Goal: Task Accomplishment & Management: Use online tool/utility

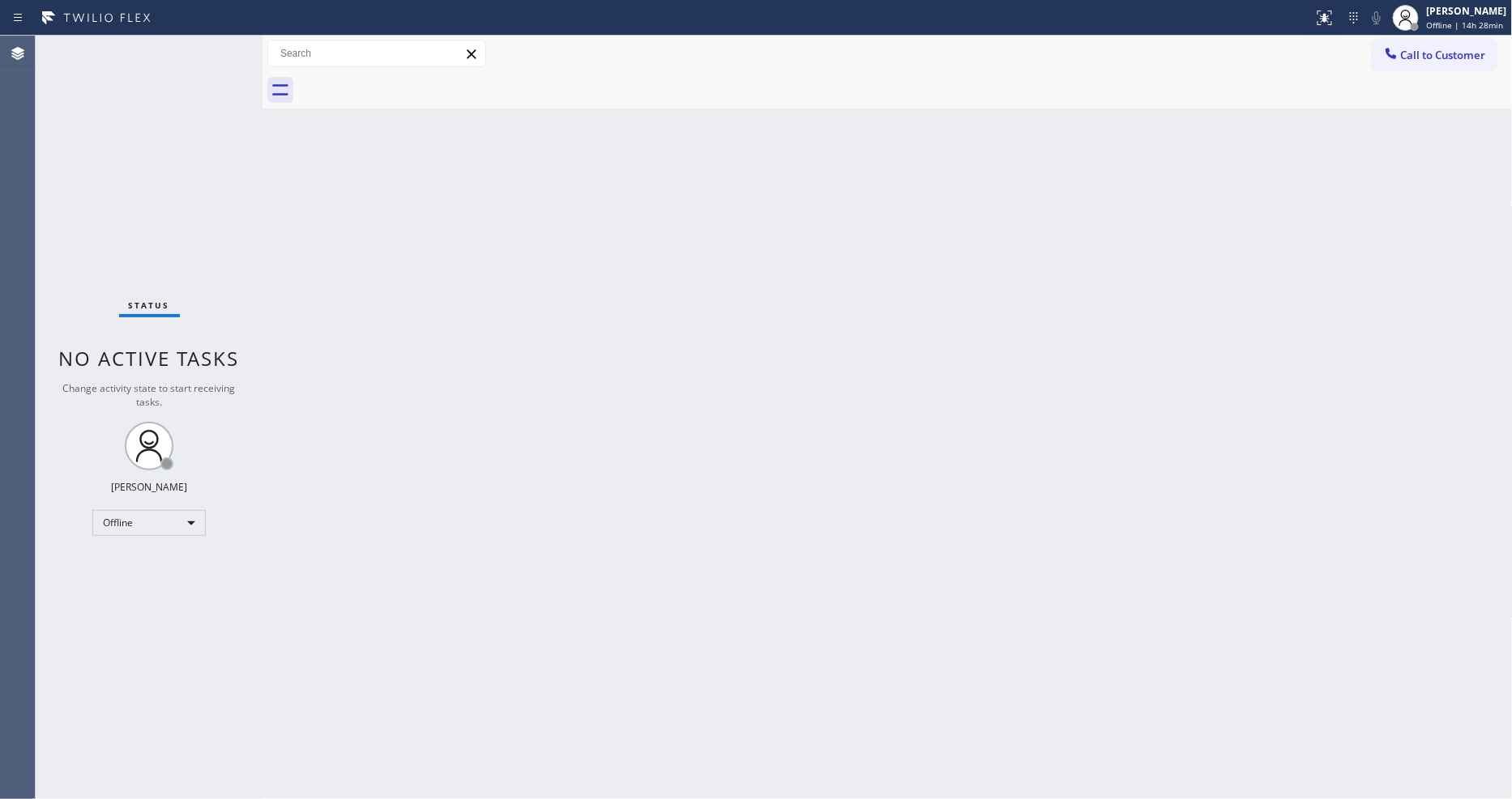
drag, startPoint x: 137, startPoint y: 108, endPoint x: 257, endPoint y: 93, distance: 120.9
click at [137, 108] on div "Status No active tasks Change activity state to start receiving tasks. [PERSON_…" at bounding box center [149, 417] width 227 height 763
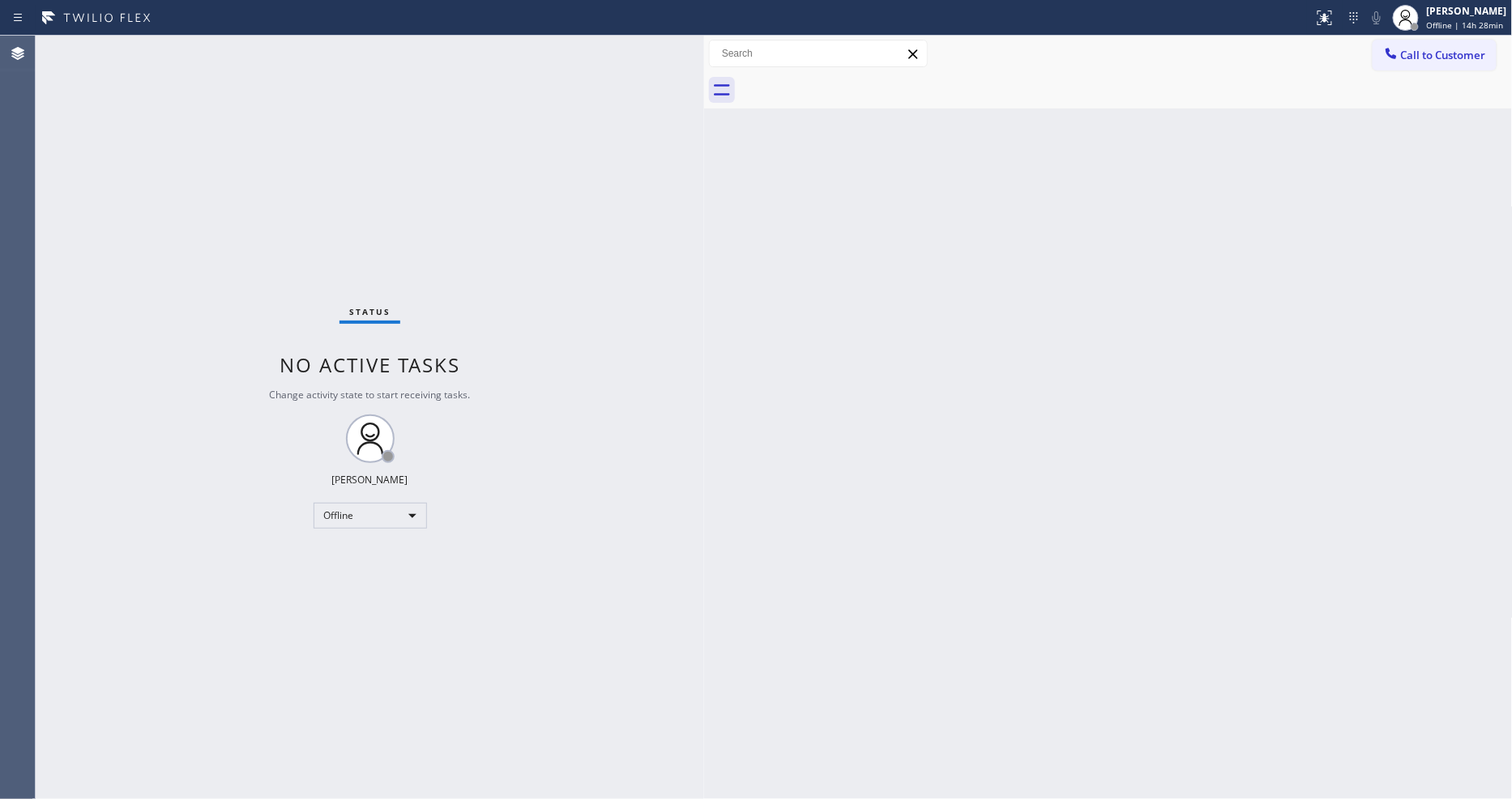
drag, startPoint x: 261, startPoint y: 77, endPoint x: 703, endPoint y: 95, distance: 442.4
click at [705, 95] on div at bounding box center [705, 417] width 0 height 763
click at [1431, 23] on div "[PERSON_NAME] Offline | 14h 28min" at bounding box center [1469, 17] width 89 height 29
click at [1403, 105] on button "Unavailable" at bounding box center [1432, 107] width 162 height 21
click at [1251, 423] on div "Back to Dashboard Change Sender ID Customers Technicians Select a contact Outbo…" at bounding box center [1109, 417] width 809 height 763
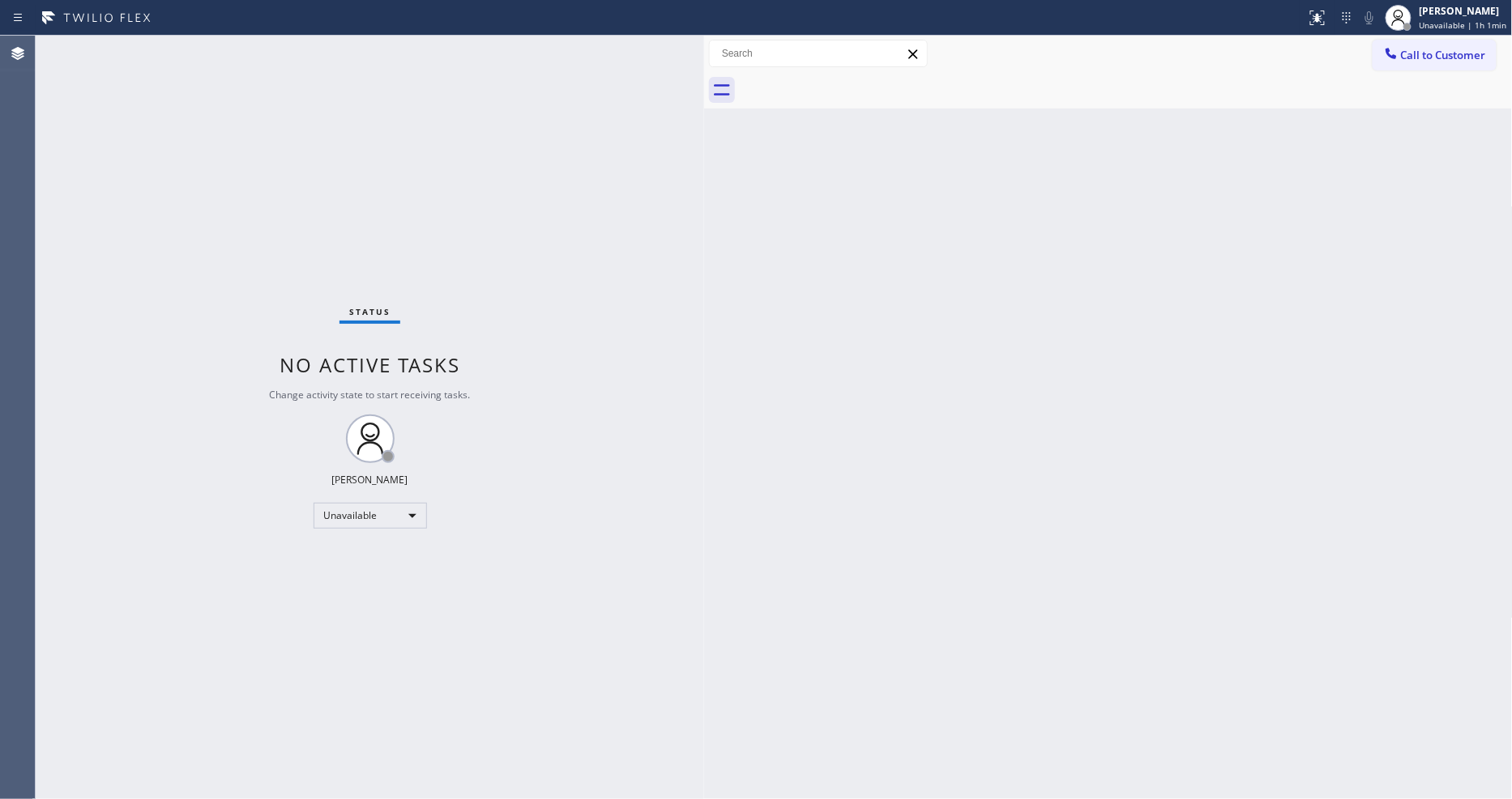
click at [1309, 390] on div "Back to Dashboard Change Sender ID Customers Technicians Select a contact Outbo…" at bounding box center [1109, 417] width 809 height 763
drag, startPoint x: 1232, startPoint y: 589, endPoint x: 932, endPoint y: 553, distance: 302.2
click at [1232, 588] on div "Back to Dashboard Change Sender ID Customers Technicians Select a contact Outbo…" at bounding box center [1109, 417] width 809 height 763
click at [1351, 539] on div "Back to Dashboard Change Sender ID Customers Technicians Select a contact Outbo…" at bounding box center [1109, 417] width 809 height 763
click at [1094, 302] on div "Back to Dashboard Change Sender ID Customers Technicians Select a contact Outbo…" at bounding box center [1109, 417] width 809 height 763
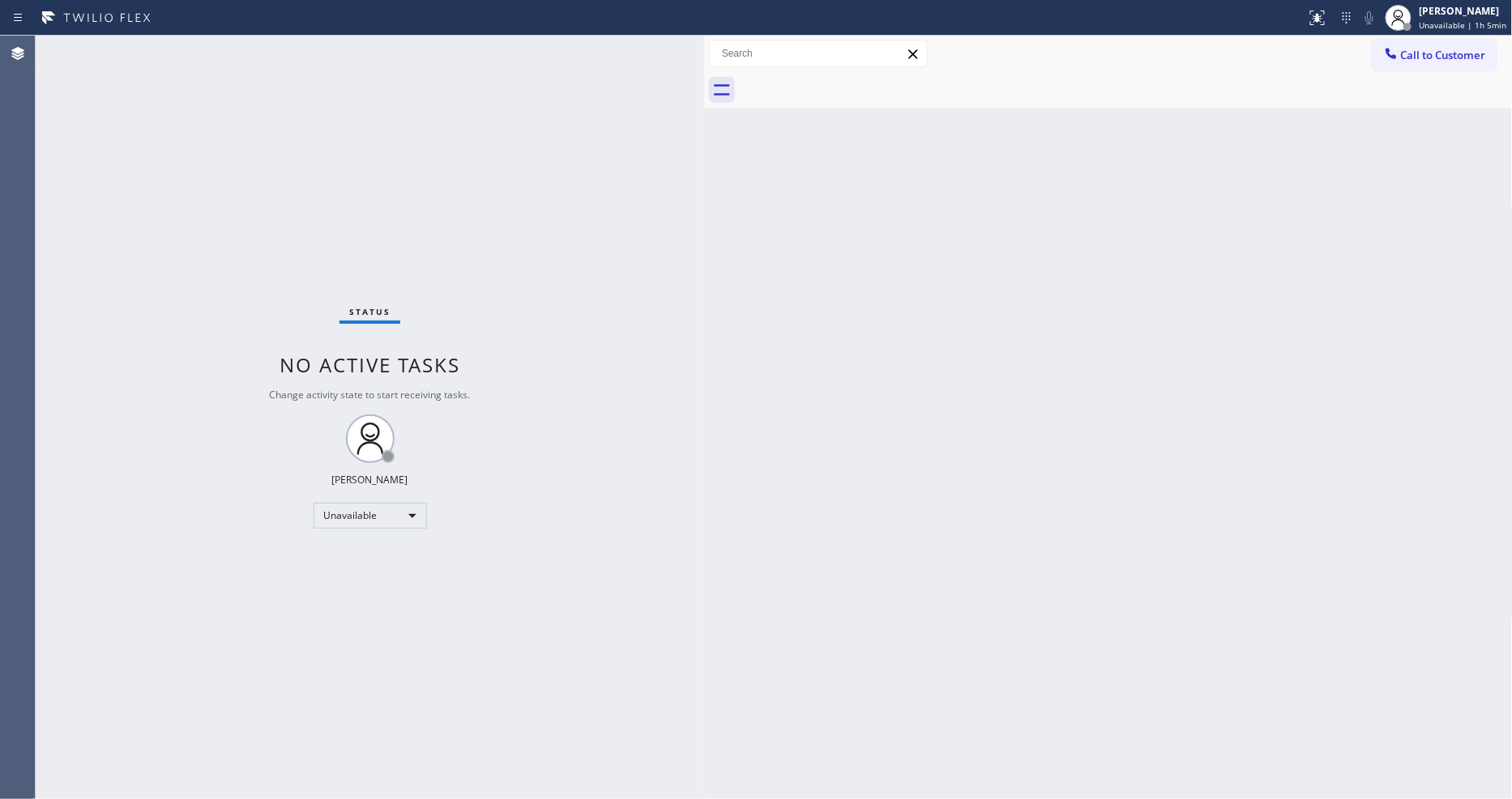
click at [316, 148] on div "Status No active tasks Change activity state to start receiving tasks. [PERSON_…" at bounding box center [370, 417] width 669 height 763
click at [1234, 556] on div "Back to Dashboard Change Sender ID Customers Technicians Select a contact Outbo…" at bounding box center [1109, 417] width 809 height 763
click at [1320, 402] on div "Back to Dashboard Change Sender ID Customers Technicians Select a contact Outbo…" at bounding box center [1109, 417] width 809 height 763
click at [1155, 594] on div "Back to Dashboard Change Sender ID Customers Technicians Select a contact Outbo…" at bounding box center [1109, 417] width 809 height 763
click at [1058, 560] on div "Back to Dashboard Change Sender ID Customers Technicians Select a contact Outbo…" at bounding box center [1109, 417] width 809 height 763
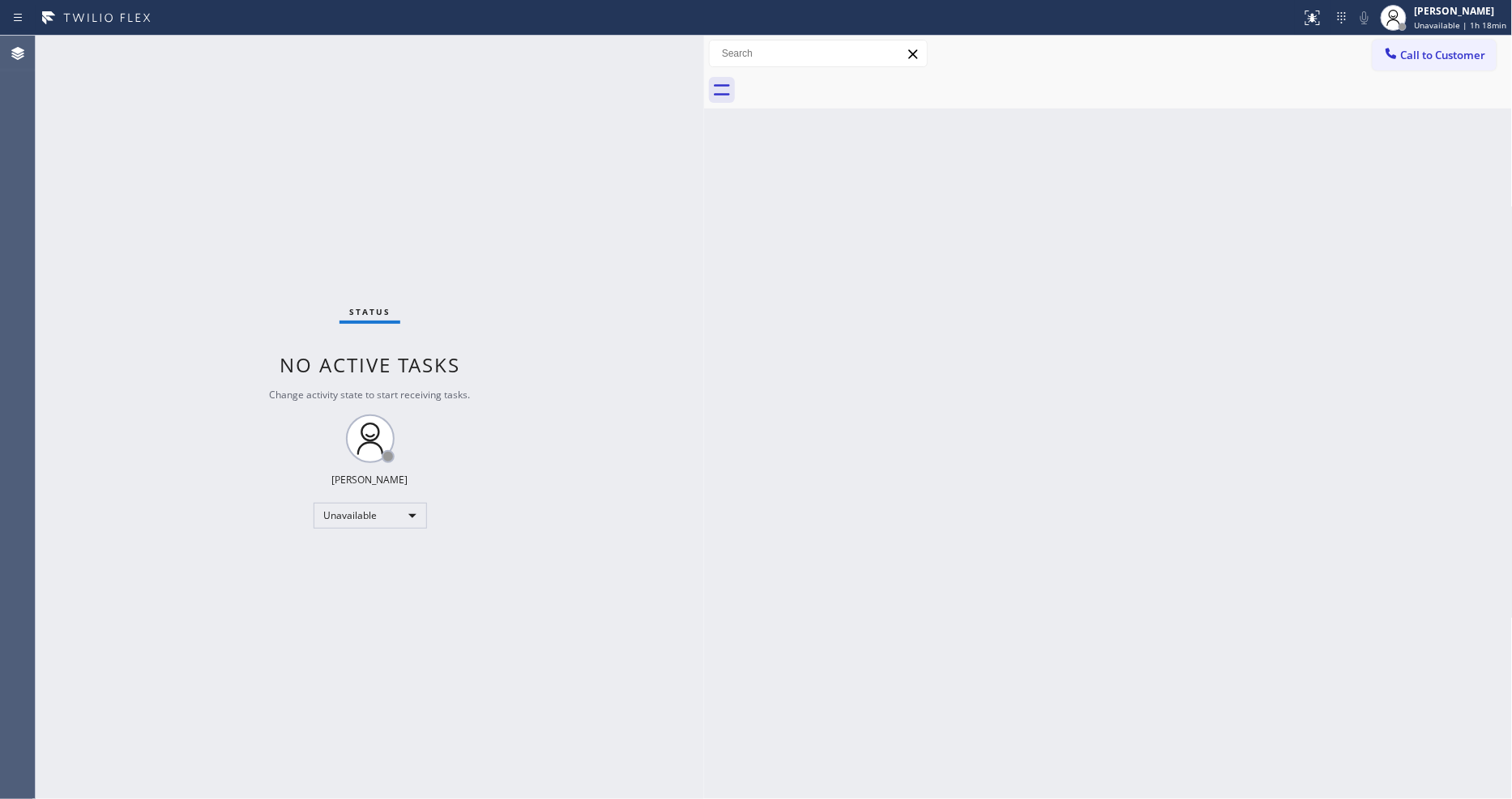
drag, startPoint x: 1211, startPoint y: 479, endPoint x: 803, endPoint y: 572, distance: 418.5
click at [1210, 478] on div "Back to Dashboard Change Sender ID Customers Technicians Select a contact Outbo…" at bounding box center [1109, 417] width 809 height 763
click at [1086, 579] on div "Back to Dashboard Change Sender ID Customers Technicians Select a contact Outbo…" at bounding box center [1109, 417] width 809 height 763
drag, startPoint x: 1398, startPoint y: 483, endPoint x: 1420, endPoint y: 551, distance: 71.5
click at [1398, 483] on div "Back to Dashboard Change Sender ID Customers Technicians Select a contact Outbo…" at bounding box center [1109, 417] width 809 height 763
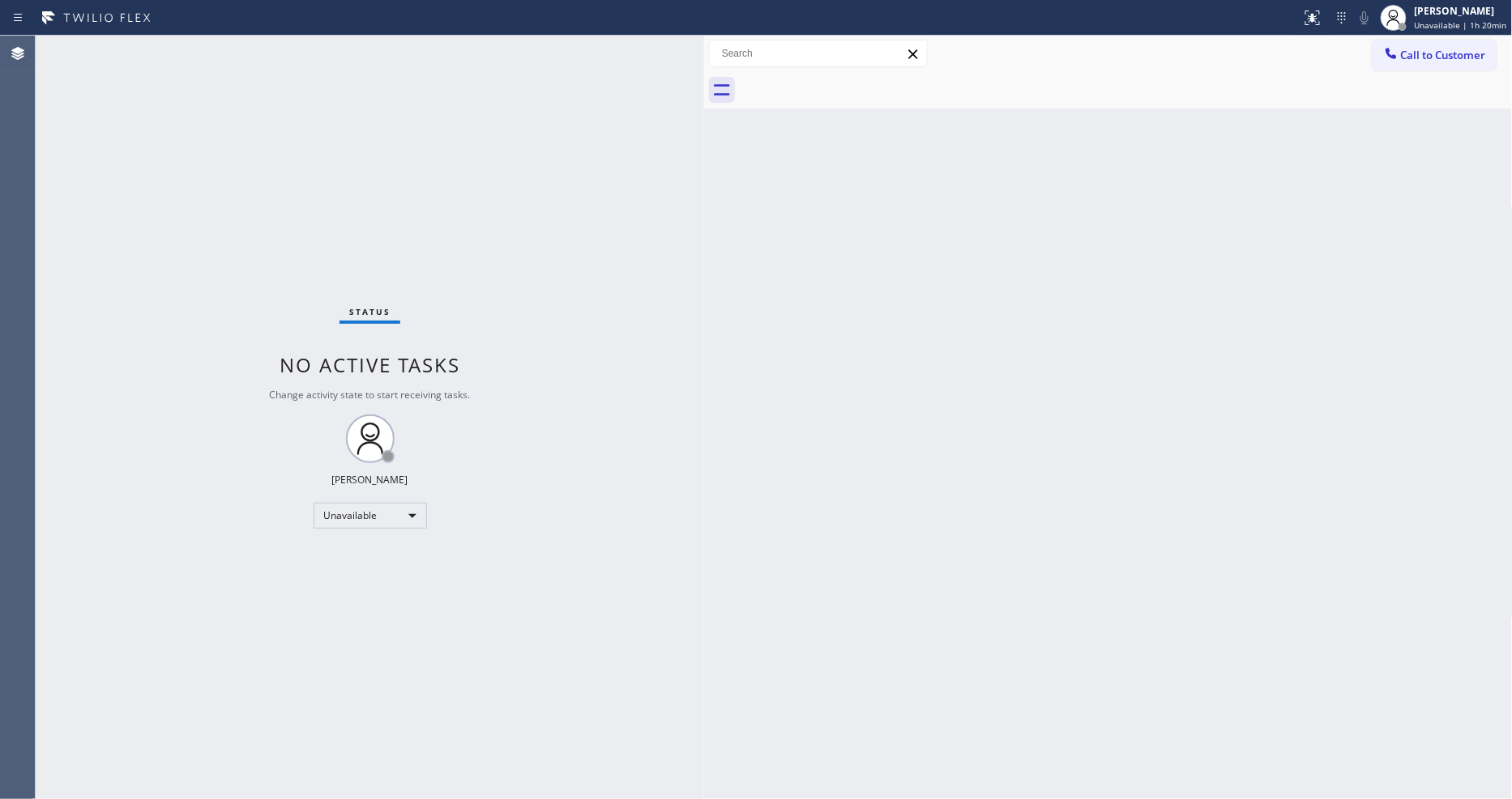
click at [736, 488] on div "Back to Dashboard Change Sender ID Customers Technicians Select a contact Outbo…" at bounding box center [1109, 417] width 809 height 763
click at [1456, 62] on button "Call to Customer" at bounding box center [1435, 55] width 124 height 30
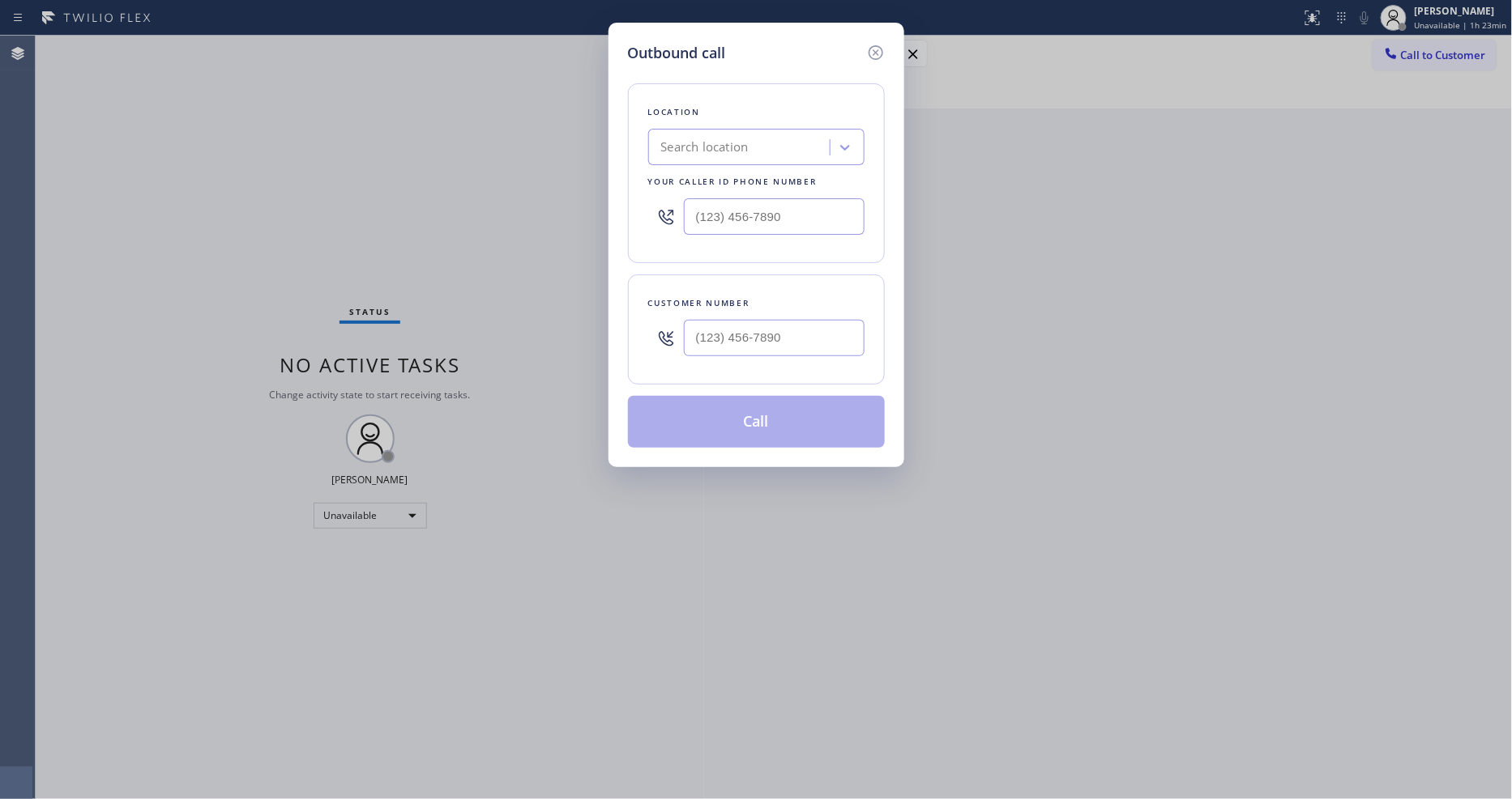
click at [724, 148] on div "Search location" at bounding box center [705, 147] width 88 height 18
paste input "Subzero Repair Professionals"
type input "Subzero Repair Professionals"
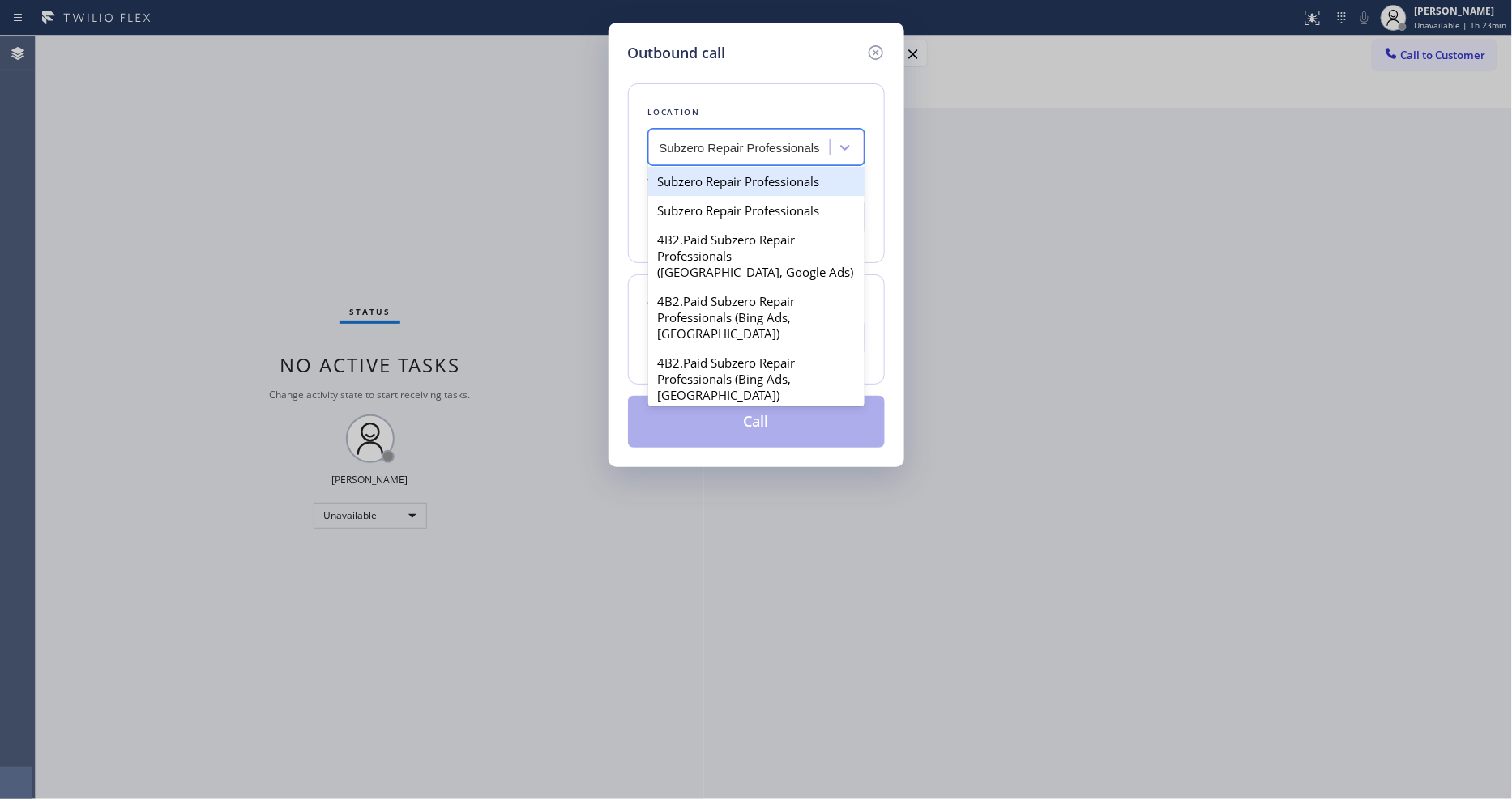
click at [715, 174] on div "Subzero Repair Professionals" at bounding box center [756, 182] width 217 height 30
type input "[PHONE_NUMBER]"
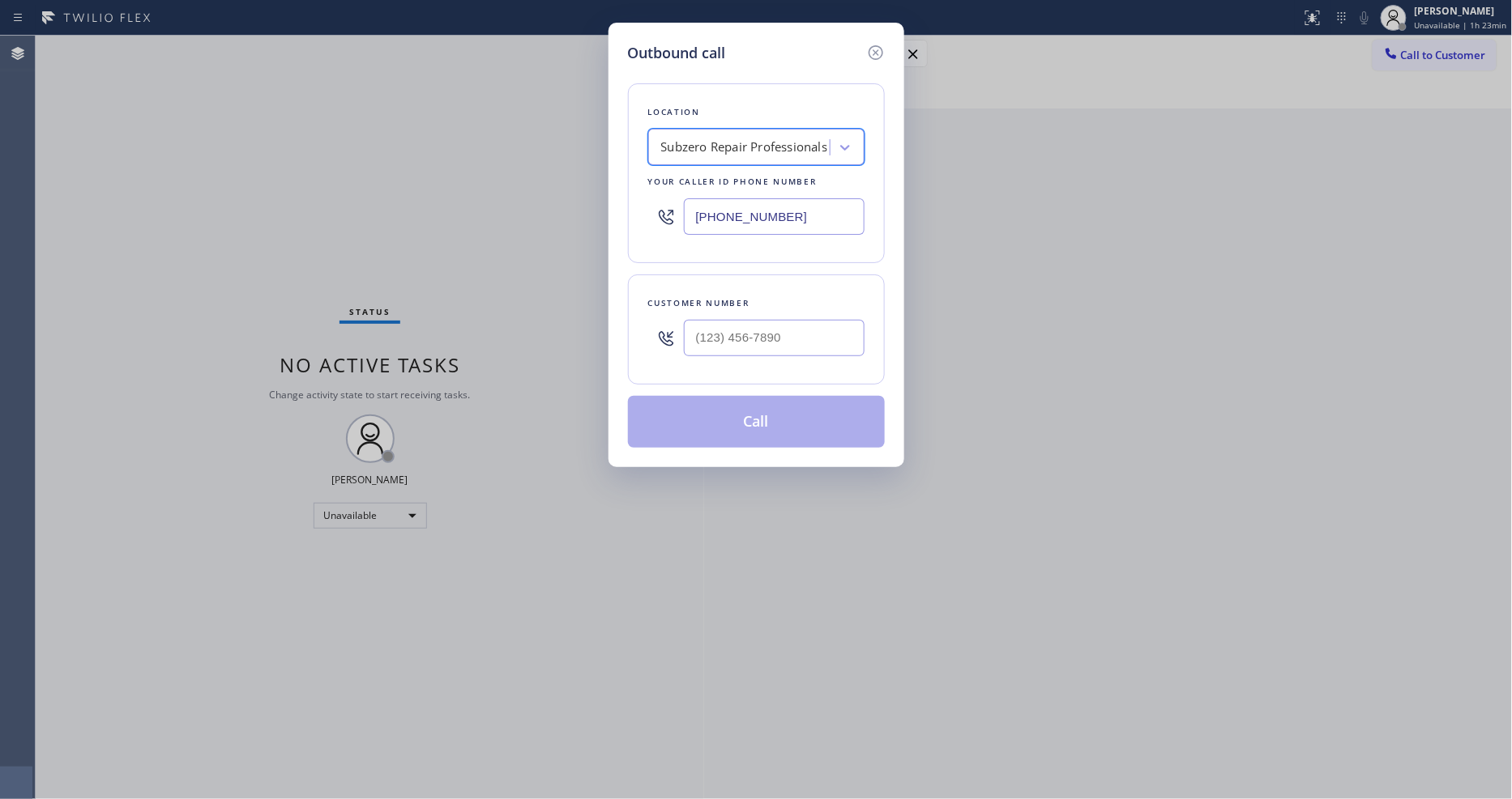
scroll to position [0, 1]
click at [741, 325] on input "(___) ___-____" at bounding box center [774, 338] width 181 height 37
paste input "630) 362-3792"
type input "[PHONE_NUMBER]"
click at [728, 419] on button "Call" at bounding box center [756, 423] width 257 height 52
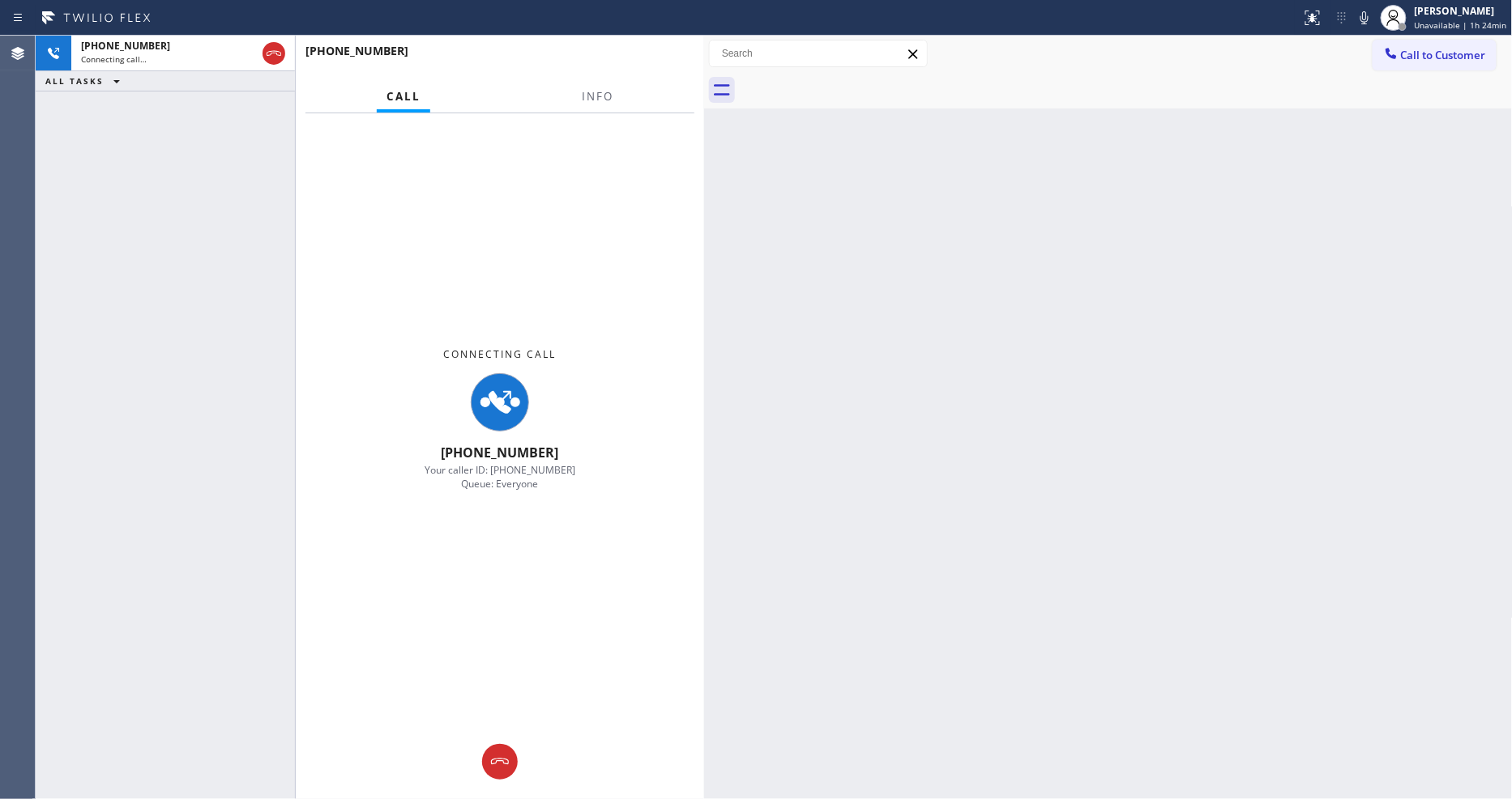
click at [1268, 435] on div "Back to Dashboard Change Sender ID Customers Technicians Select a contact Outbo…" at bounding box center [1109, 417] width 809 height 763
click at [596, 98] on span "Info" at bounding box center [598, 96] width 31 height 15
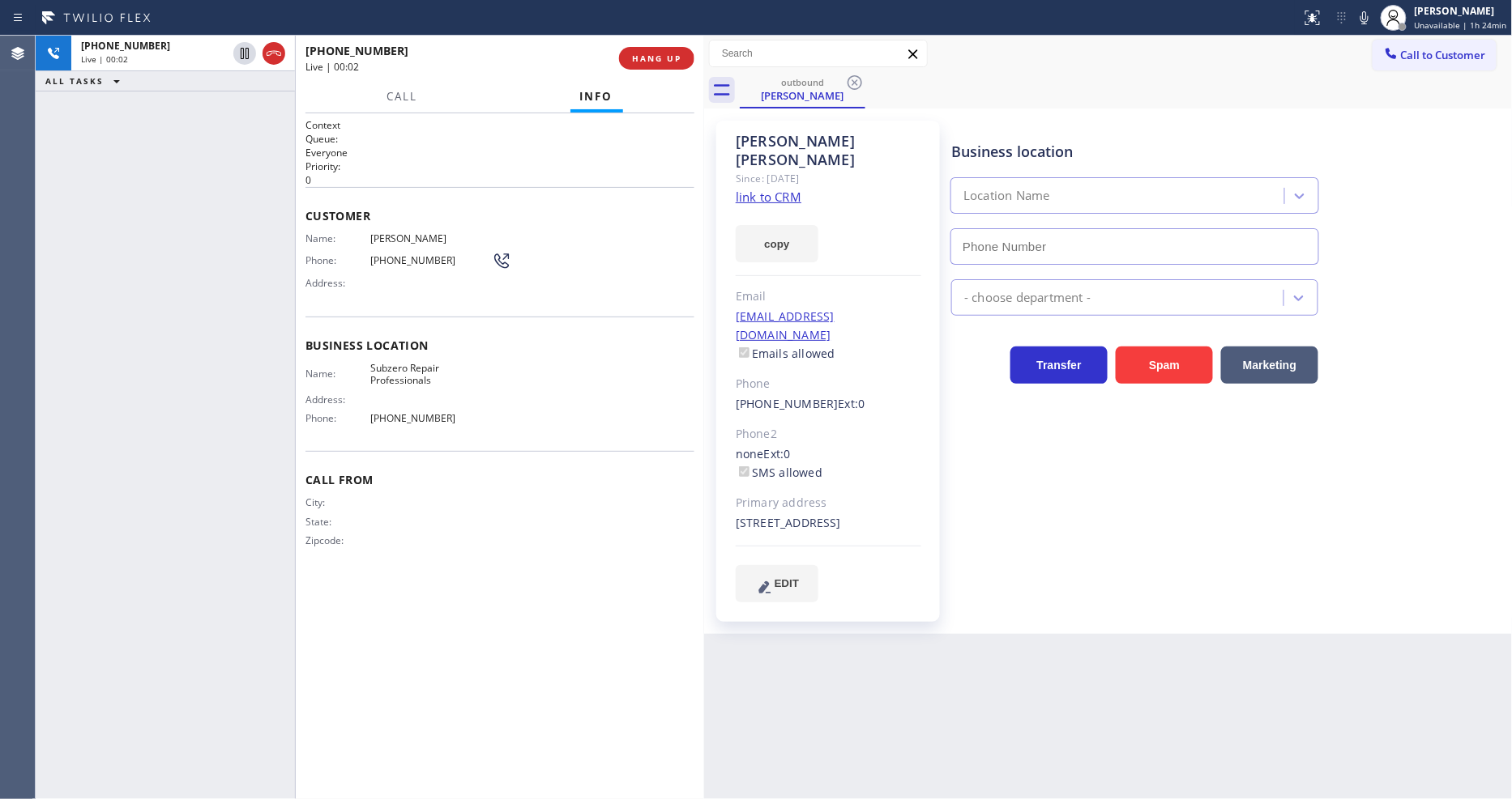
type input "[PHONE_NUMBER]"
drag, startPoint x: 648, startPoint y: 43, endPoint x: 651, endPoint y: 67, distance: 24.2
click at [648, 47] on div "[PHONE_NUMBER] Live | 00:43 HANG UP" at bounding box center [499, 58] width 389 height 42
click at [651, 67] on button "HANG UP" at bounding box center [657, 58] width 76 height 23
drag, startPoint x: 652, startPoint y: 68, endPoint x: 605, endPoint y: 350, distance: 285.9
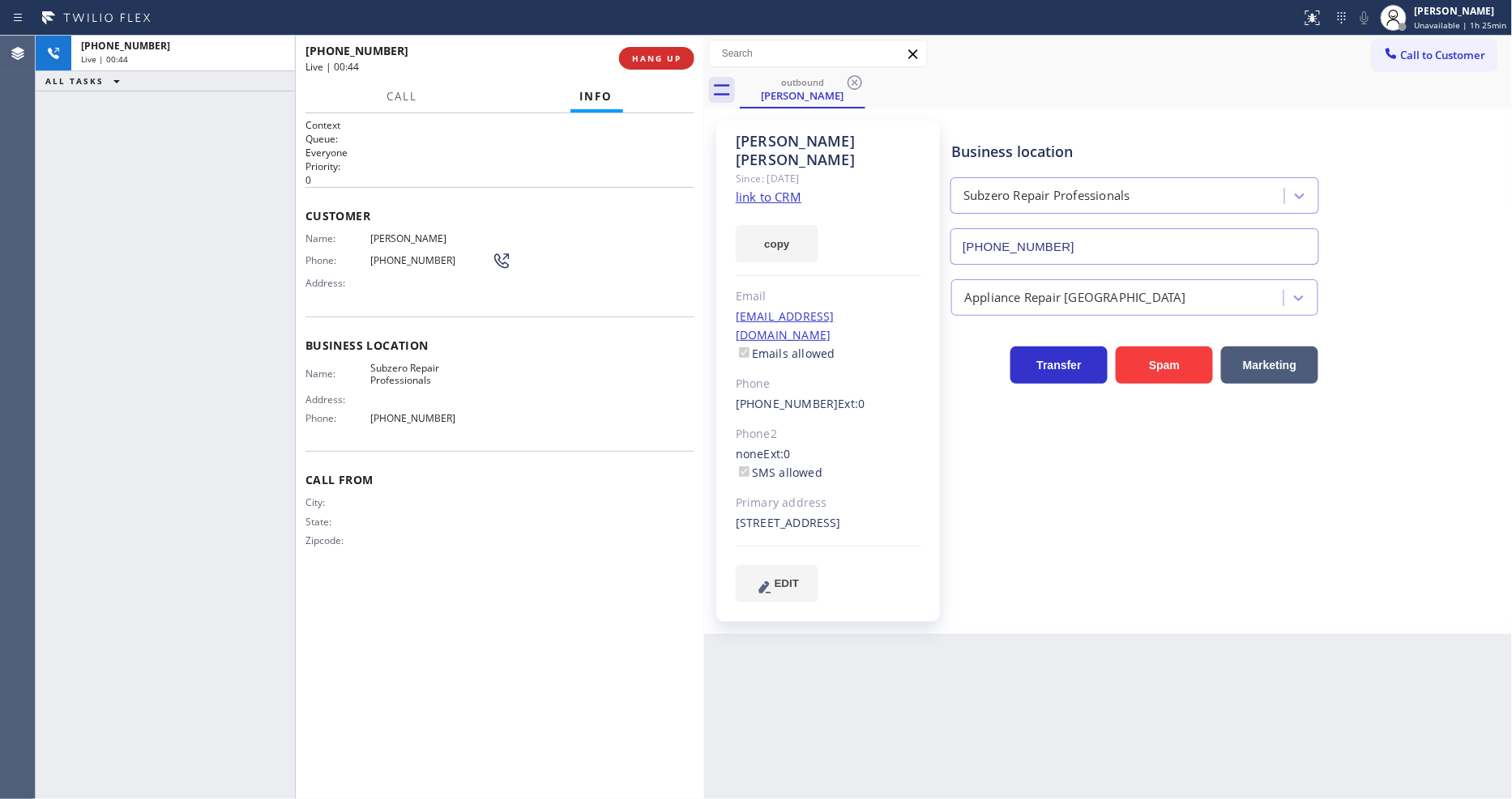
click at [652, 68] on button "HANG UP" at bounding box center [657, 58] width 76 height 23
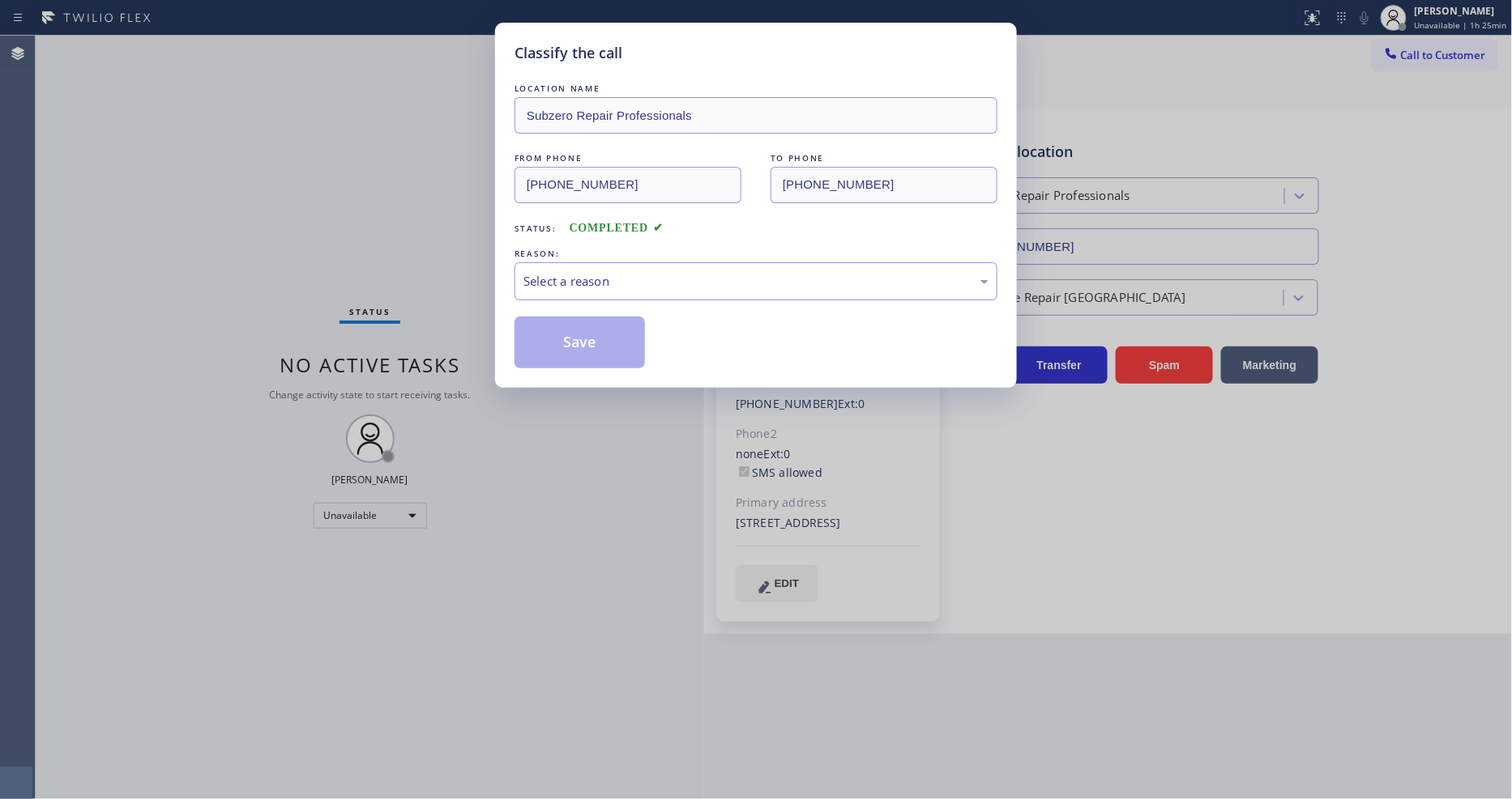
click at [617, 278] on div "Select a reason" at bounding box center [756, 281] width 465 height 18
click at [610, 345] on button "Save" at bounding box center [580, 343] width 130 height 52
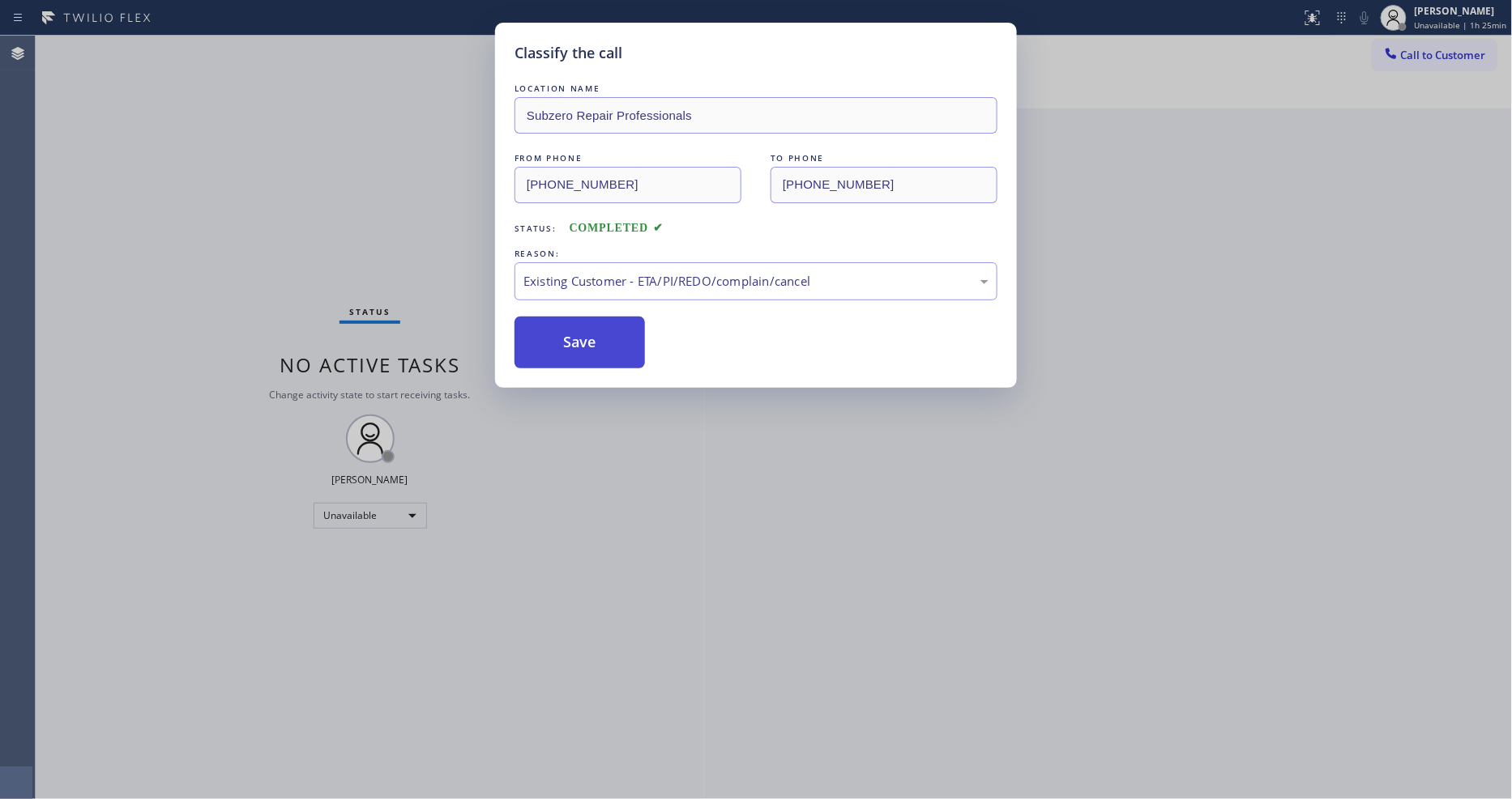
click at [610, 345] on button "Save" at bounding box center [580, 343] width 130 height 52
drag, startPoint x: 610, startPoint y: 345, endPoint x: 415, endPoint y: 702, distance: 406.8
click at [610, 343] on button "Save" at bounding box center [580, 343] width 130 height 52
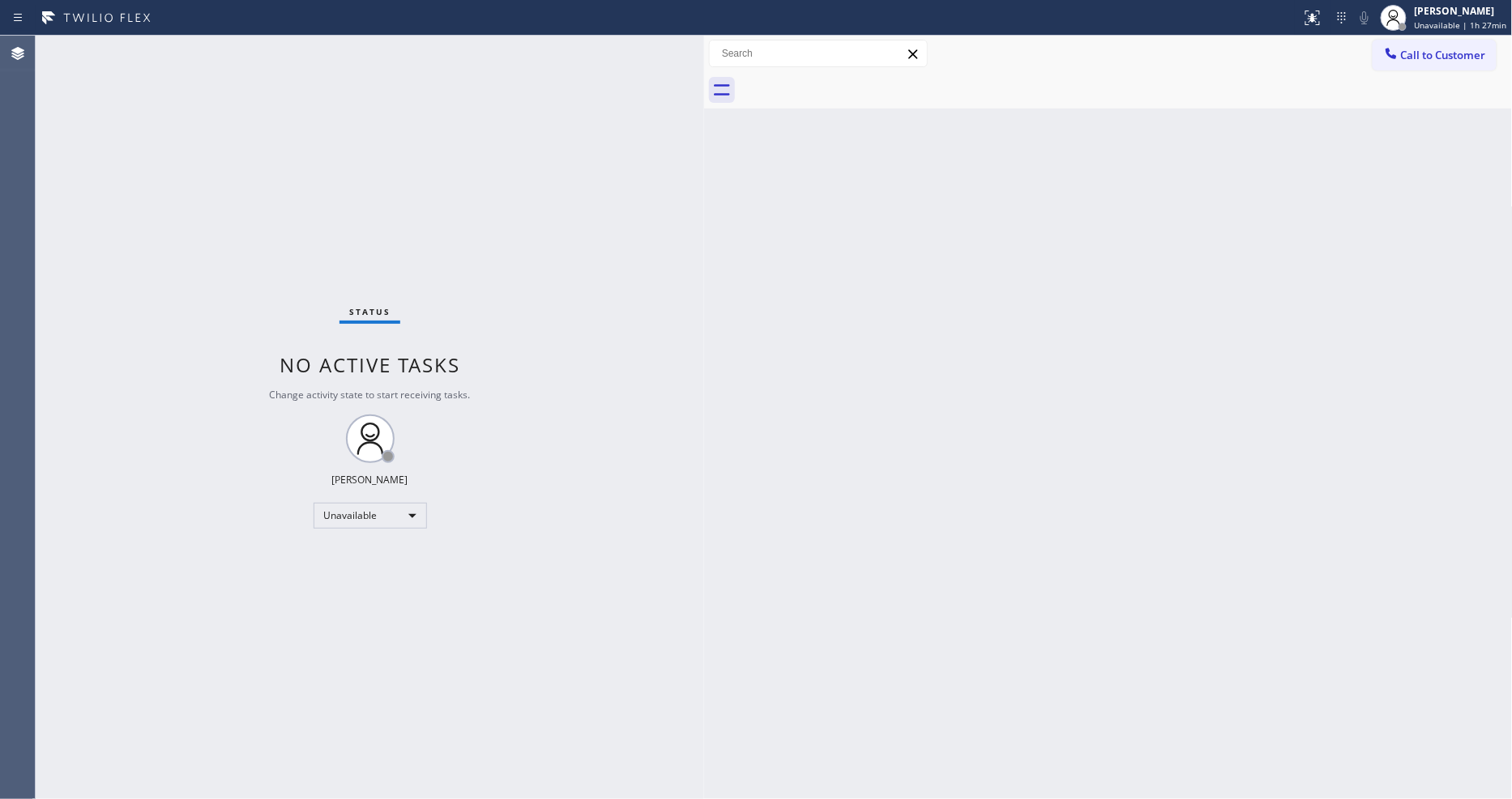
click at [1420, 53] on span "Call to Customer" at bounding box center [1444, 55] width 85 height 15
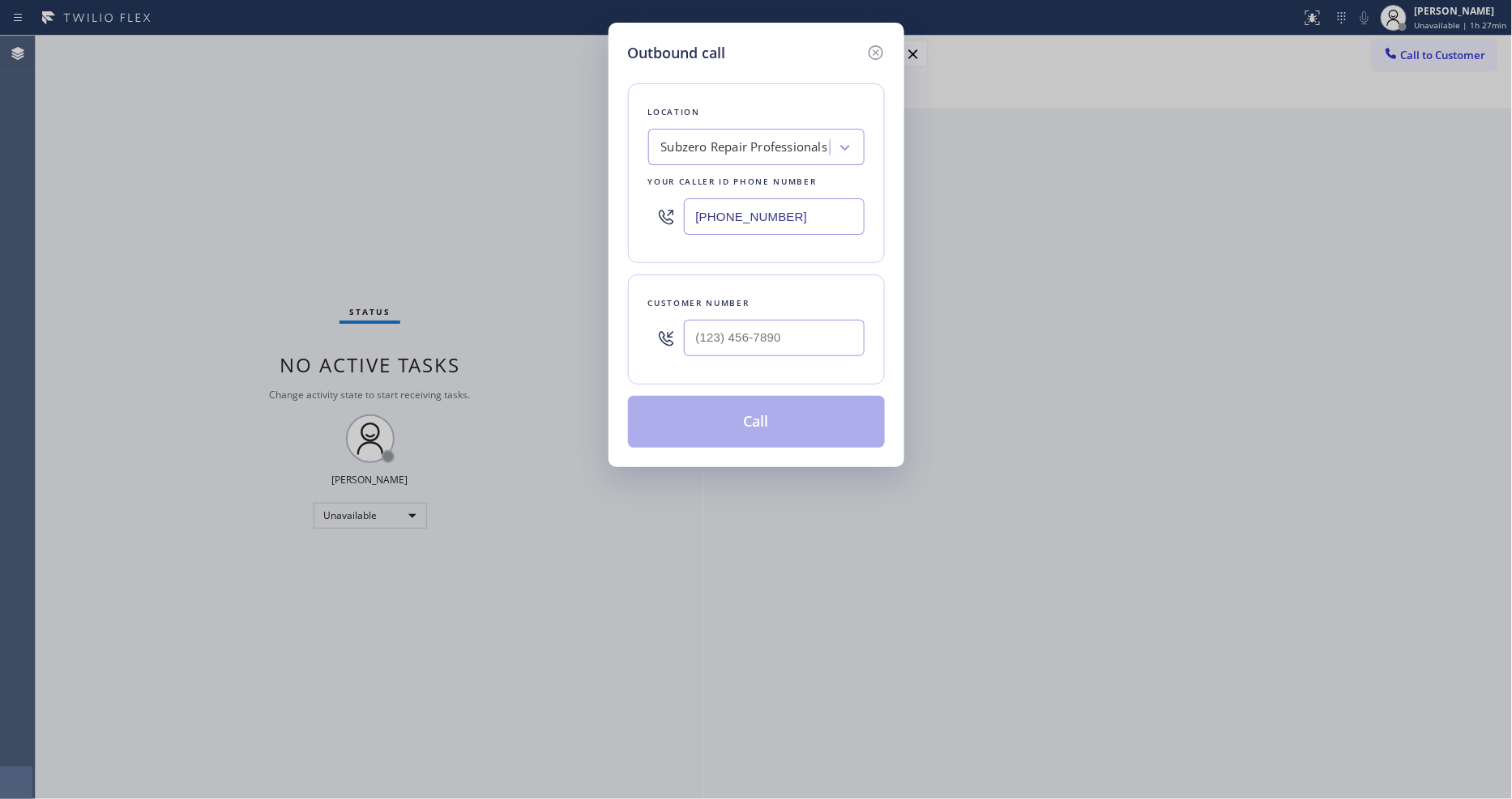
click at [753, 143] on div "Subzero Repair Professionals" at bounding box center [745, 147] width 167 height 18
paste input "Equinox Air Conditioning [GEOGRAPHIC_DATA]"
type input "Equinox Air Conditioning [GEOGRAPHIC_DATA]"
click at [693, 182] on div "Equinox Air Conditioning [GEOGRAPHIC_DATA]" at bounding box center [756, 190] width 217 height 45
type input "[PHONE_NUMBER]"
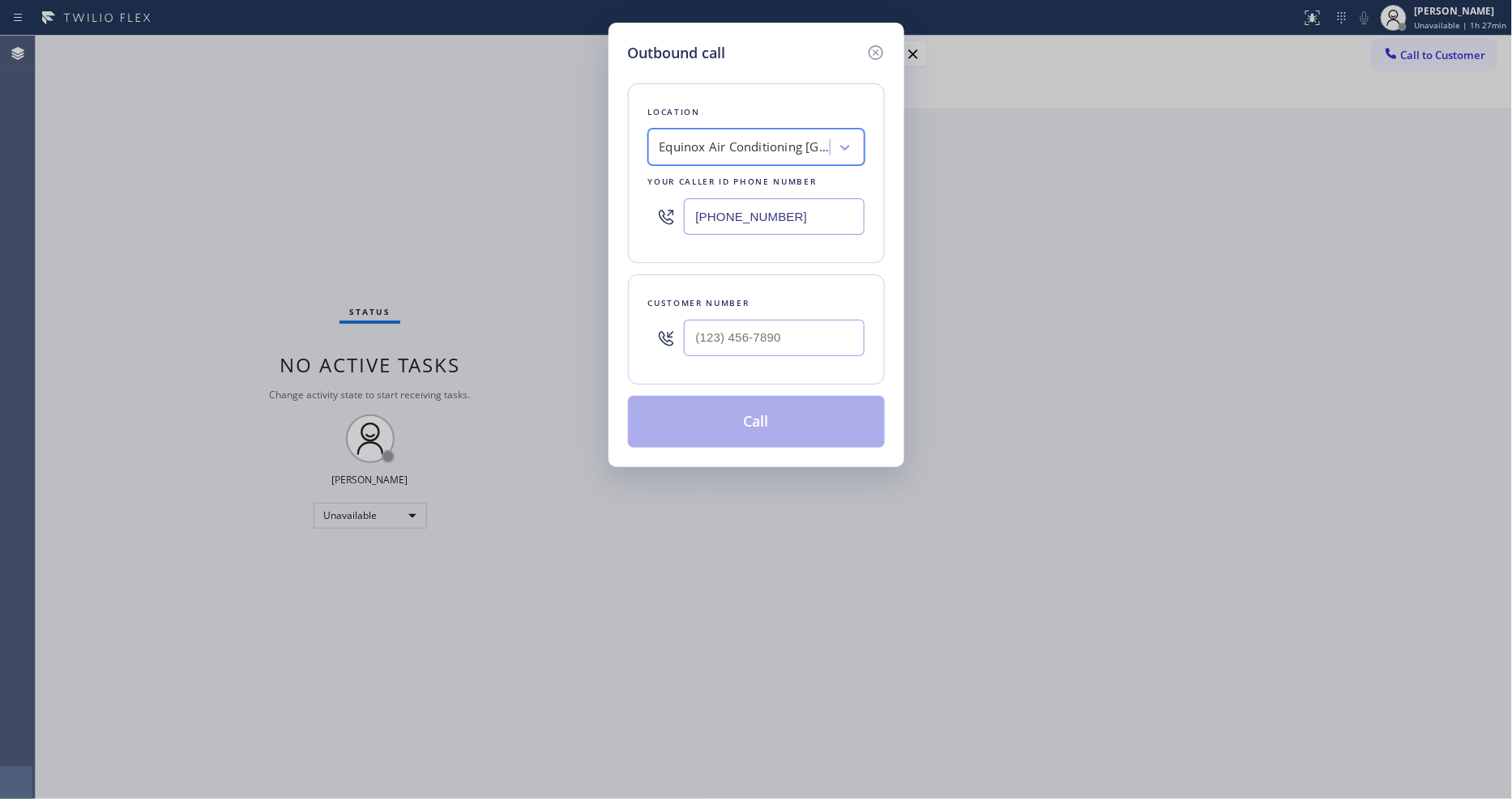
scroll to position [0, 2]
click at [760, 330] on input "text" at bounding box center [774, 338] width 181 height 37
paste input "678) 761-2811"
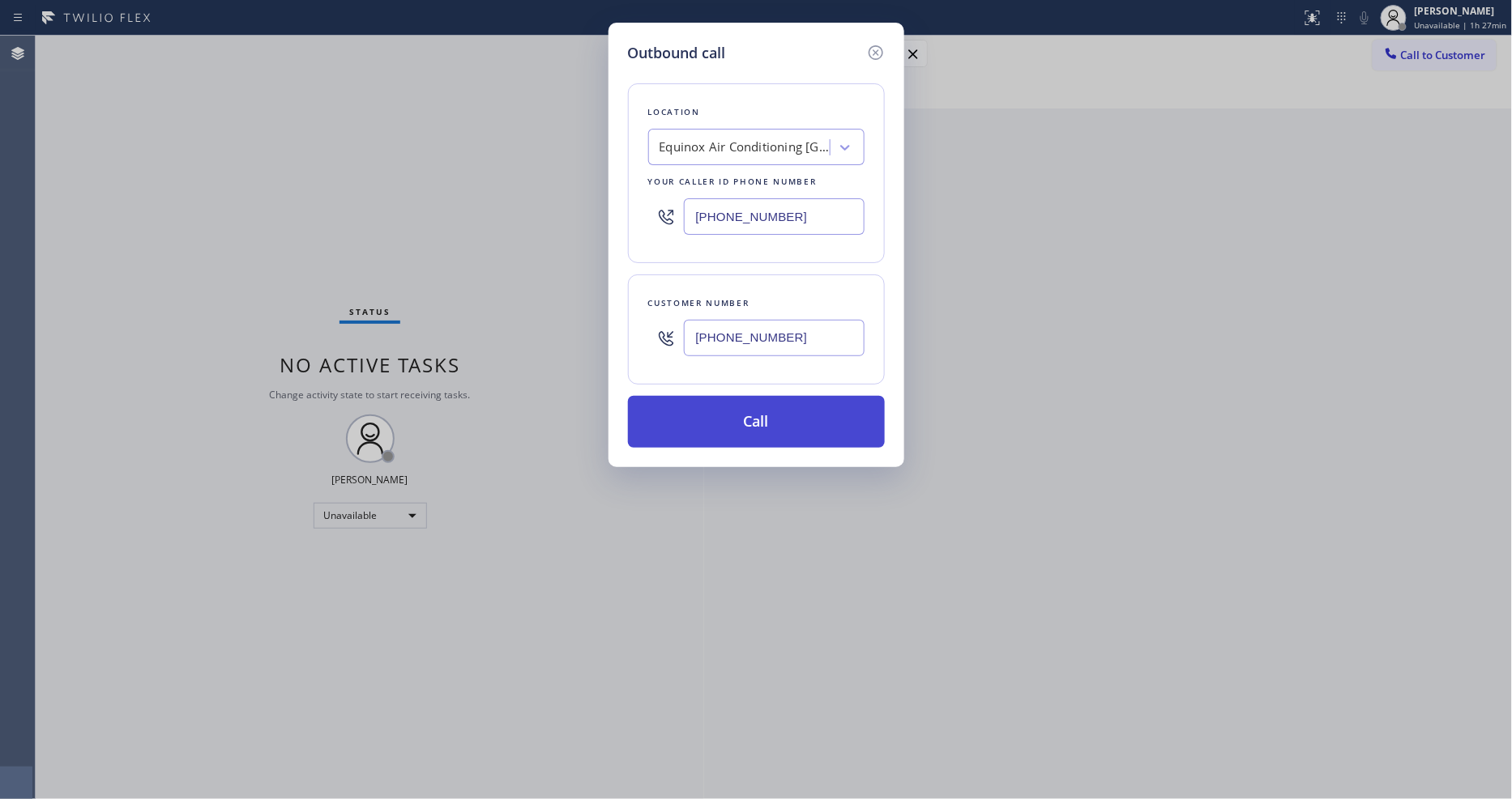
type input "[PHONE_NUMBER]"
click at [698, 424] on button "Call" at bounding box center [756, 423] width 257 height 52
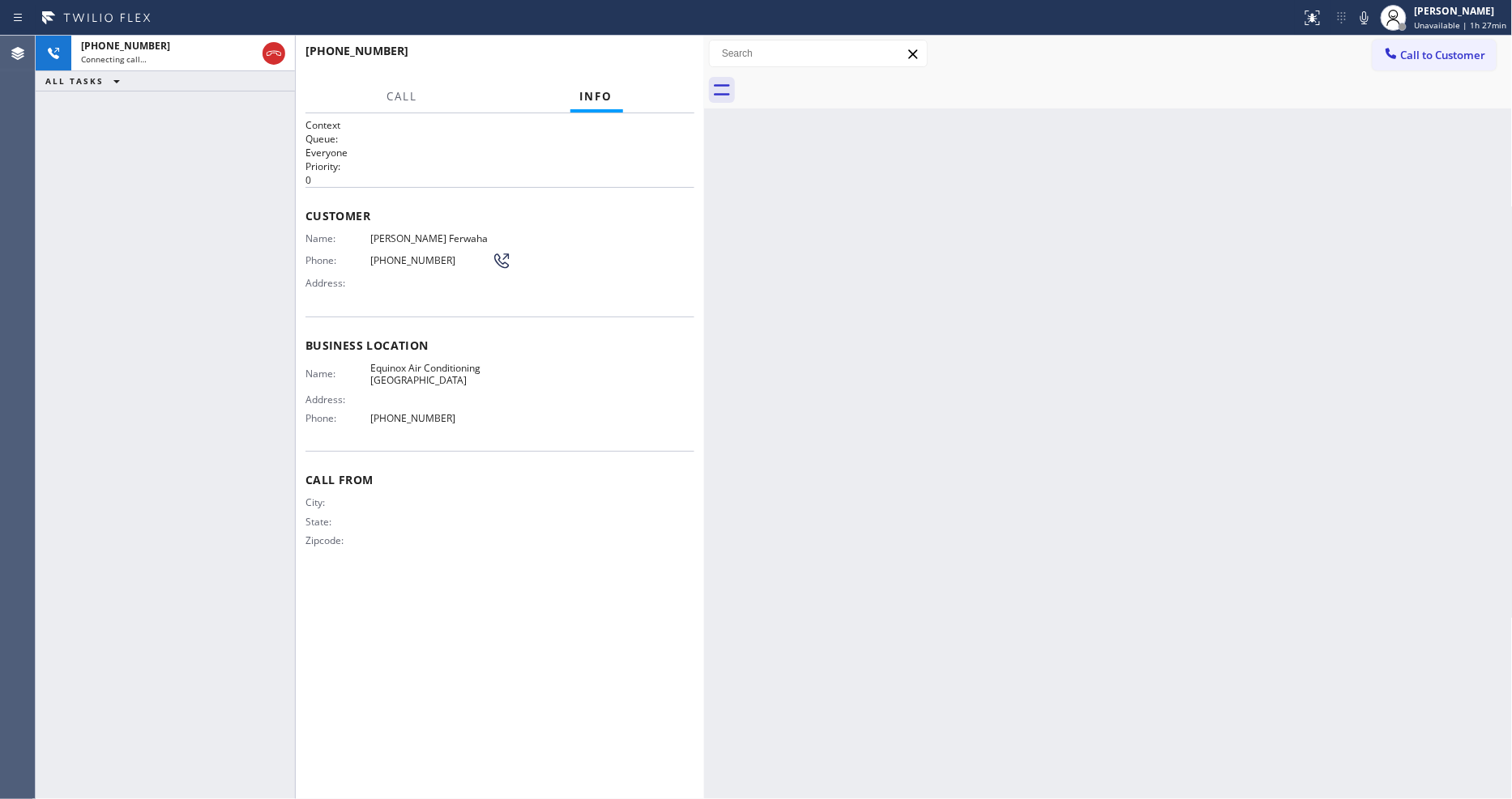
drag, startPoint x: 1217, startPoint y: 626, endPoint x: 1194, endPoint y: 731, distance: 107.5
click at [1217, 626] on div "Back to Dashboard Change Sender ID Customers Technicians Select a contact Outbo…" at bounding box center [1109, 417] width 809 height 763
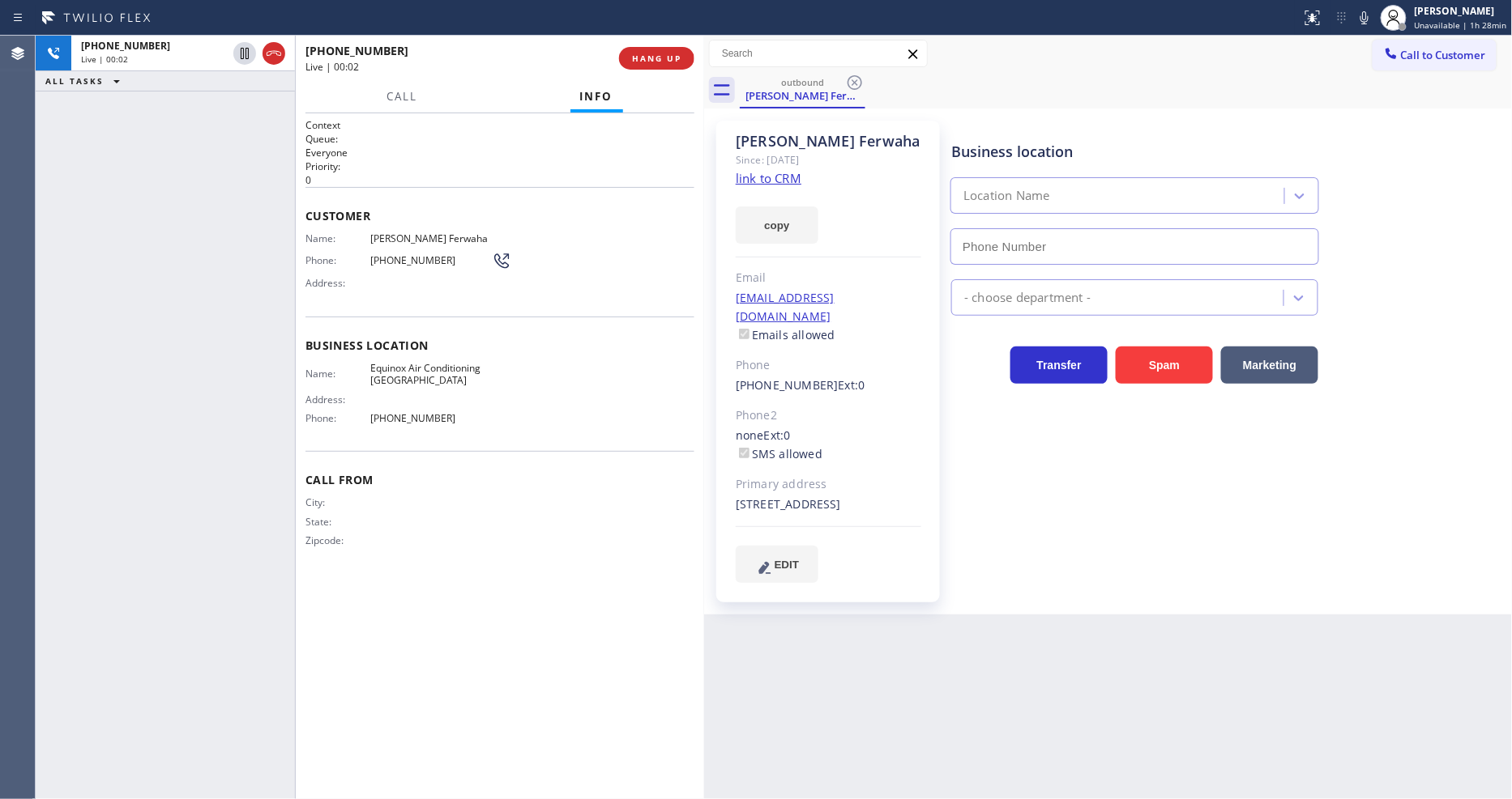
type input "[PHONE_NUMBER]"
click at [679, 53] on span "HANG UP" at bounding box center [657, 58] width 50 height 11
click at [679, 53] on span "COMPLETE" at bounding box center [653, 58] width 56 height 11
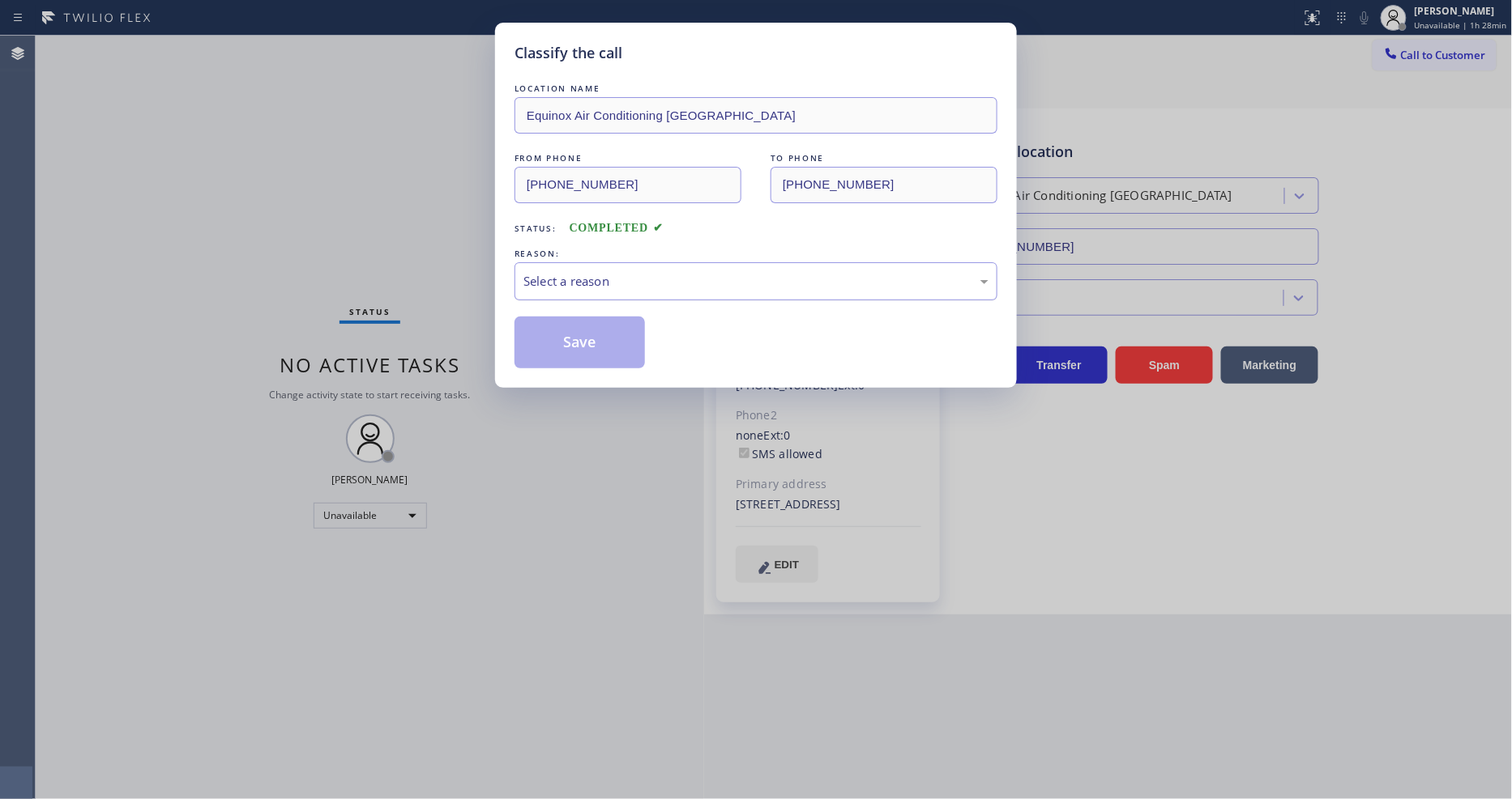
click at [608, 280] on div "Select a reason" at bounding box center [756, 281] width 465 height 18
click at [595, 330] on button "Save" at bounding box center [580, 343] width 130 height 52
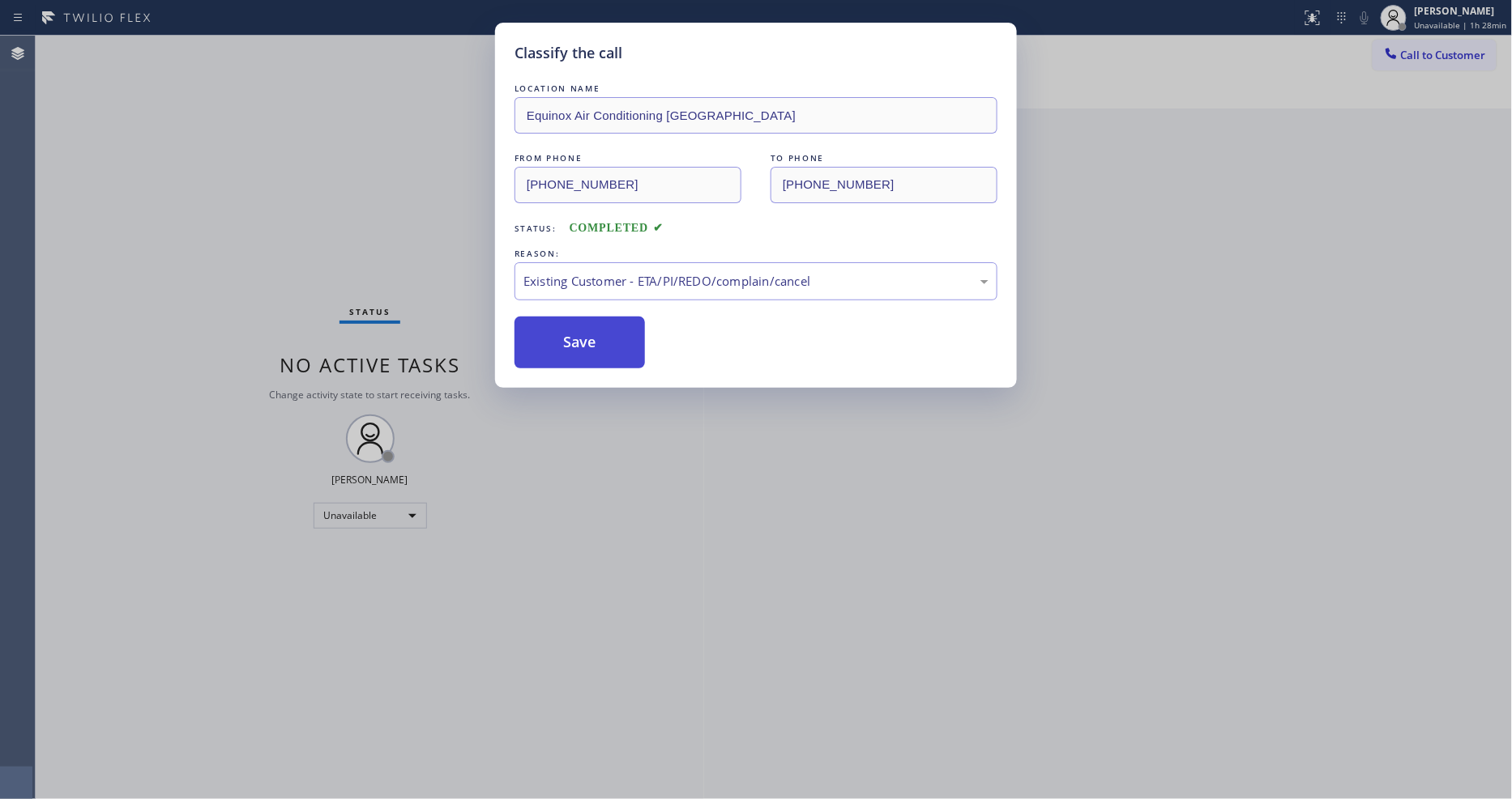
click at [595, 330] on button "Save" at bounding box center [580, 343] width 130 height 52
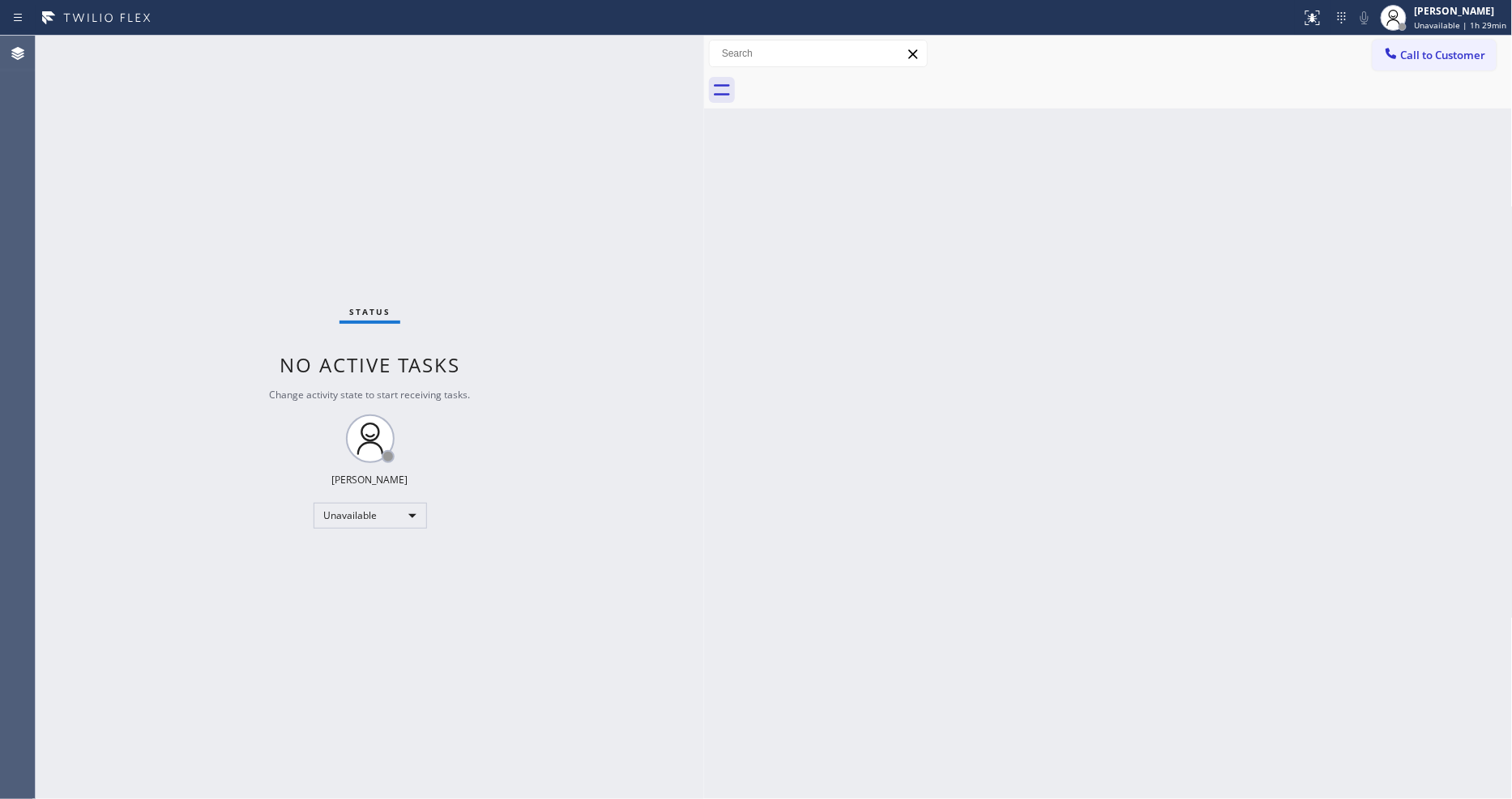
drag, startPoint x: 1371, startPoint y: 524, endPoint x: 790, endPoint y: 693, distance: 605.1
click at [1371, 524] on div "Back to Dashboard Change Sender ID Customers Technicians Select a contact Outbo…" at bounding box center [1109, 417] width 809 height 763
drag, startPoint x: 1039, startPoint y: 623, endPoint x: 1030, endPoint y: 617, distance: 10.8
click at [1036, 620] on div "Back to Dashboard Change Sender ID Customers Technicians Select a contact Outbo…" at bounding box center [1109, 417] width 809 height 763
drag, startPoint x: 1271, startPoint y: 497, endPoint x: 1154, endPoint y: 400, distance: 152.0
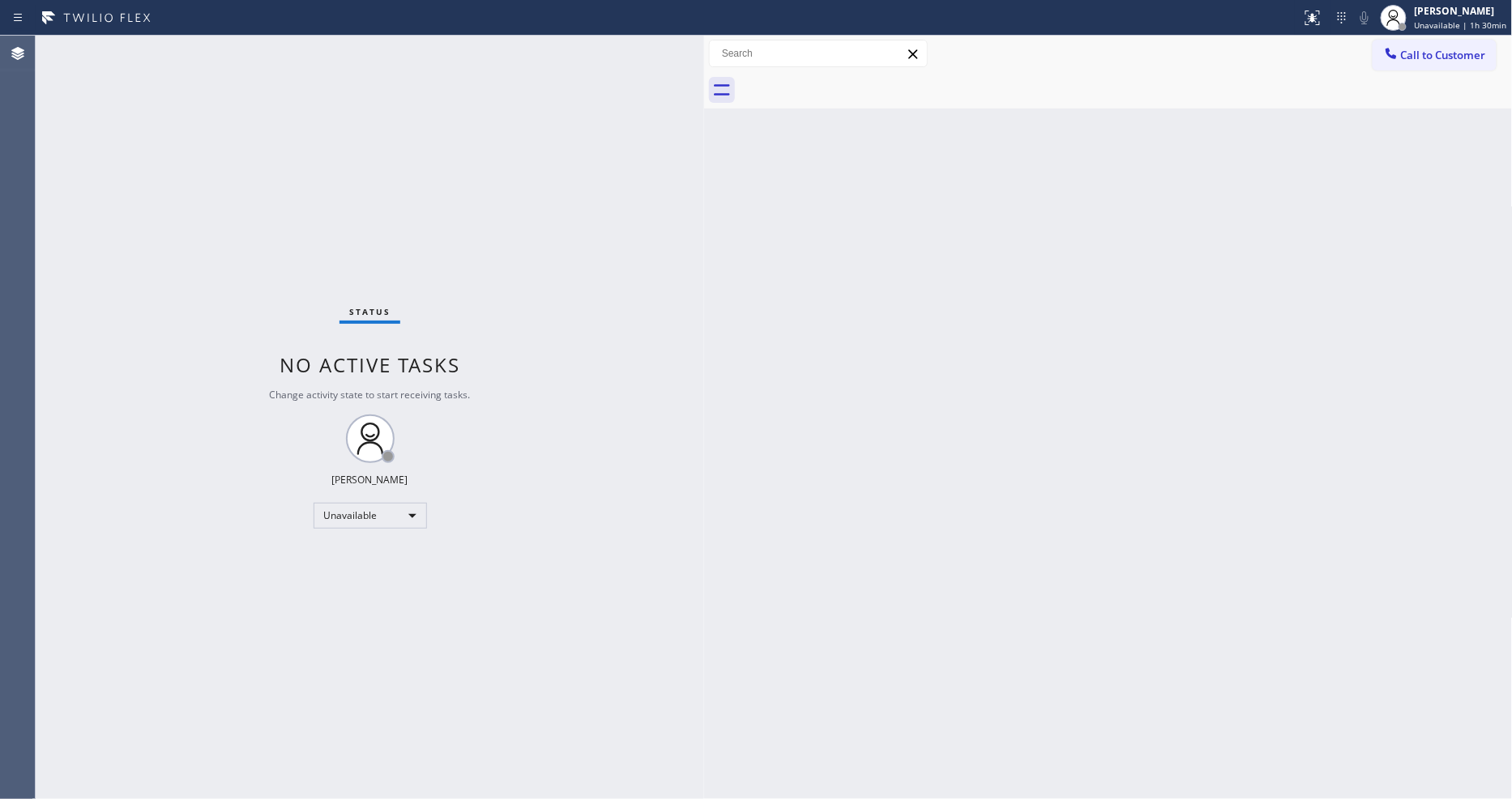
click at [1271, 497] on div "Back to Dashboard Change Sender ID Customers Technicians Select a contact Outbo…" at bounding box center [1109, 417] width 809 height 763
click at [1114, 591] on div "Back to Dashboard Change Sender ID Customers Technicians Select a contact Outbo…" at bounding box center [1109, 417] width 809 height 763
click at [1406, 50] on span "Call to Customer" at bounding box center [1444, 55] width 85 height 15
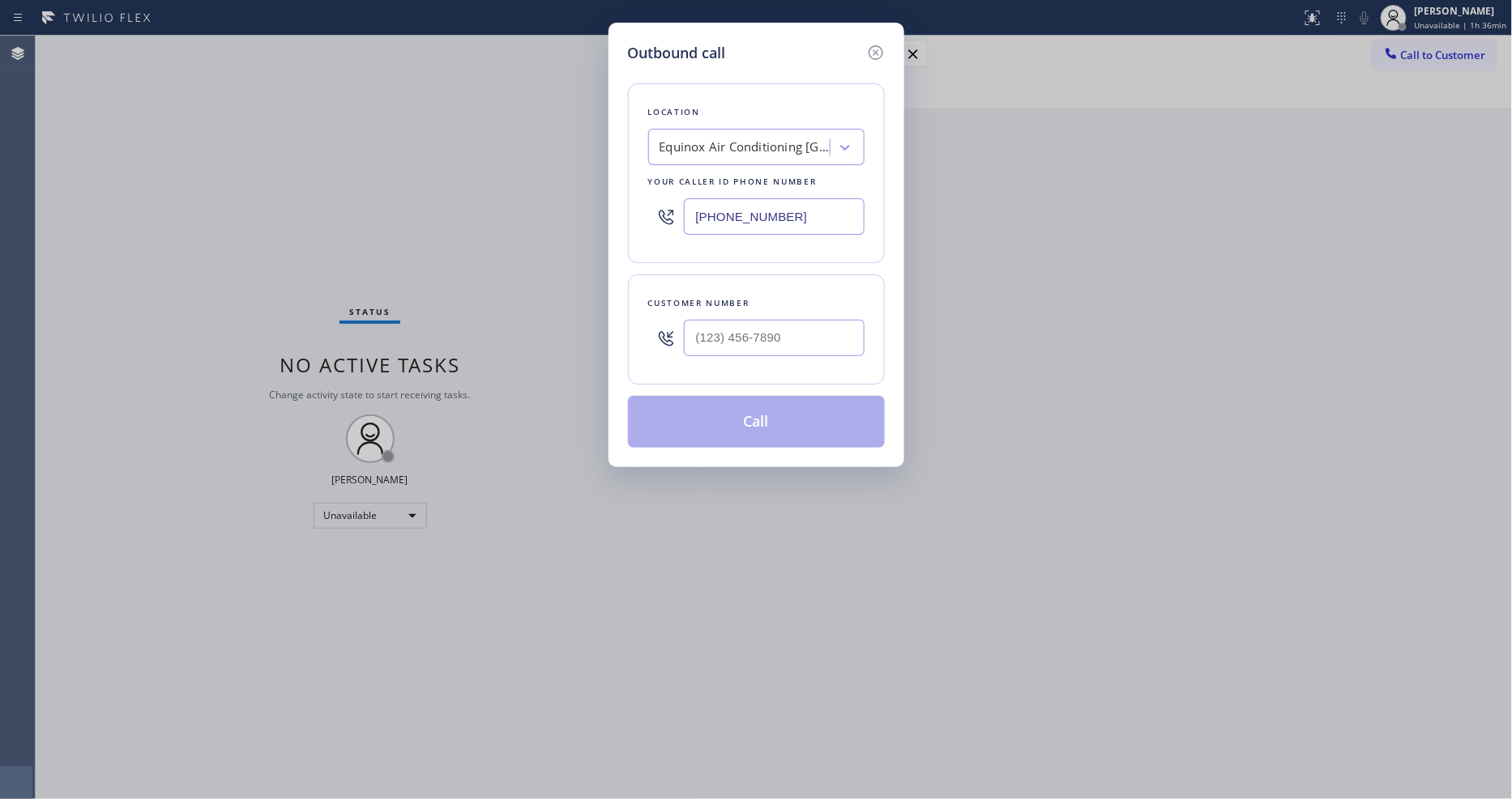
click at [752, 140] on div "Equinox Air Conditioning [GEOGRAPHIC_DATA]" at bounding box center [745, 147] width 171 height 18
paste input "Spectrum Appliance Repair [GEOGRAPHIC_DATA]"
type input "Spectrum Appliance Repair [GEOGRAPHIC_DATA]"
click at [707, 179] on div "Spectrum Appliance Repair [GEOGRAPHIC_DATA]" at bounding box center [756, 190] width 217 height 45
type input "[PHONE_NUMBER]"
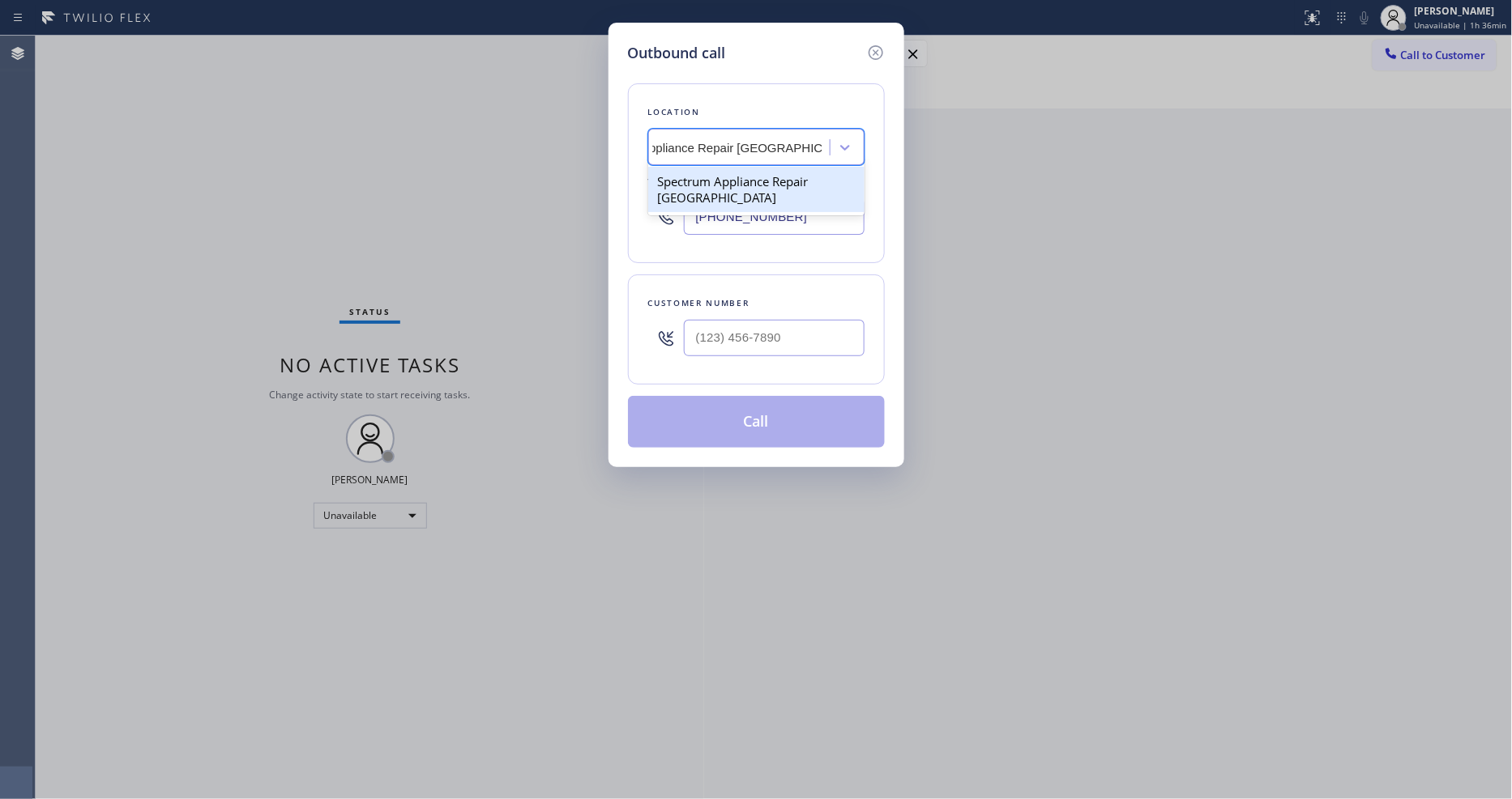
scroll to position [0, 2]
click at [740, 321] on input "(___) ___-____" at bounding box center [774, 338] width 181 height 37
paste input "510) 409-8910"
type input "[PHONE_NUMBER]"
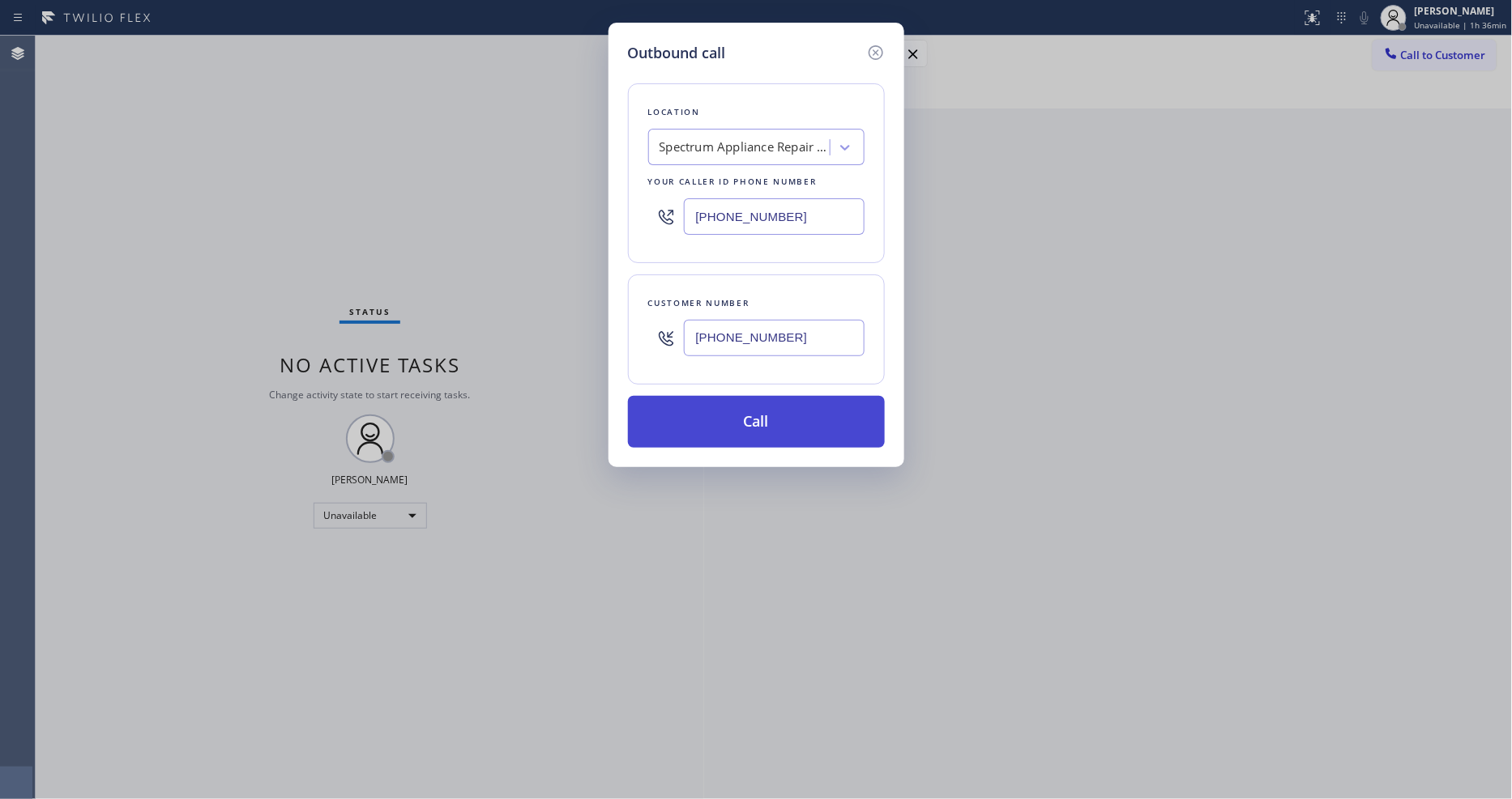
click at [709, 416] on button "Call" at bounding box center [756, 423] width 257 height 52
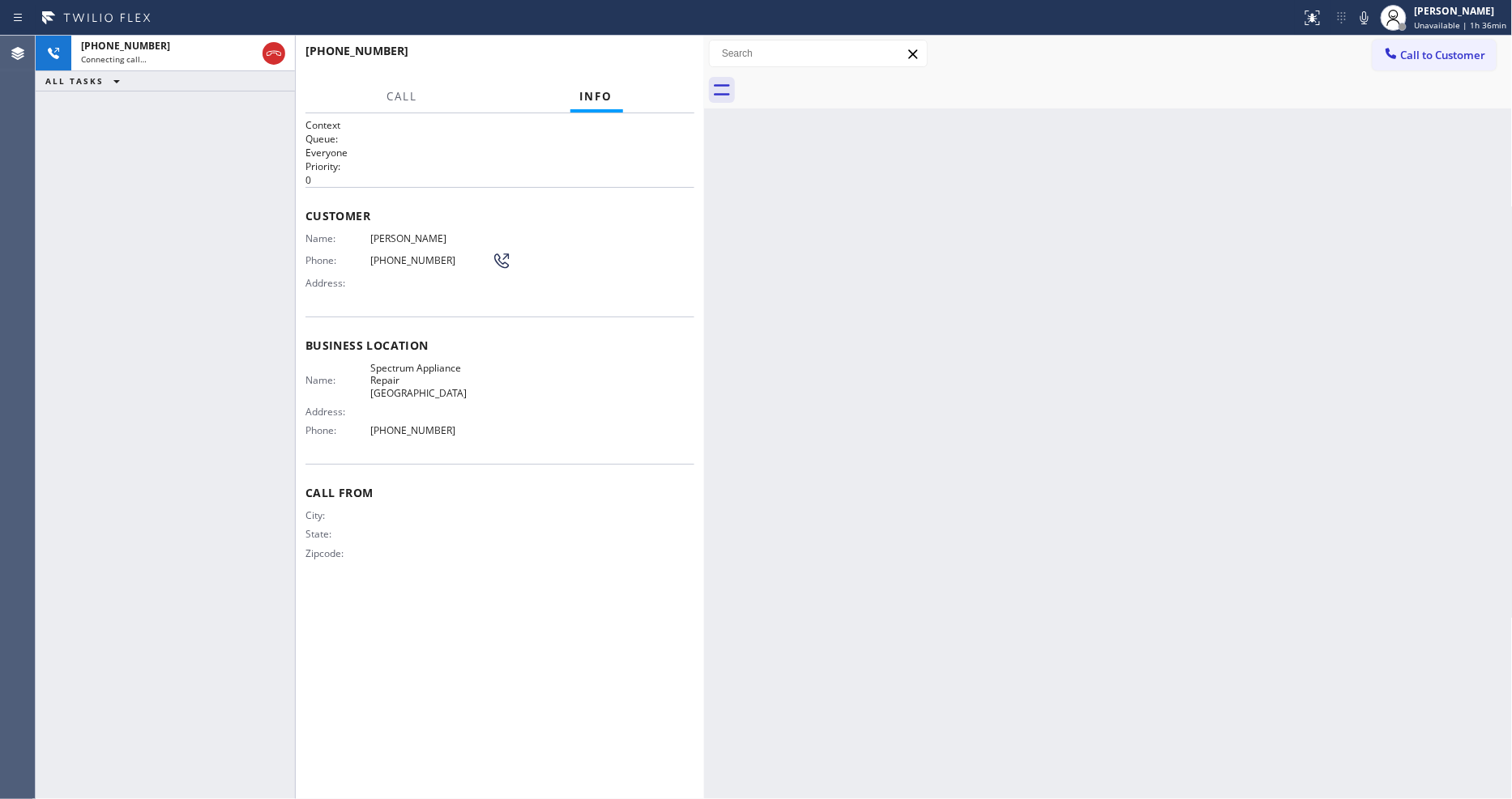
drag, startPoint x: 1169, startPoint y: 587, endPoint x: 563, endPoint y: 519, distance: 609.8
click at [1166, 587] on div "Back to Dashboard Change Sender ID Customers Technicians Select a contact Outbo…" at bounding box center [1109, 417] width 809 height 763
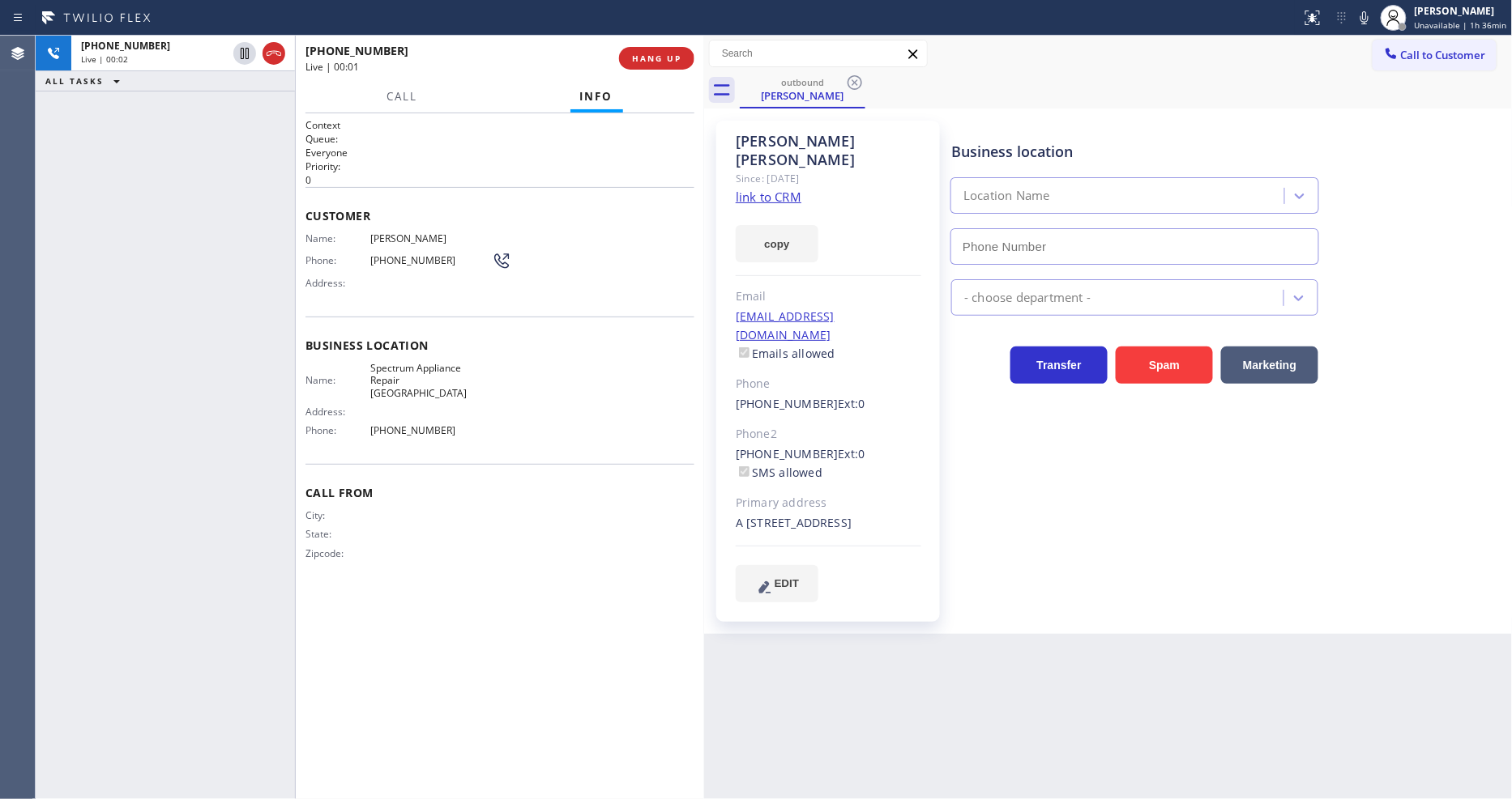
type input "[PHONE_NUMBER]"
click at [645, 57] on span "HANG UP" at bounding box center [657, 58] width 50 height 11
click at [646, 57] on span "HANG UP" at bounding box center [657, 58] width 50 height 11
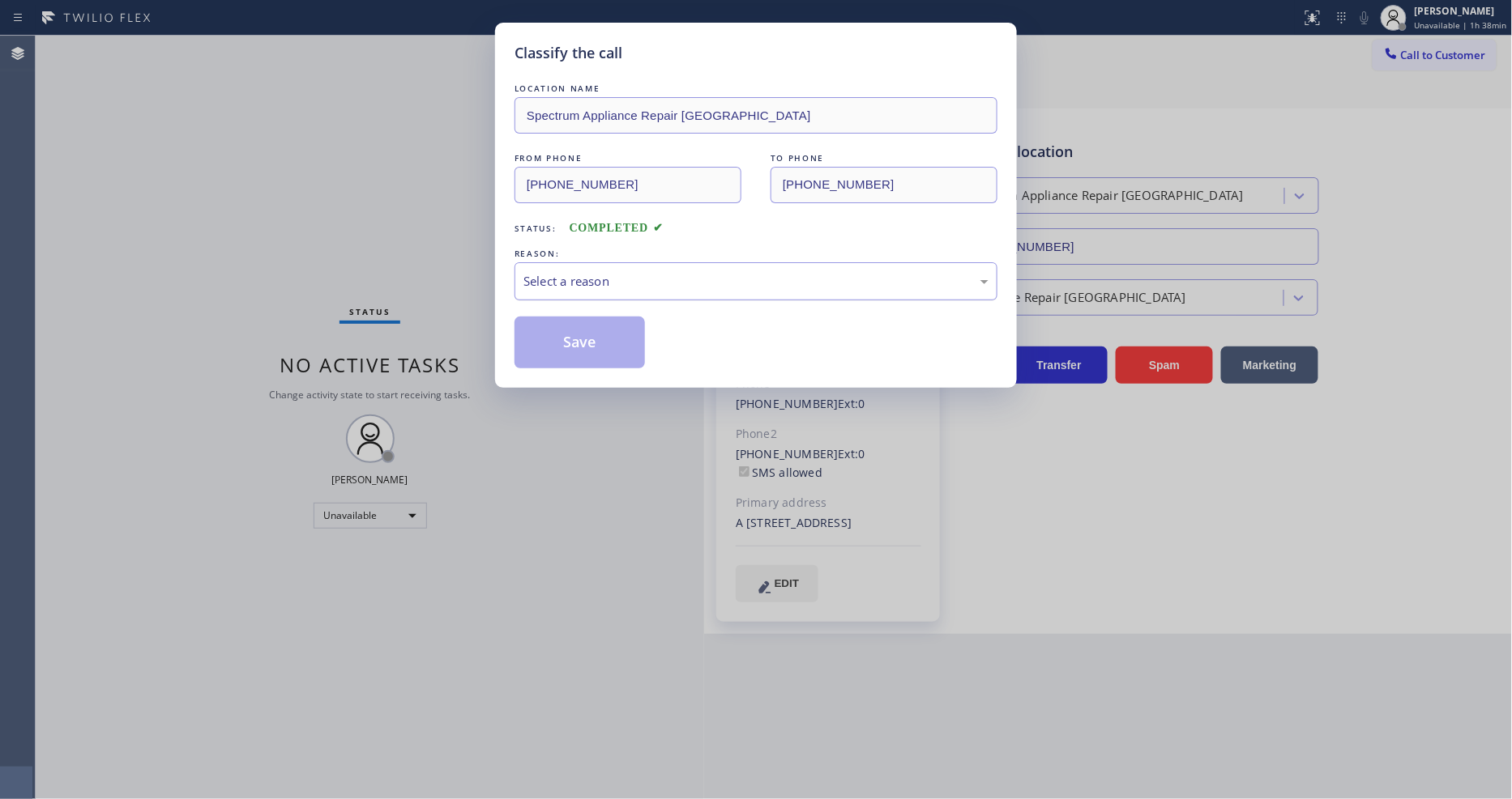
click at [605, 276] on div "Select a reason" at bounding box center [756, 281] width 465 height 18
click at [580, 337] on button "Save" at bounding box center [580, 343] width 130 height 52
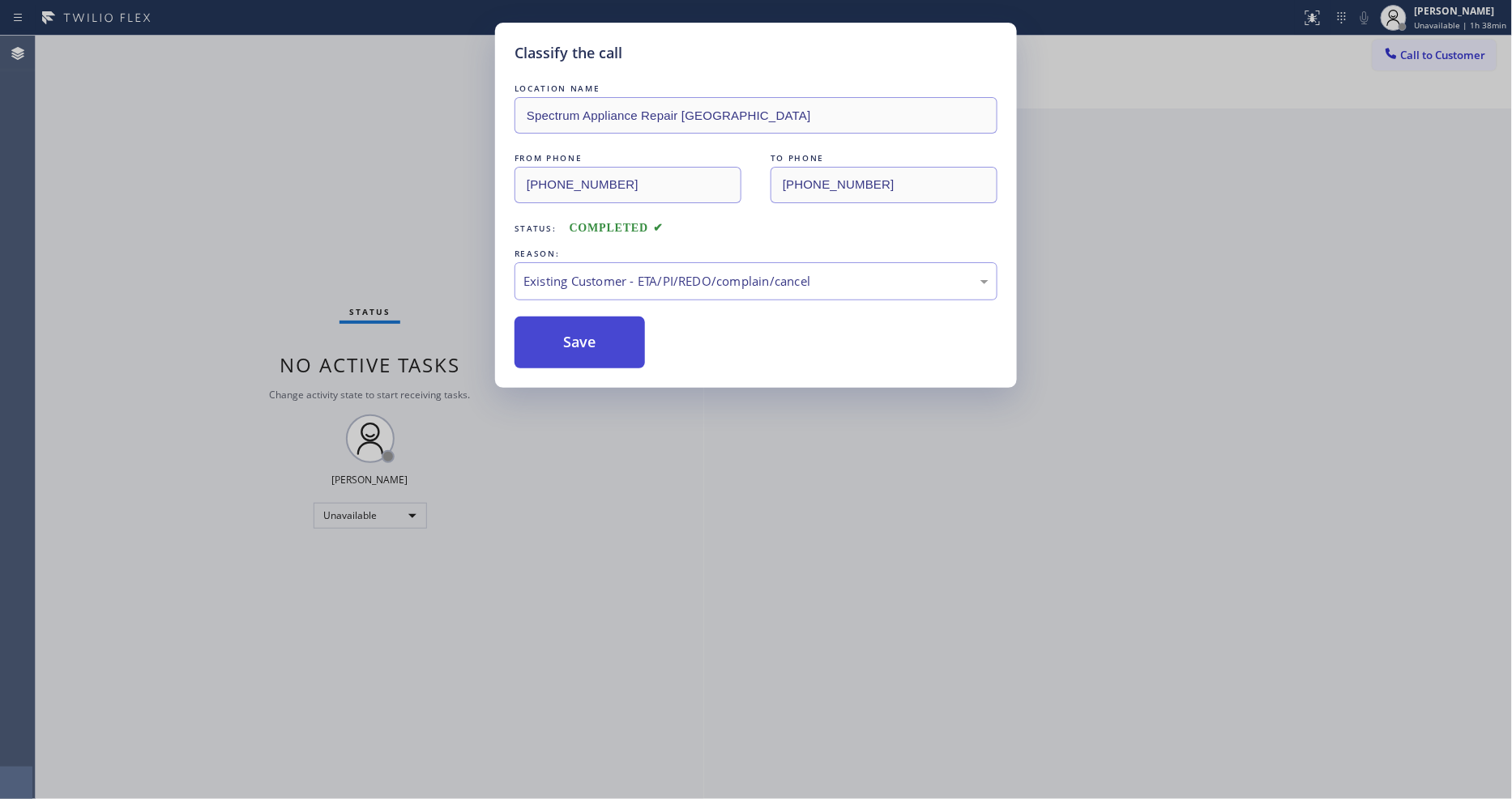
click at [580, 337] on button "Save" at bounding box center [580, 343] width 130 height 52
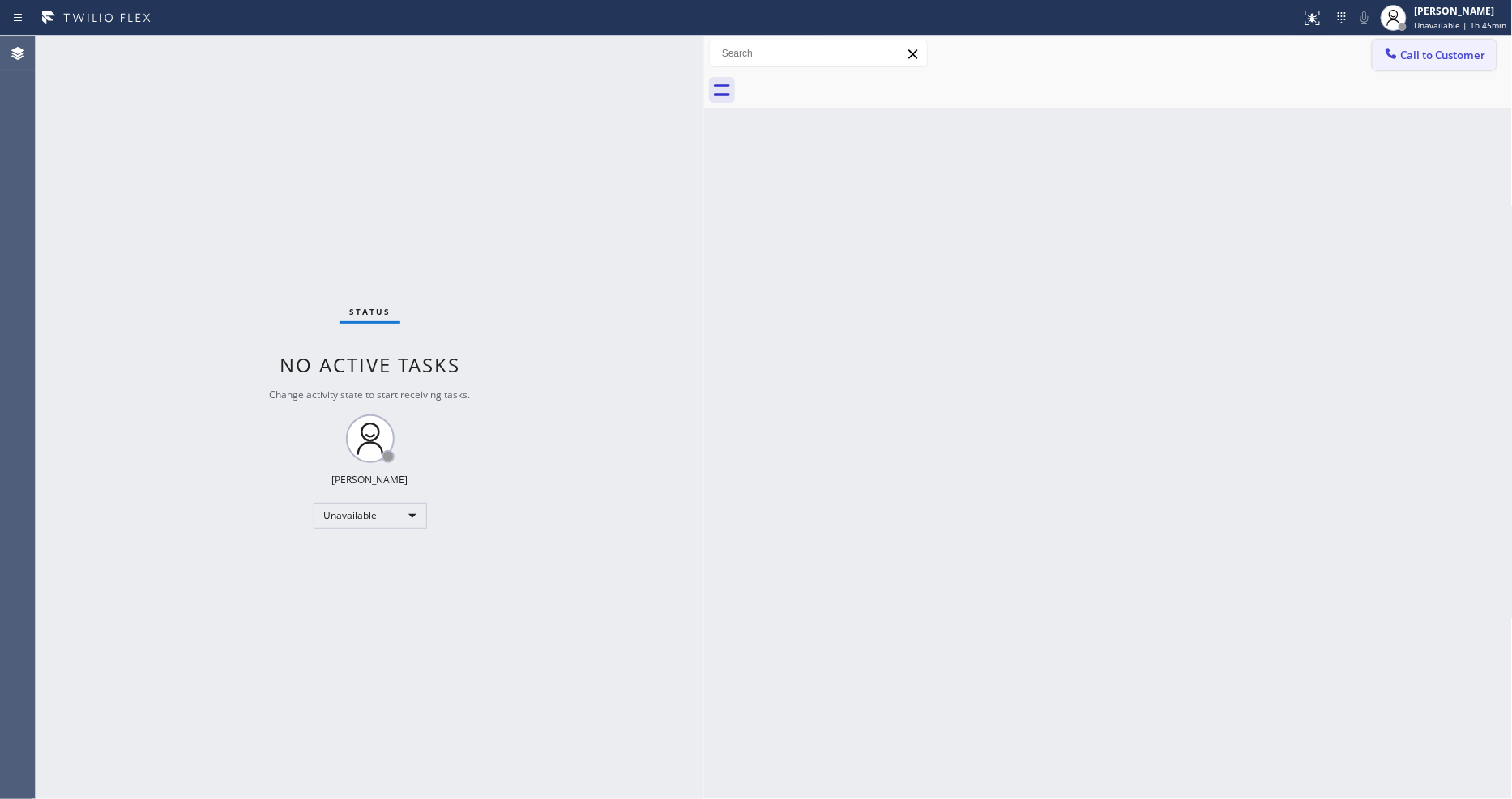
click at [1439, 75] on div at bounding box center [1127, 90] width 773 height 37
click at [1439, 69] on button "Call to Customer" at bounding box center [1435, 55] width 124 height 30
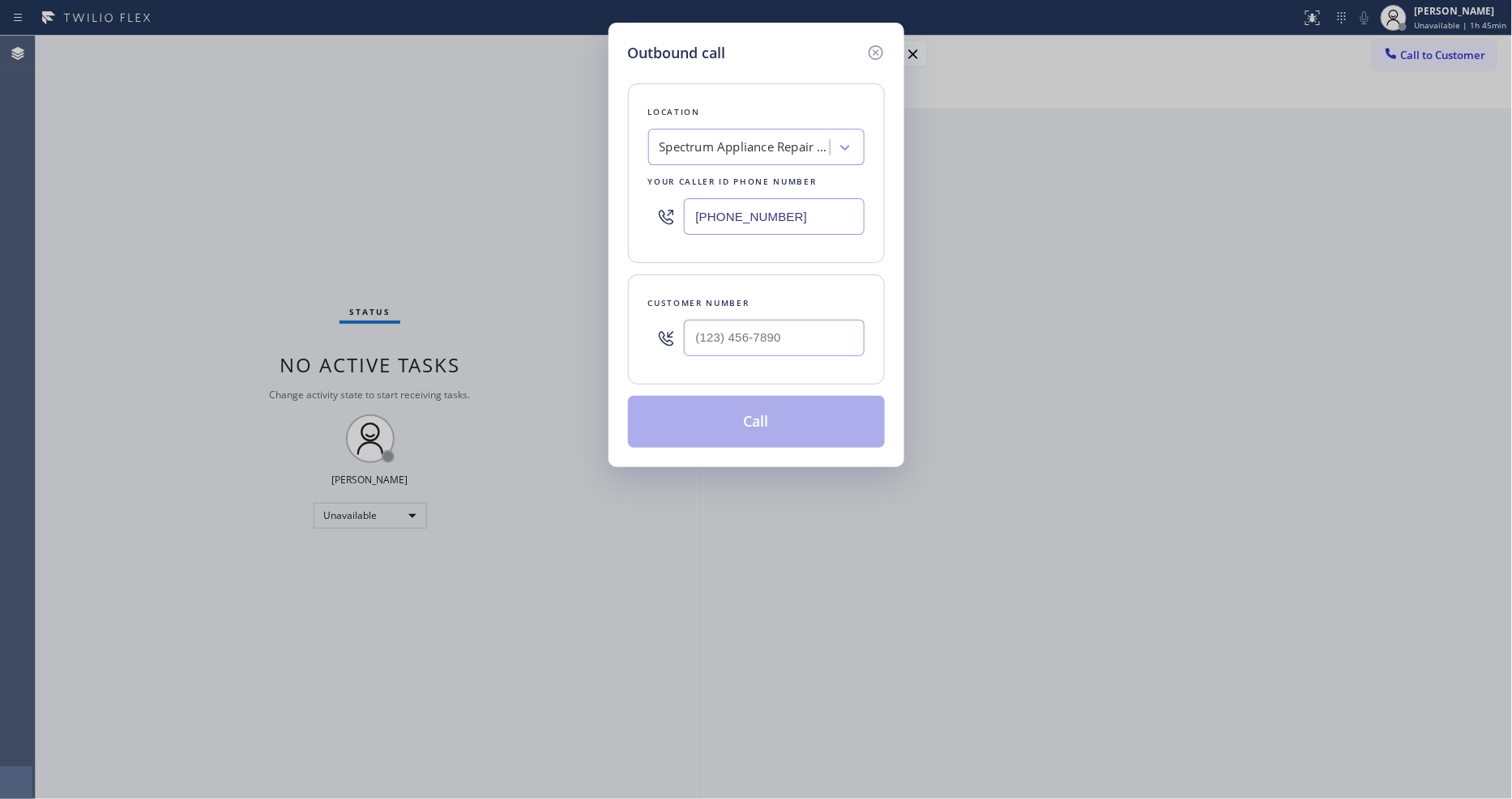
click at [708, 139] on div "Spectrum Appliance Repair [GEOGRAPHIC_DATA]" at bounding box center [745, 147] width 171 height 18
paste input "Aliso Viejo Heating & Air Conditioning"
type input "Aliso Viejo Heating & Air Conditioning"
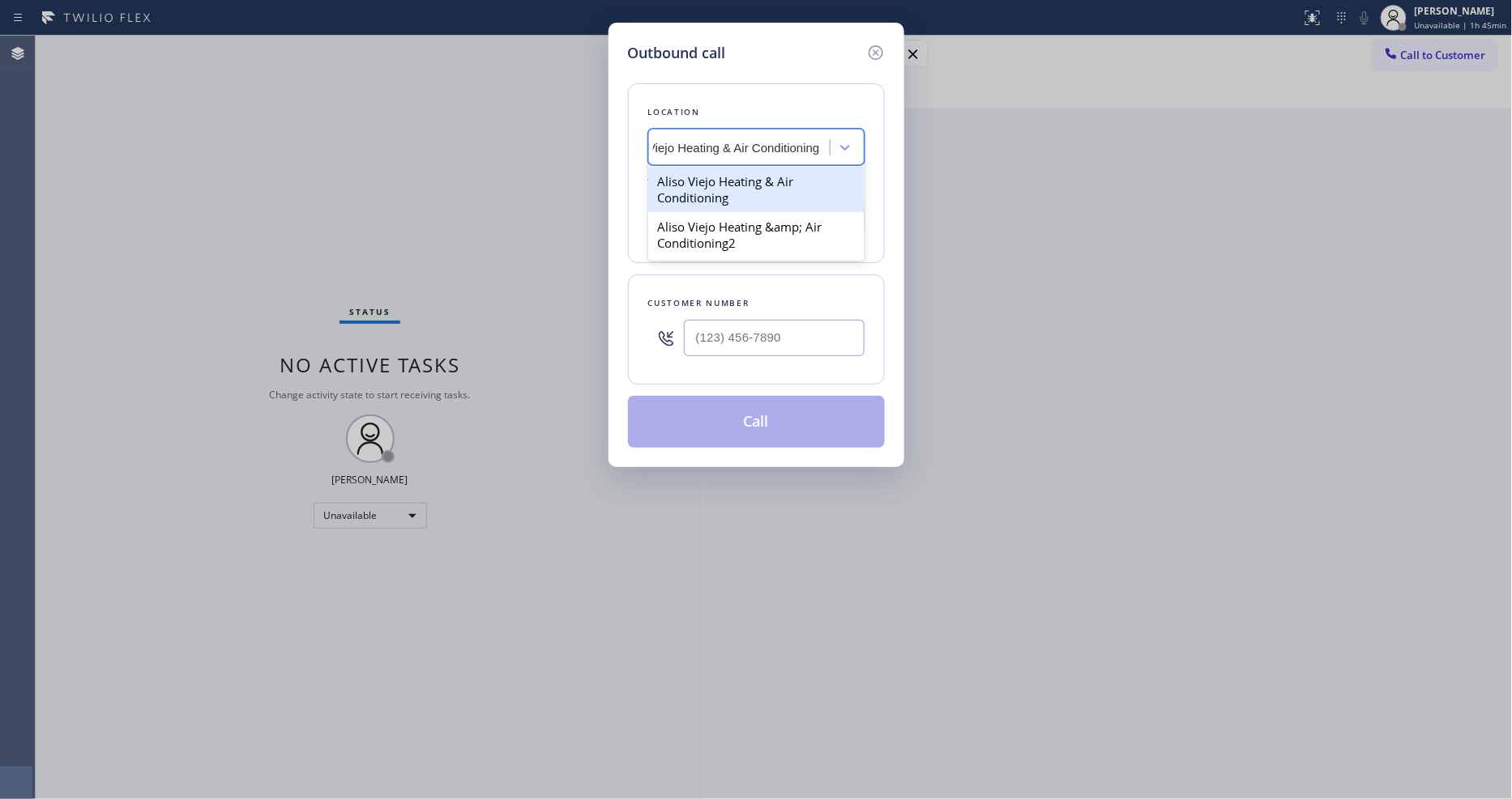
click at [719, 179] on div "Aliso Viejo Heating & Air Conditioning" at bounding box center [756, 190] width 217 height 45
type input "[PHONE_NUMBER]"
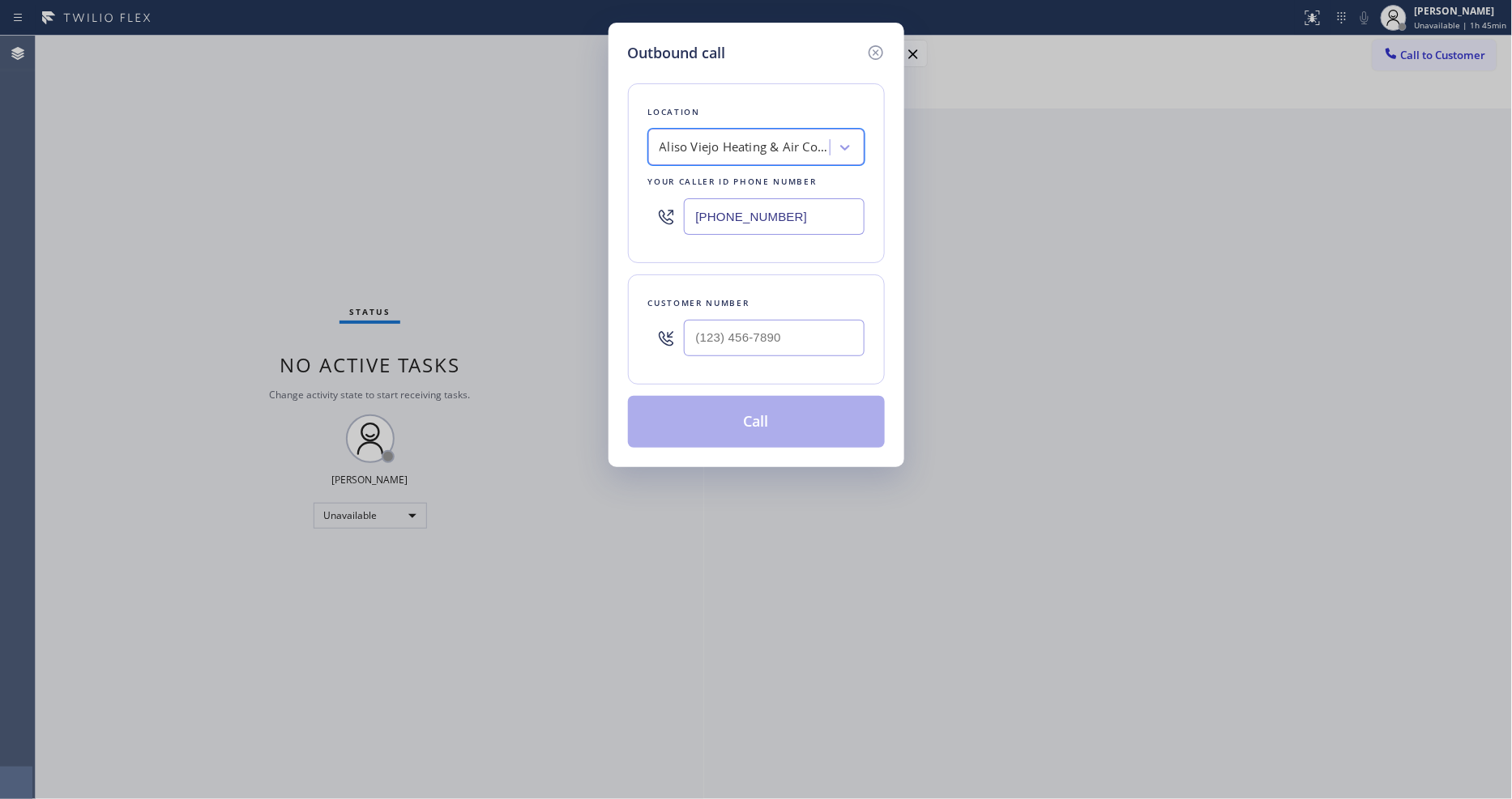
scroll to position [0, 2]
click at [758, 333] on input "(___) ___-____" at bounding box center [774, 338] width 181 height 37
paste input "610) 348-8352"
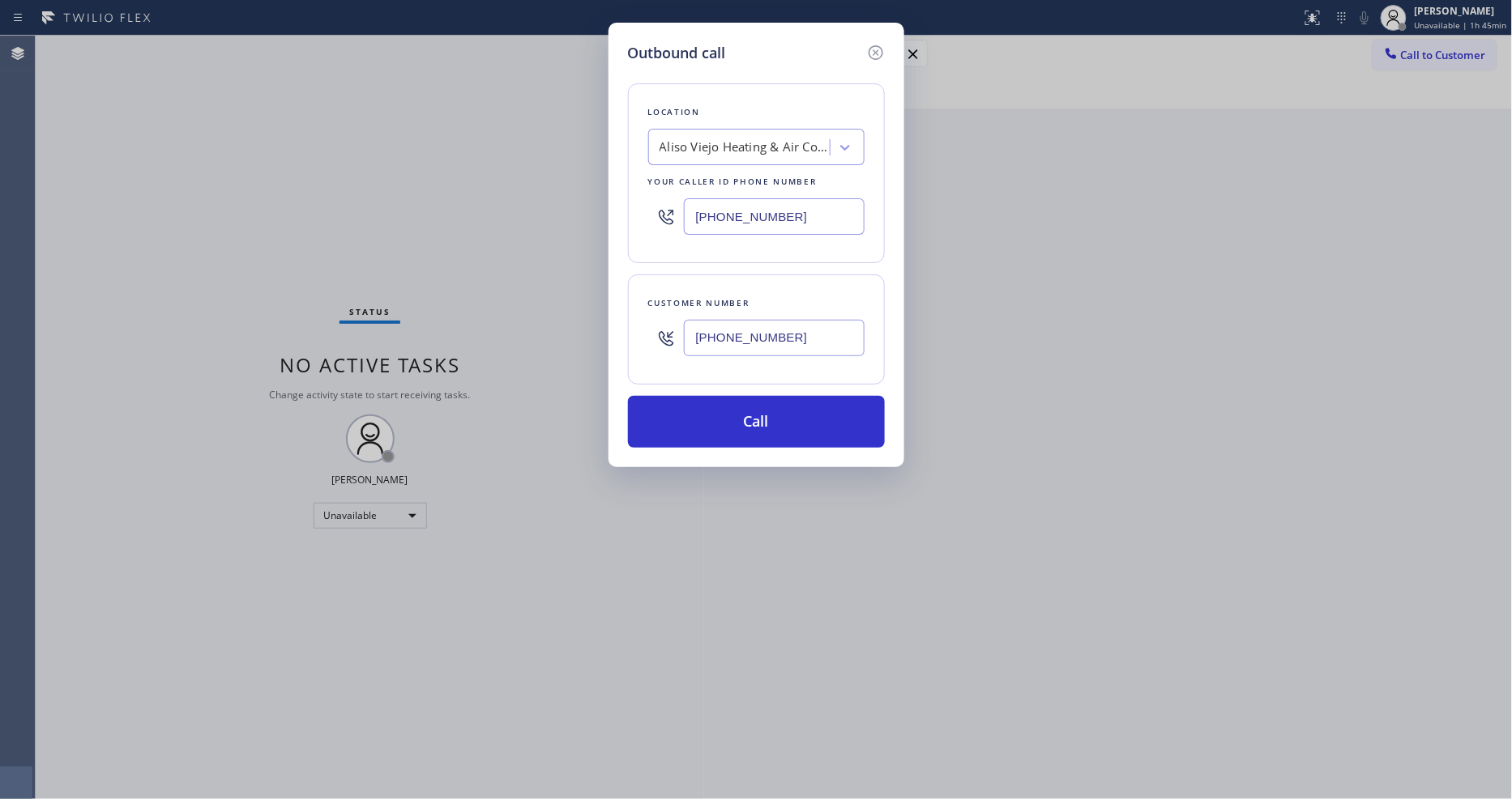
type input "[PHONE_NUMBER]"
click at [773, 406] on button "Call" at bounding box center [756, 423] width 257 height 52
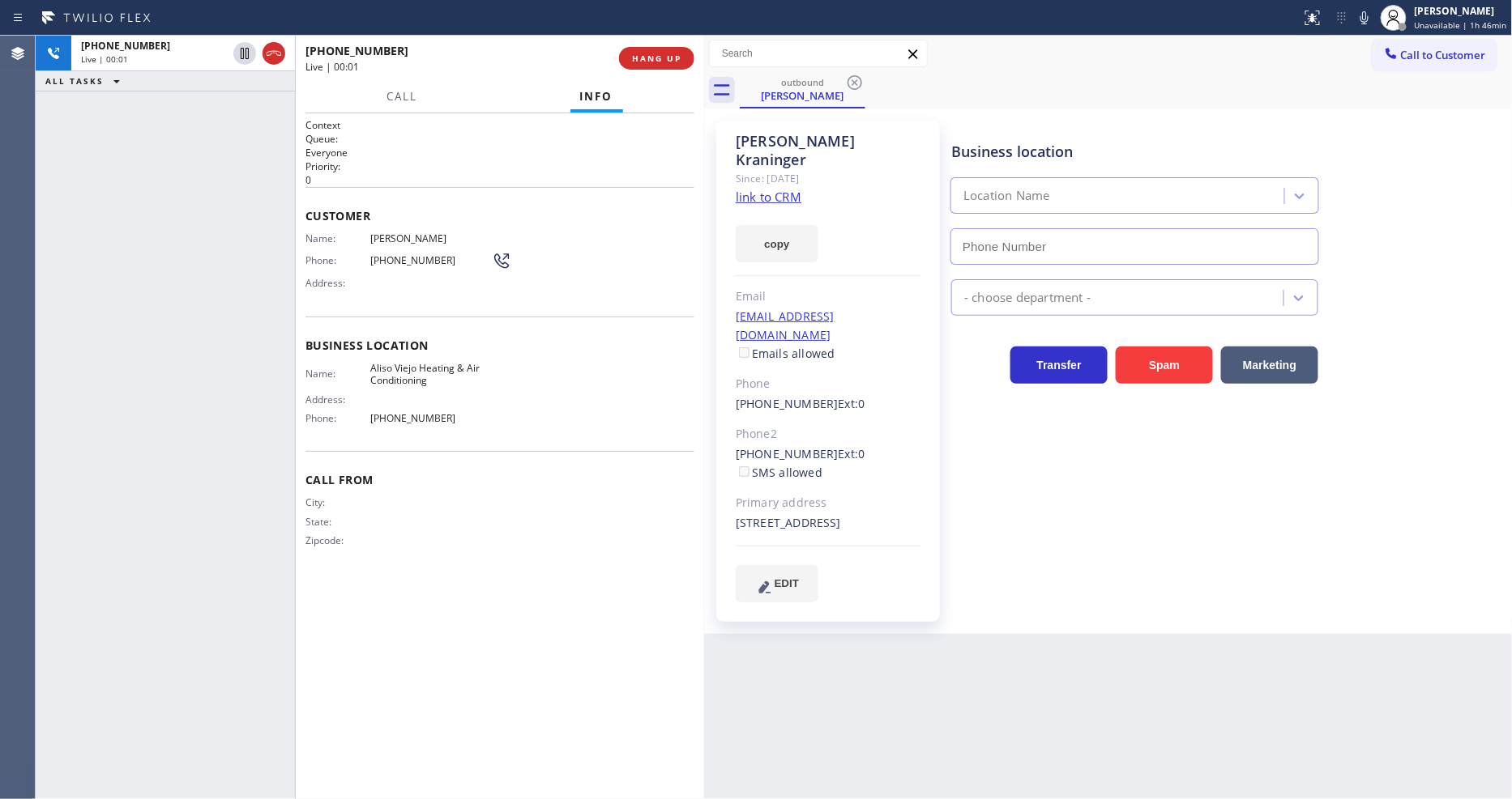
click at [1097, 468] on div "Business location Location Name - choose department - Transfer Spam Marketing" at bounding box center [1228, 361] width 560 height 473
type input "[PHONE_NUMBER]"
click at [669, 61] on span "HANG UP" at bounding box center [657, 58] width 50 height 11
click at [662, 59] on span "HANG UP" at bounding box center [657, 58] width 50 height 11
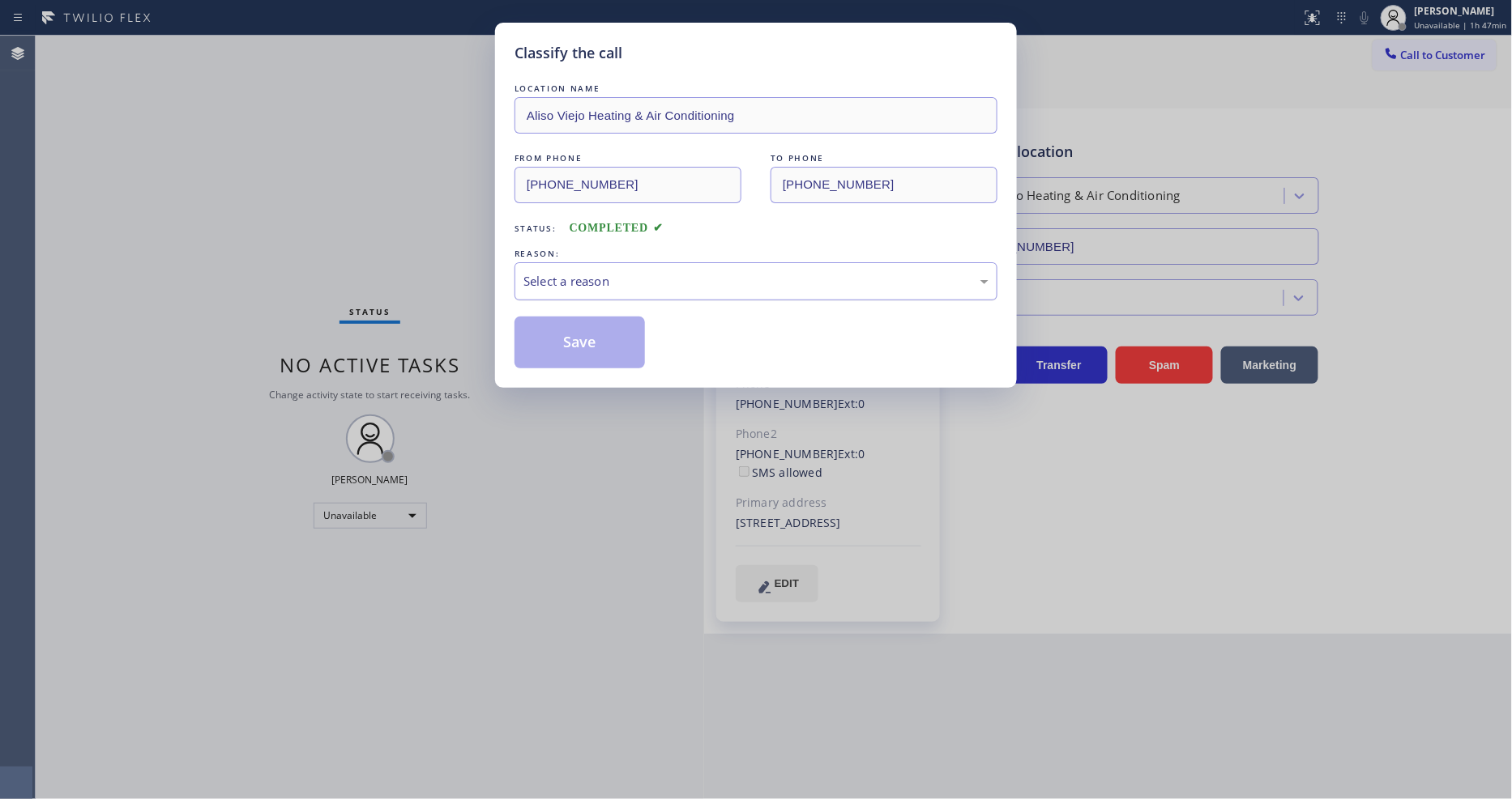
click at [600, 272] on div "Select a reason" at bounding box center [756, 281] width 465 height 18
click at [584, 340] on button "Save" at bounding box center [580, 343] width 130 height 52
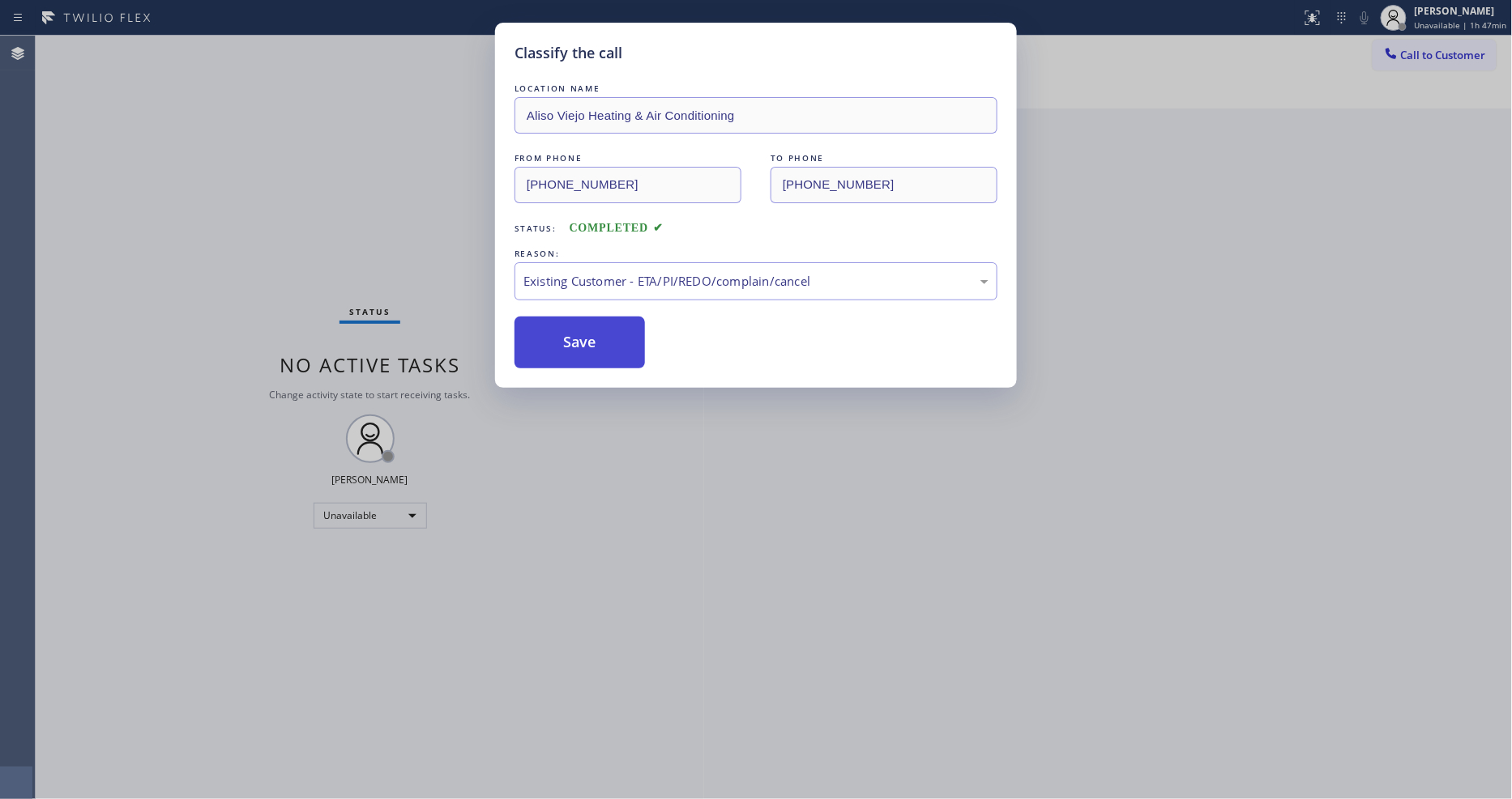
click at [584, 340] on button "Save" at bounding box center [580, 343] width 130 height 52
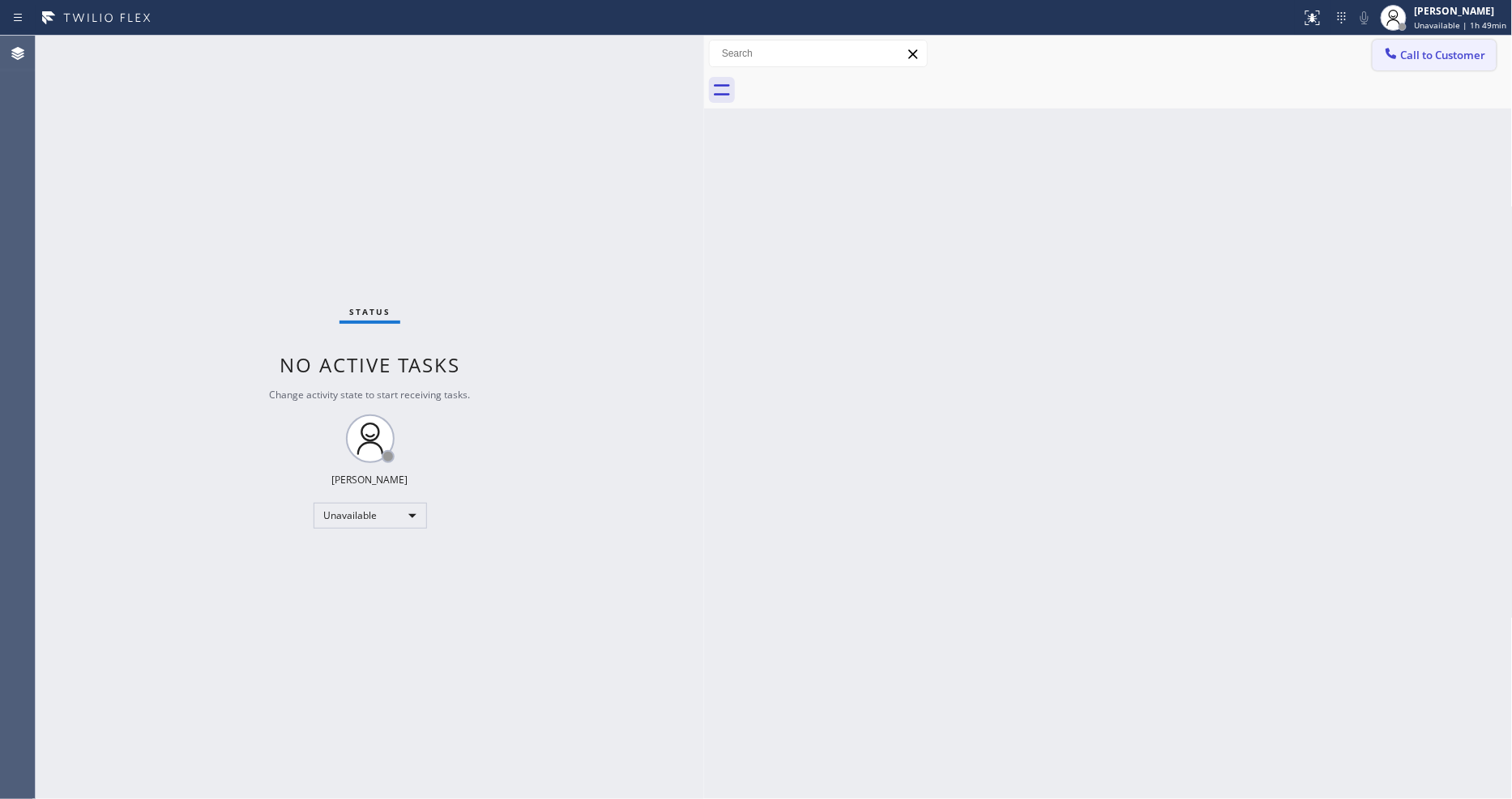
click at [1389, 55] on icon at bounding box center [1391, 53] width 10 height 10
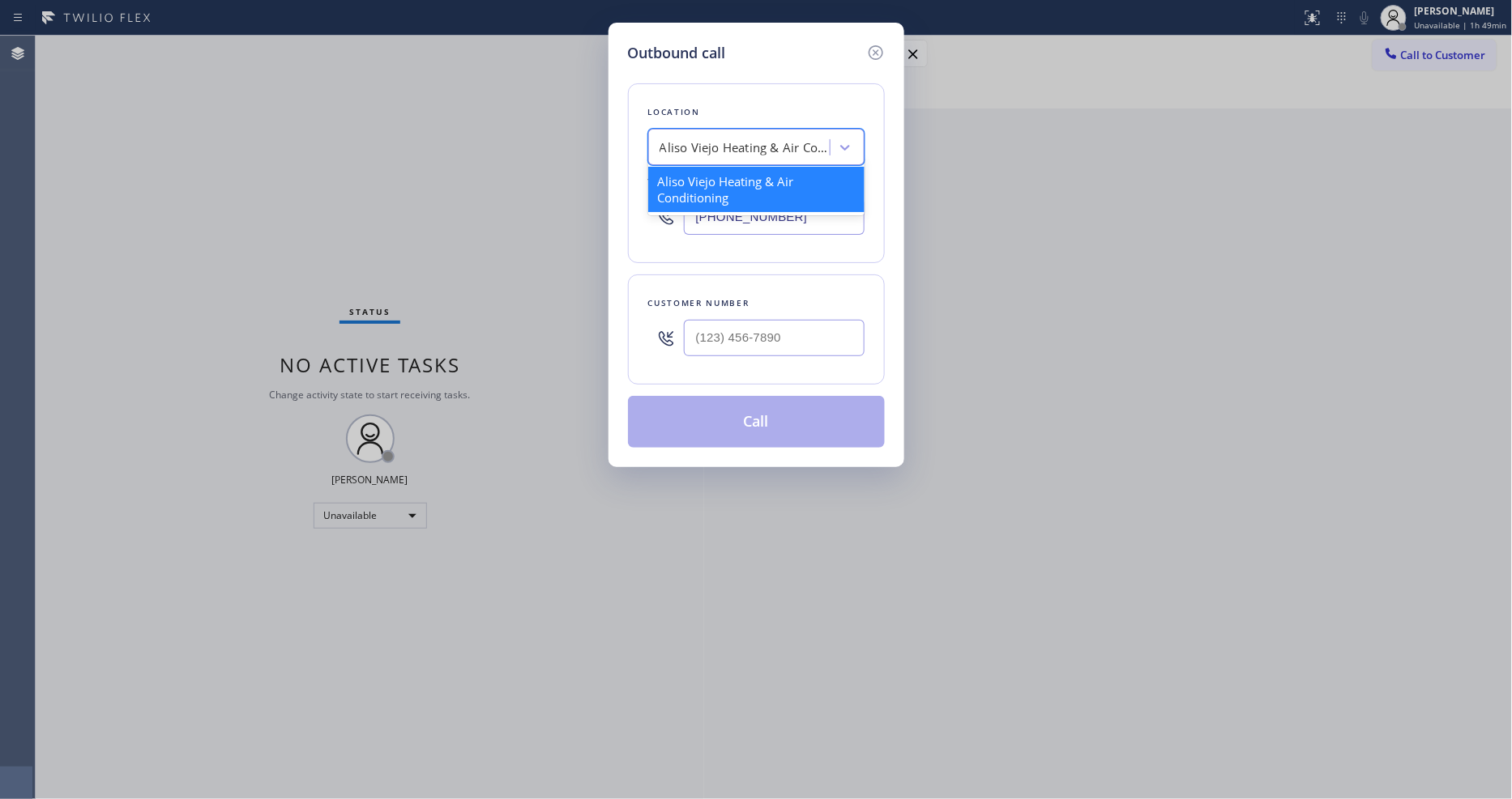
click at [753, 146] on div "Aliso Viejo Heating & Air Conditioning" at bounding box center [745, 147] width 171 height 18
paste input "Subzero Repair Professionals"
type input "Subzero Repair Professionals"
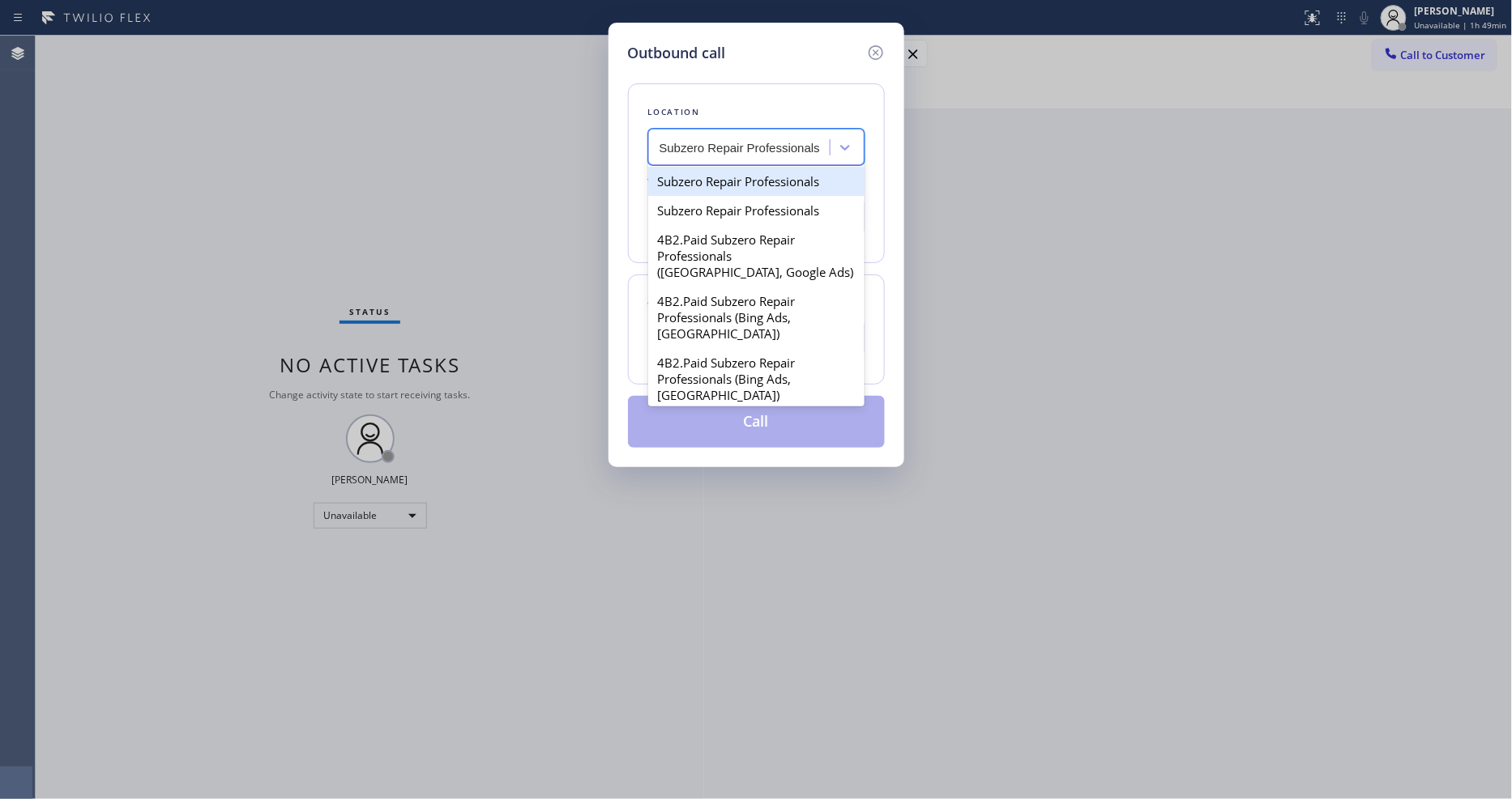
click at [715, 175] on div "Subzero Repair Professionals" at bounding box center [756, 182] width 217 height 30
type input "[PHONE_NUMBER]"
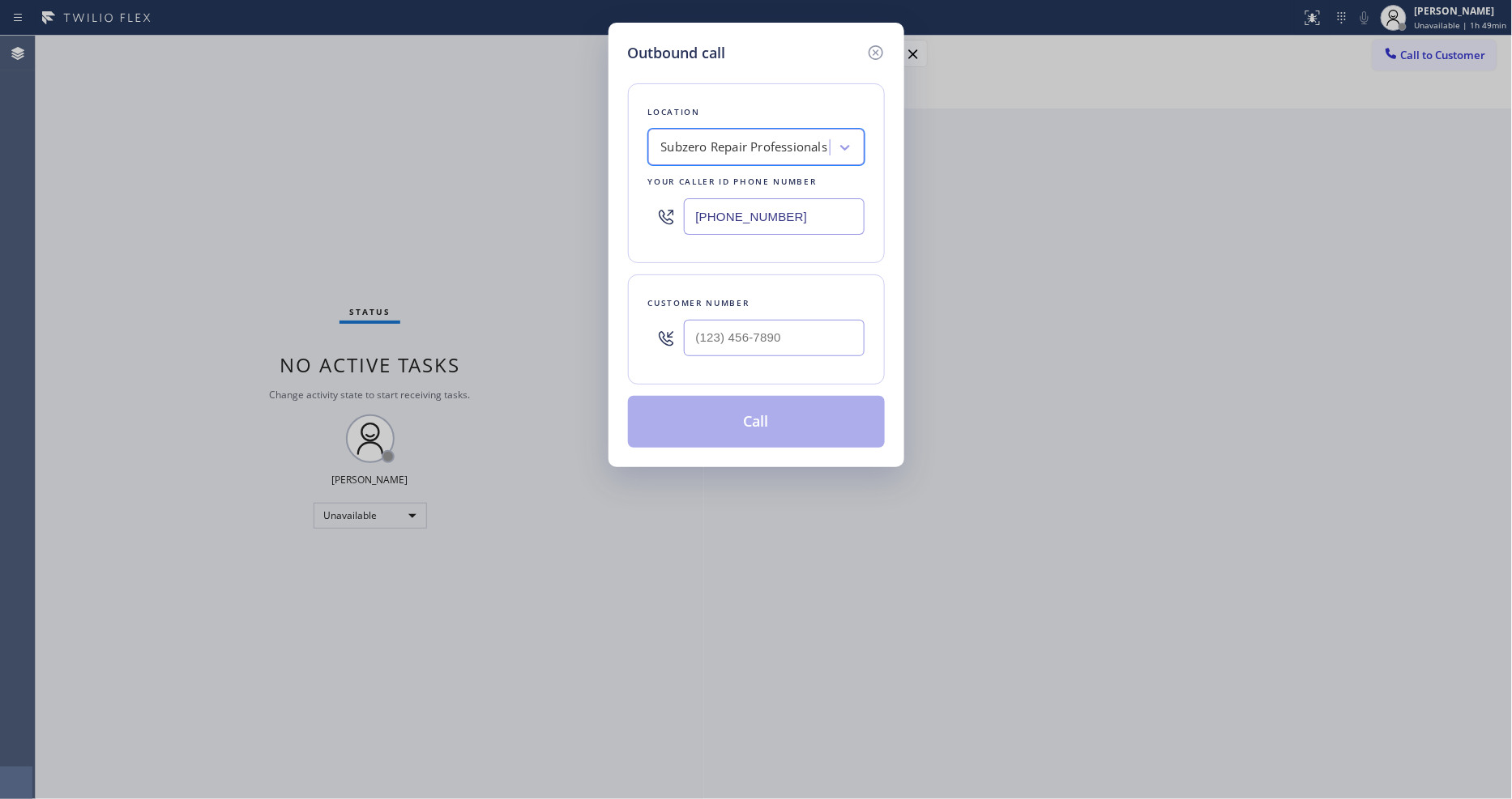
click at [692, 342] on input "text" at bounding box center [774, 338] width 181 height 37
paste input "602) 690-4957"
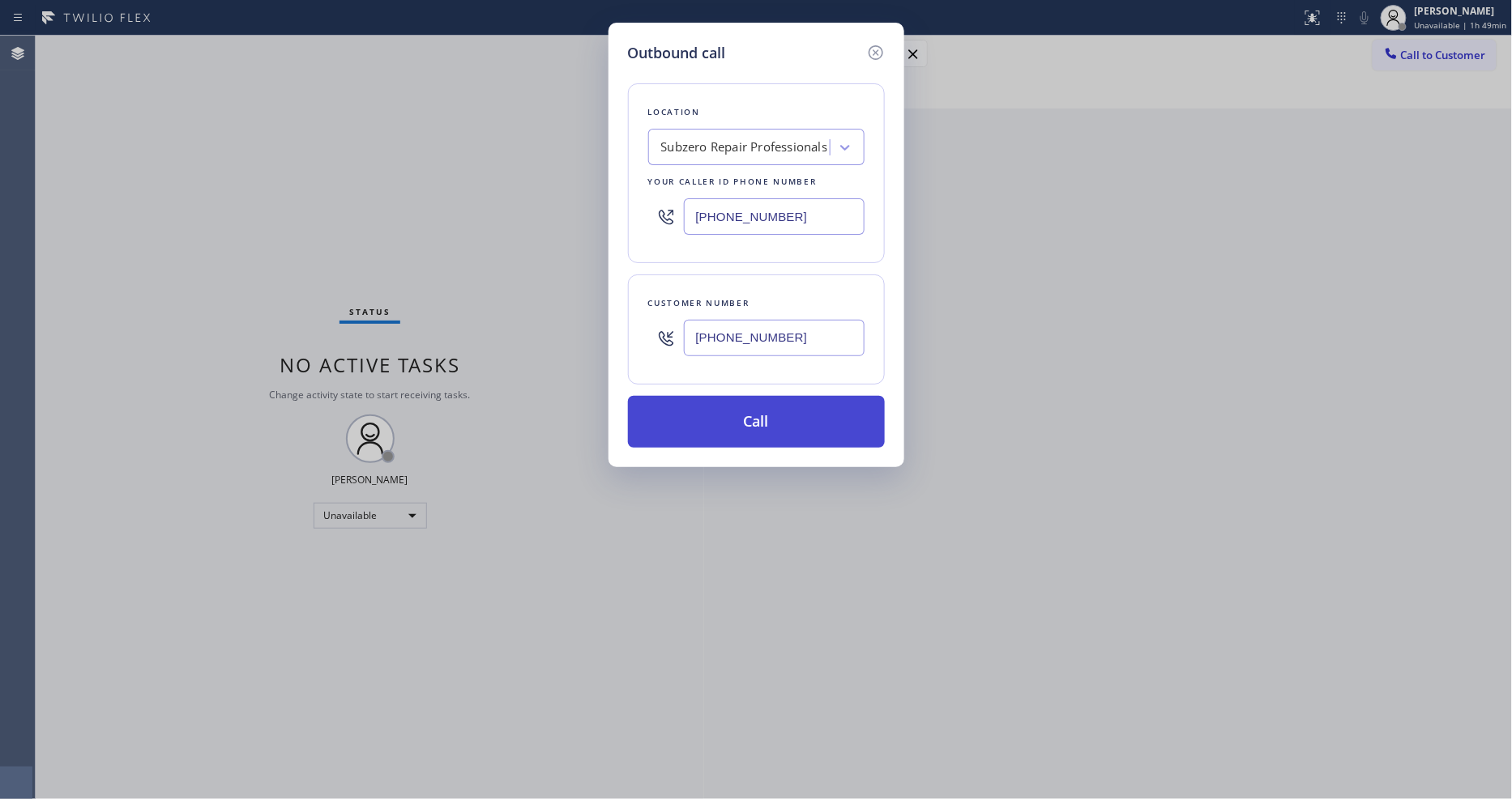
type input "[PHONE_NUMBER]"
click at [685, 416] on button "Call" at bounding box center [756, 423] width 257 height 52
click at [517, 795] on div "Outbound call Location Subzero Repair Professionals Your caller id phone number…" at bounding box center [756, 399] width 1512 height 799
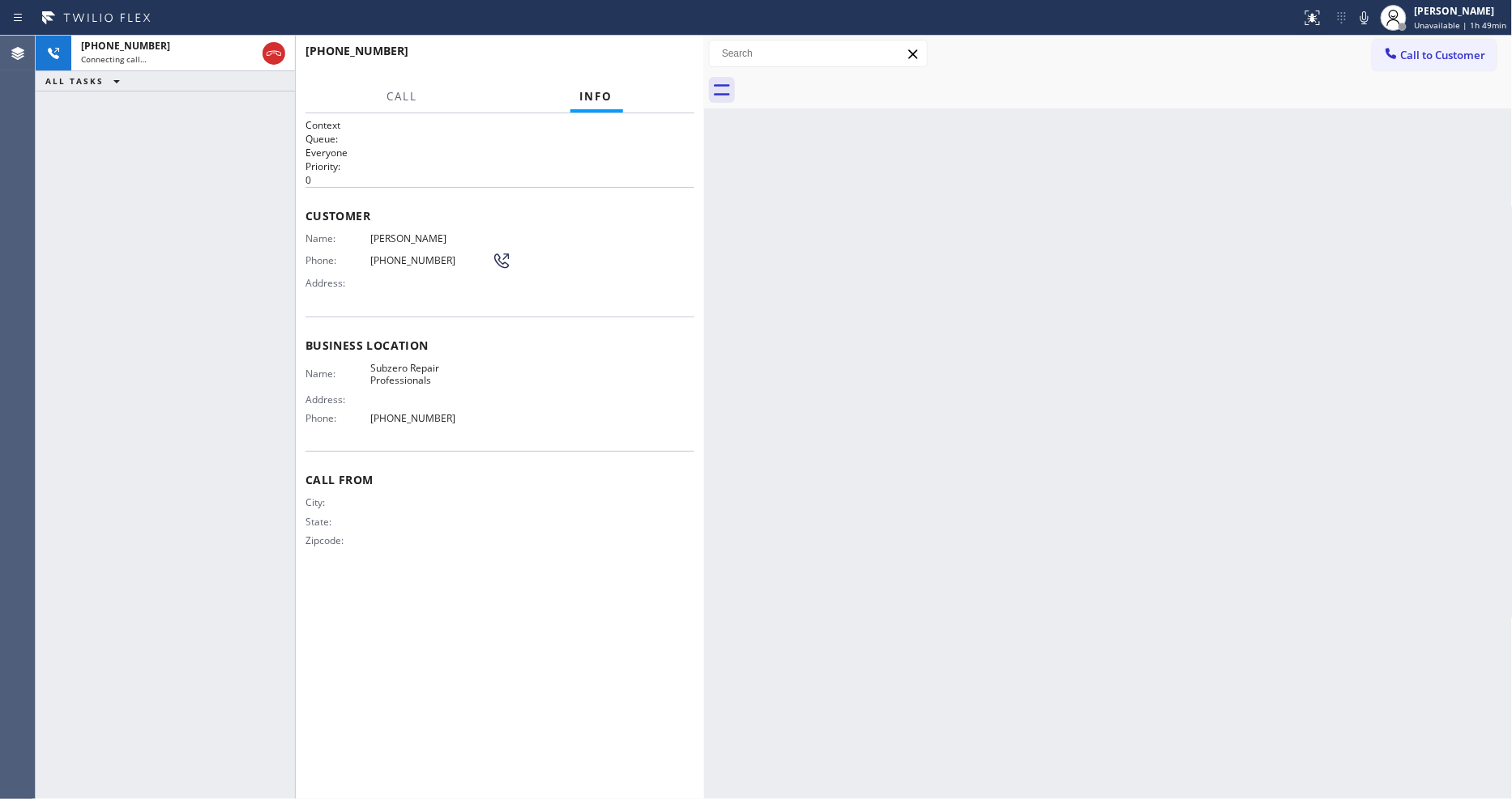
click at [1136, 471] on div "Back to Dashboard Change Sender ID Customers Technicians Select a contact Outbo…" at bounding box center [1109, 417] width 809 height 763
click at [235, 221] on div "[PHONE_NUMBER] Connecting call… ALL TASKS ALL TASKS ACTIVE TASKS TASKS IN WRAP …" at bounding box center [165, 417] width 259 height 763
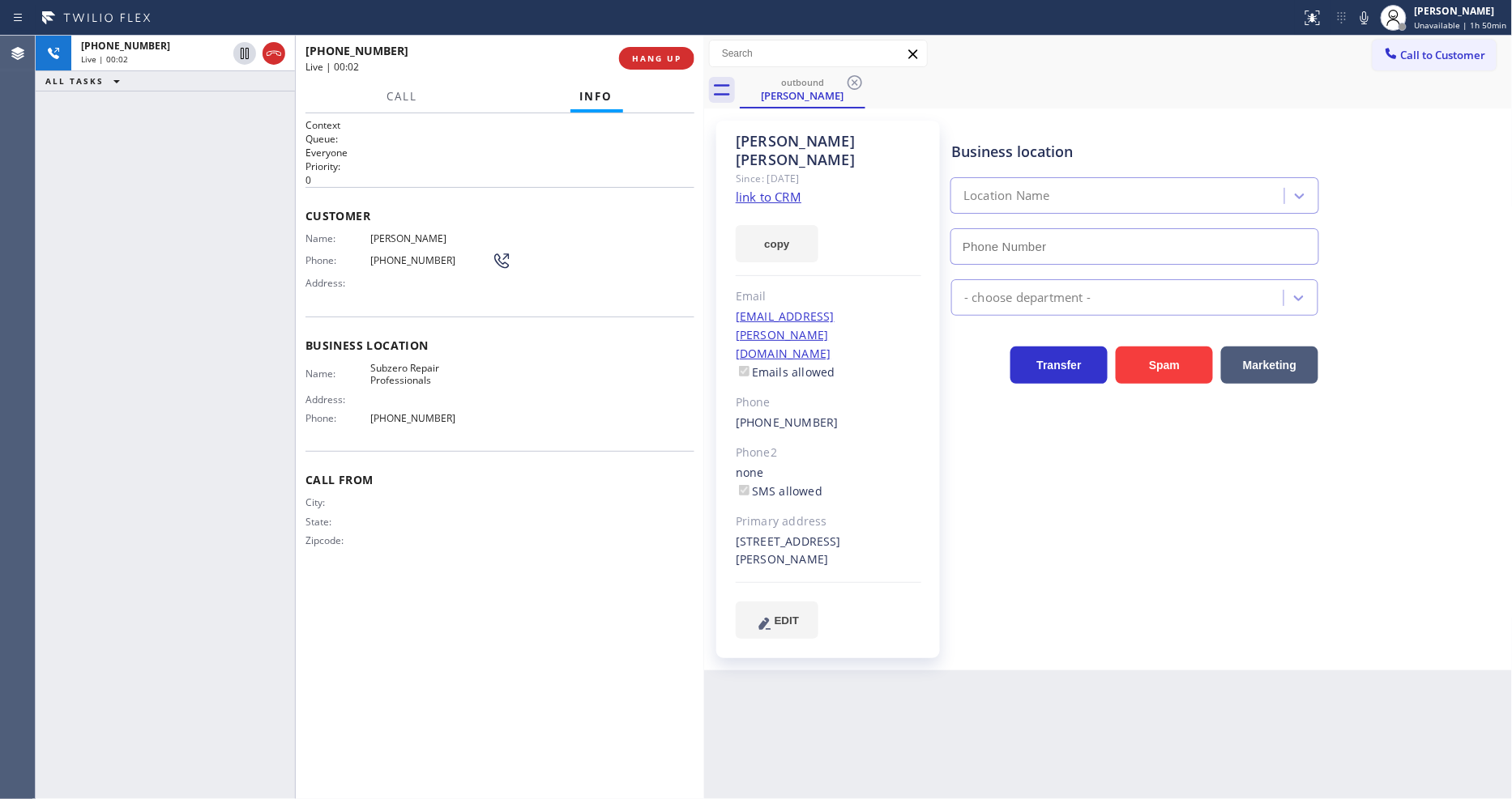
type input "[PHONE_NUMBER]"
click at [662, 61] on span "HANG UP" at bounding box center [657, 58] width 50 height 11
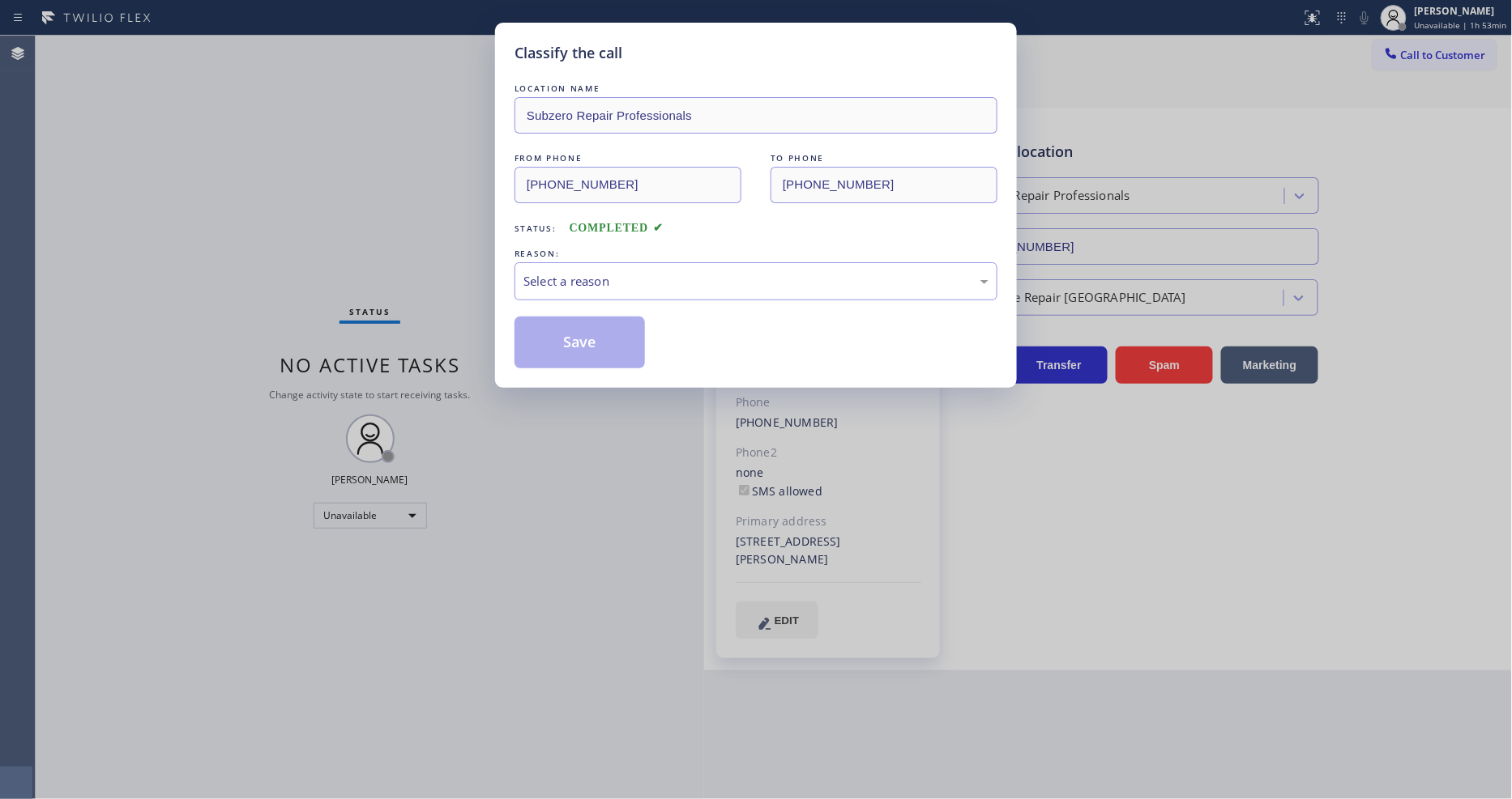
click at [594, 272] on div "Select a reason" at bounding box center [756, 281] width 465 height 18
click at [577, 336] on button "Save" at bounding box center [580, 343] width 130 height 52
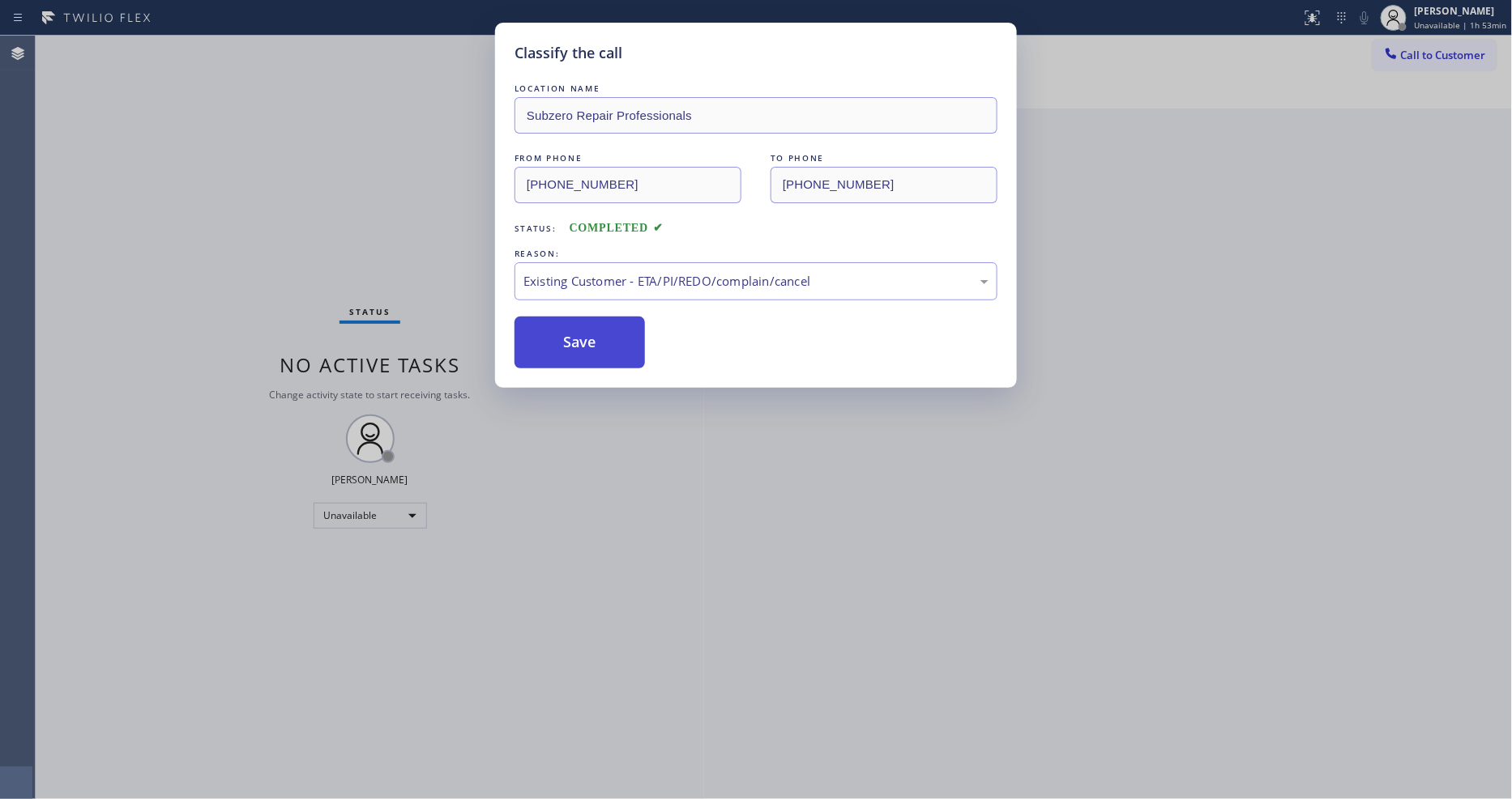
click at [577, 336] on button "Save" at bounding box center [580, 343] width 130 height 52
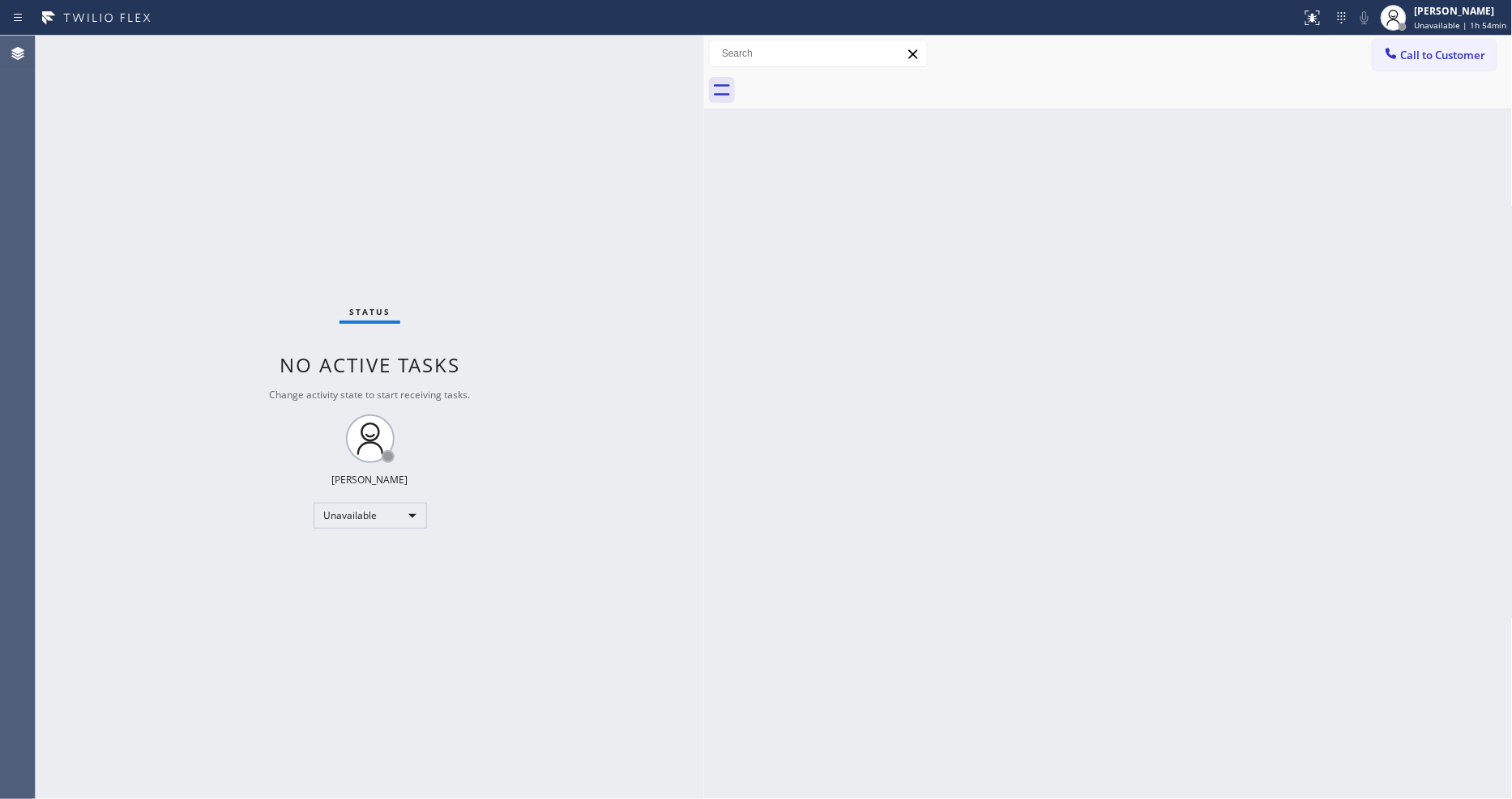
drag, startPoint x: 1039, startPoint y: 553, endPoint x: 799, endPoint y: 622, distance: 249.7
click at [1039, 553] on div "Back to Dashboard Change Sender ID Customers Technicians Select a contact Outbo…" at bounding box center [1109, 417] width 809 height 763
click at [1454, 58] on span "Call to Customer" at bounding box center [1444, 55] width 85 height 15
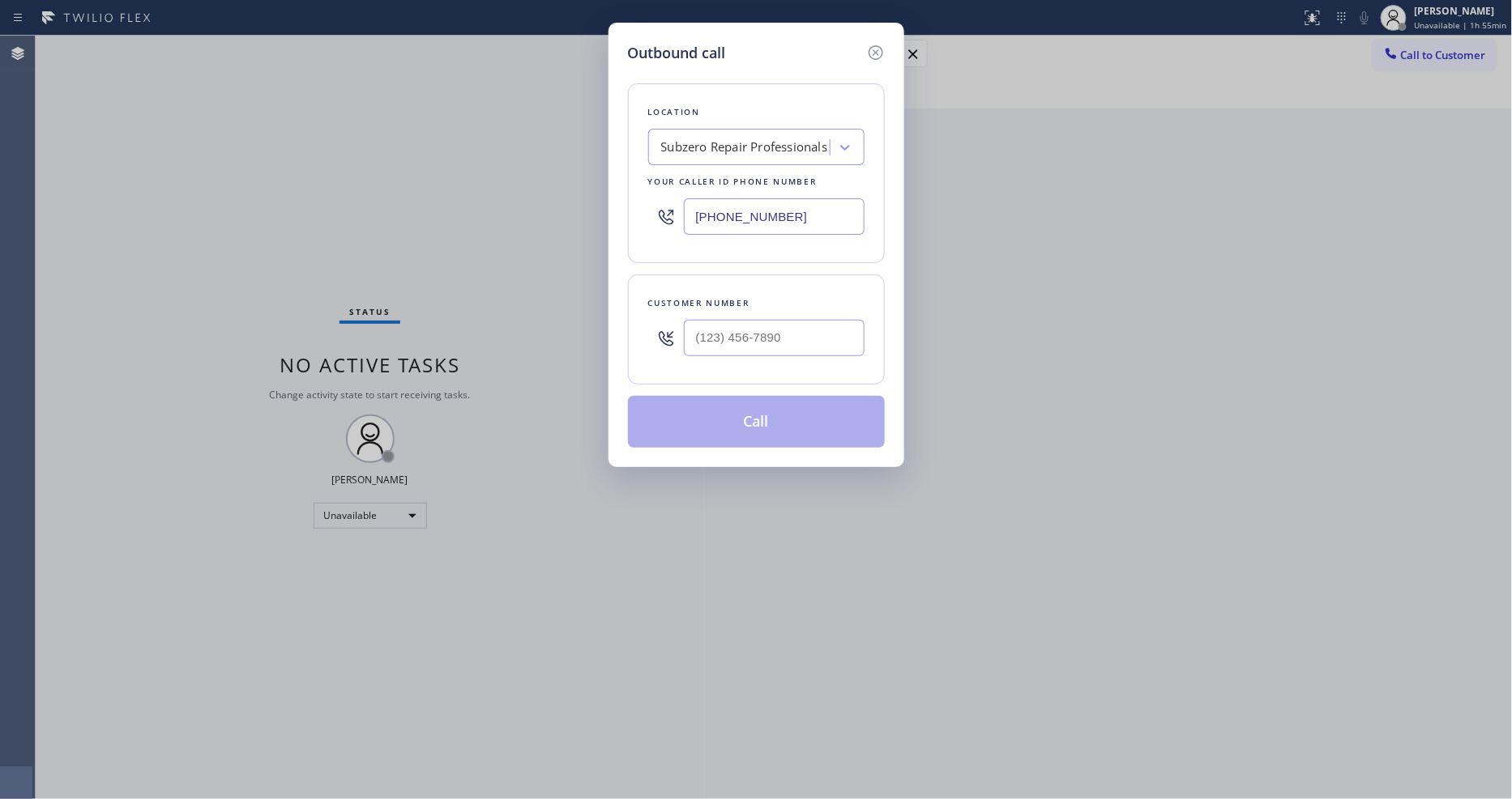
click at [724, 144] on div "Subzero Repair Professionals" at bounding box center [745, 147] width 167 height 18
paste input "Bestway Appliance Repair Sunrise"
type input "Bestway Appliance Repair Sunrise"
drag, startPoint x: 725, startPoint y: 183, endPoint x: 663, endPoint y: 4, distance: 189.4
click at [724, 183] on div "Bestway Appliance Repair Sunrise" at bounding box center [756, 182] width 217 height 30
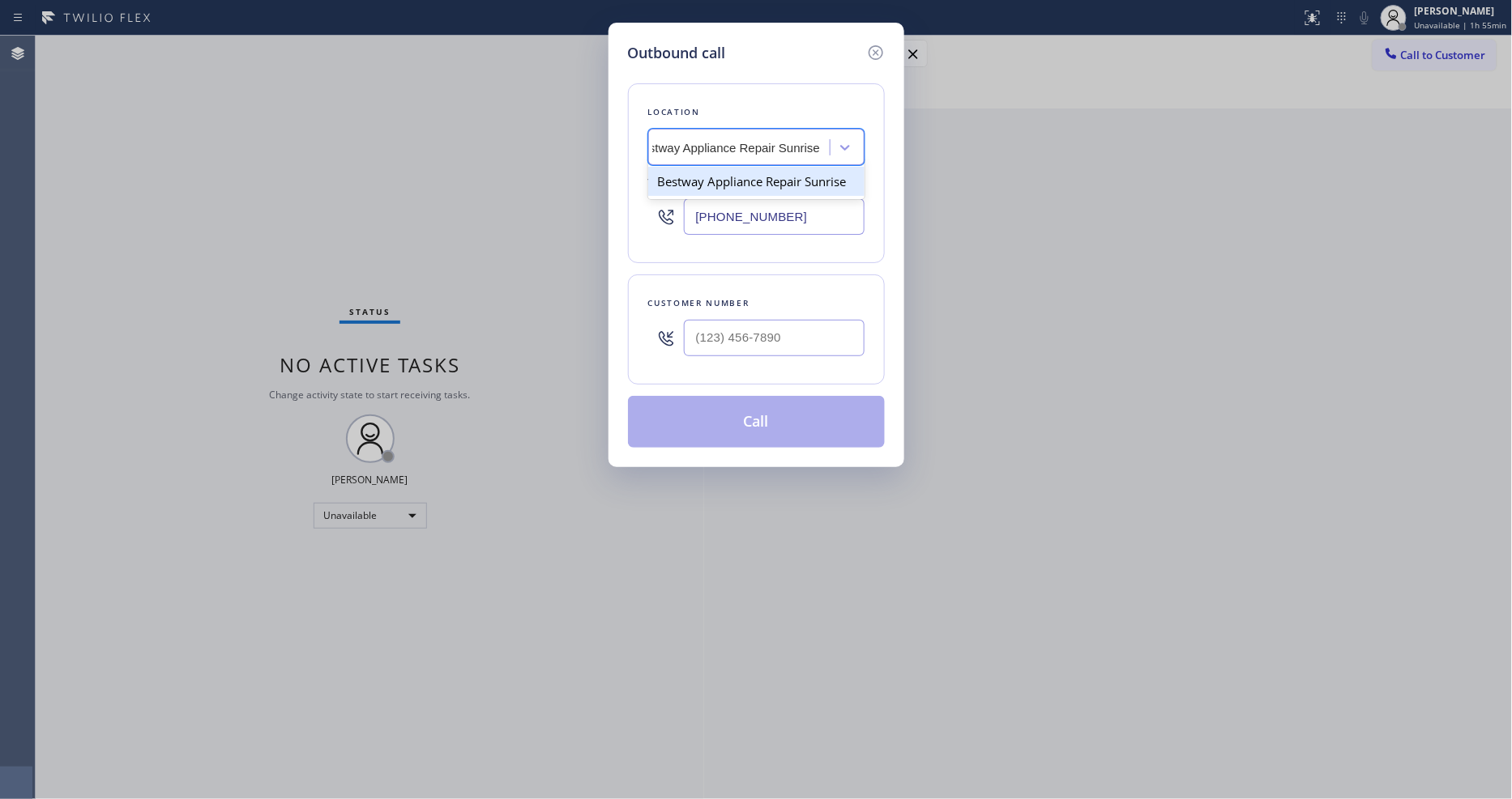
type input "[PHONE_NUMBER]"
click at [699, 340] on input "(___) ___-____" at bounding box center [774, 338] width 181 height 37
paste input "954) 210-3503"
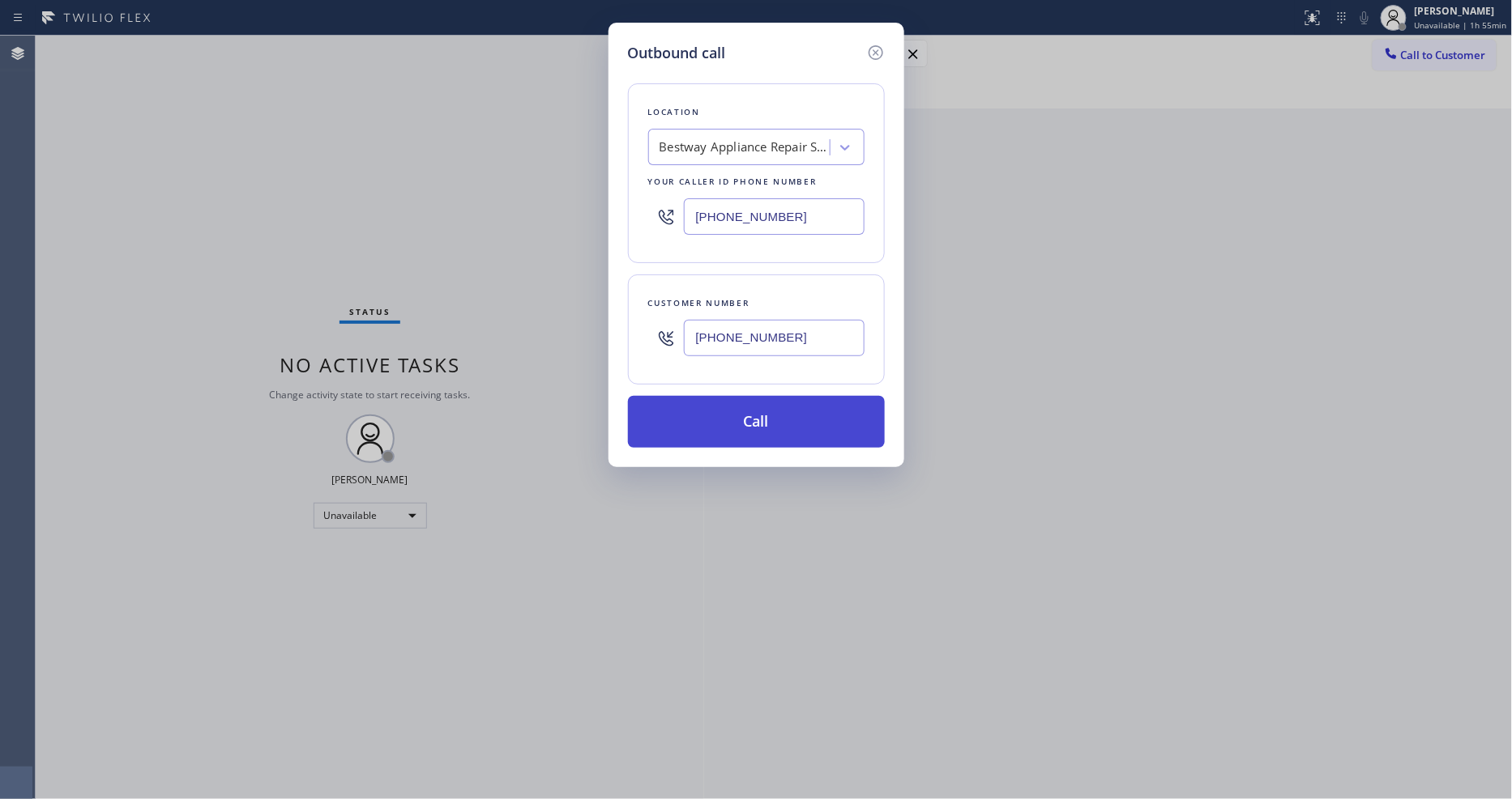
type input "[PHONE_NUMBER]"
click at [686, 422] on button "Call" at bounding box center [756, 423] width 257 height 52
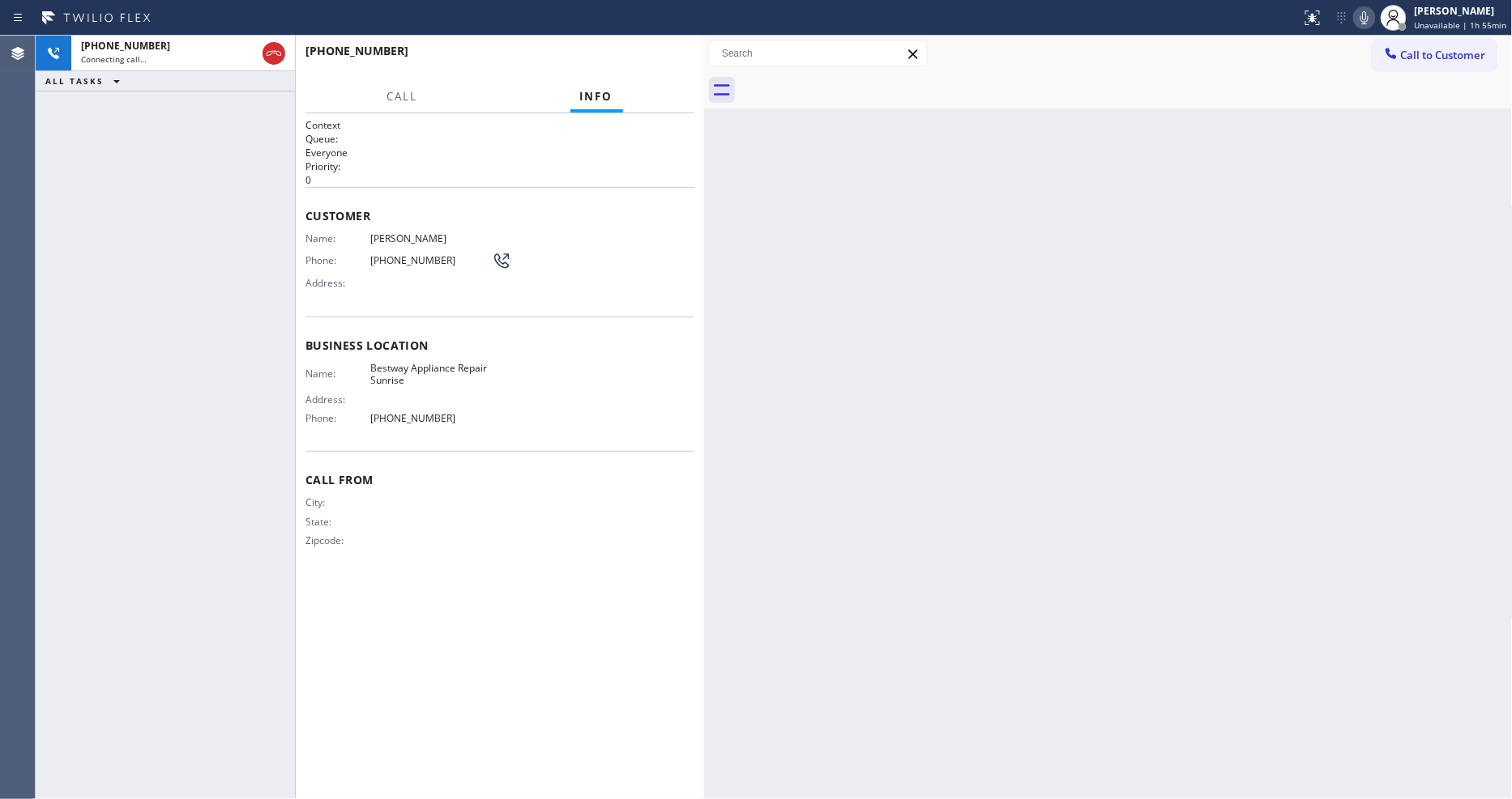
click at [1358, 18] on div "Status report No issues detected If you experience an issue, please download th…" at bounding box center [1404, 17] width 217 height 36
click at [1363, 18] on icon at bounding box center [1365, 17] width 19 height 19
click at [1366, 18] on icon at bounding box center [1365, 17] width 19 height 19
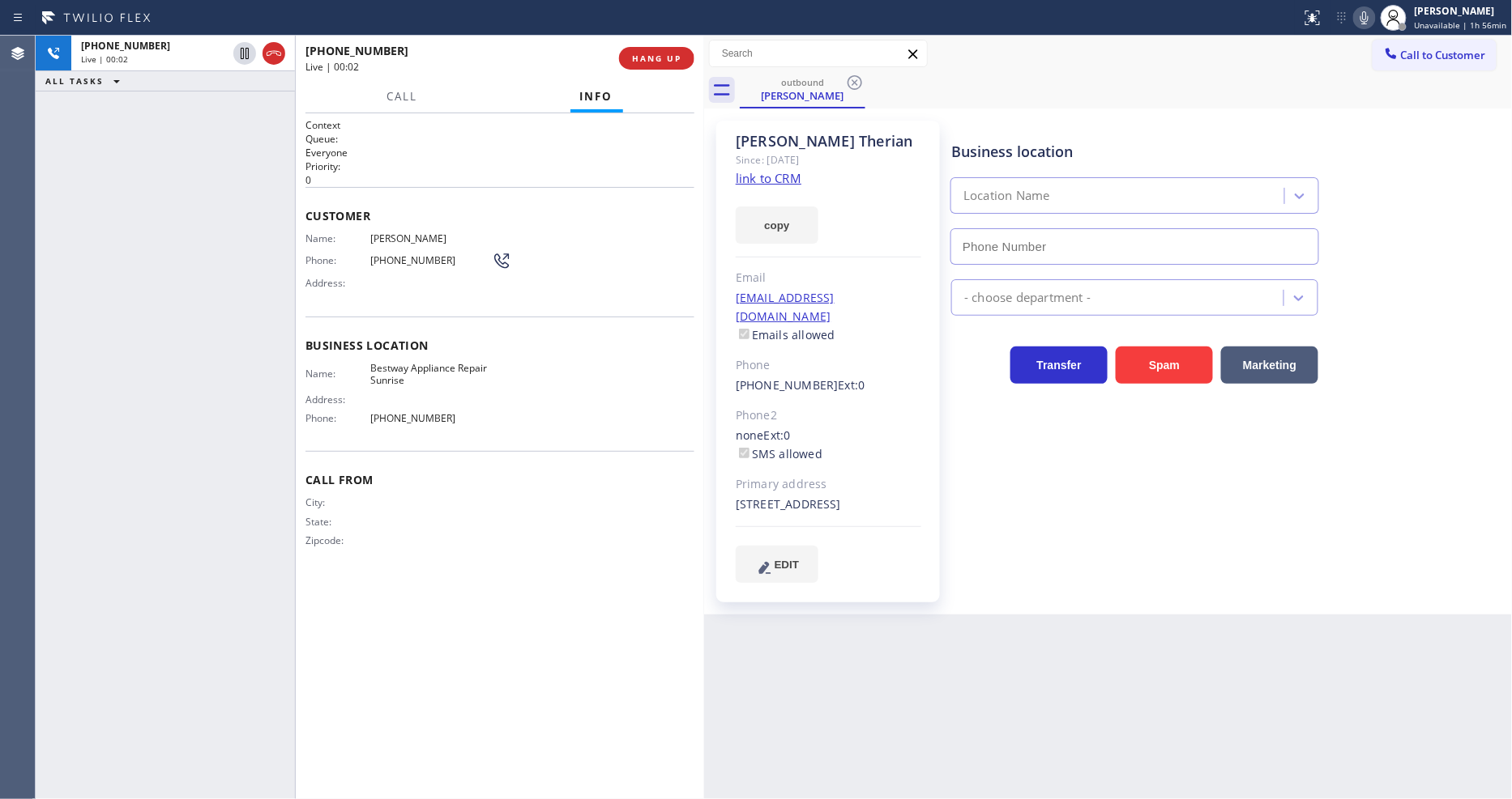
type input "[PHONE_NUMBER]"
click at [653, 58] on span "HANG UP" at bounding box center [657, 58] width 50 height 11
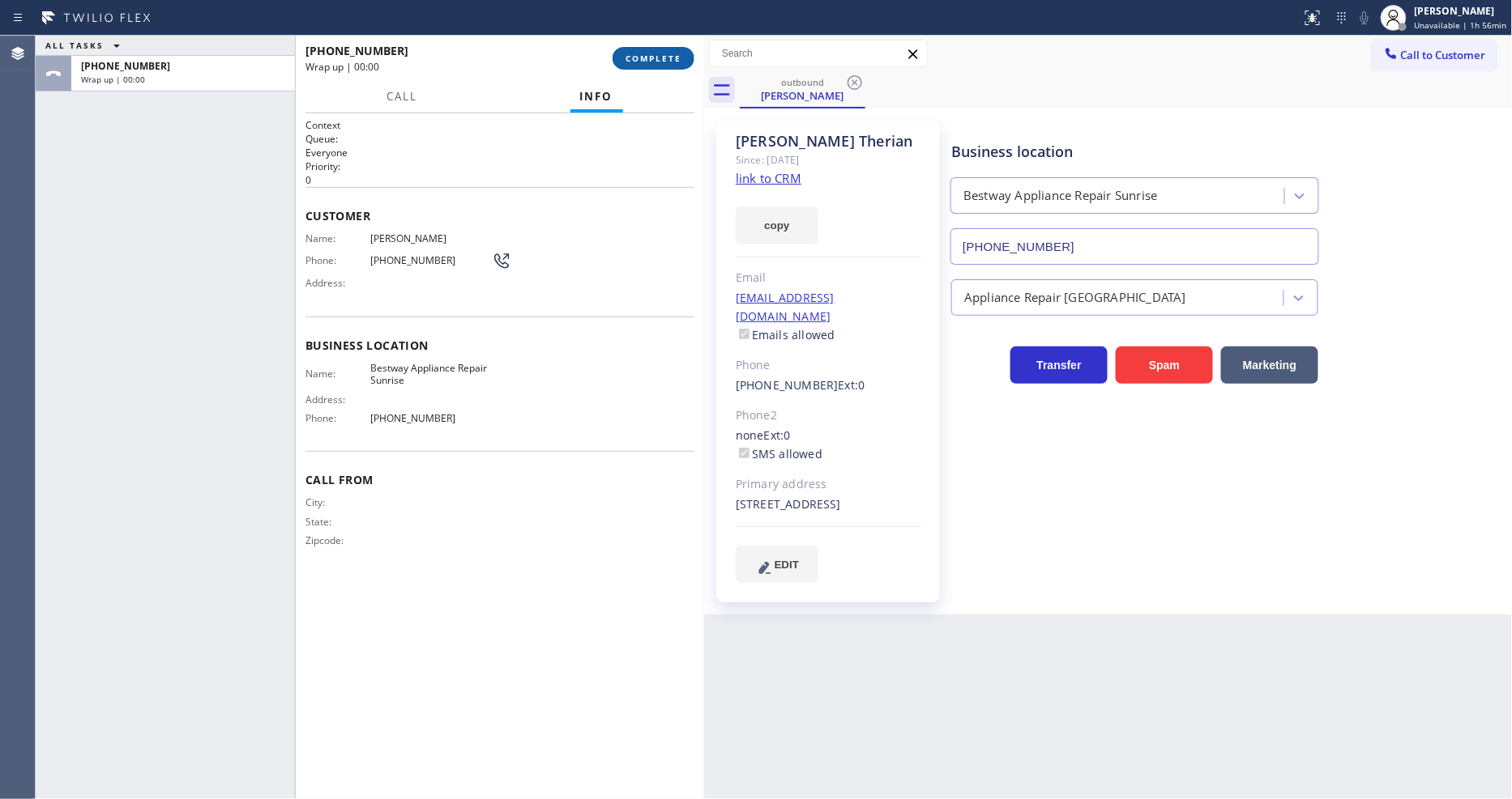
click at [646, 57] on span "COMPLETE" at bounding box center [653, 58] width 56 height 11
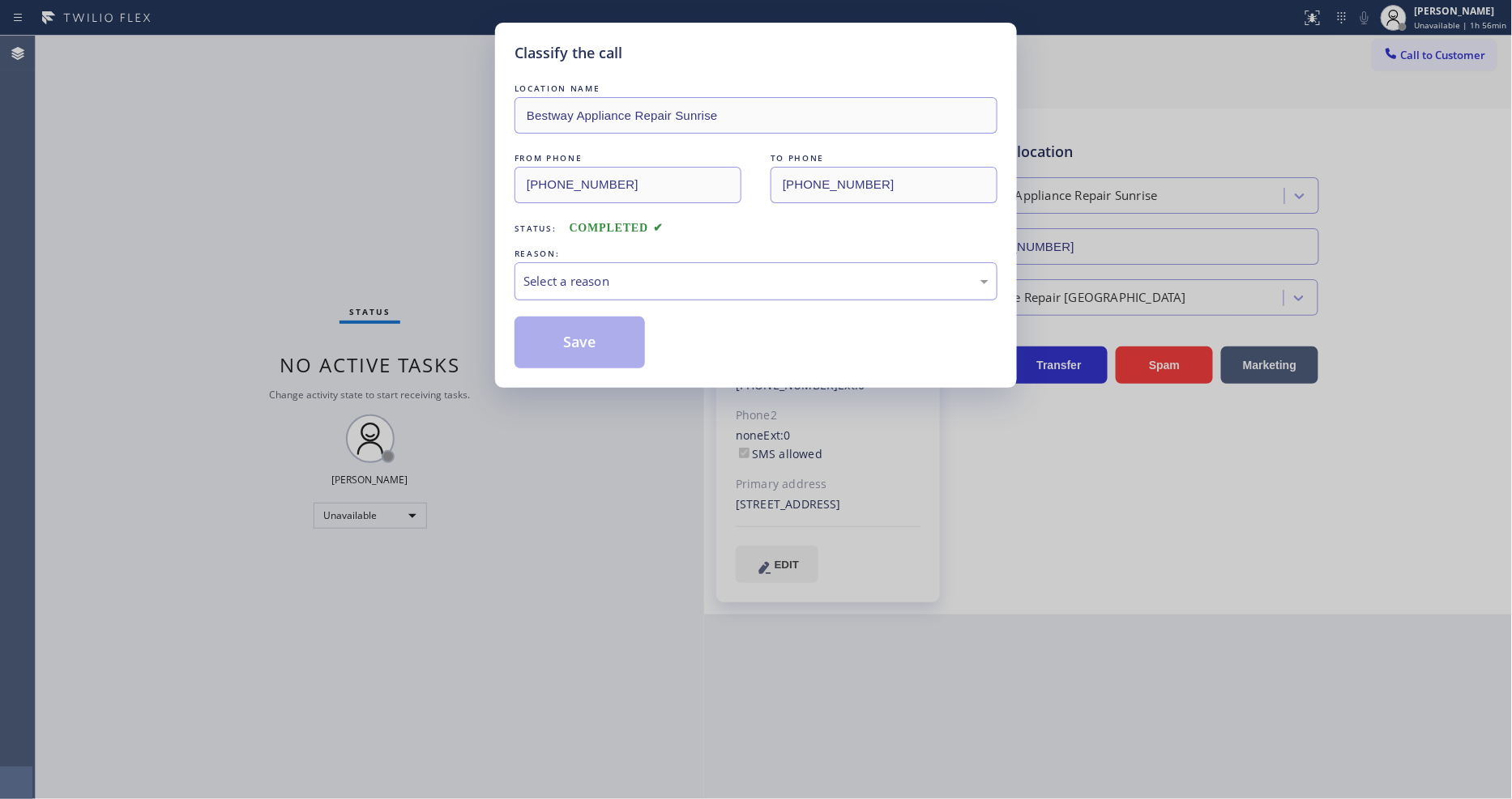
click at [602, 264] on div "Select a reason" at bounding box center [756, 282] width 483 height 38
click at [580, 332] on button "Save" at bounding box center [580, 343] width 130 height 52
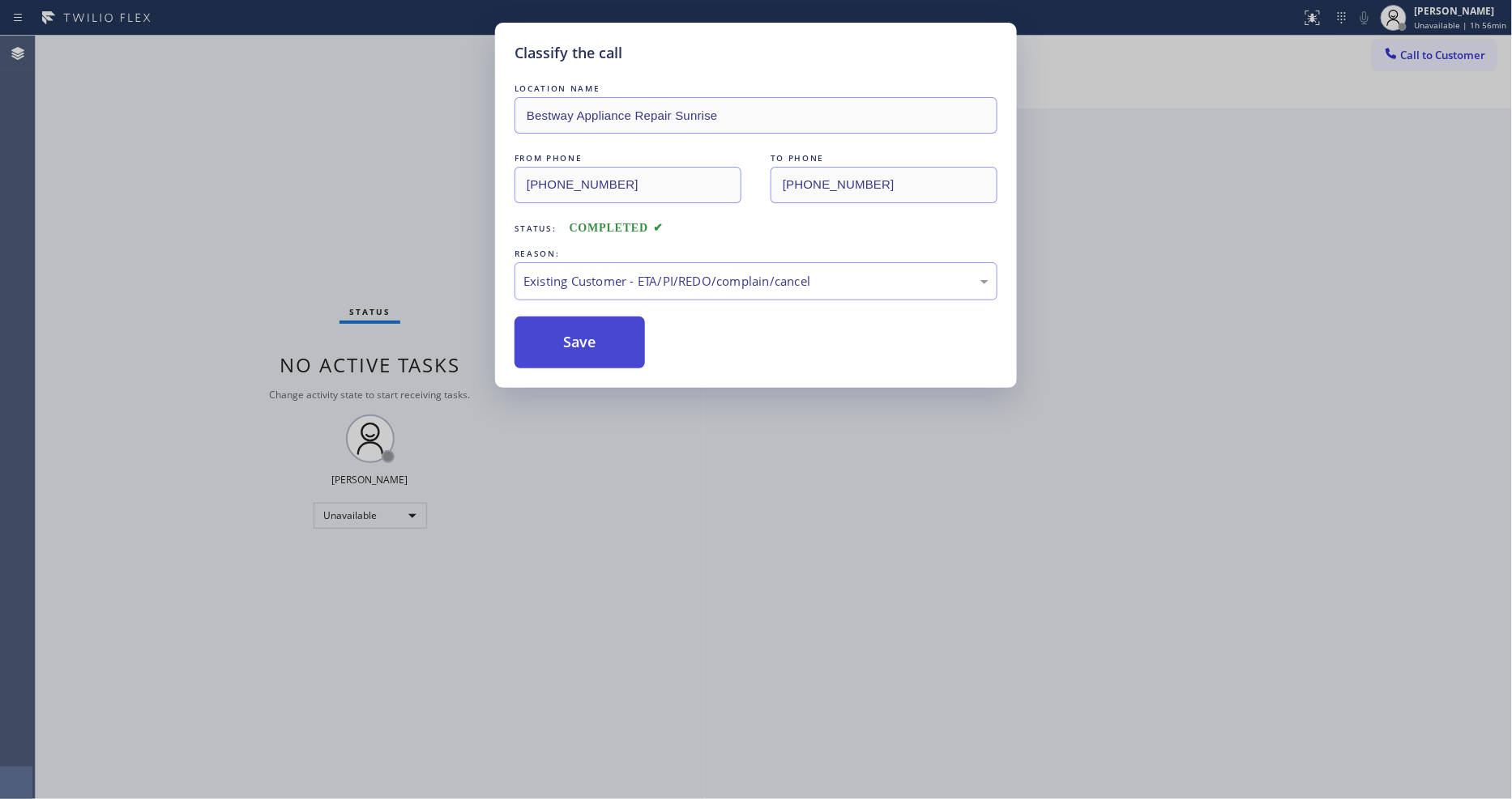
click at [580, 332] on button "Save" at bounding box center [580, 343] width 130 height 52
drag, startPoint x: 580, startPoint y: 332, endPoint x: 596, endPoint y: 236, distance: 97.3
click at [580, 330] on button "Save" at bounding box center [580, 343] width 130 height 52
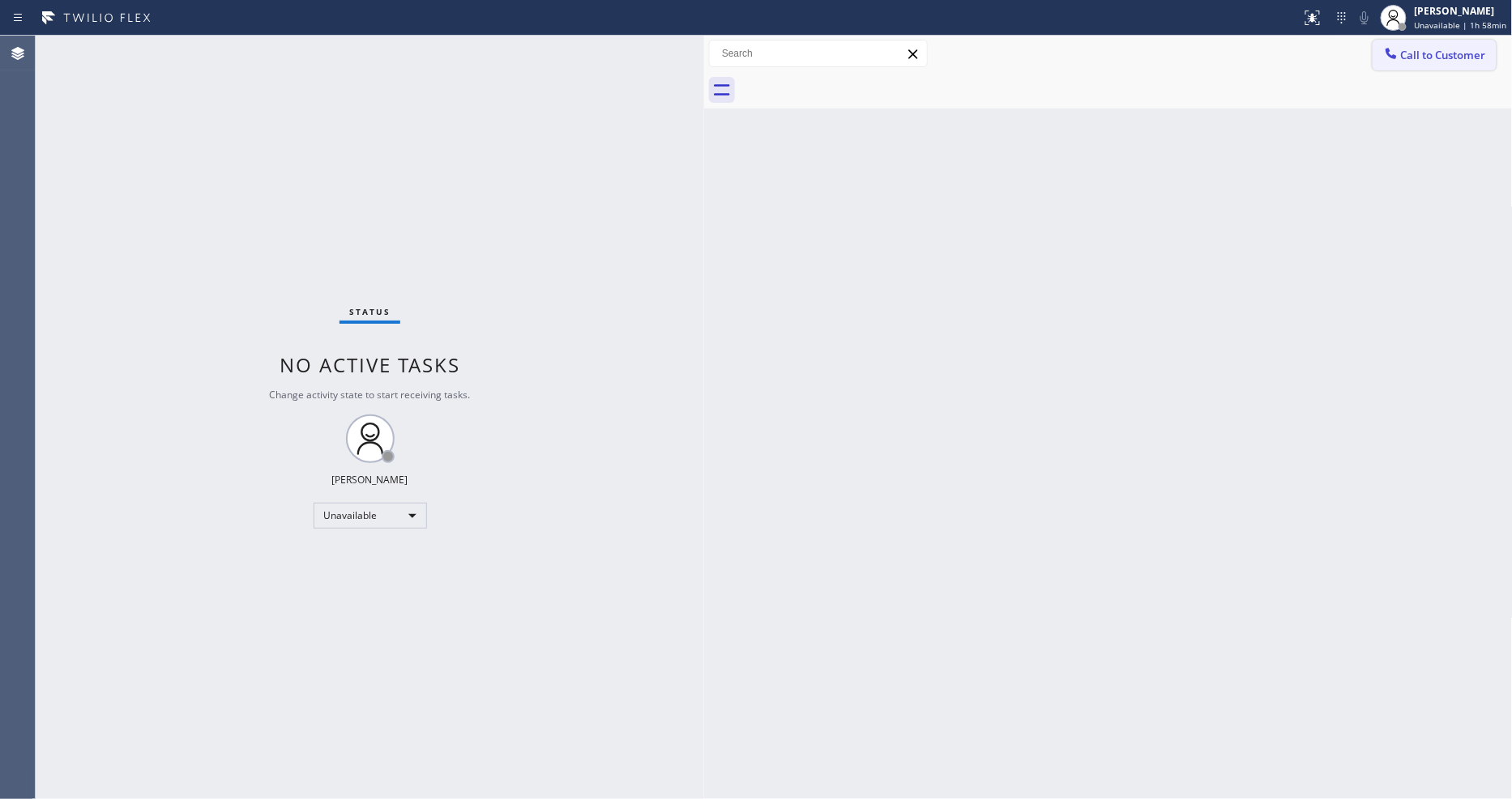
click at [1402, 53] on span "Call to Customer" at bounding box center [1444, 55] width 85 height 15
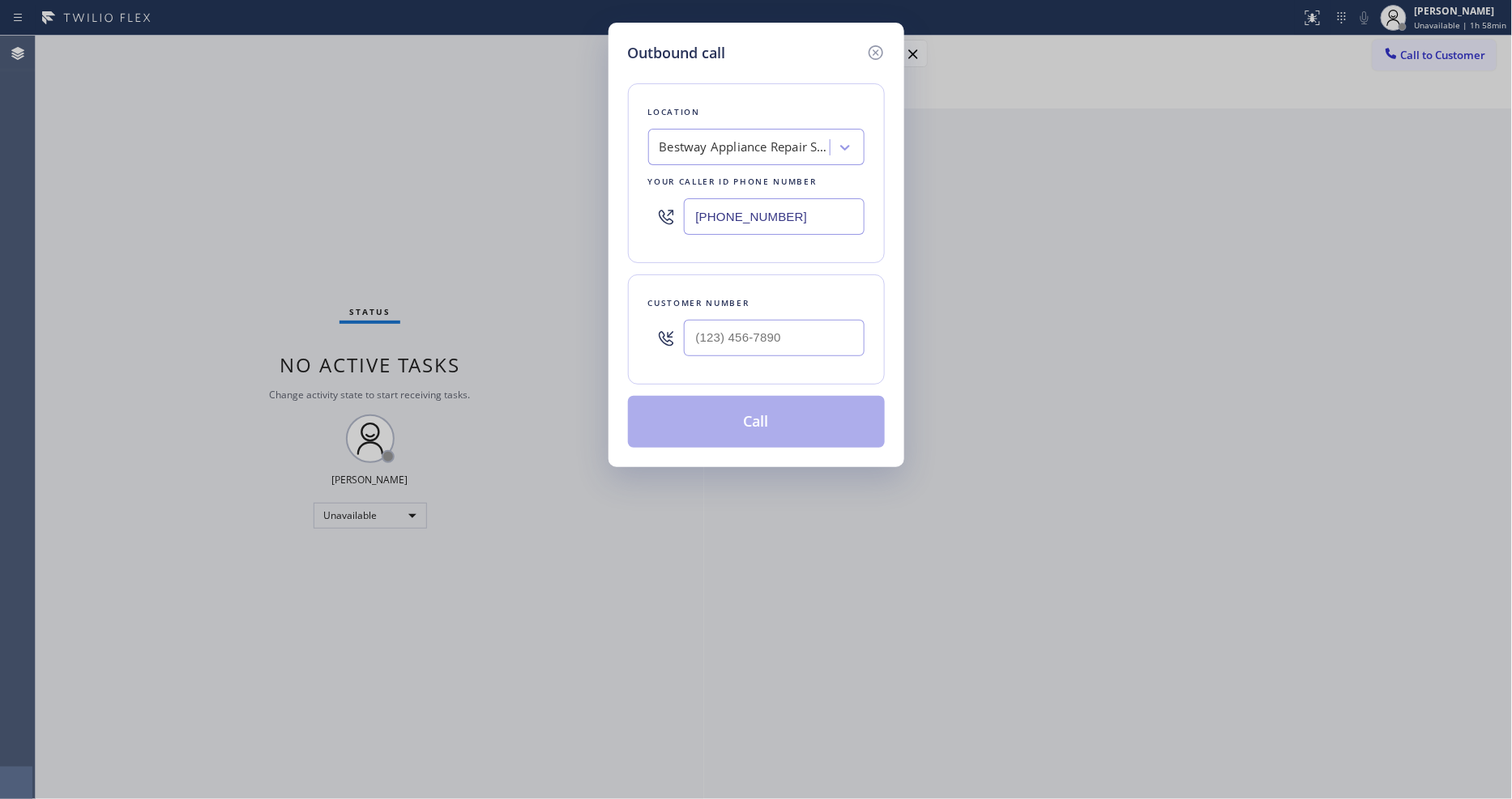
click at [700, 142] on div "Bestway Appliance Repair Sunrise" at bounding box center [745, 147] width 171 height 18
paste input "West Hollywood Appliance Repair"
type input "West Hollywood Appliance Repair"
drag, startPoint x: 699, startPoint y: 176, endPoint x: 673, endPoint y: 10, distance: 168.0
click at [698, 178] on div "West Hollywood Appliance Repair" at bounding box center [756, 182] width 217 height 30
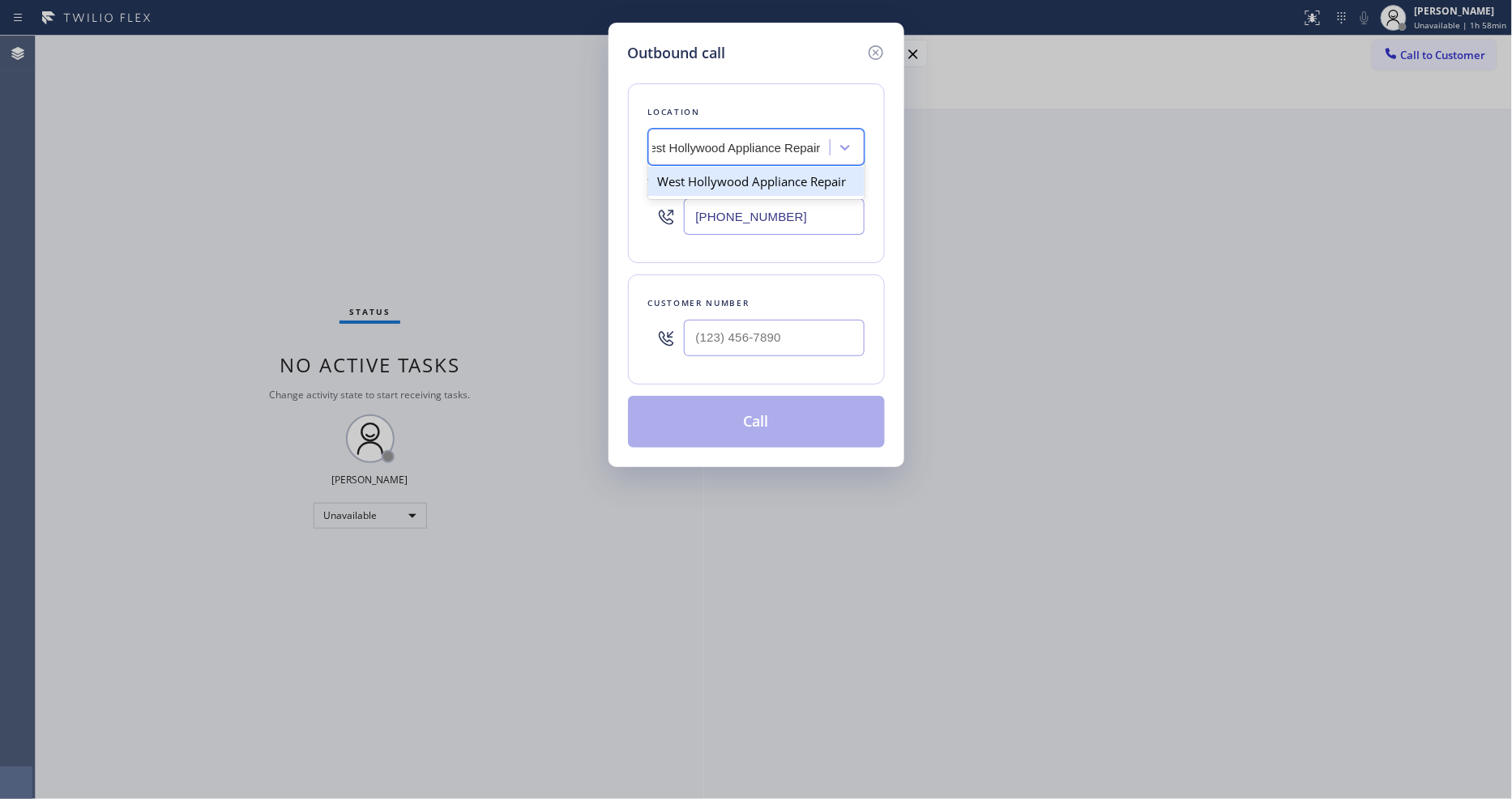
type input "[PHONE_NUMBER]"
click at [722, 351] on div at bounding box center [774, 338] width 181 height 53
click at [730, 335] on input "text" at bounding box center [774, 338] width 181 height 37
paste input "310) 279-2498"
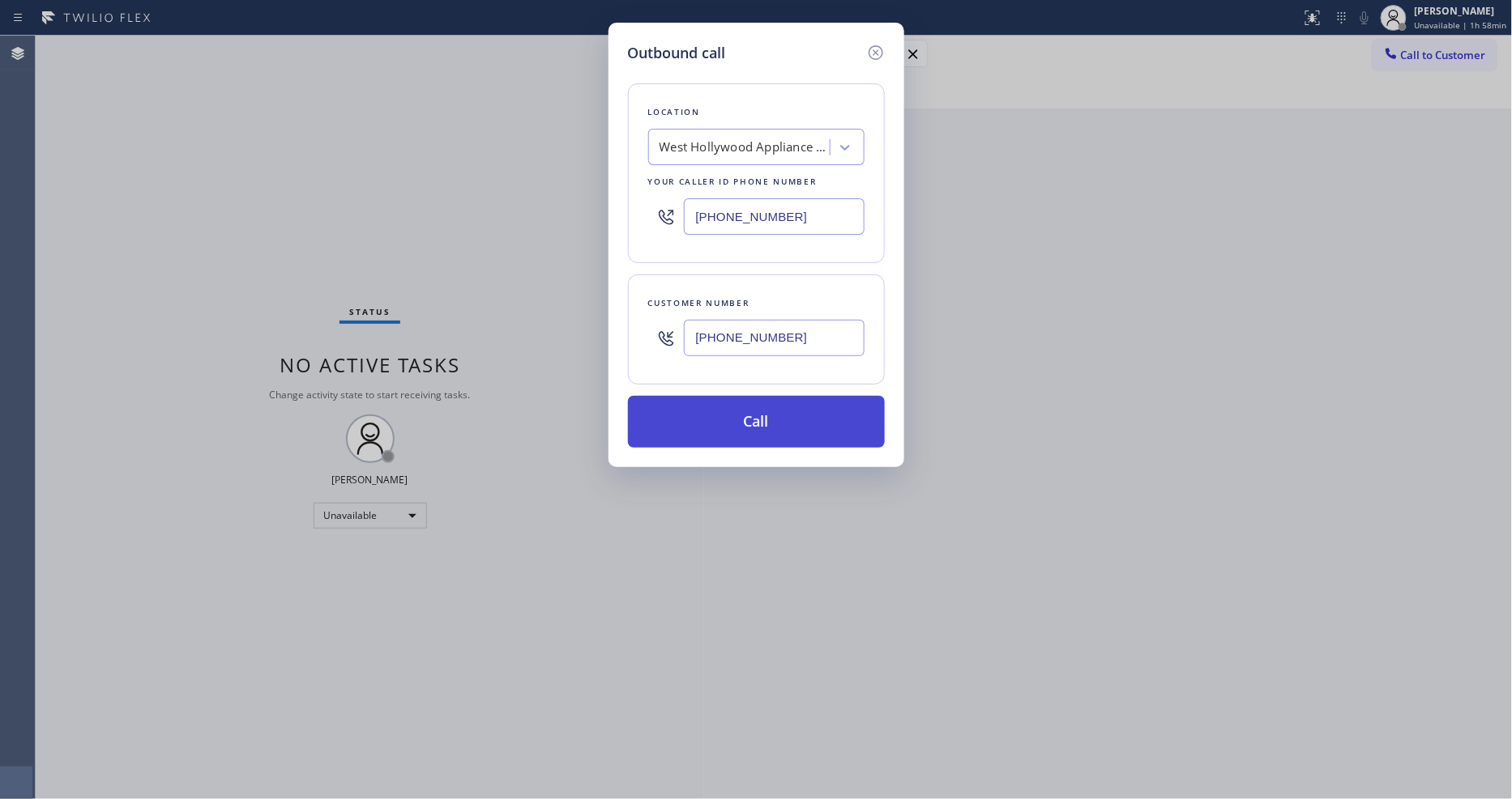
click at [699, 426] on button "Call" at bounding box center [756, 423] width 257 height 52
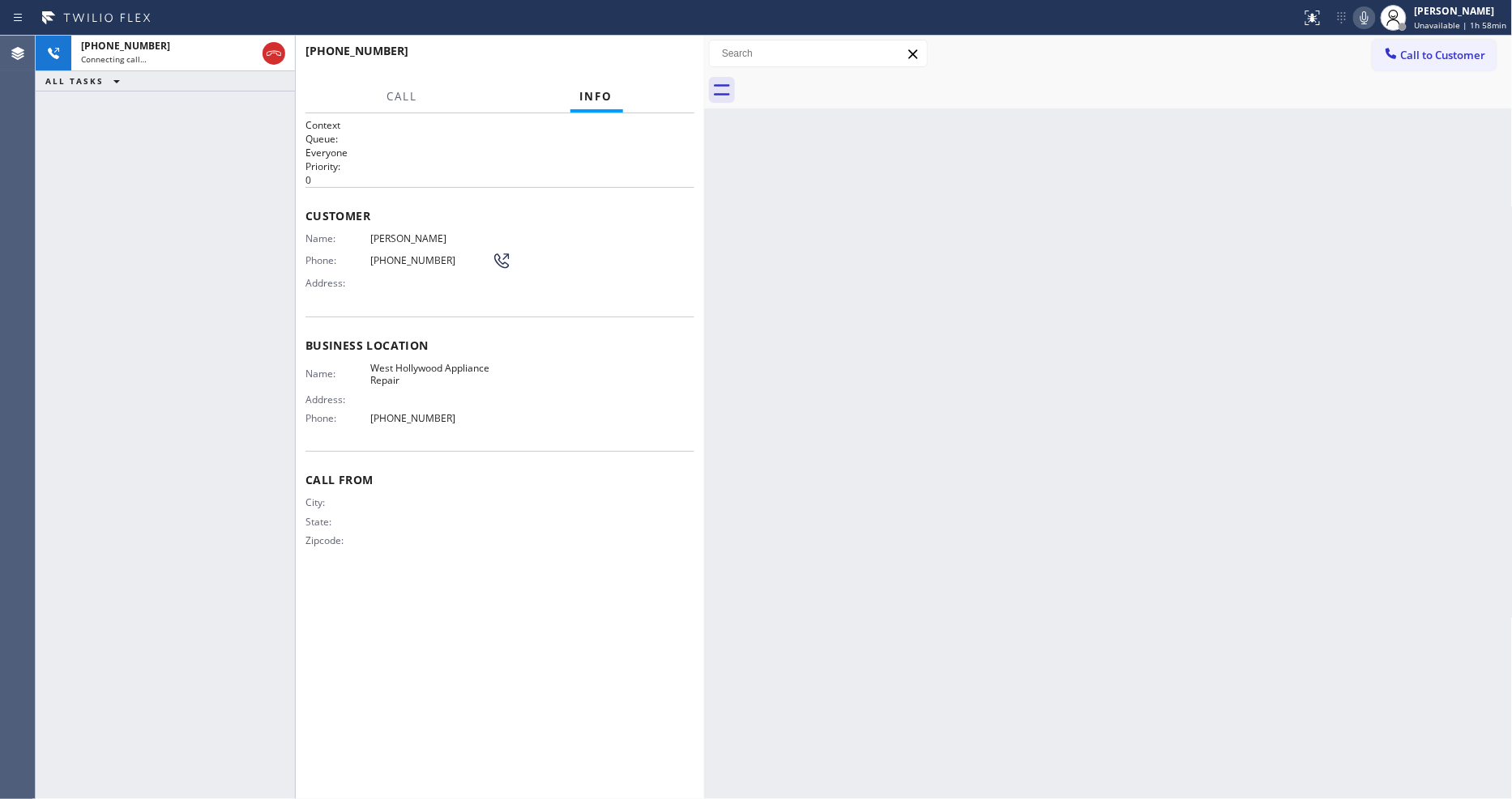
drag, startPoint x: 1000, startPoint y: 456, endPoint x: 1068, endPoint y: 294, distance: 175.7
click at [1000, 456] on div "Back to Dashboard Change Sender ID Customers Technicians Select a contact Outbo…" at bounding box center [1109, 417] width 809 height 763
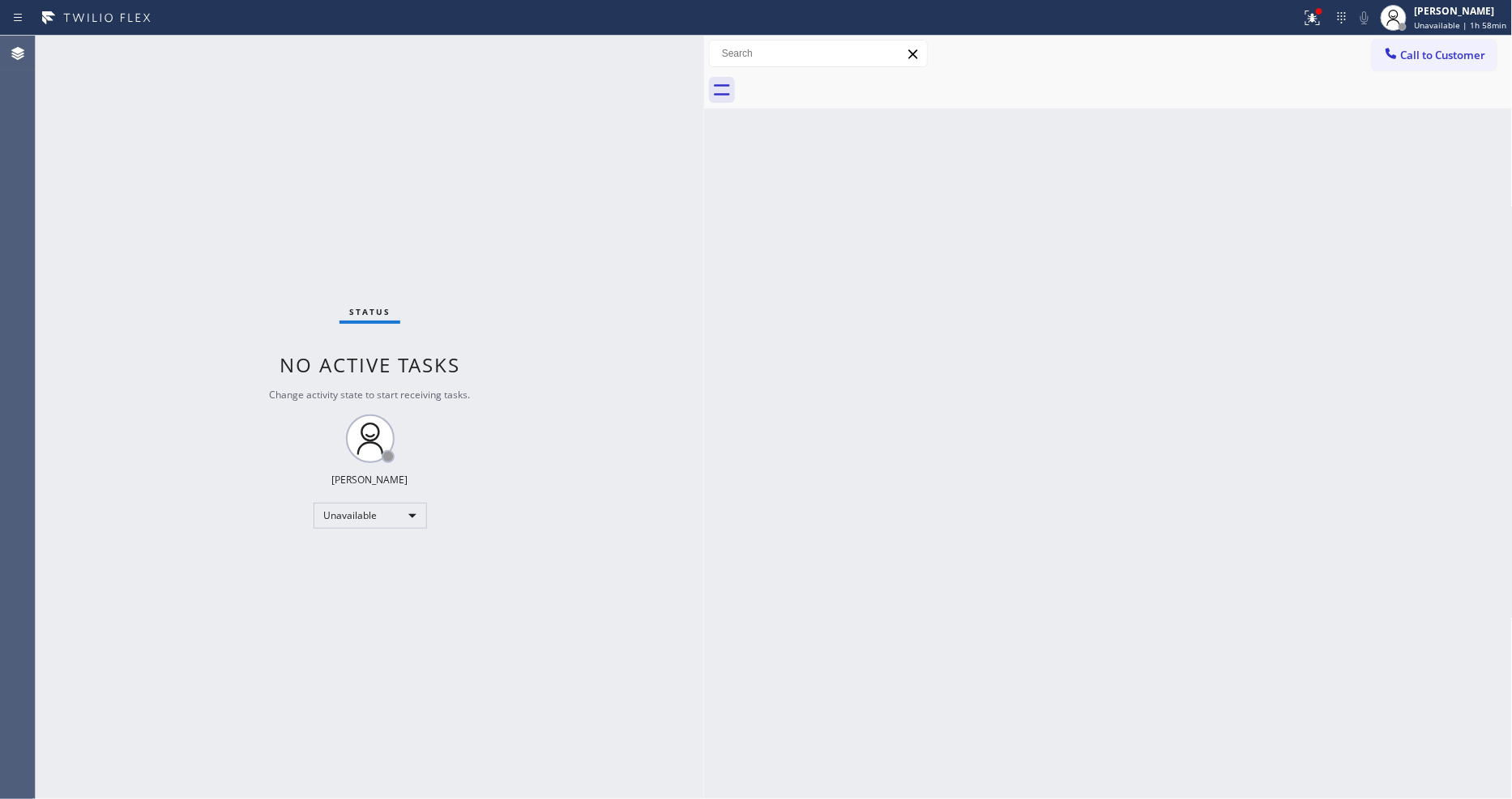
click at [1407, 54] on span "Call to Customer" at bounding box center [1444, 55] width 85 height 15
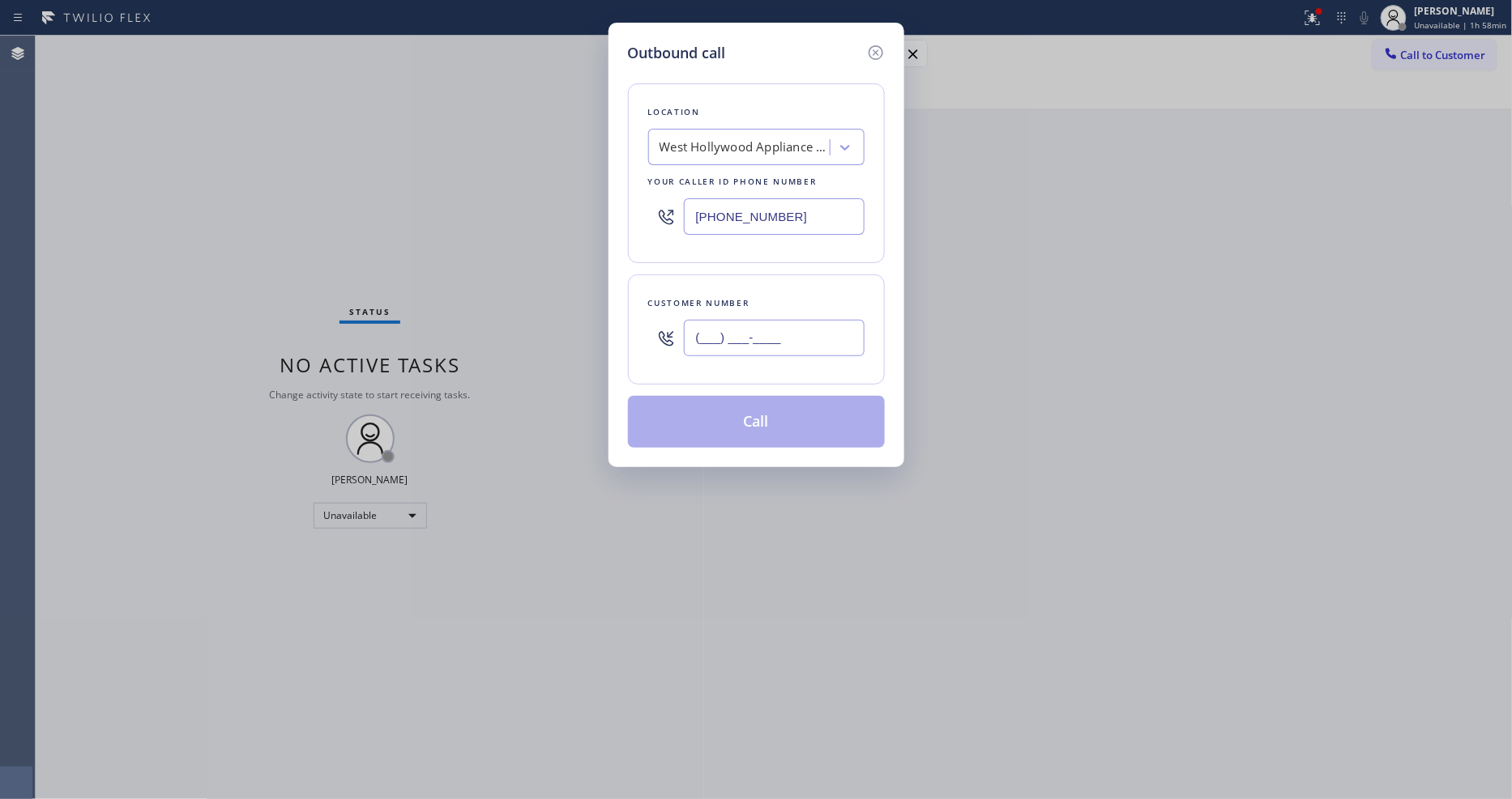
click at [754, 330] on input "(___) ___-____" at bounding box center [774, 338] width 181 height 37
paste input "310) 279-2498"
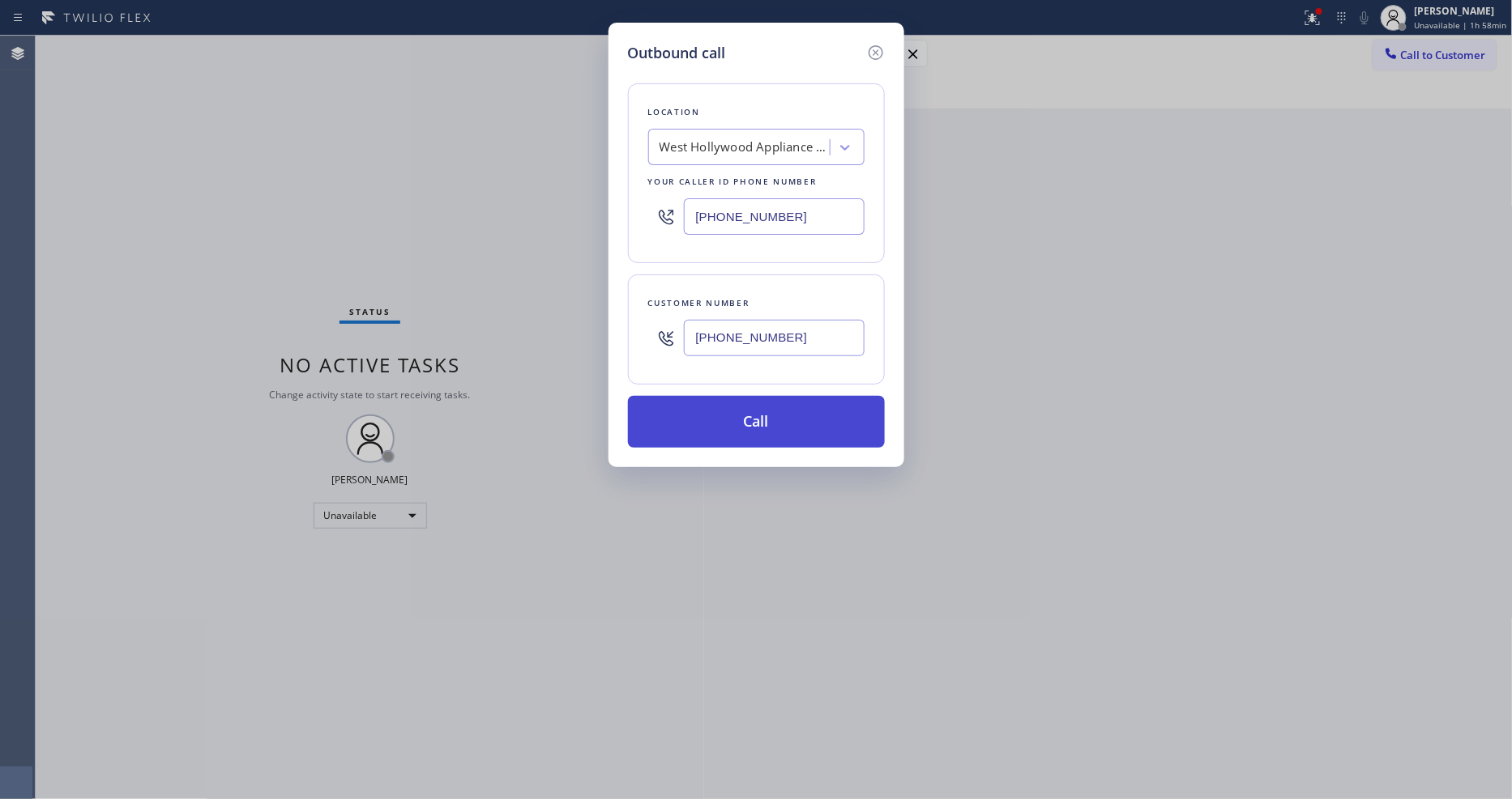
type input "[PHONE_NUMBER]"
click at [722, 420] on button "Call" at bounding box center [756, 423] width 257 height 52
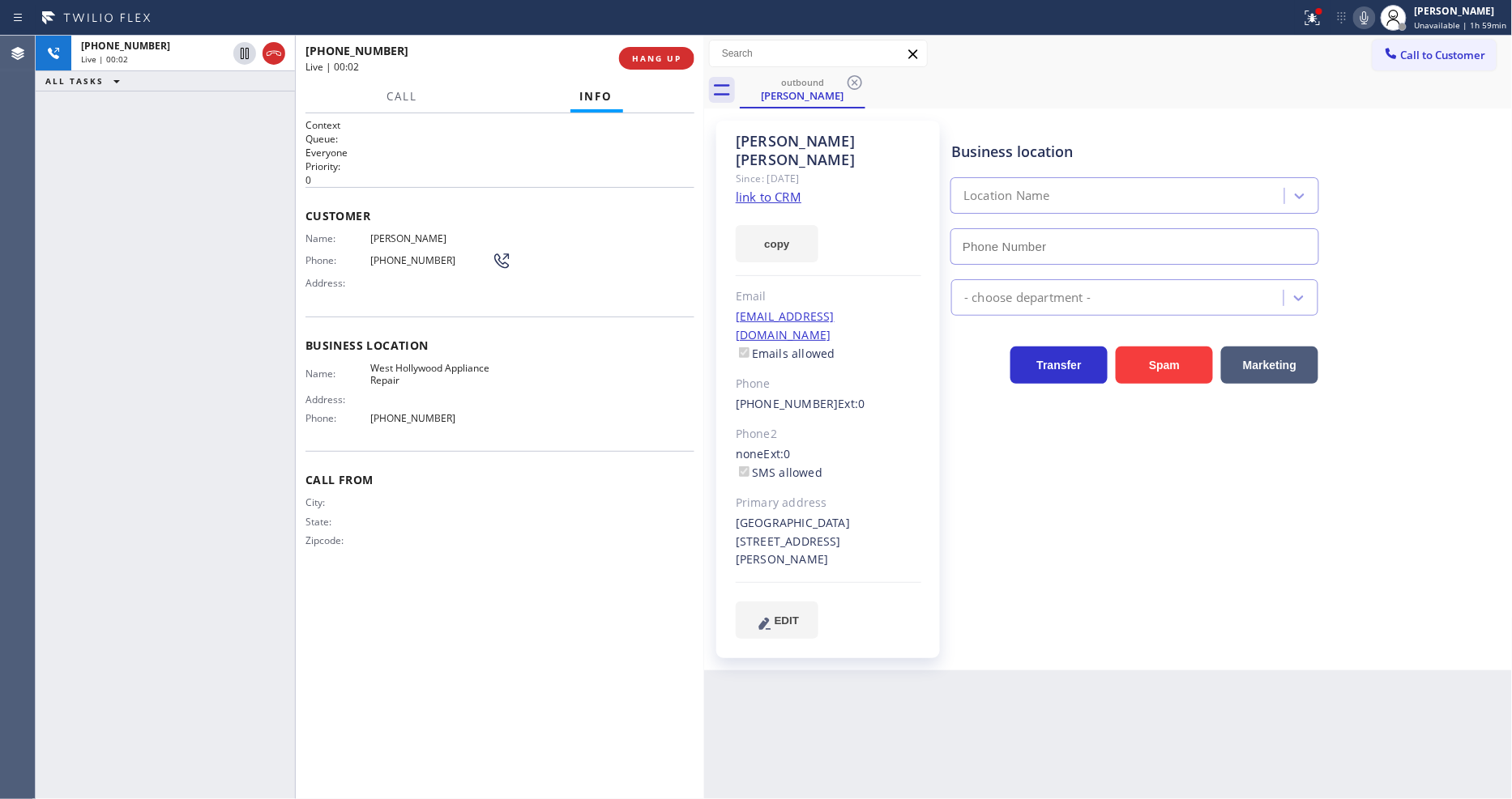
type input "[PHONE_NUMBER]"
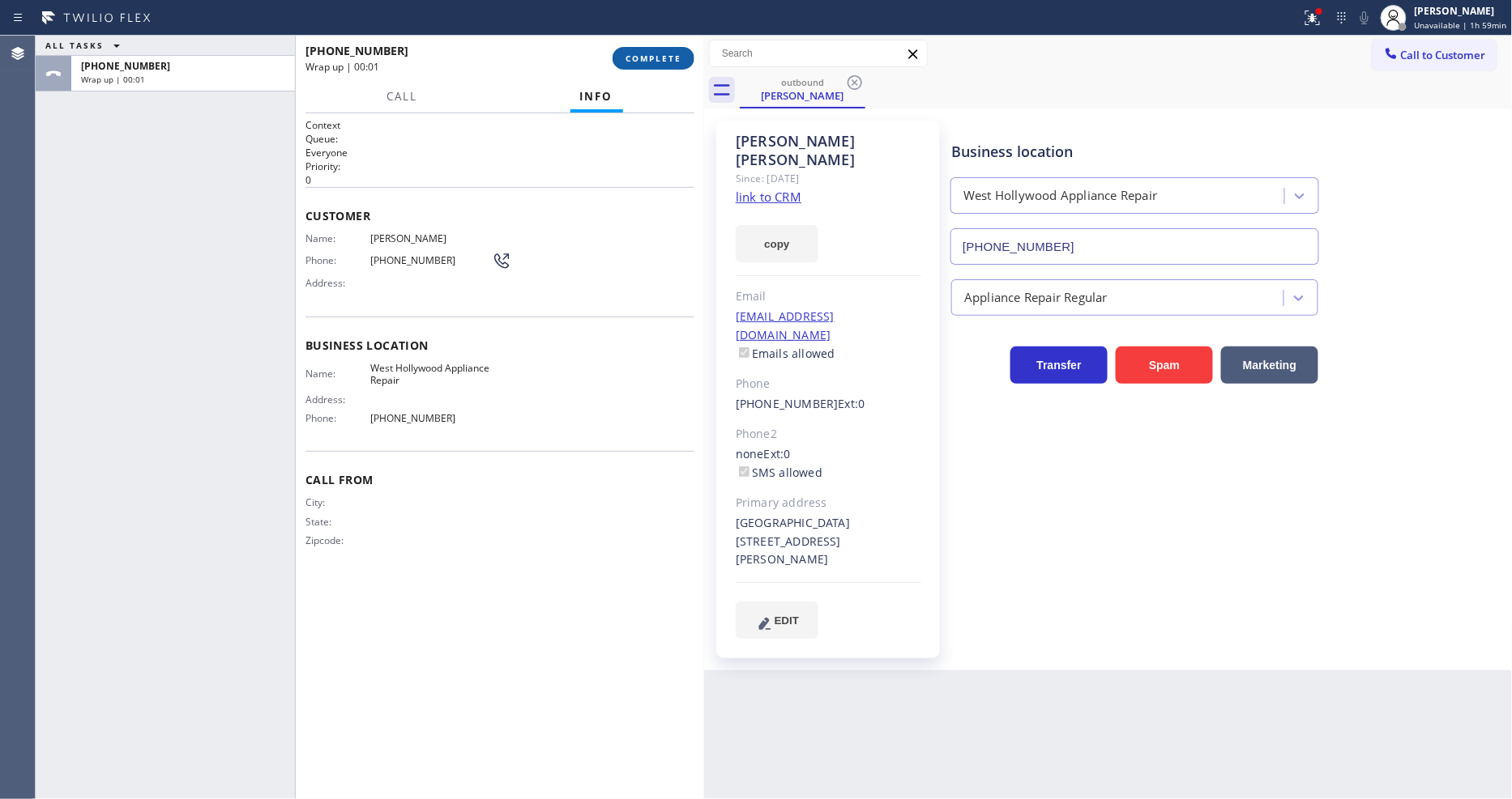
click at [658, 53] on span "COMPLETE" at bounding box center [653, 58] width 56 height 11
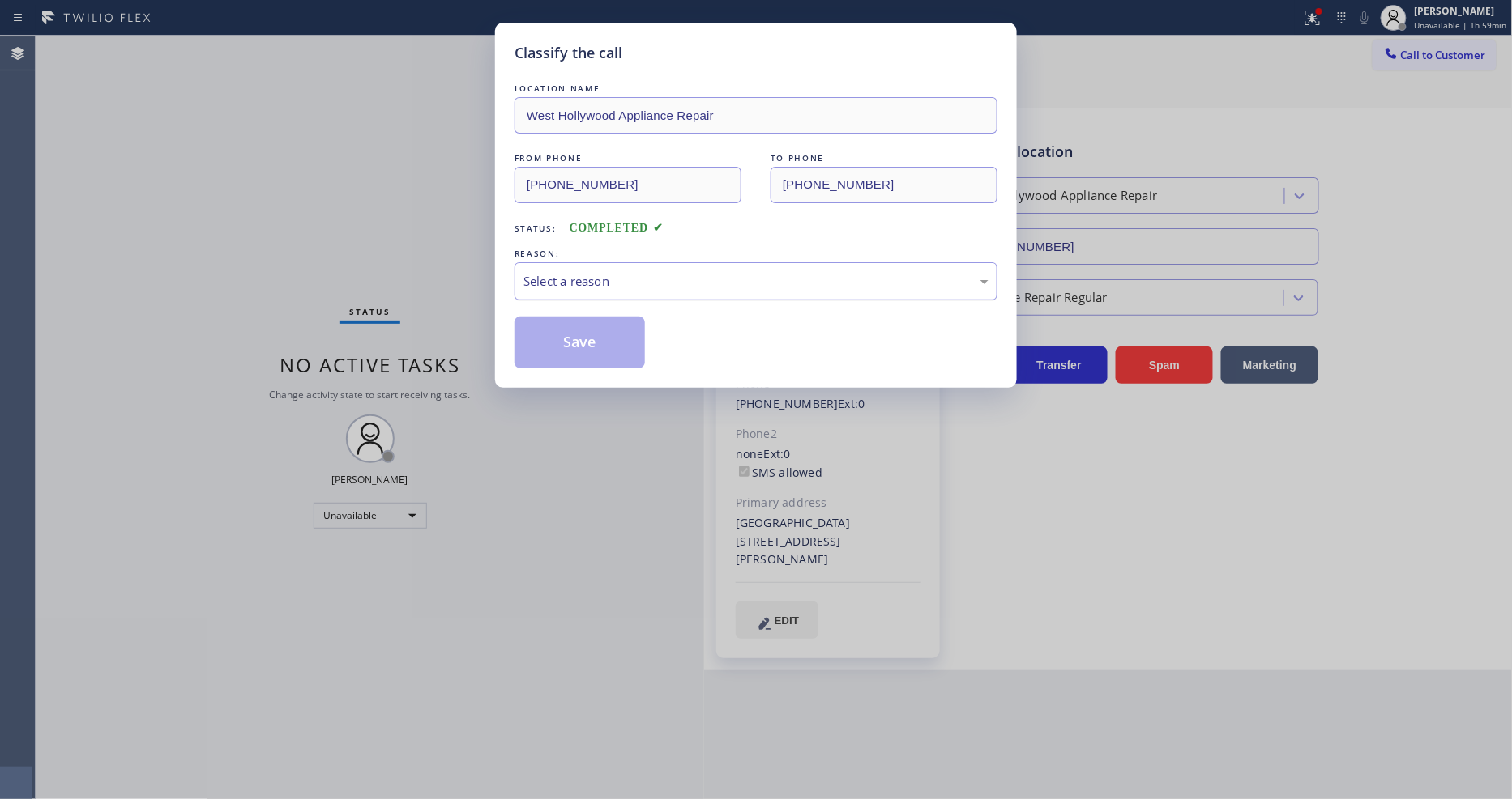
click at [586, 272] on div "Select a reason" at bounding box center [756, 281] width 465 height 18
click at [580, 328] on button "Save" at bounding box center [580, 343] width 130 height 52
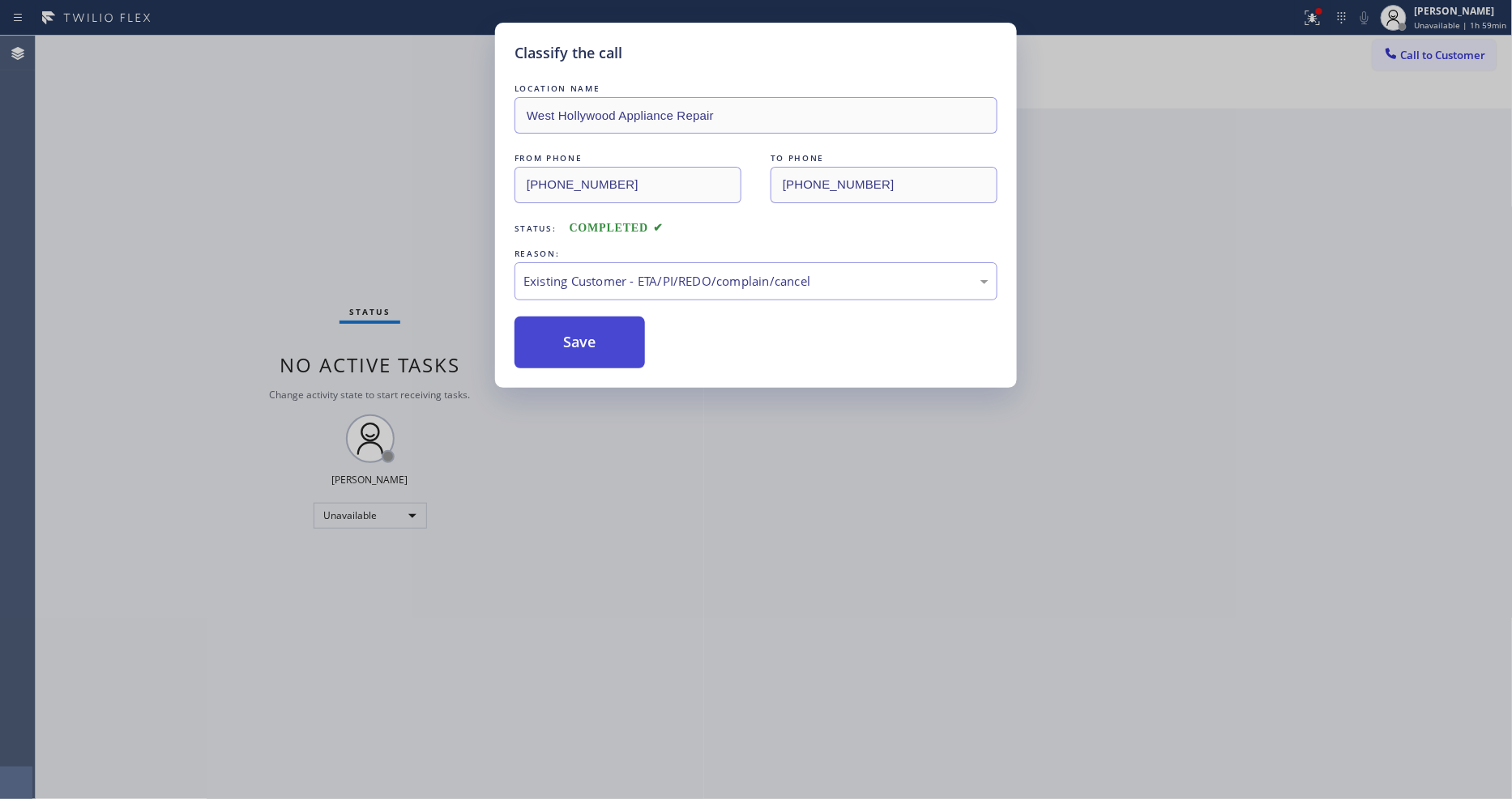
click at [580, 328] on button "Save" at bounding box center [580, 343] width 130 height 52
click at [579, 328] on button "Save" at bounding box center [580, 343] width 130 height 52
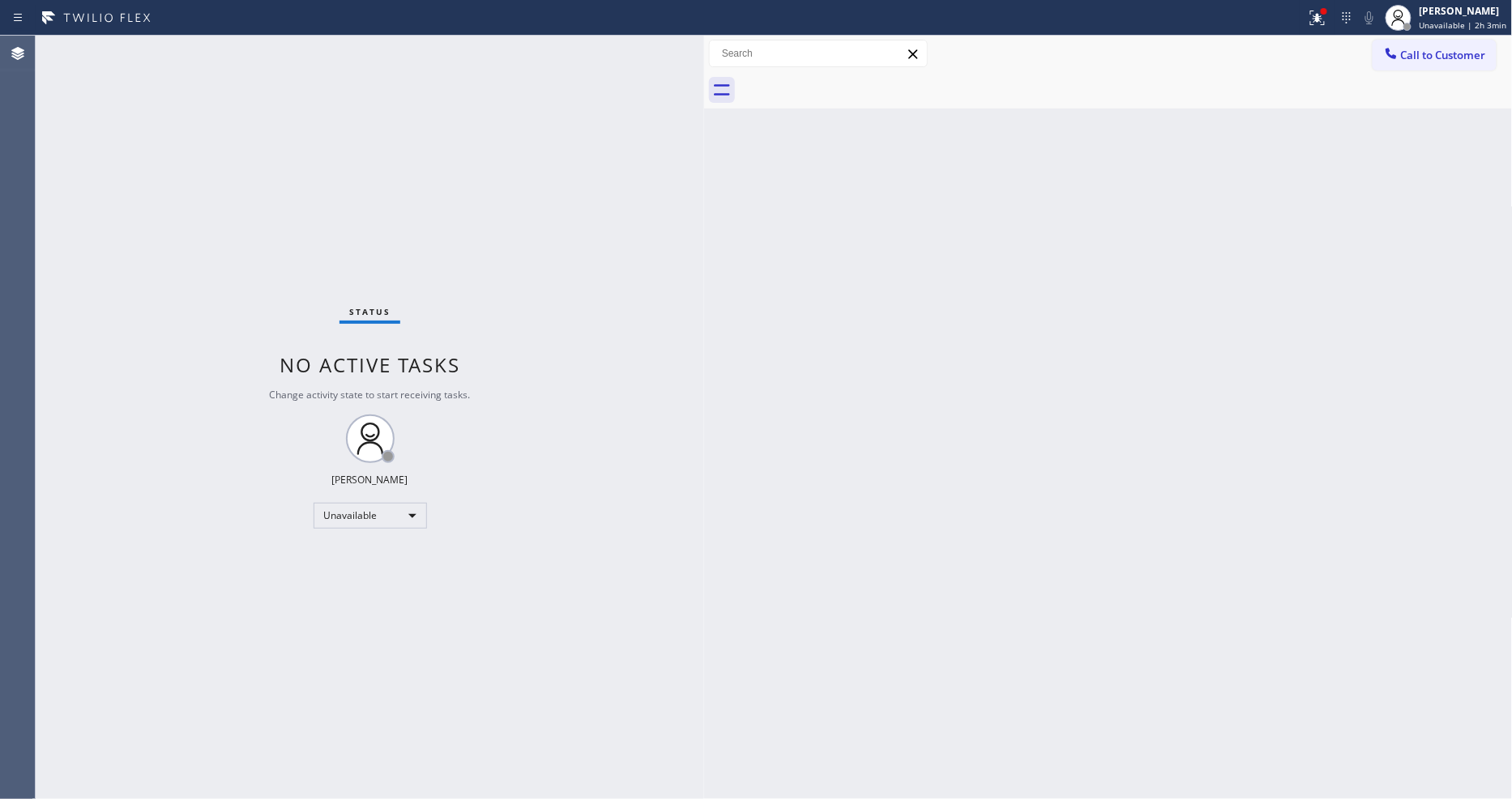
click at [1441, 58] on span "Call to Customer" at bounding box center [1444, 55] width 85 height 15
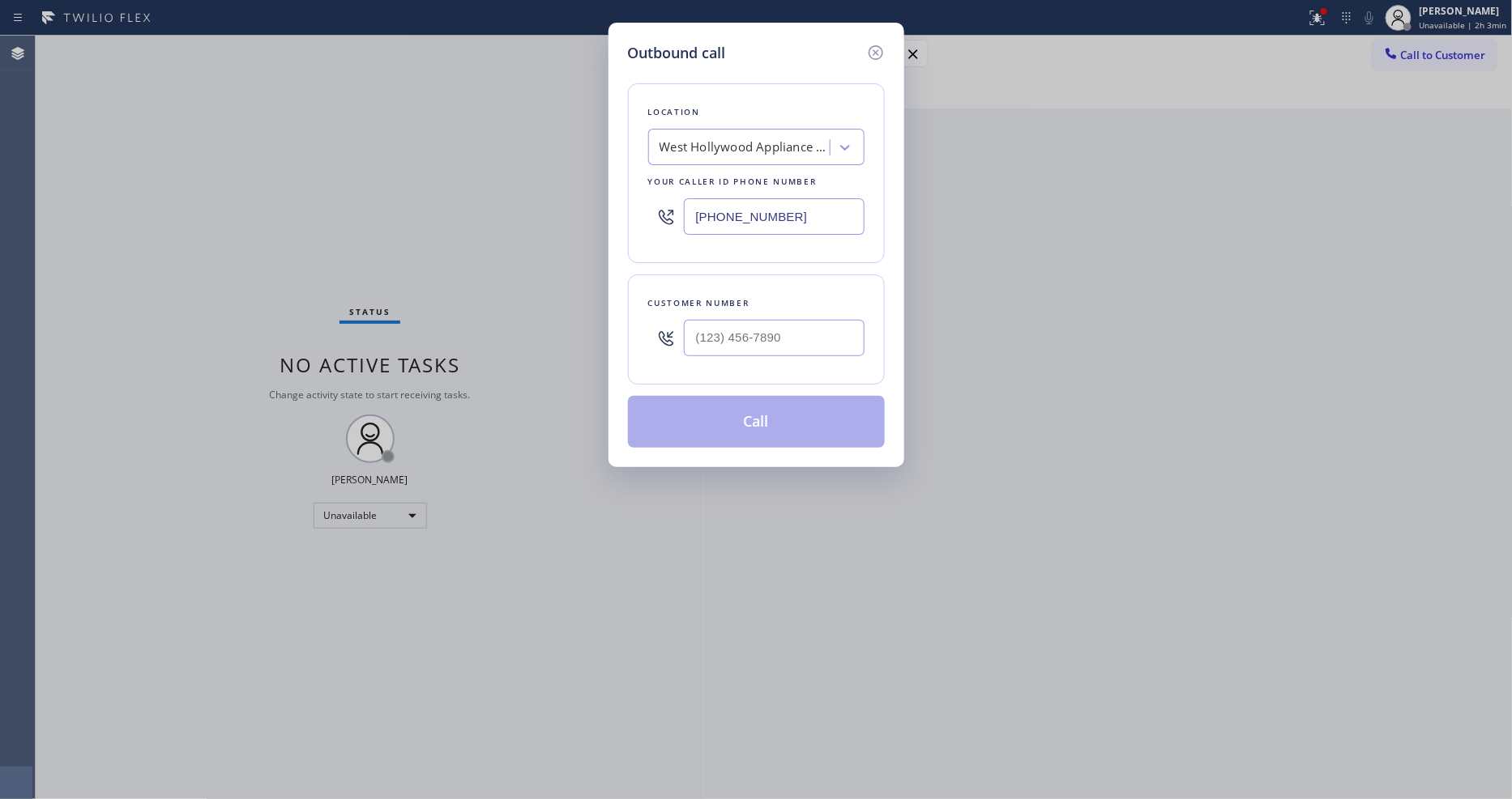
click at [734, 144] on div "West Hollywood Appliance Repair" at bounding box center [745, 147] width 171 height 18
paste input "5 Star Air"
type input "5 Star Air"
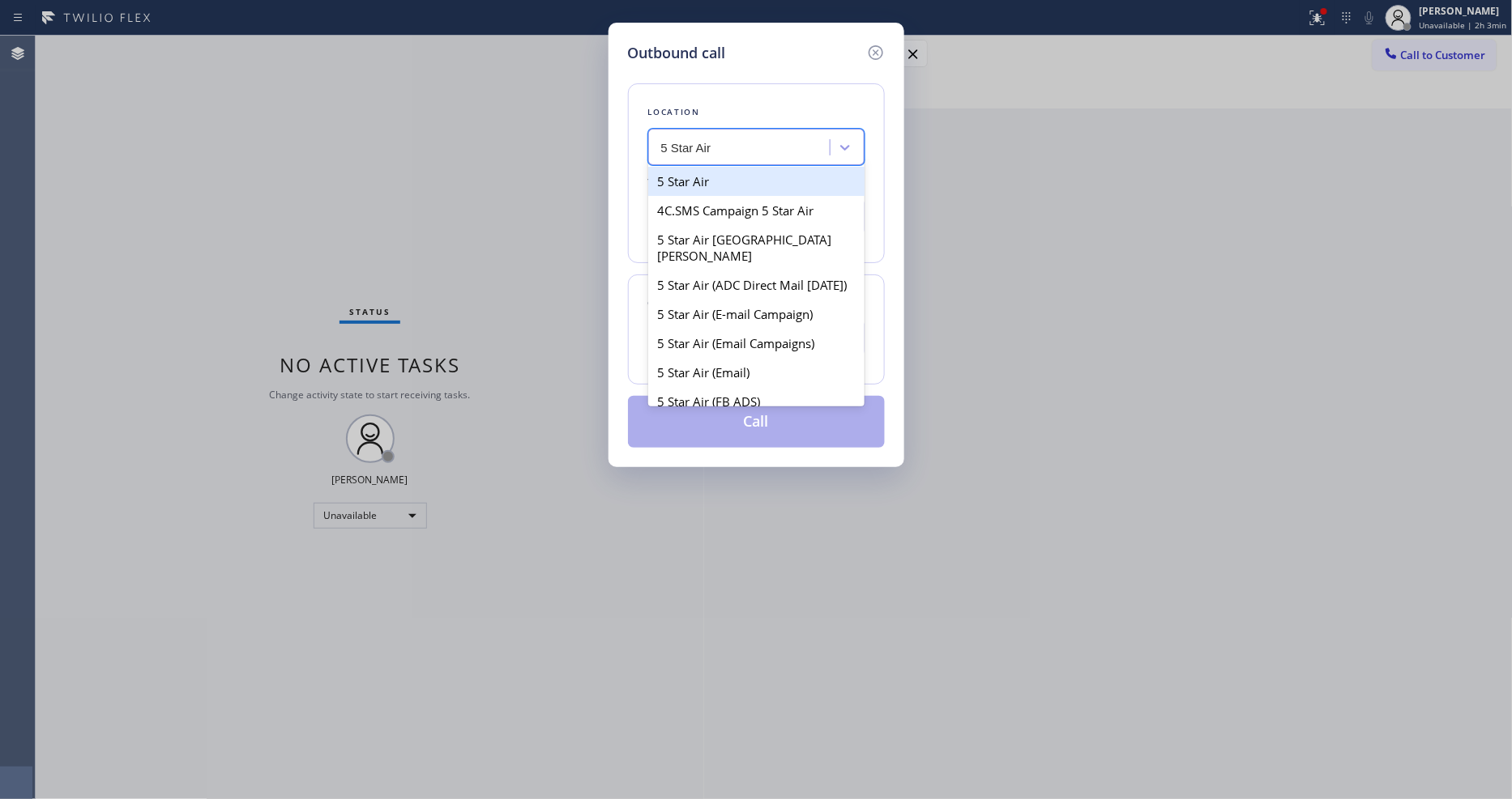
click at [694, 181] on div "5 Star Air" at bounding box center [756, 182] width 217 height 30
type input "[PHONE_NUMBER]"
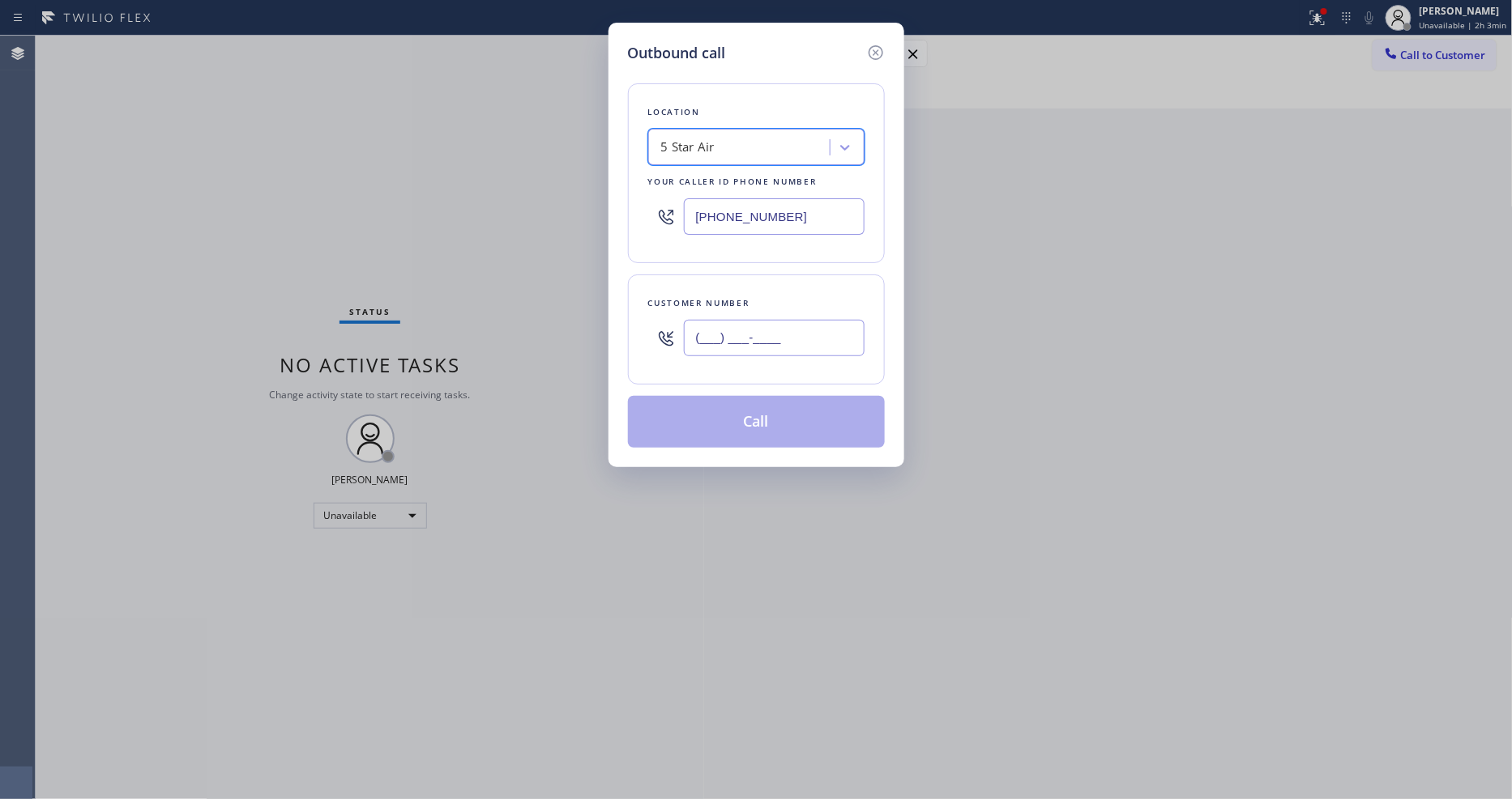
click at [755, 327] on input "(___) ___-____" at bounding box center [774, 338] width 181 height 37
paste input "310) 963-7468"
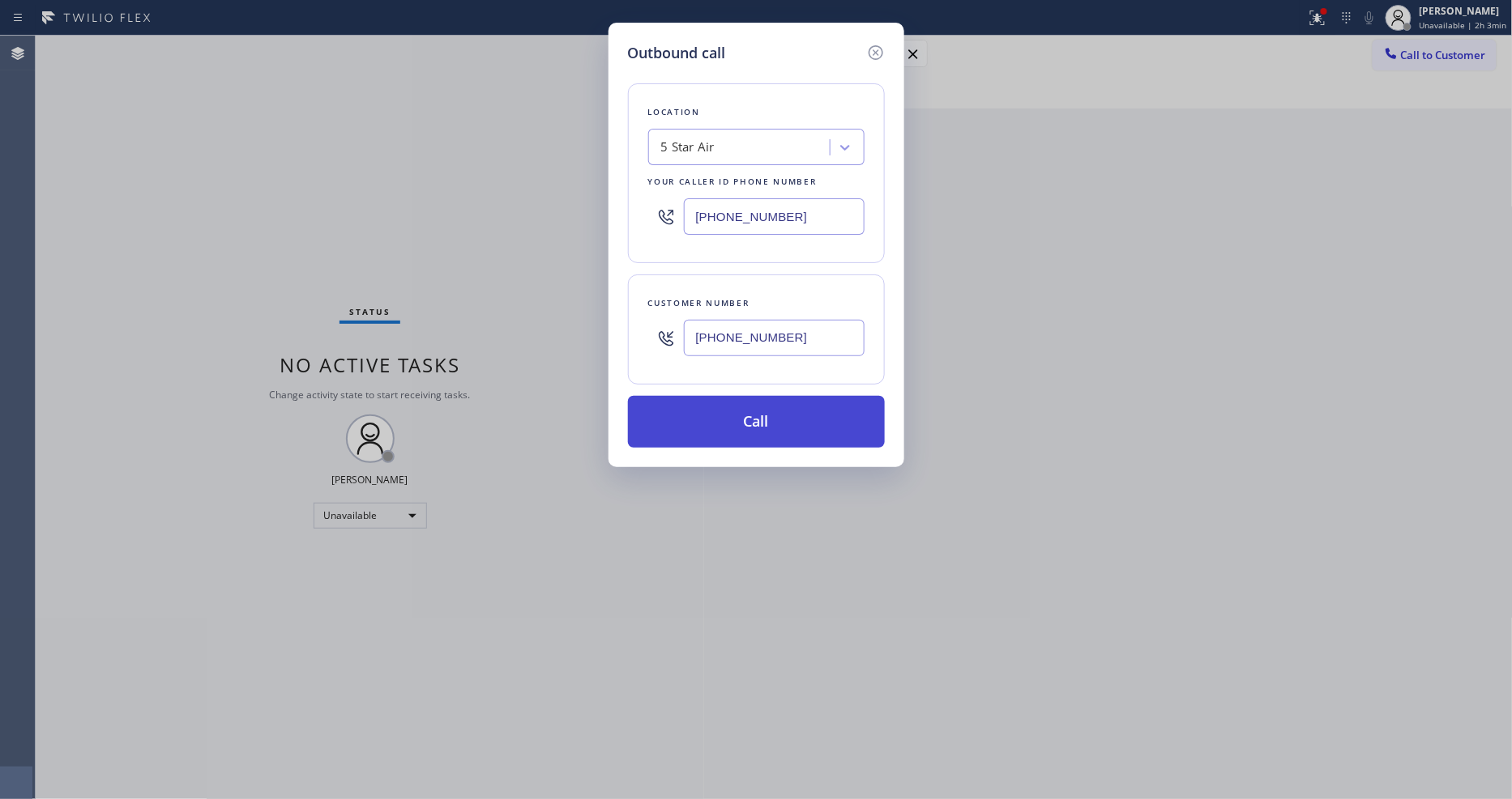
type input "[PHONE_NUMBER]"
click at [713, 432] on button "Call" at bounding box center [756, 423] width 257 height 52
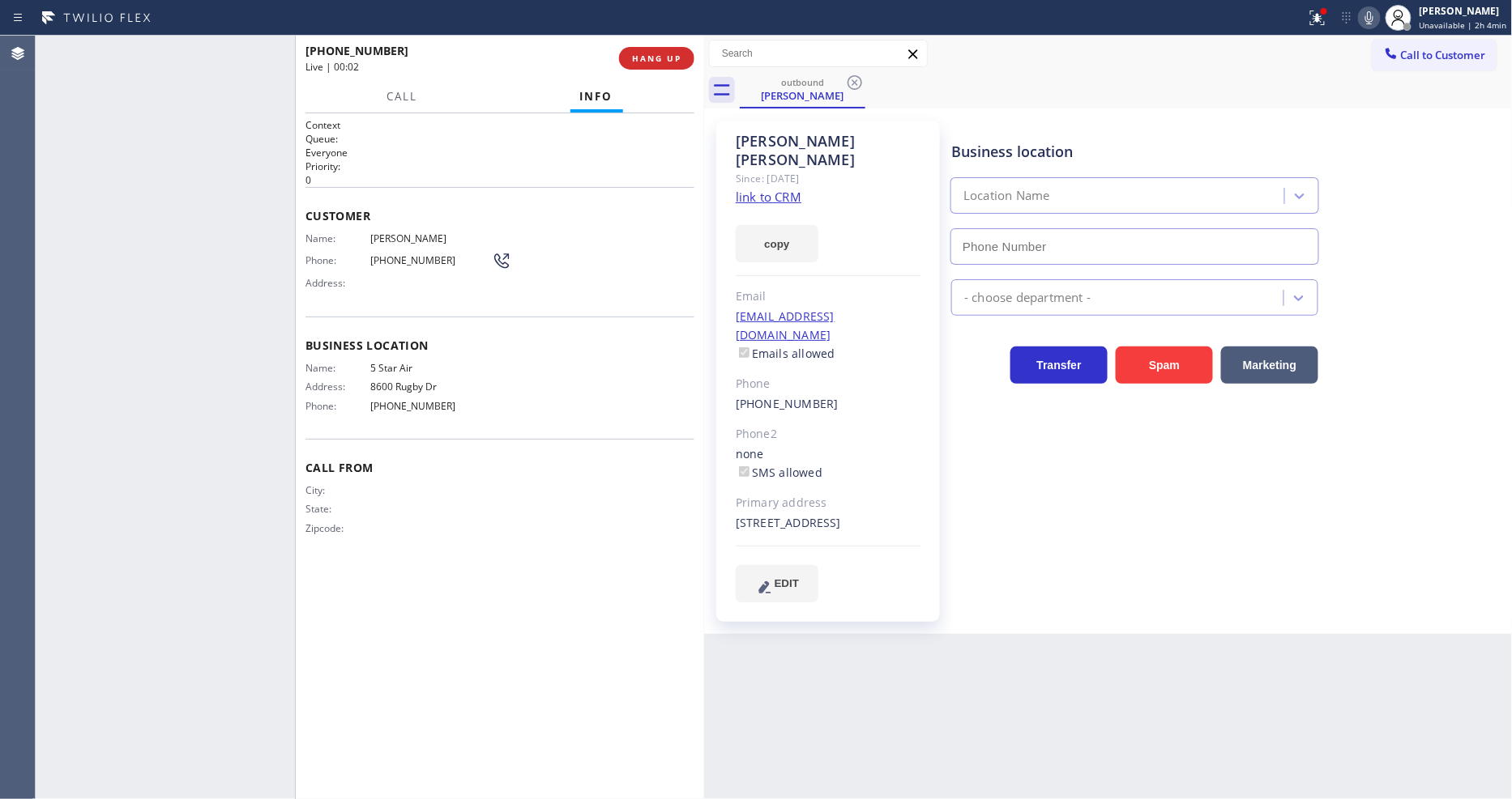
type input "[PHONE_NUMBER]"
click at [649, 57] on span "HANG UP" at bounding box center [657, 58] width 50 height 11
drag, startPoint x: 644, startPoint y: 59, endPoint x: 634, endPoint y: 59, distance: 10.0
click at [640, 59] on span "HANG UP" at bounding box center [657, 58] width 50 height 11
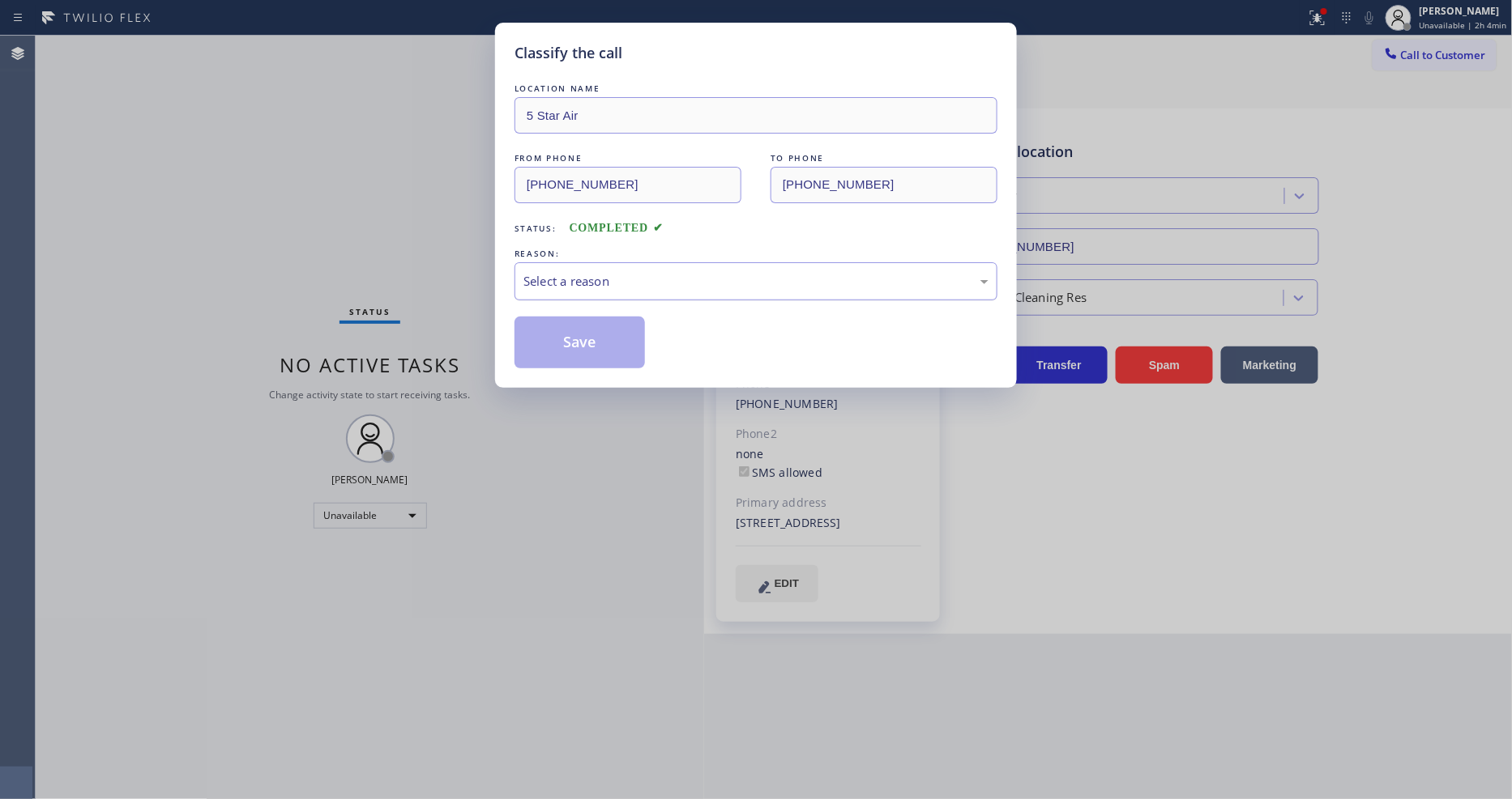
click at [524, 276] on div "Select a reason" at bounding box center [756, 281] width 465 height 18
click at [552, 338] on button "Save" at bounding box center [580, 343] width 130 height 52
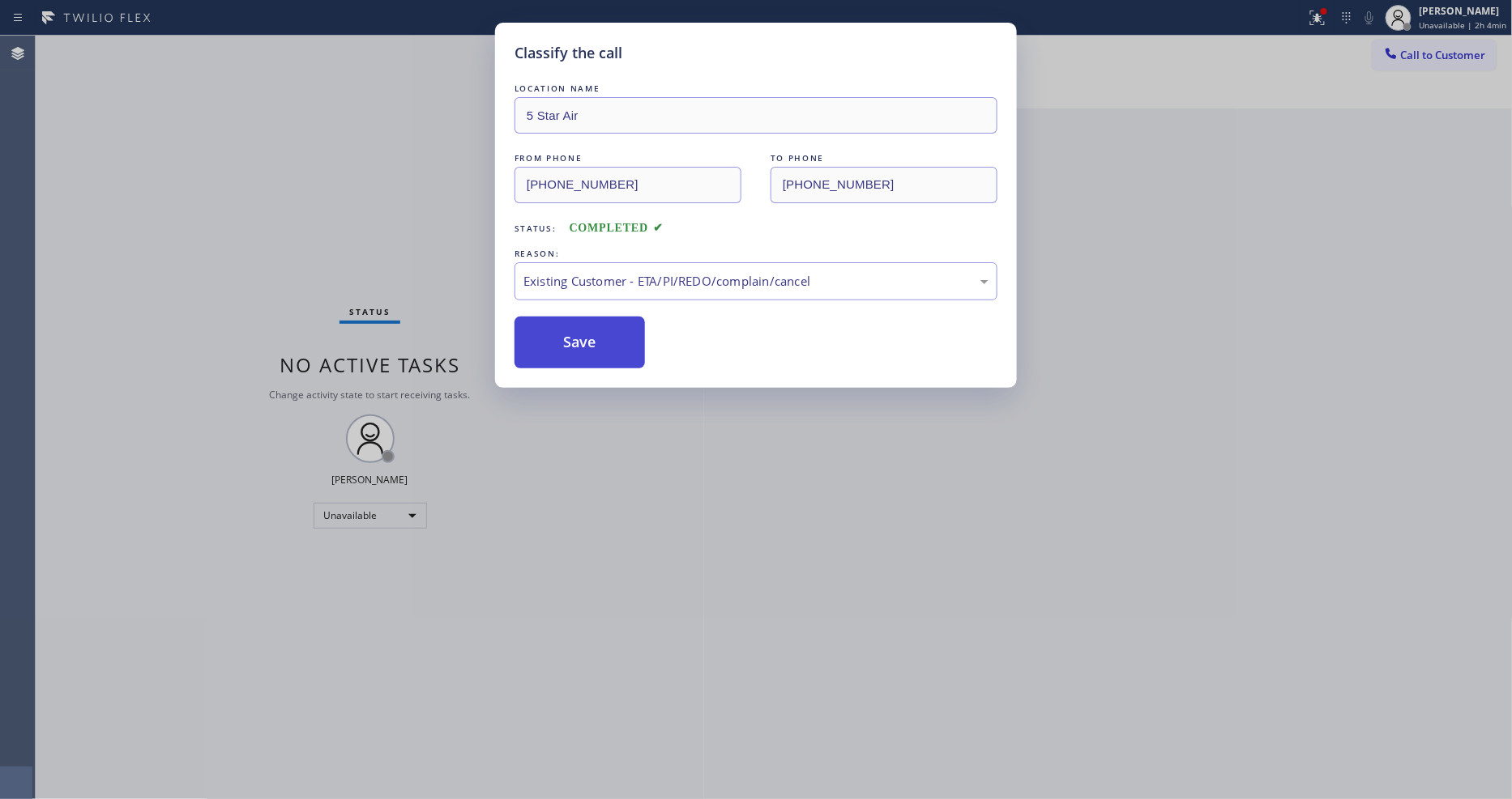
click at [552, 338] on button "Save" at bounding box center [580, 343] width 130 height 52
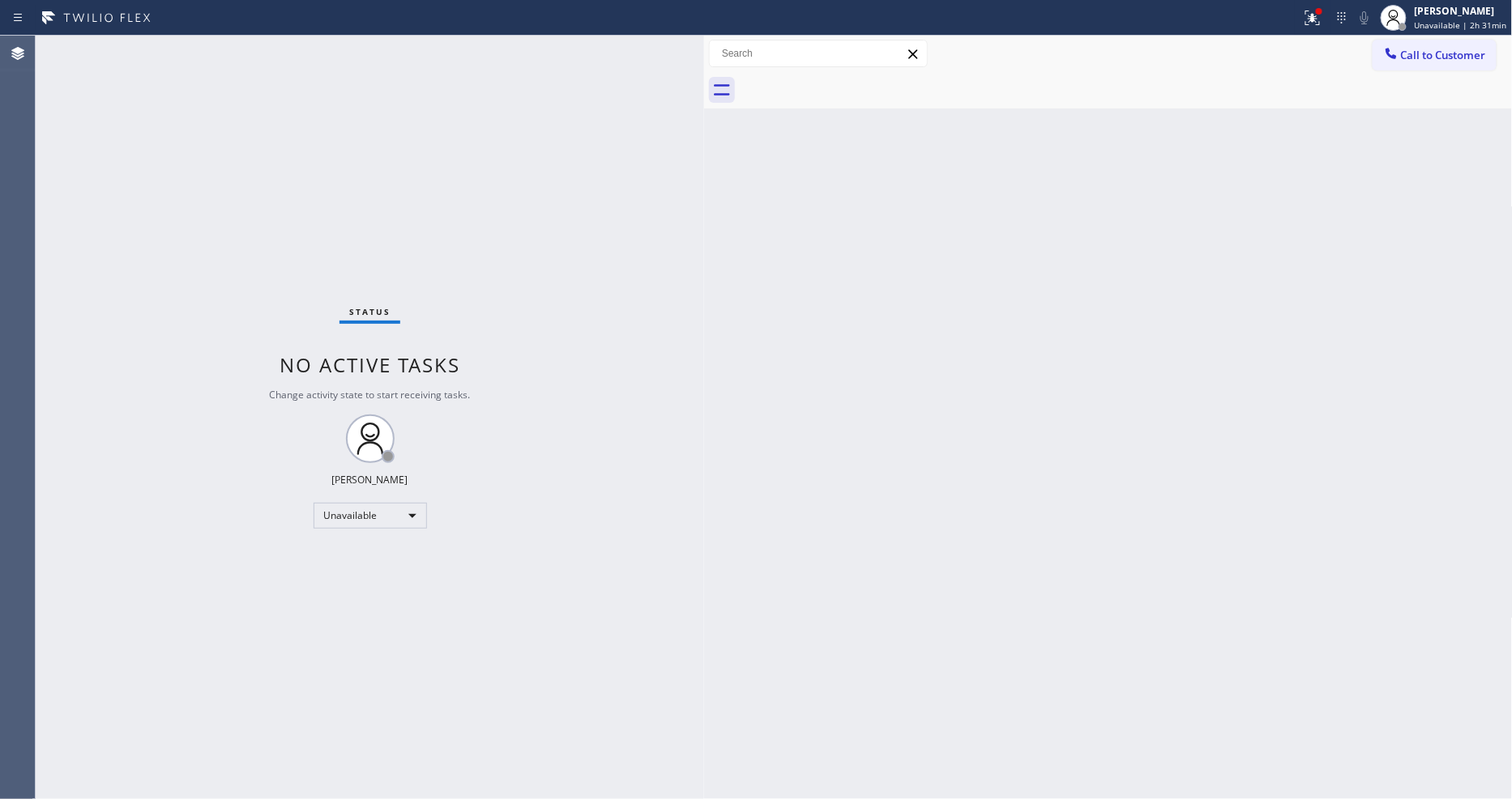
click at [1080, 563] on div "Back to Dashboard Change Sender ID Customers Technicians Select a contact Outbo…" at bounding box center [1109, 417] width 809 height 763
click at [1455, 12] on div "[PERSON_NAME]" at bounding box center [1462, 11] width 92 height 14
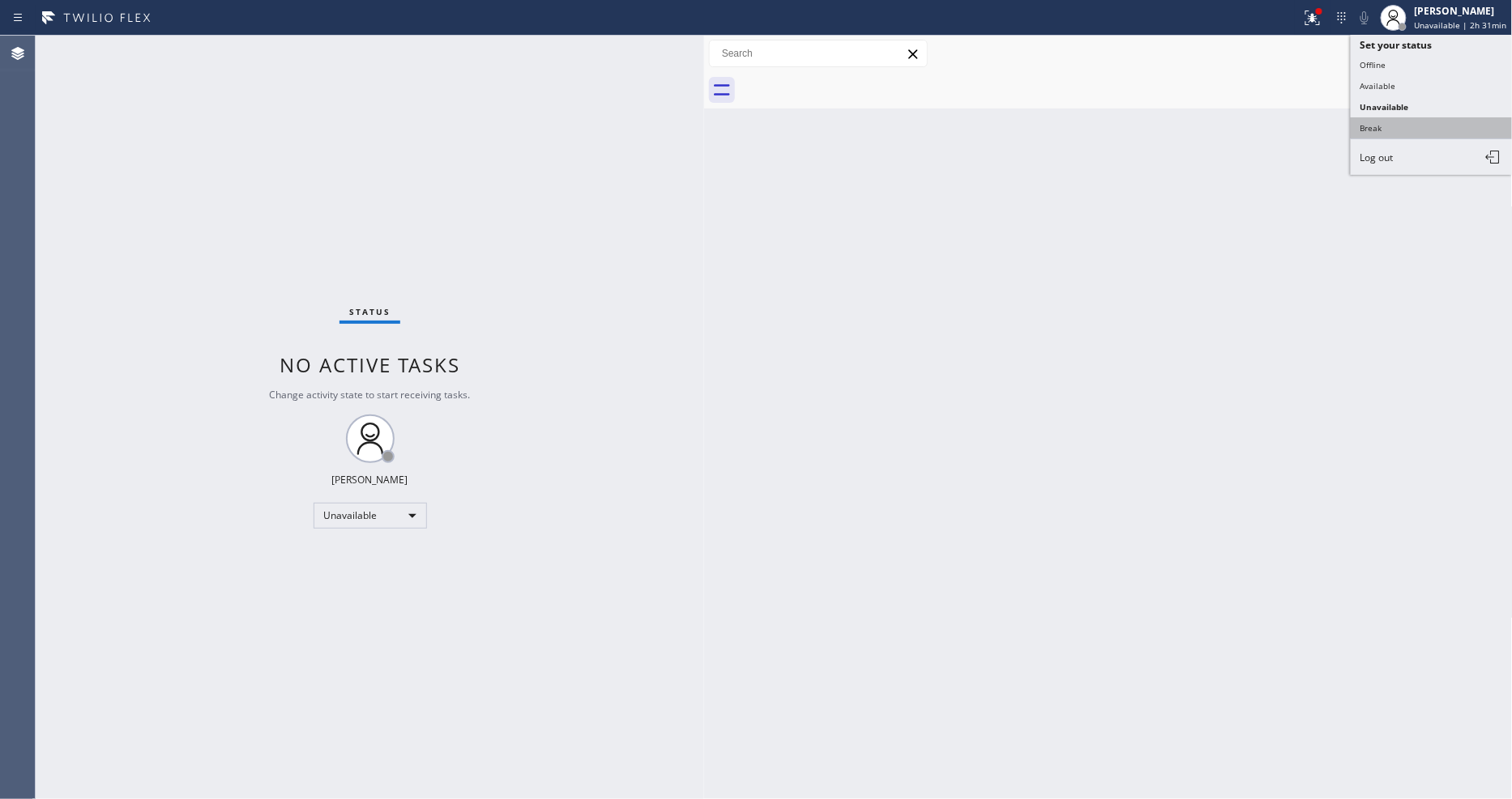
click at [1366, 126] on button "Break" at bounding box center [1432, 128] width 162 height 21
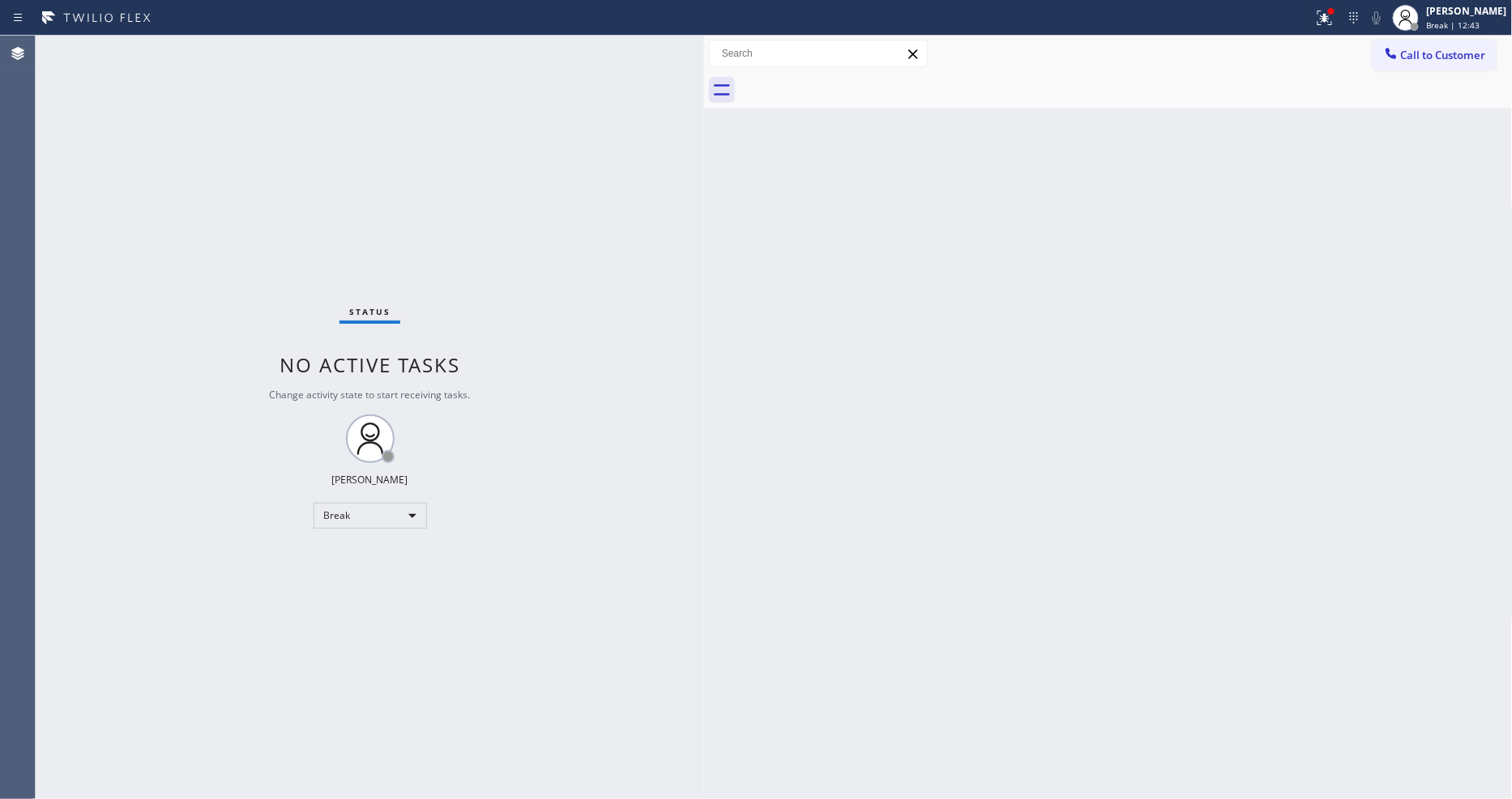
click at [785, 516] on div "Back to Dashboard Change Sender ID Customers Technicians Select a contact Outbo…" at bounding box center [1109, 417] width 809 height 763
click at [1191, 295] on div "Back to Dashboard Change Sender ID Customers Technicians Select a contact Outbo…" at bounding box center [1109, 417] width 809 height 763
click at [532, 698] on div "Status No active tasks Change activity state to start receiving tasks. [PERSON_…" at bounding box center [370, 417] width 669 height 763
click at [1333, 13] on icon at bounding box center [1325, 17] width 19 height 19
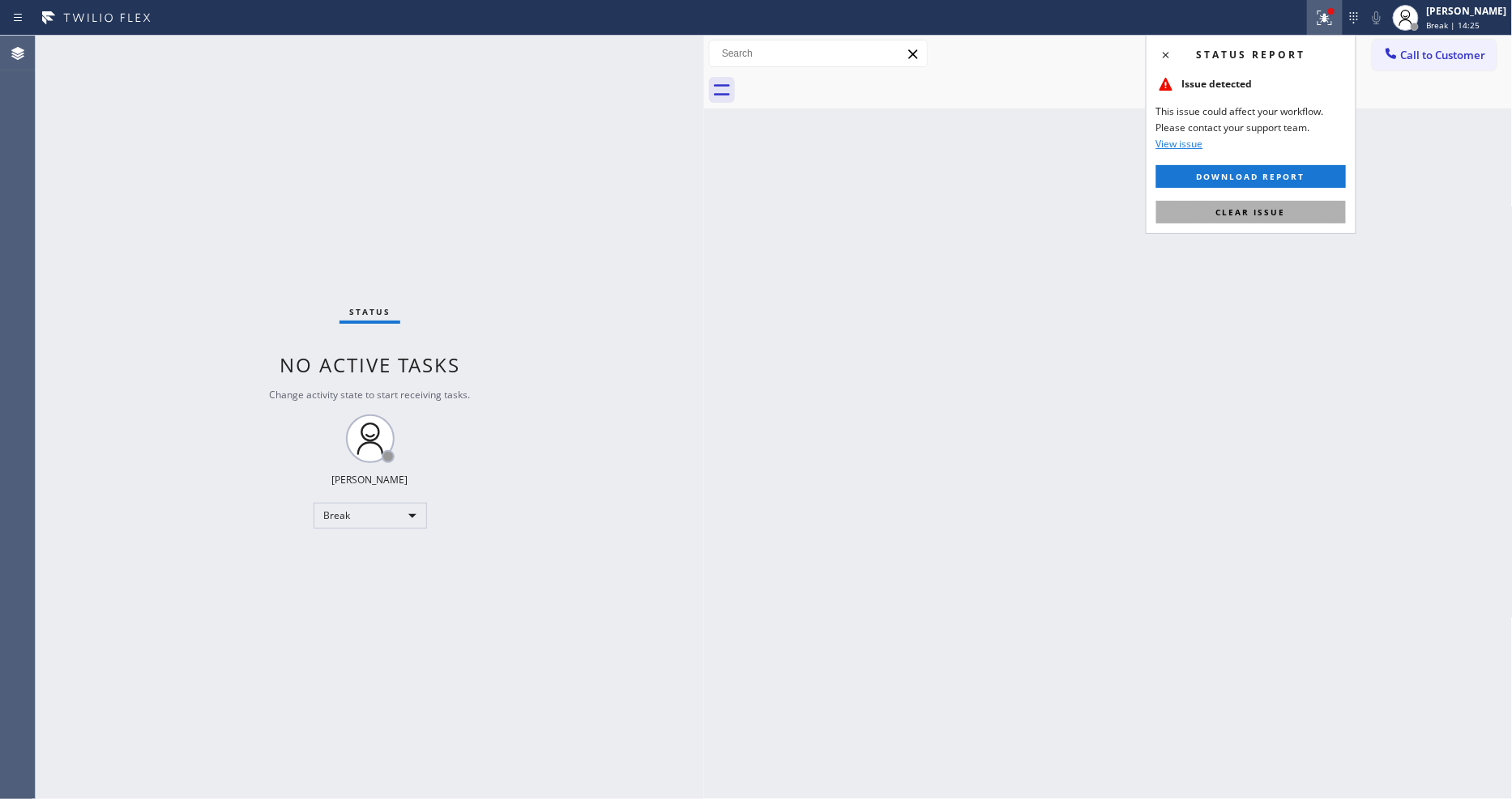
click at [1250, 207] on span "Clear issue" at bounding box center [1251, 212] width 70 height 11
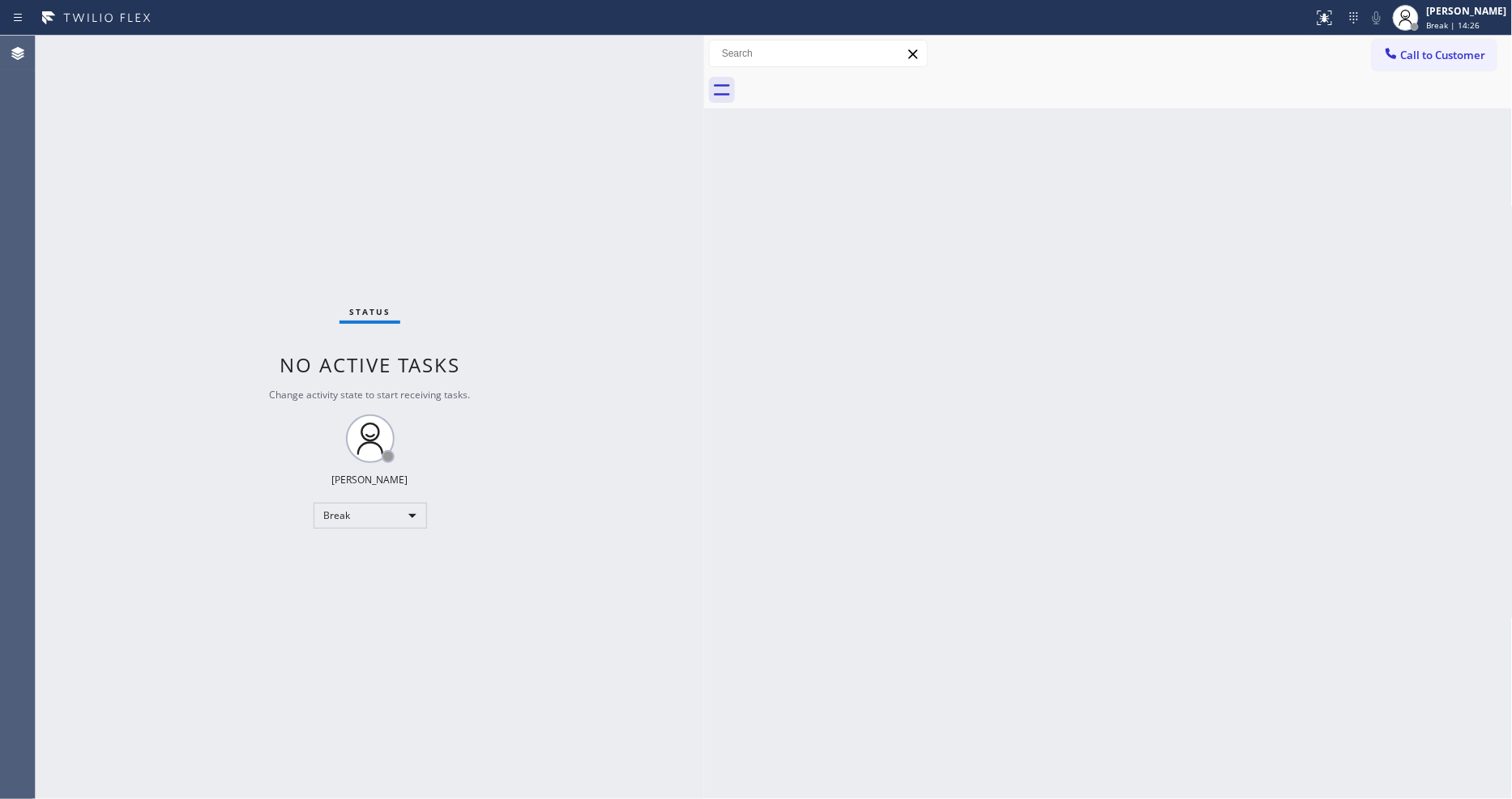
drag, startPoint x: 1486, startPoint y: 17, endPoint x: 1415, endPoint y: 63, distance: 84.6
click at [1486, 12] on div "[PERSON_NAME] Break | 14:26" at bounding box center [1469, 17] width 89 height 29
click at [1410, 103] on button "Unavailable" at bounding box center [1432, 107] width 162 height 21
click at [1188, 436] on div "Back to Dashboard Change Sender ID Customers Technicians Select a contact Outbo…" at bounding box center [1109, 417] width 809 height 763
click at [212, 101] on div "Status No active tasks Change activity state to start receiving tasks. [PERSON_…" at bounding box center [370, 417] width 669 height 763
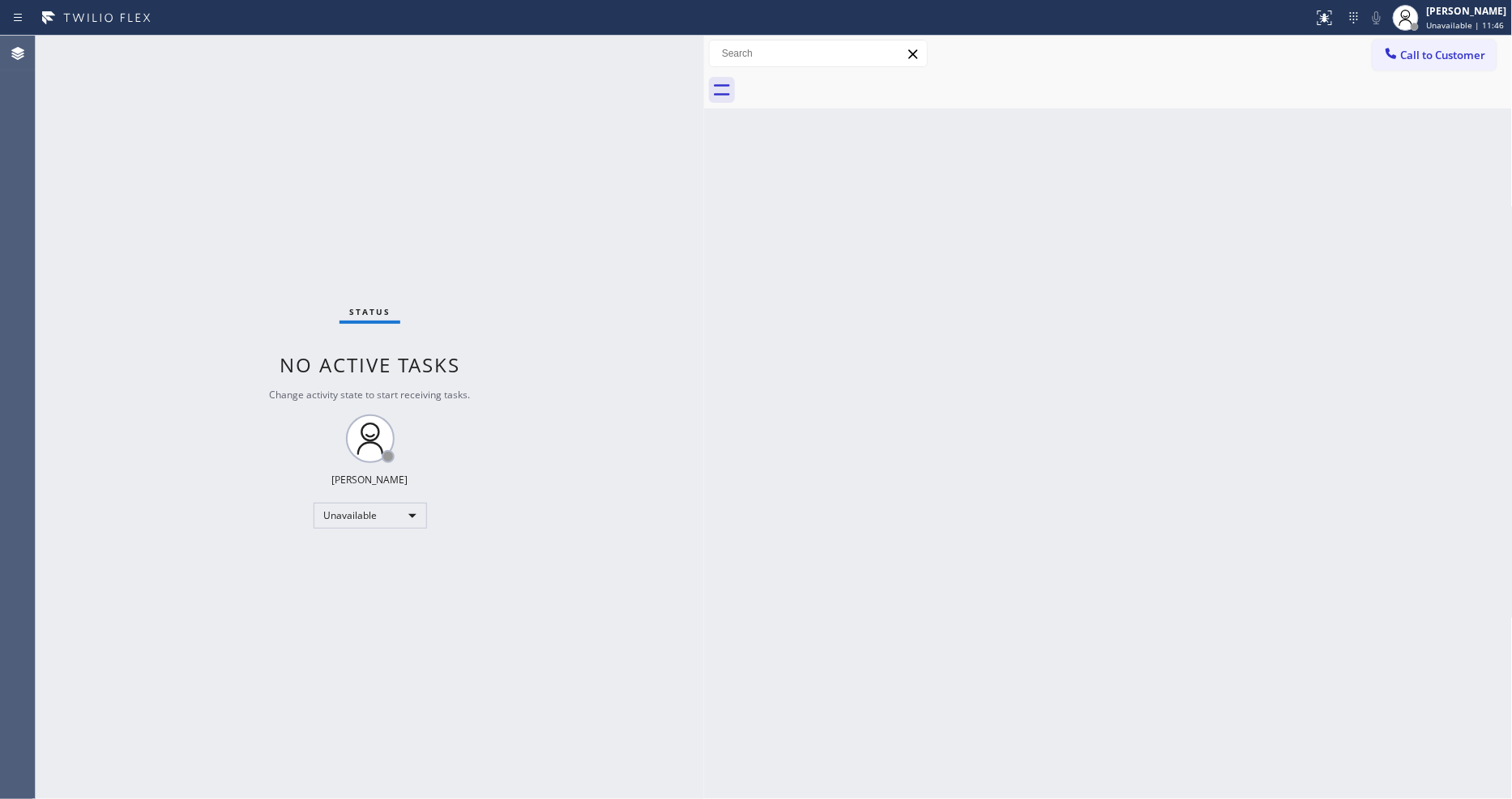
drag, startPoint x: 1318, startPoint y: 460, endPoint x: 1082, endPoint y: 398, distance: 244.0
click at [1318, 460] on div "Back to Dashboard Change Sender ID Customers Technicians Select a contact Outbo…" at bounding box center [1109, 417] width 809 height 763
click at [1472, 65] on button "Call to Customer" at bounding box center [1435, 55] width 124 height 30
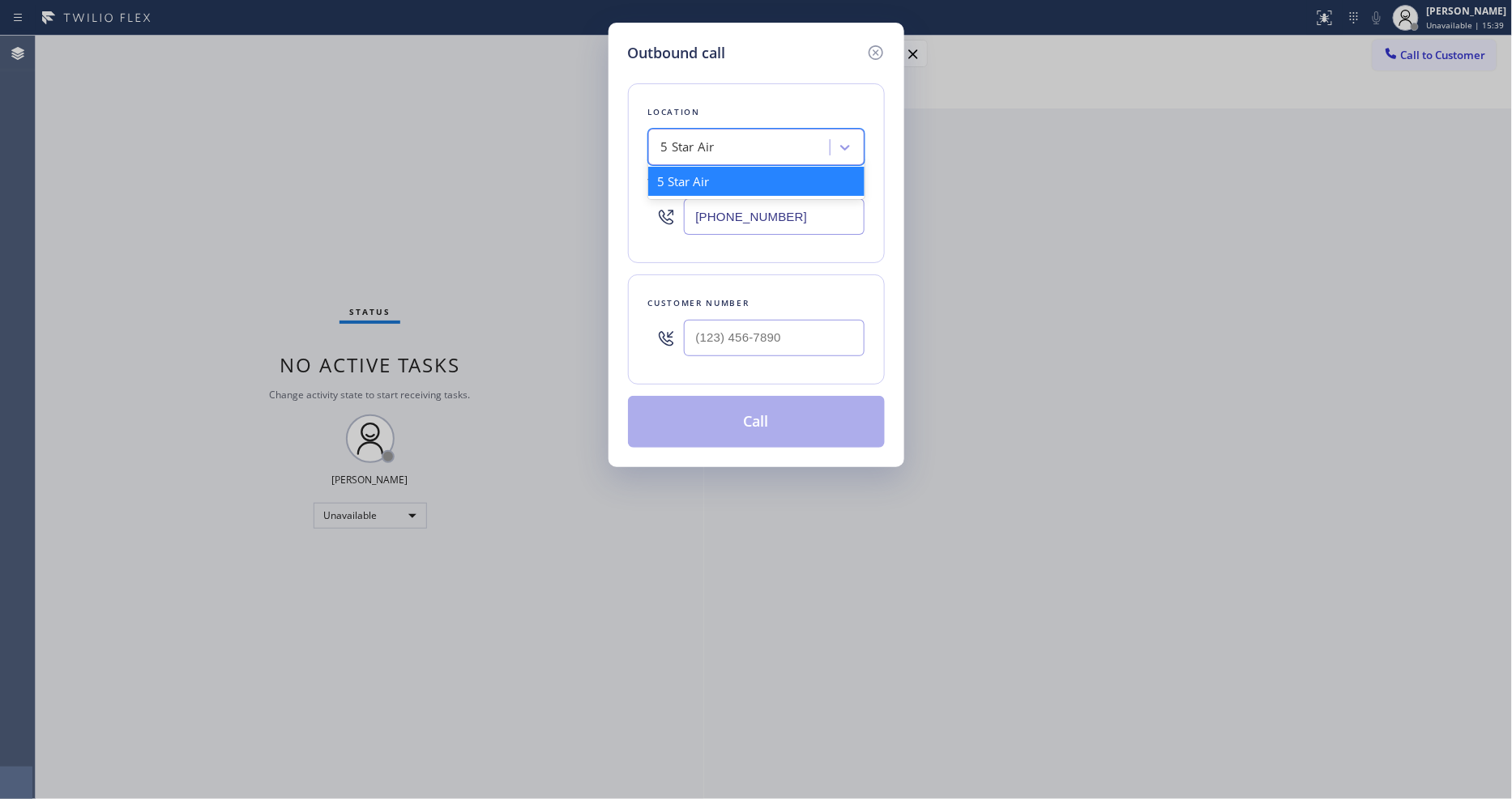
click at [690, 138] on div "5 Star Air" at bounding box center [687, 147] width 53 height 18
paste input "[GEOGRAPHIC_DATA] Appliance Repair"
type input "[GEOGRAPHIC_DATA] Appliance Repair"
click at [692, 180] on div "[GEOGRAPHIC_DATA] Appliance Repair" at bounding box center [756, 190] width 217 height 45
type input "[PHONE_NUMBER]"
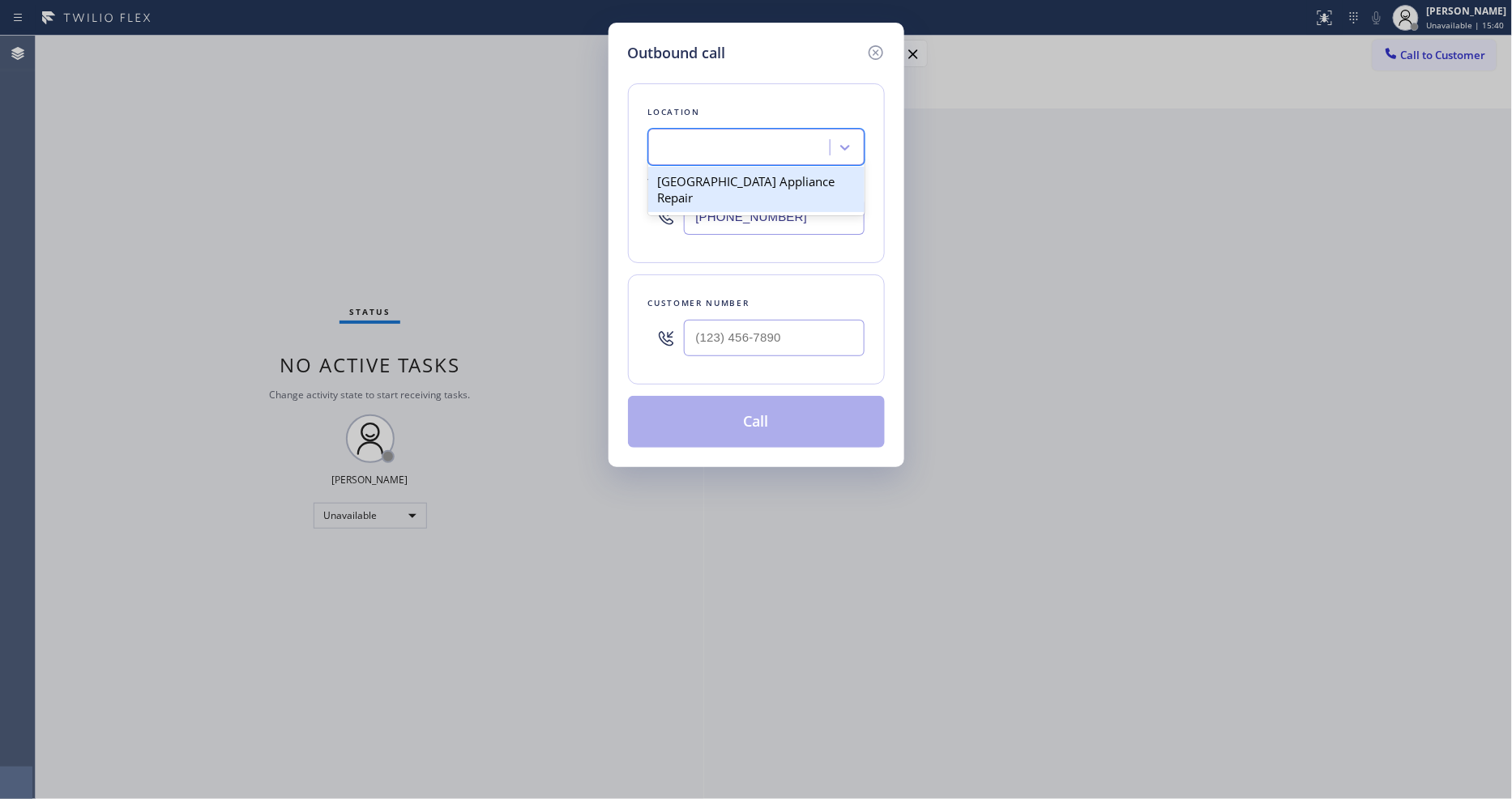
scroll to position [0, 2]
click at [716, 336] on input "(___) ___-____" at bounding box center [774, 338] width 181 height 37
paste input "312) 835-5011"
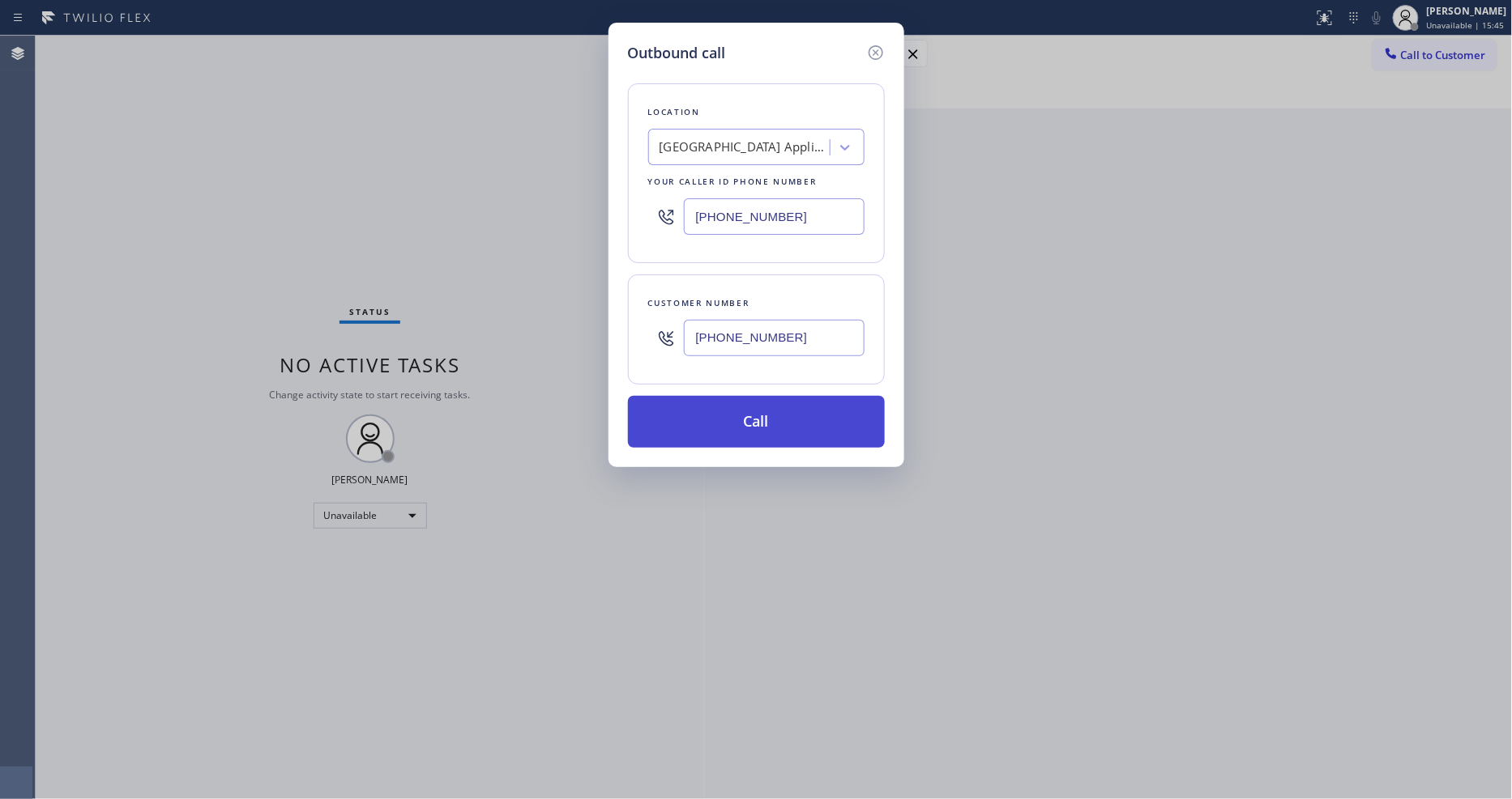
type input "[PHONE_NUMBER]"
click at [701, 413] on button "Call" at bounding box center [756, 423] width 257 height 52
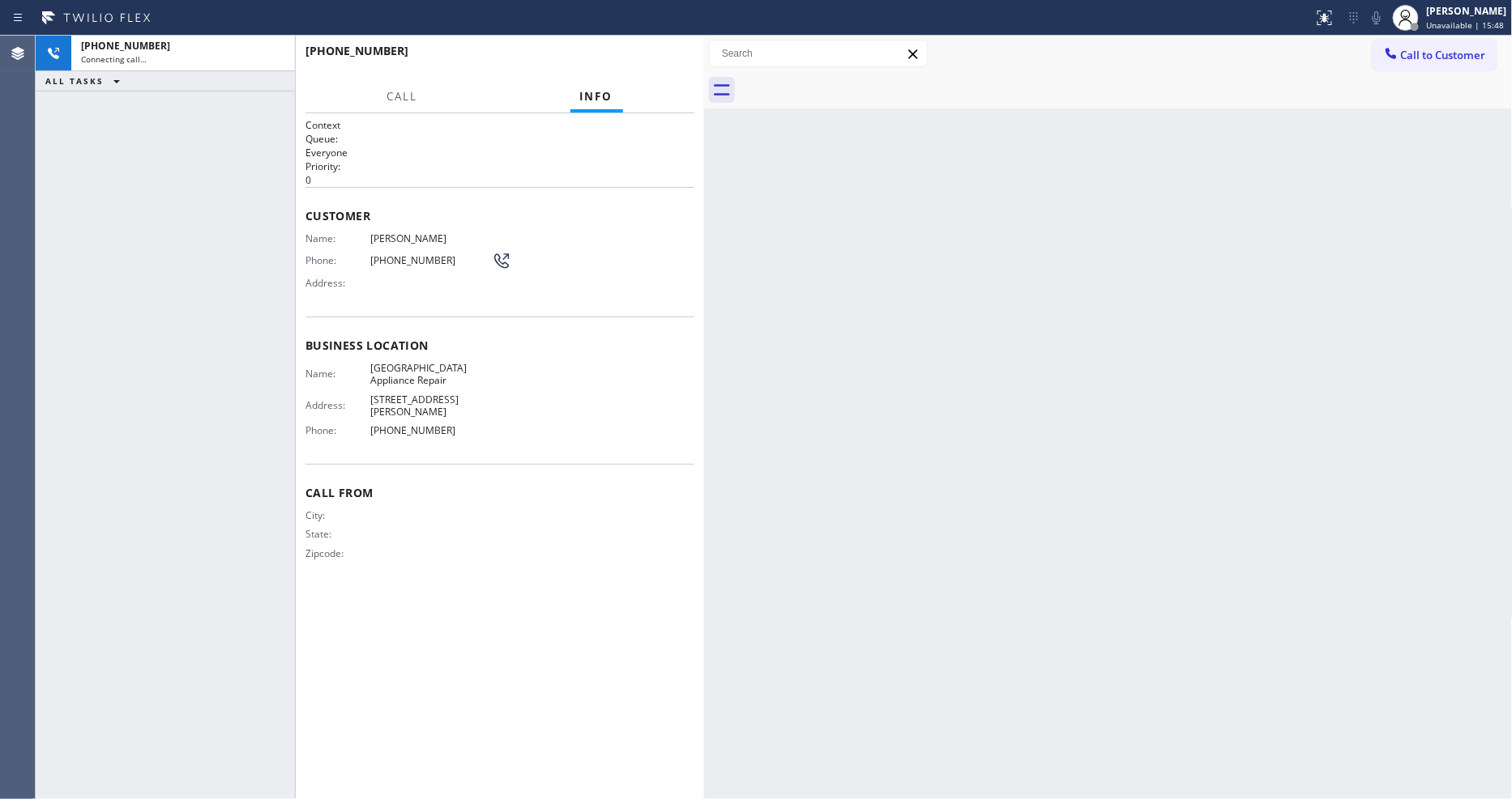
click at [987, 427] on div "Back to Dashboard Change Sender ID Customers Technicians Select a contact Outbo…" at bounding box center [1109, 417] width 809 height 763
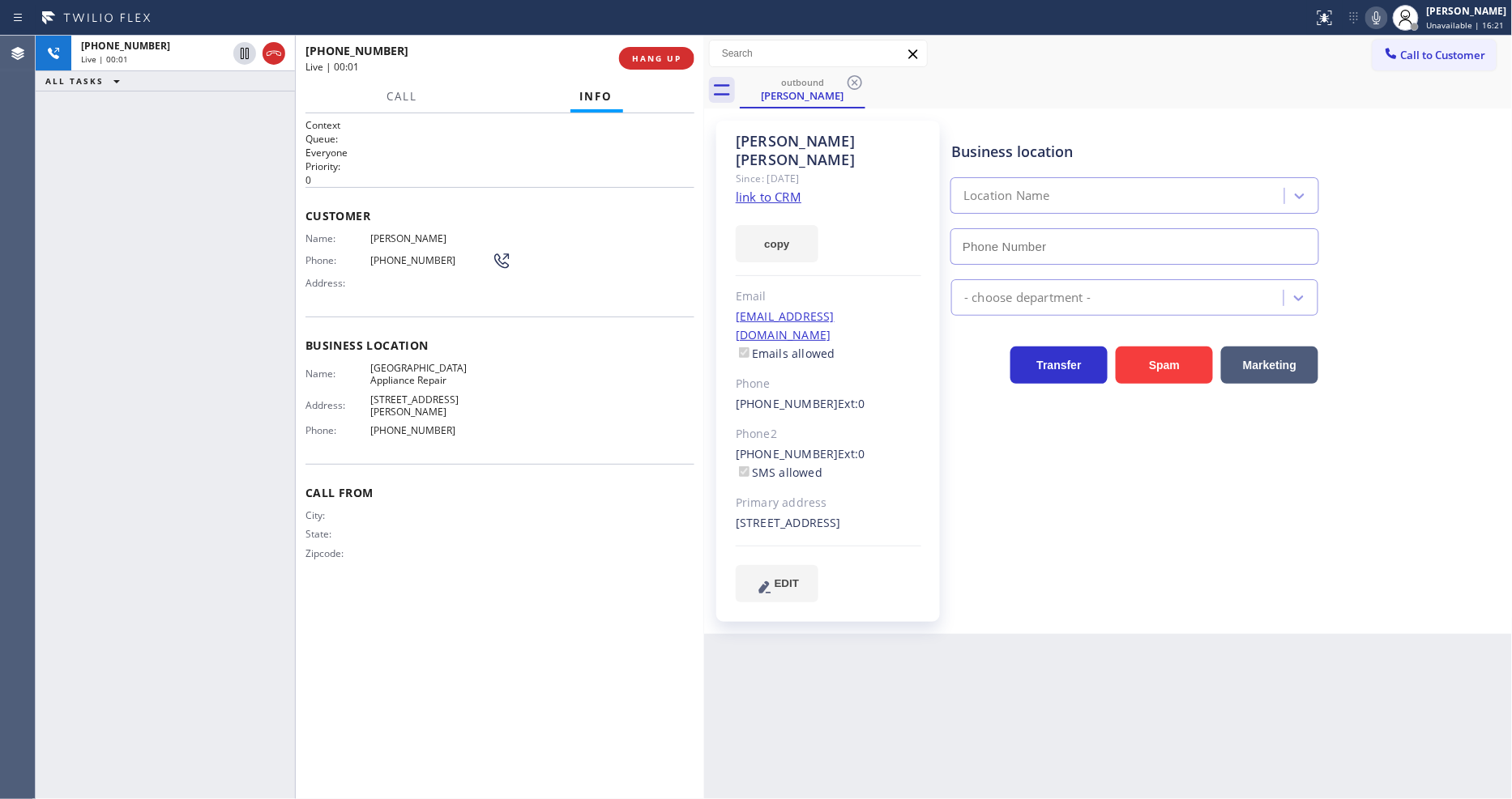
type input "[PHONE_NUMBER]"
click at [673, 73] on div "[PHONE_NUMBER] Live | 00:48 HANG UP" at bounding box center [499, 58] width 389 height 42
click at [673, 62] on span "HANG UP" at bounding box center [657, 58] width 50 height 11
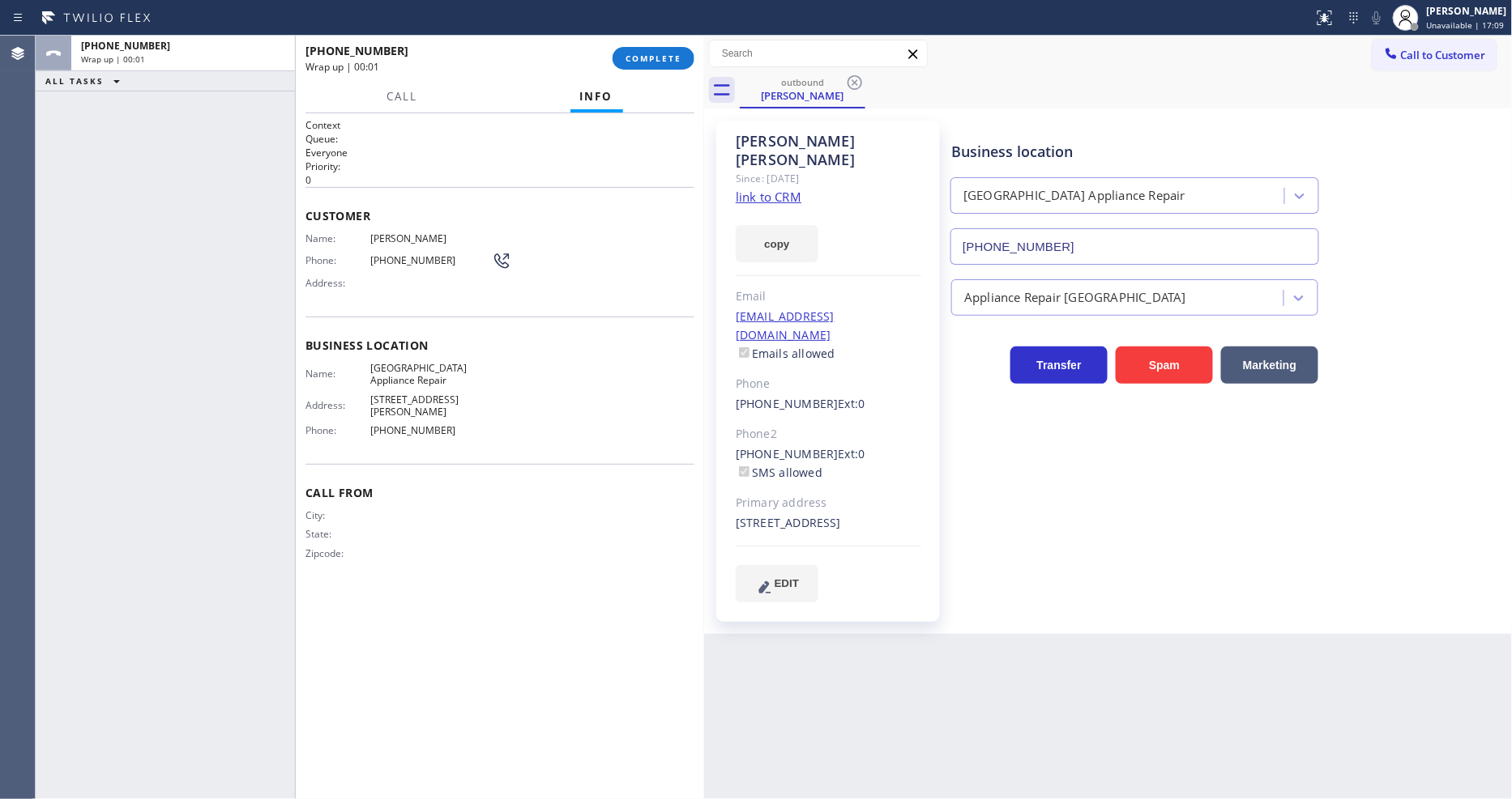
drag, startPoint x: 672, startPoint y: 62, endPoint x: 706, endPoint y: 134, distance: 79.6
click at [669, 62] on span "COMPLETE" at bounding box center [653, 58] width 56 height 11
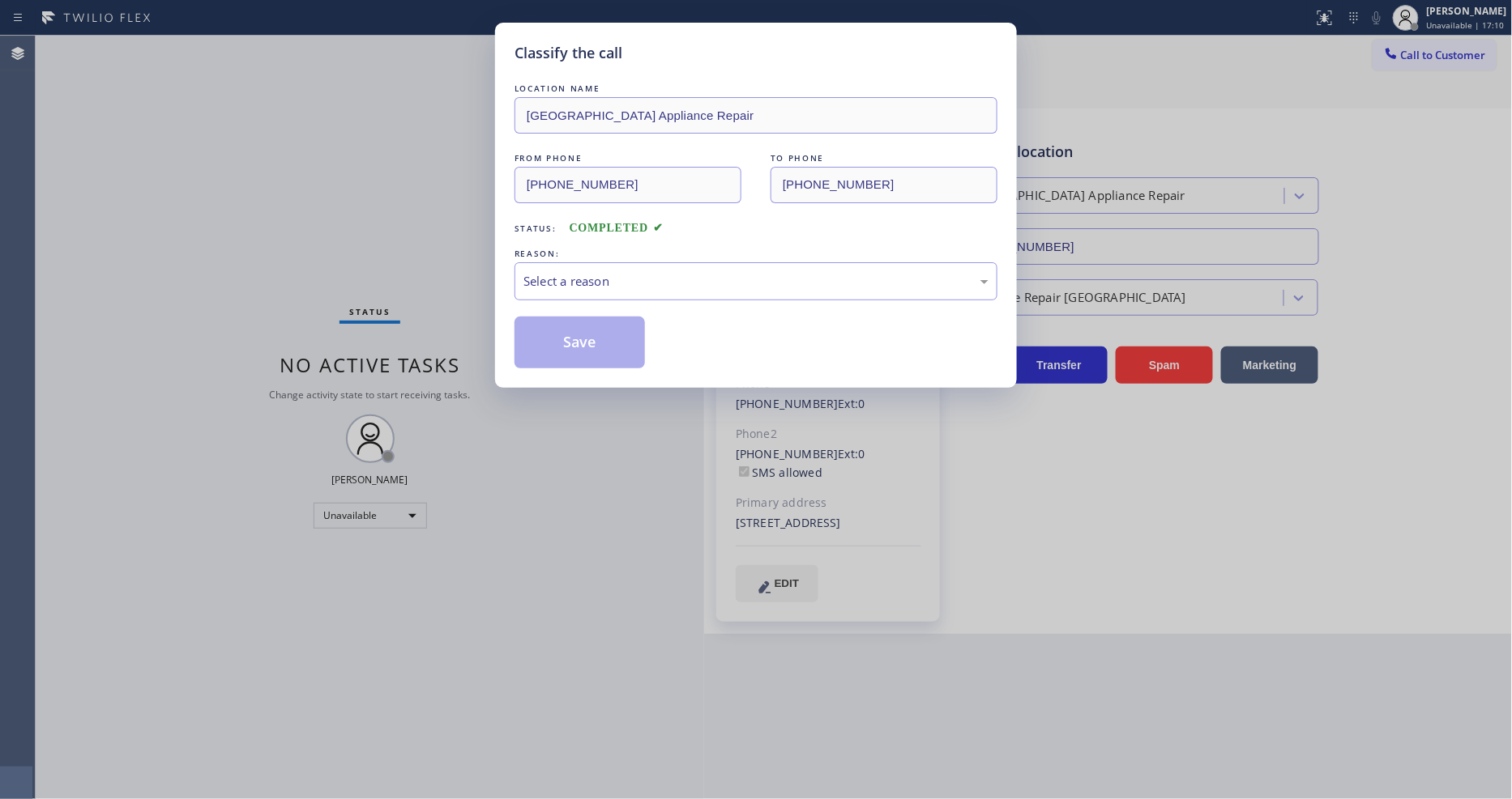
click at [599, 272] on div "Select a reason" at bounding box center [756, 281] width 465 height 18
click at [555, 342] on button "Save" at bounding box center [580, 343] width 130 height 52
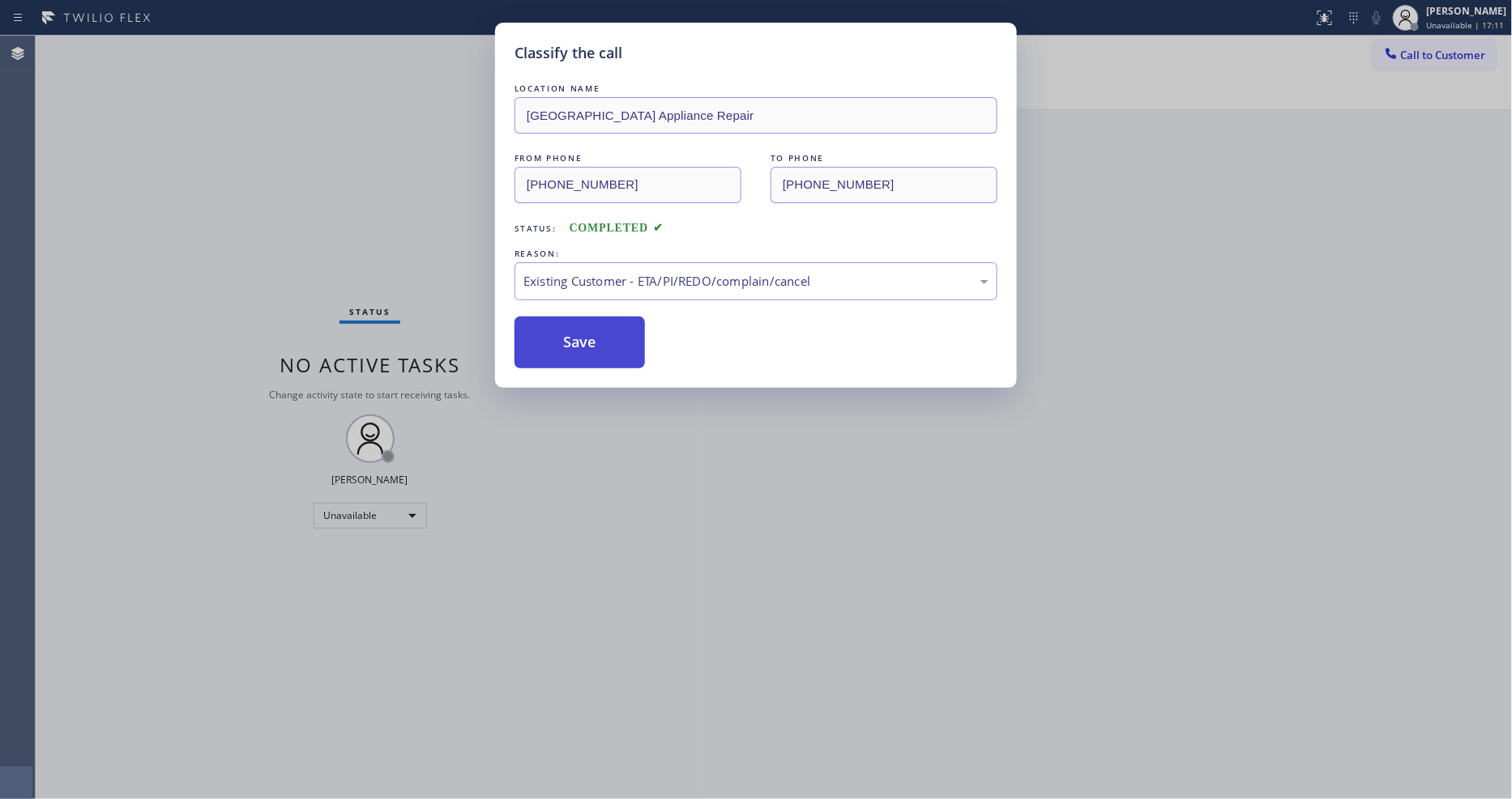
click at [555, 342] on button "Save" at bounding box center [580, 343] width 130 height 52
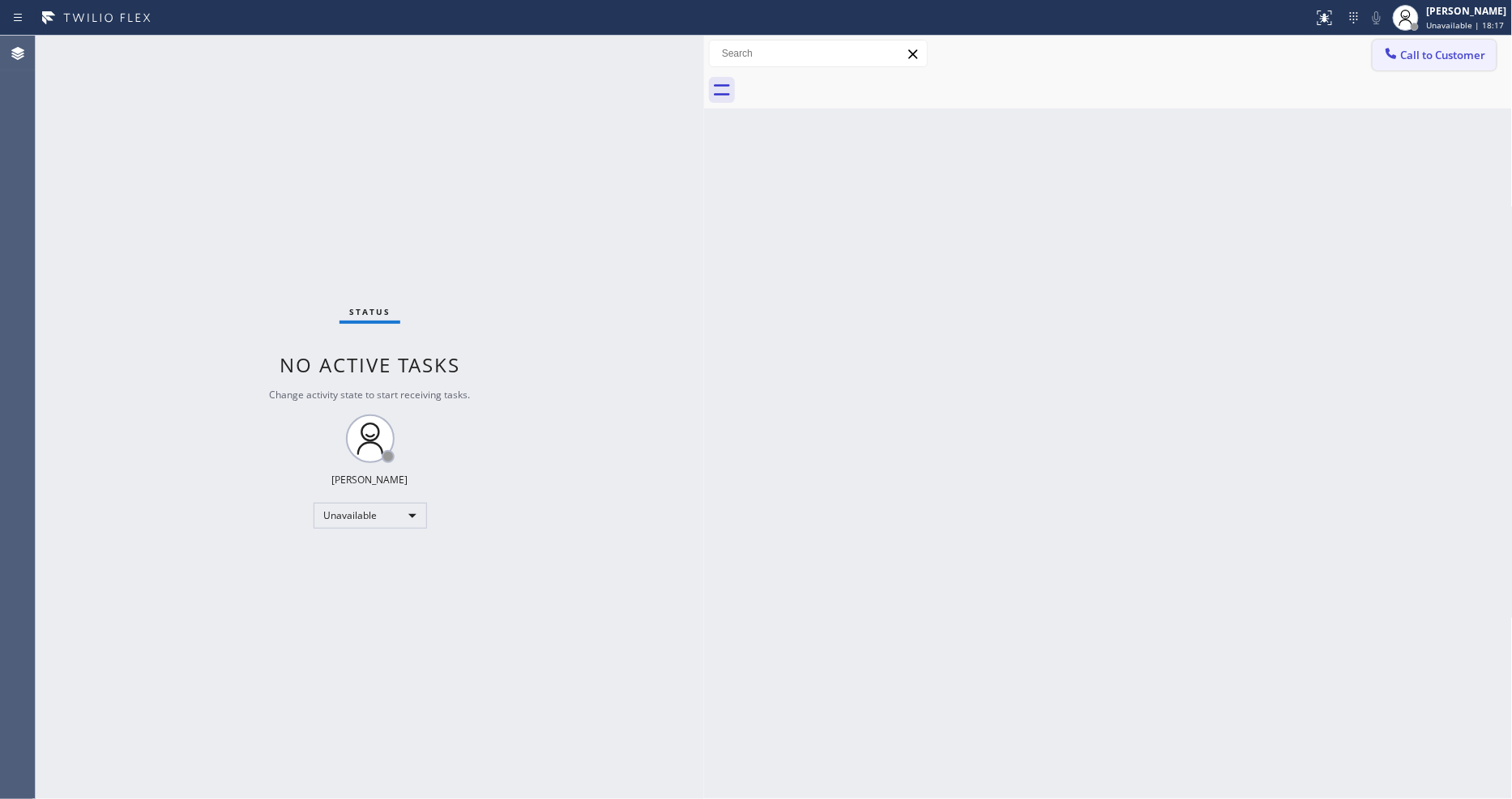
click at [1428, 55] on span "Call to Customer" at bounding box center [1444, 55] width 85 height 15
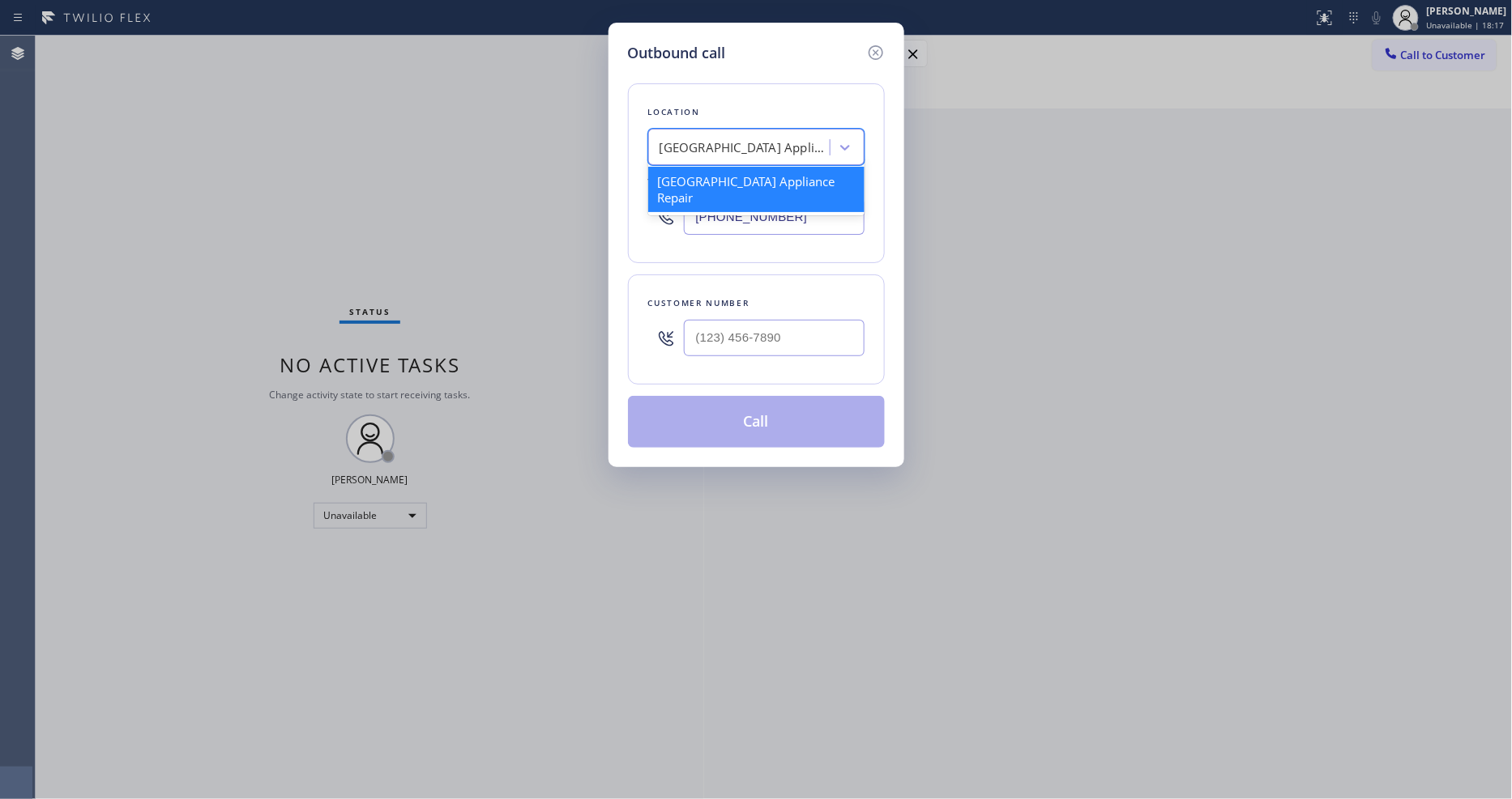
click at [721, 138] on div "[GEOGRAPHIC_DATA] Appliance Repair" at bounding box center [745, 147] width 171 height 18
paste input "Pacific Palisades Appliance Repair"
type input "Pacific Palisades Appliance Repair"
click at [711, 173] on div "Pacific Palisades Appliance Repair" at bounding box center [756, 182] width 217 height 30
type input "[PHONE_NUMBER]"
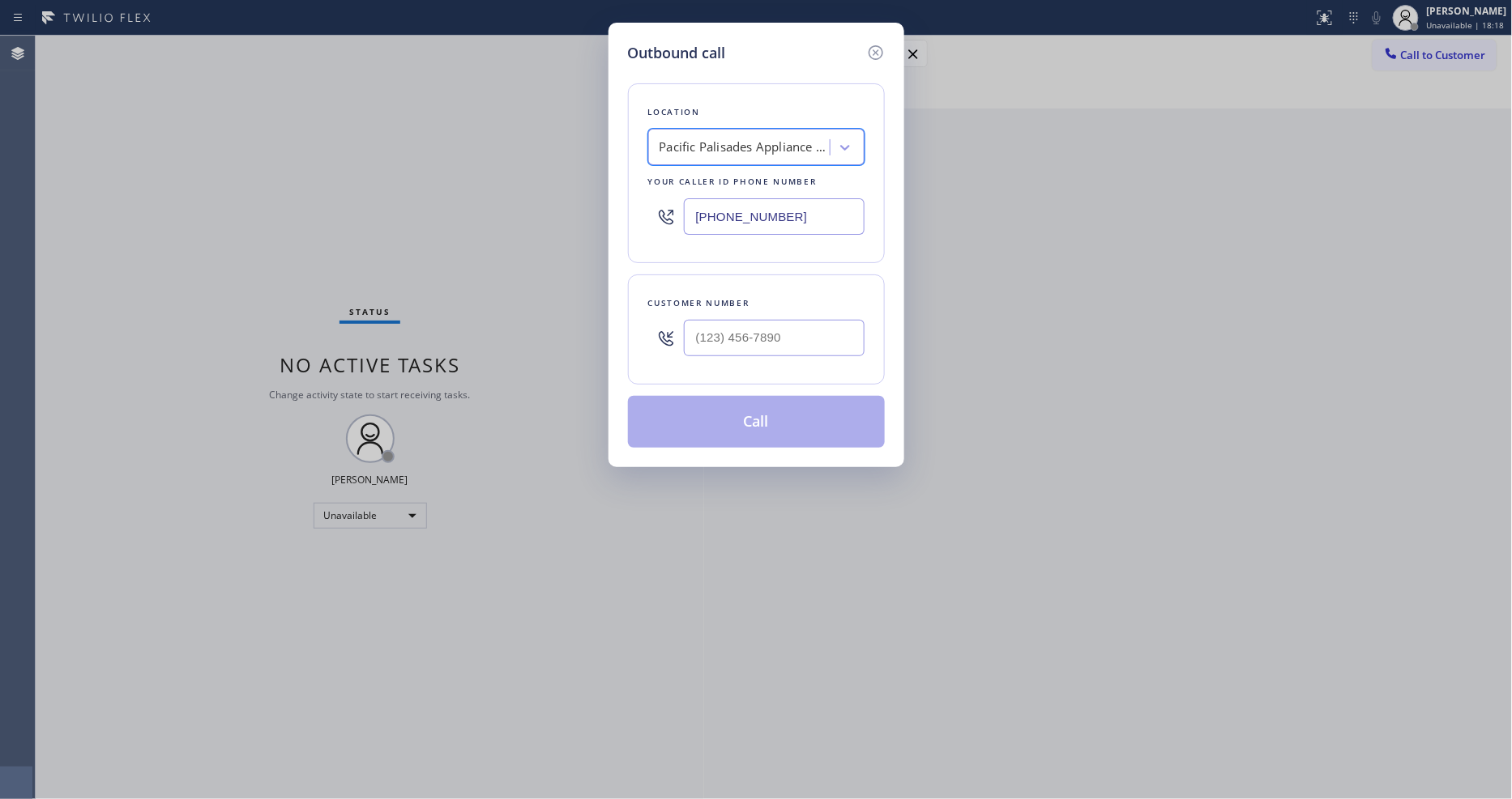
scroll to position [0, 2]
click at [772, 335] on input "(___) ___-____" at bounding box center [774, 338] width 181 height 37
paste input "310) 666-0599"
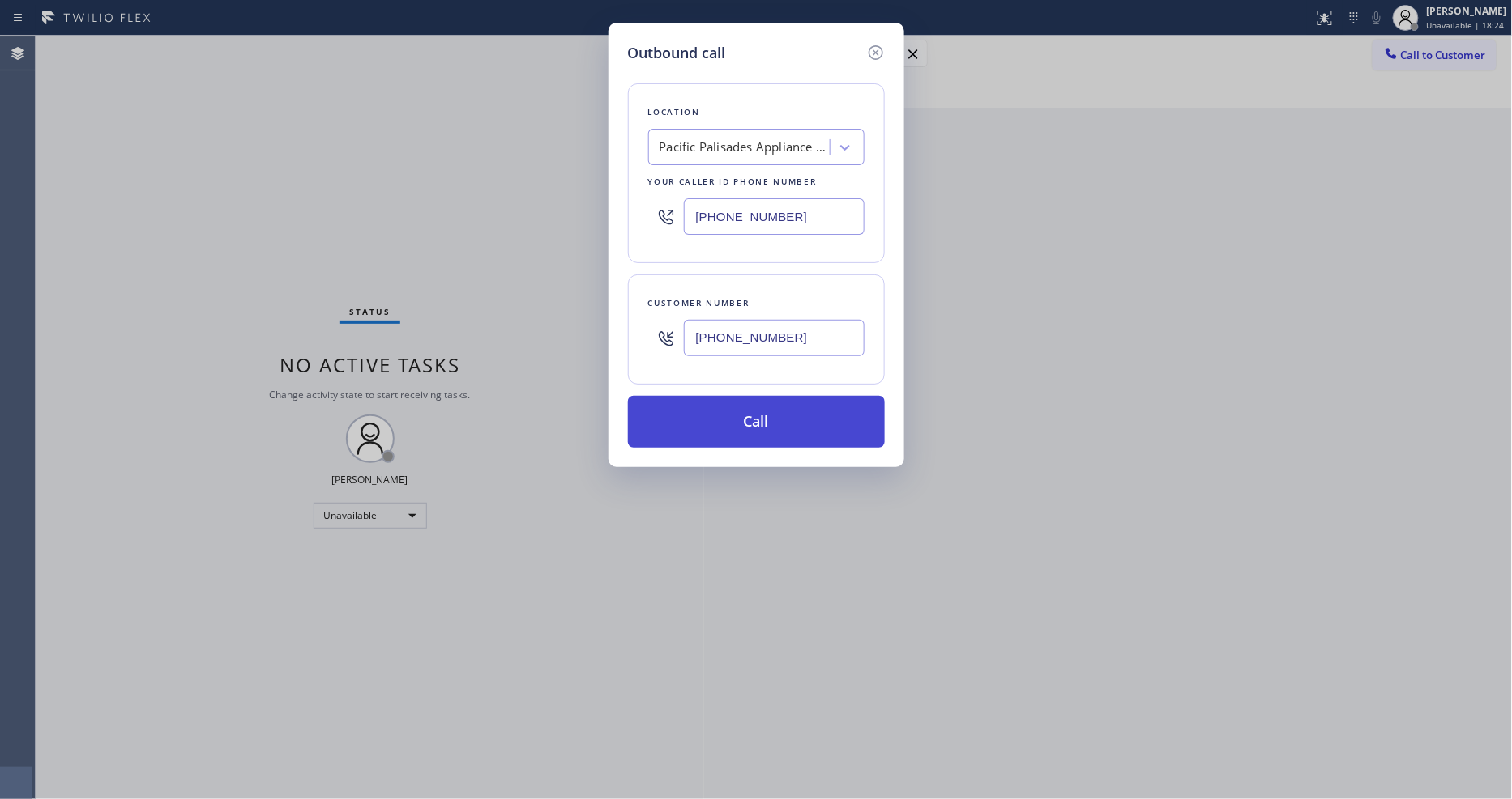
type input "[PHONE_NUMBER]"
click at [724, 428] on button "Call" at bounding box center [756, 423] width 257 height 52
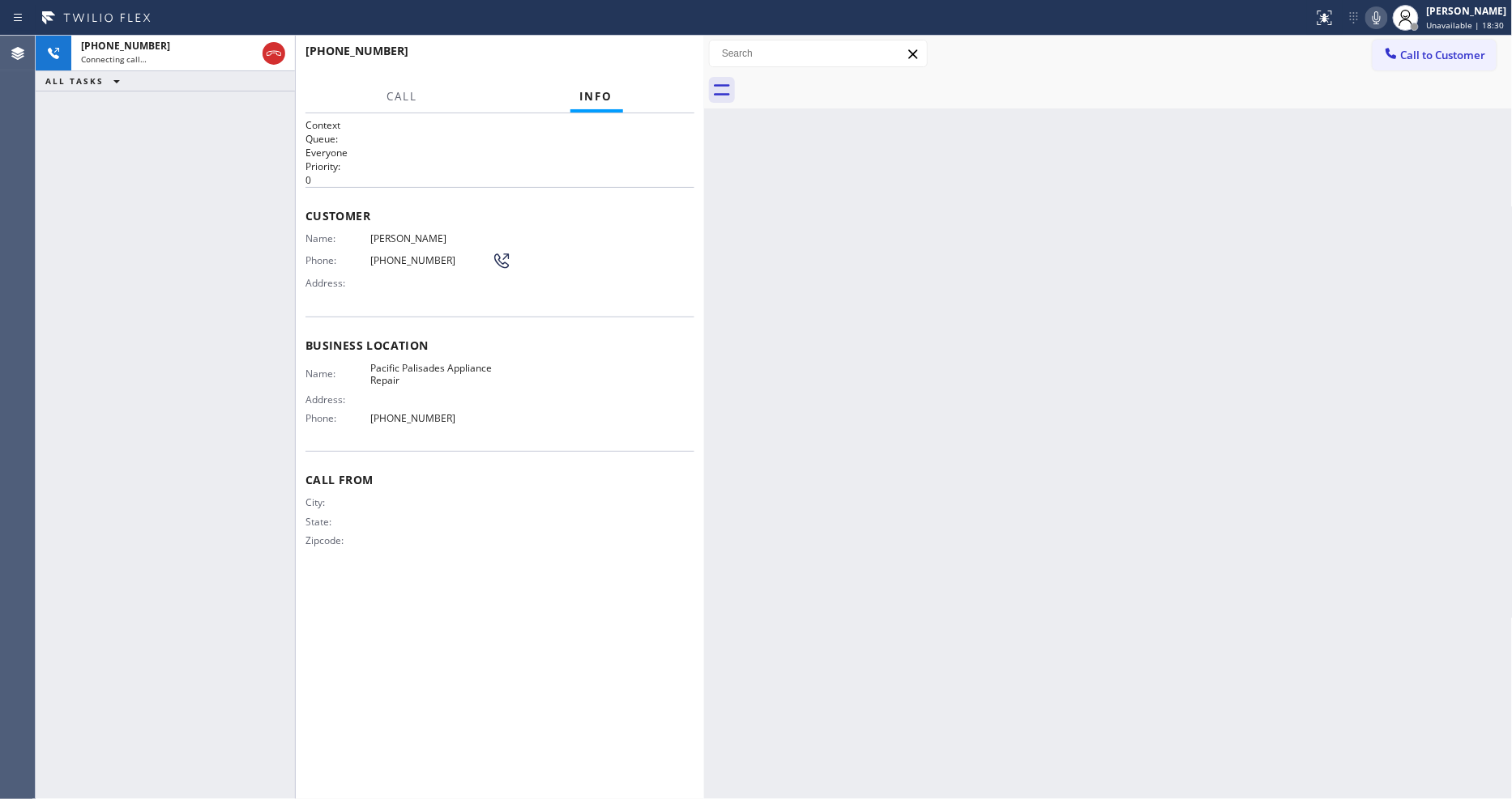
click at [1171, 557] on div "Back to Dashboard Change Sender ID Customers Technicians Select a contact Outbo…" at bounding box center [1109, 417] width 809 height 763
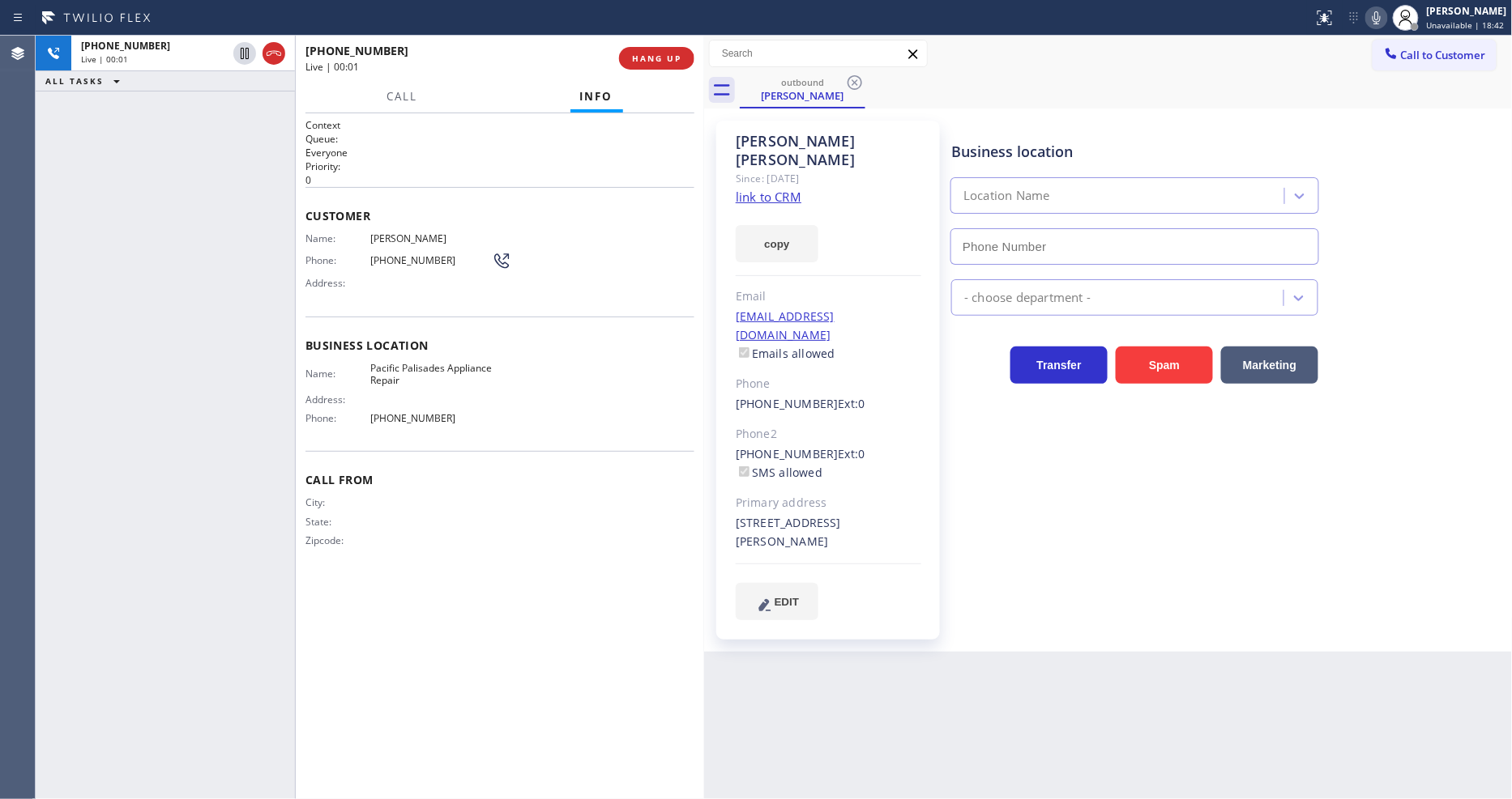
type input "[PHONE_NUMBER]"
click at [652, 62] on span "HANG UP" at bounding box center [657, 58] width 50 height 11
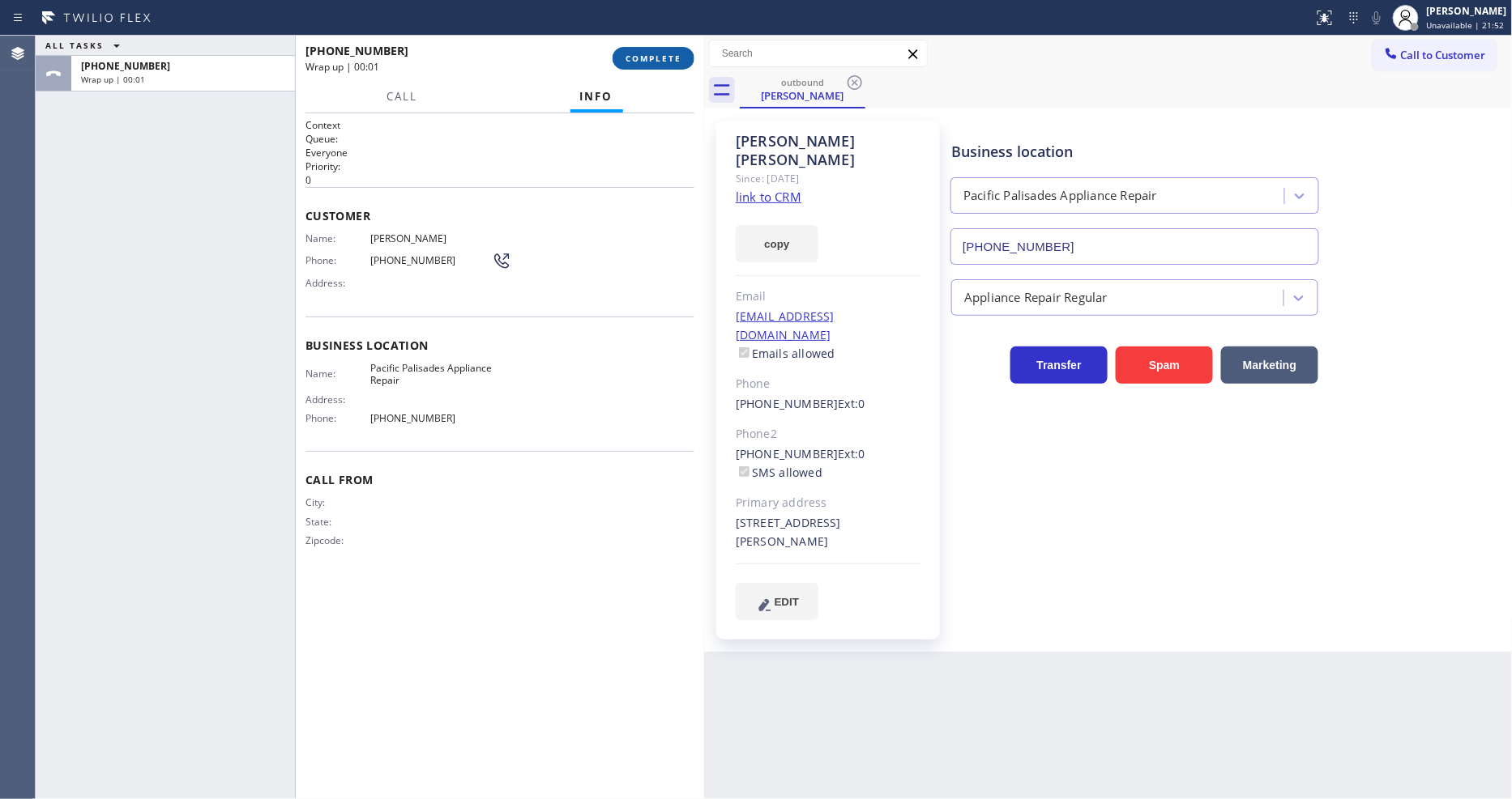
click at [652, 62] on span "COMPLETE" at bounding box center [653, 58] width 56 height 11
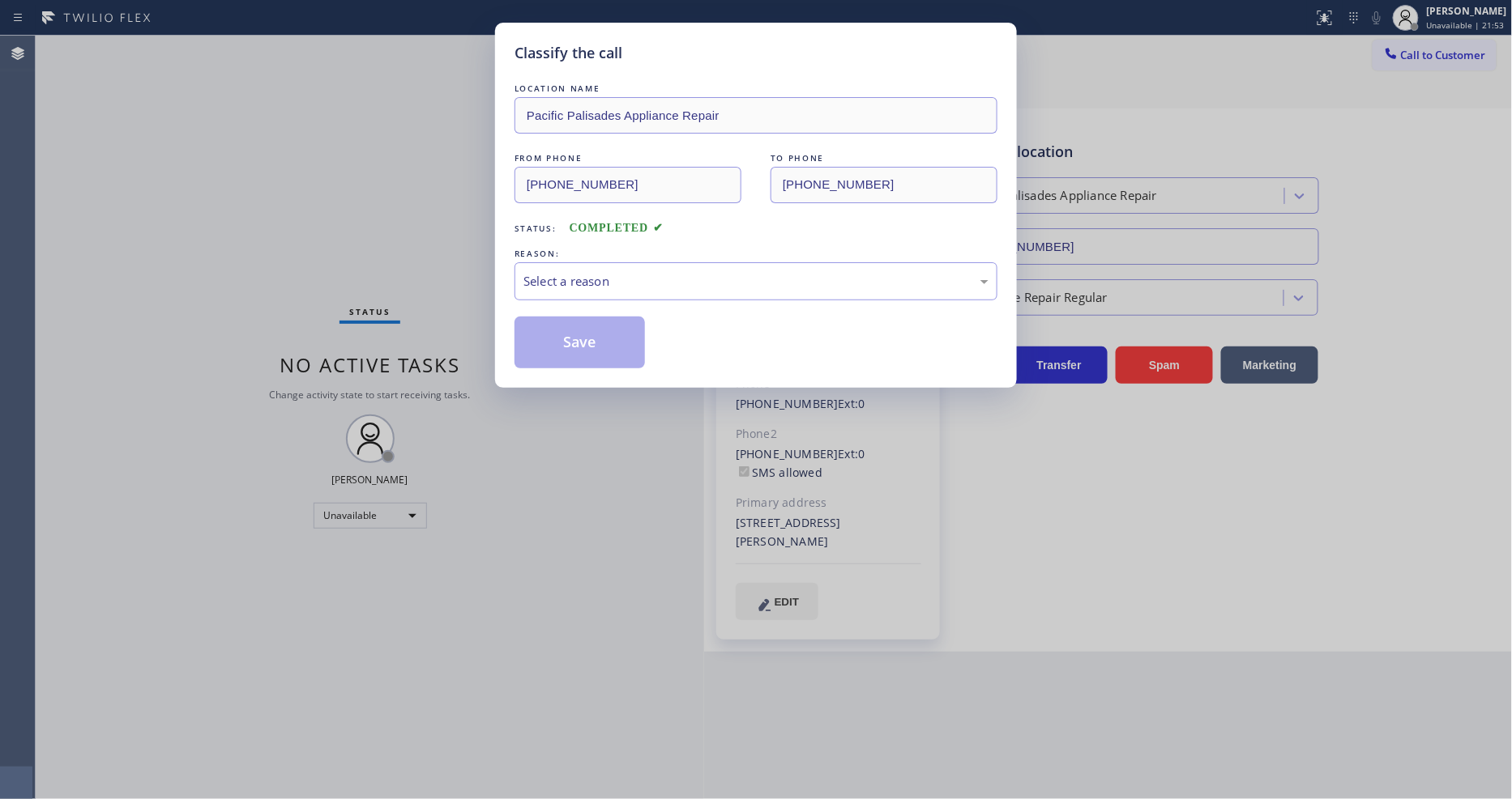
click at [617, 264] on div "Select a reason" at bounding box center [756, 282] width 483 height 38
click at [586, 335] on button "Save" at bounding box center [580, 343] width 130 height 52
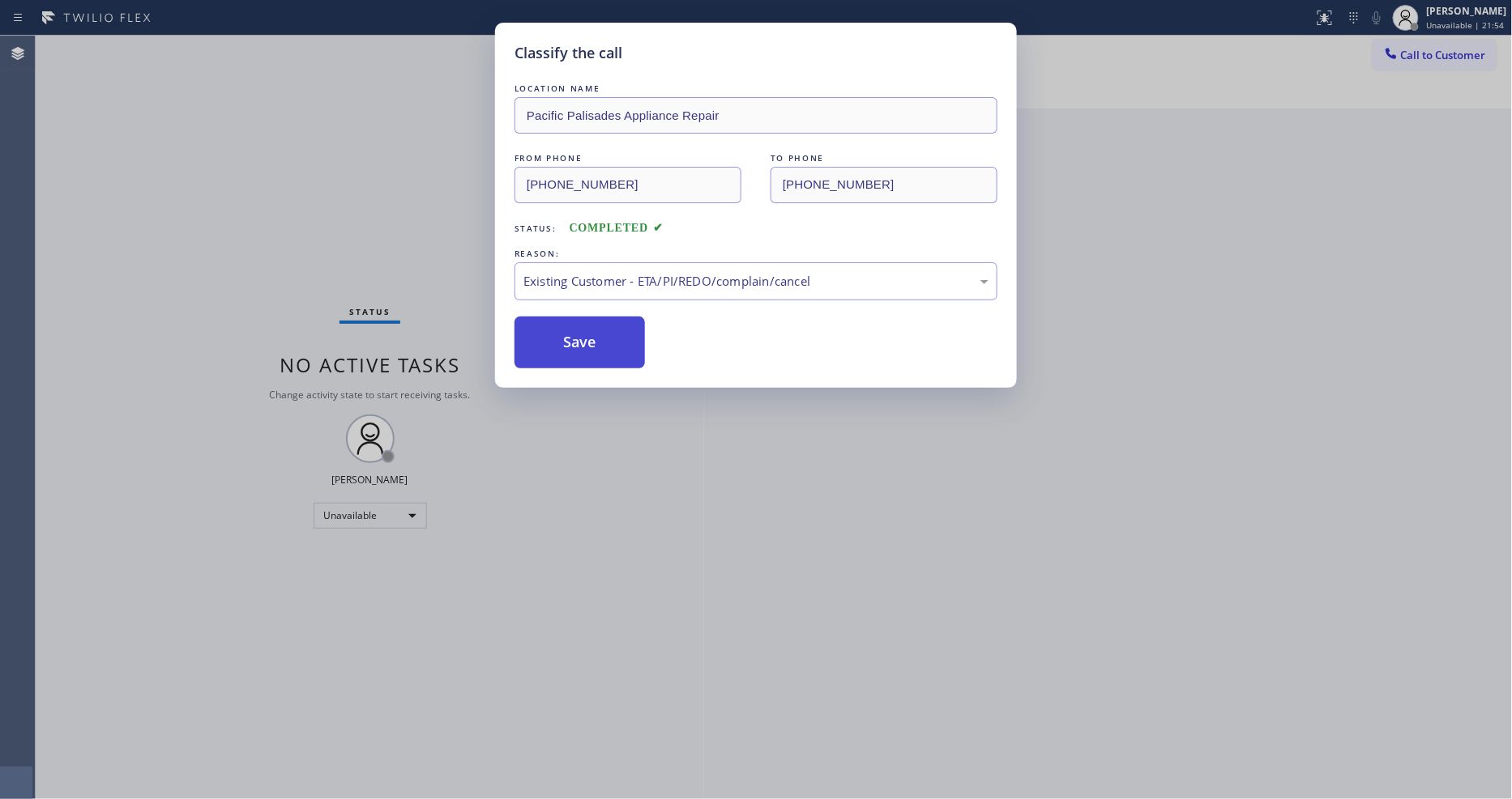
click at [586, 335] on button "Save" at bounding box center [580, 343] width 130 height 52
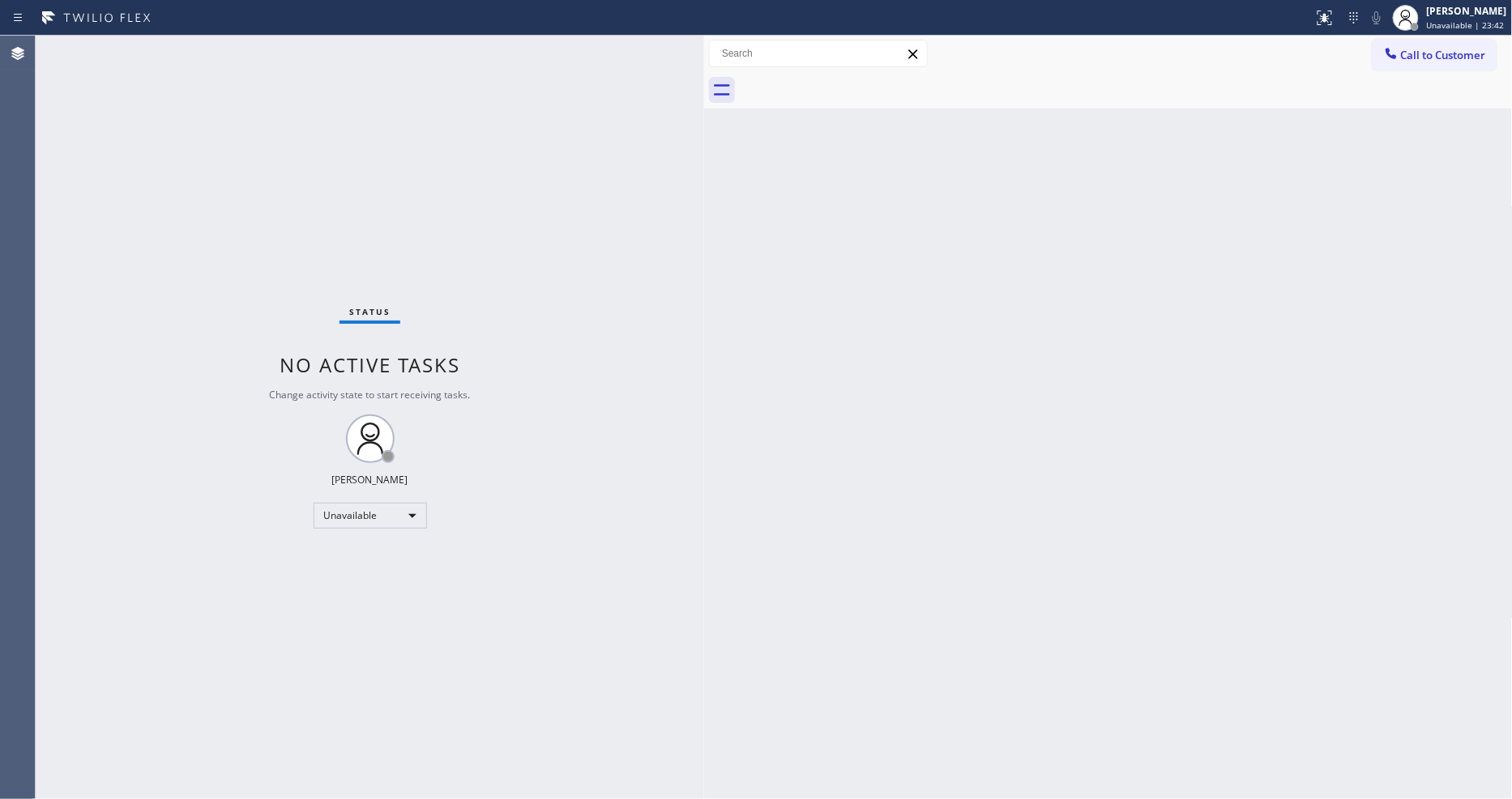
drag, startPoint x: 1435, startPoint y: 385, endPoint x: 1416, endPoint y: 385, distance: 19.0
click at [1416, 385] on div "Back to Dashboard Change Sender ID Customers Technicians Select a contact Outbo…" at bounding box center [1109, 417] width 809 height 763
click at [1411, 51] on span "Call to Customer" at bounding box center [1444, 55] width 85 height 15
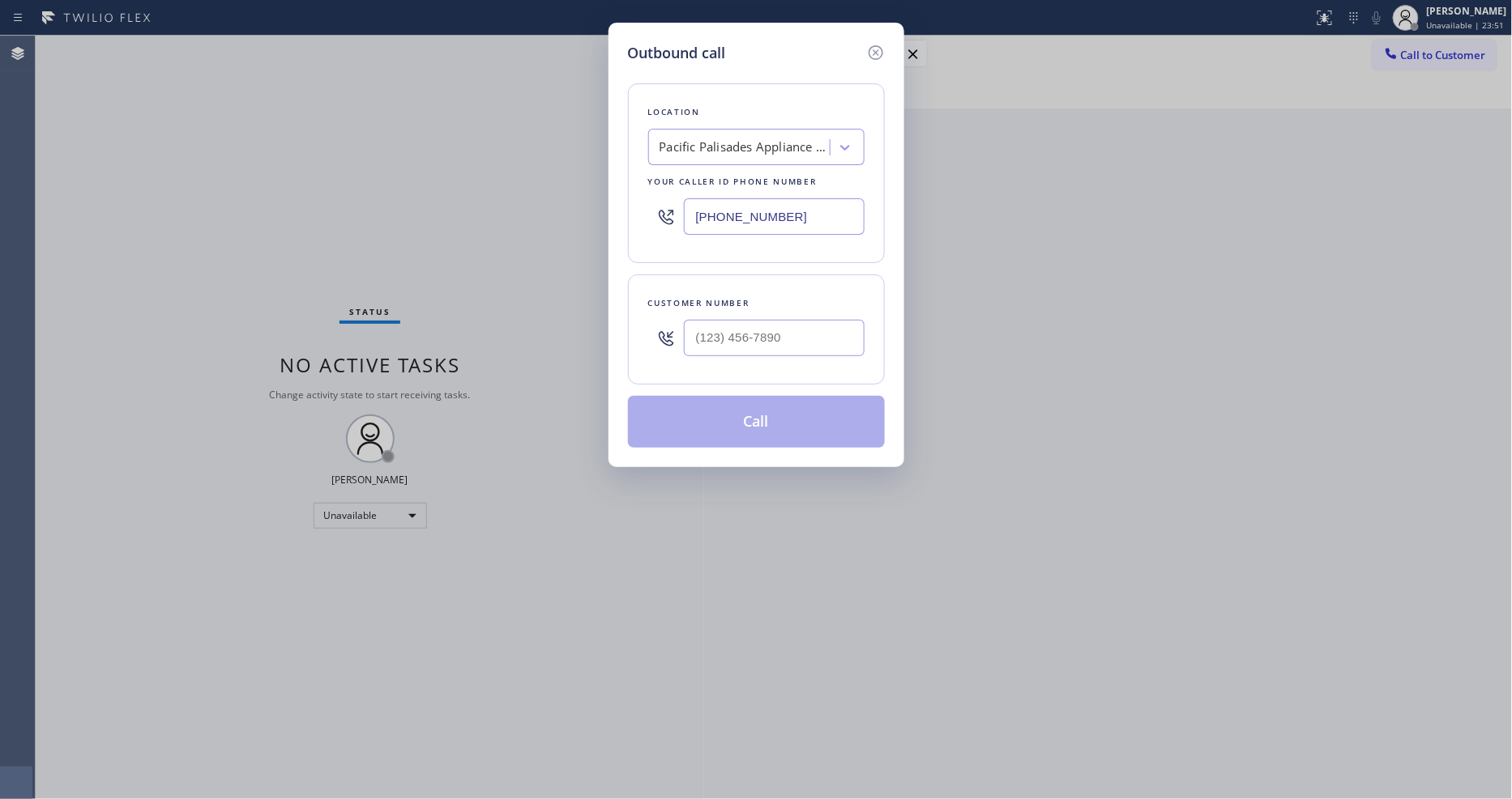
click at [749, 140] on div "Pacific Palisades Appliance Repair" at bounding box center [745, 147] width 171 height 18
paste input "Electrical Land [GEOGRAPHIC_DATA]"
type input "Electrical Land [GEOGRAPHIC_DATA]"
drag, startPoint x: 703, startPoint y: 183, endPoint x: 685, endPoint y: 154, distance: 34.1
click at [702, 183] on div "Electrical Land [GEOGRAPHIC_DATA]" at bounding box center [756, 190] width 217 height 45
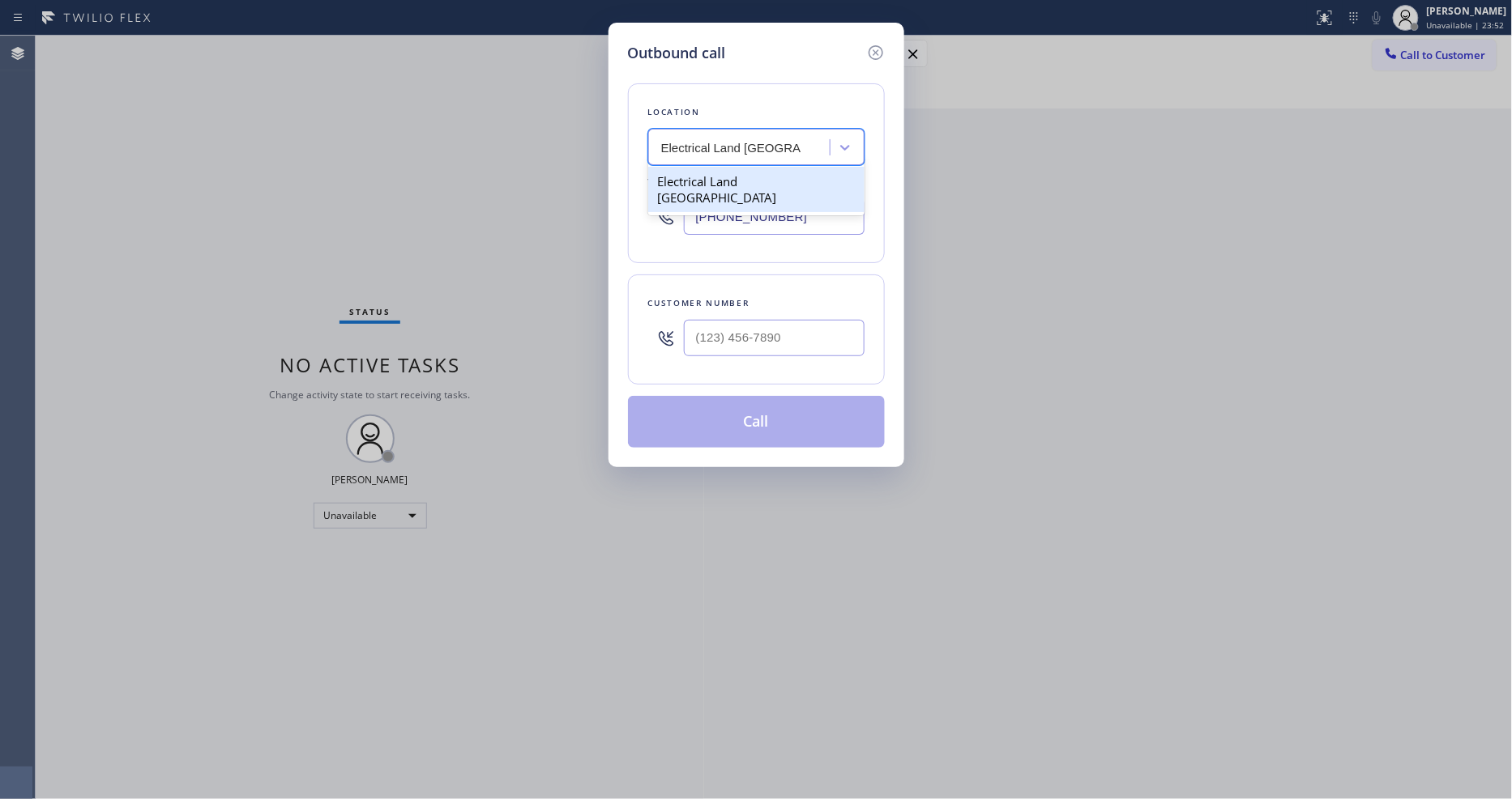
type input "[PHONE_NUMBER]"
click at [721, 341] on input "(___) ___-____" at bounding box center [774, 338] width 181 height 37
paste input "805) 701-2486"
type input "[PHONE_NUMBER]"
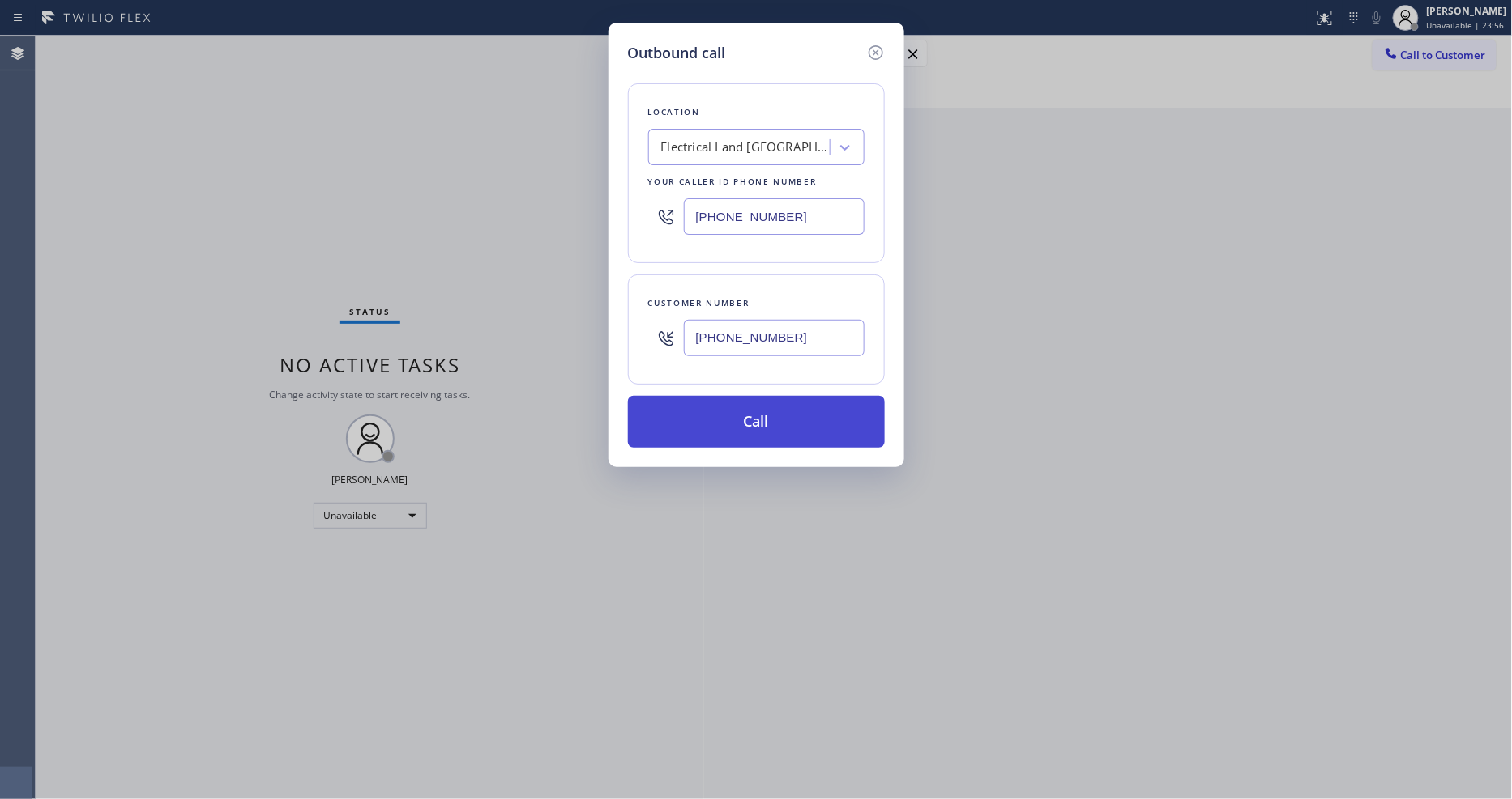
click at [703, 418] on button "Call" at bounding box center [756, 423] width 257 height 52
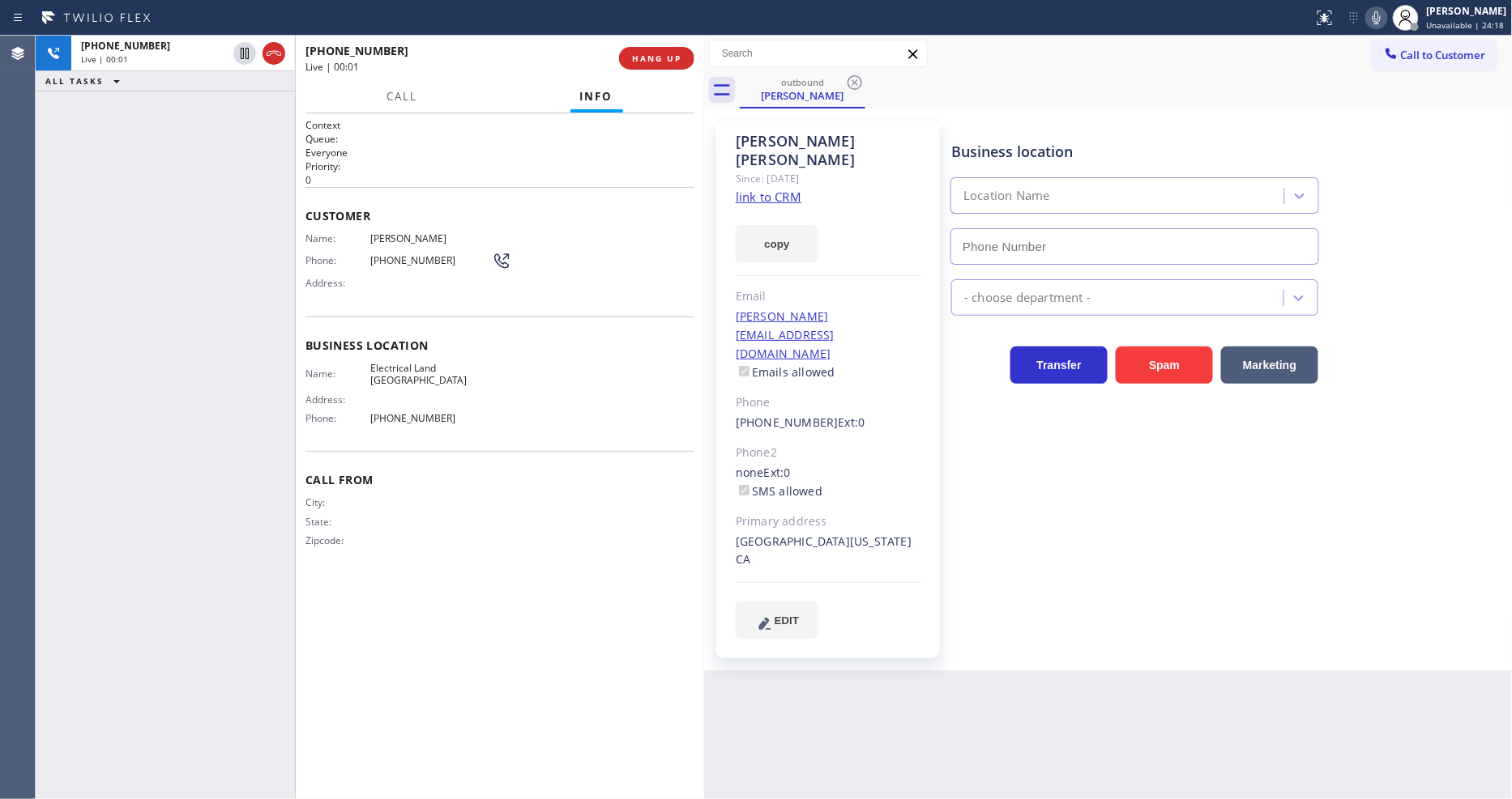
type input "[PHONE_NUMBER]"
click at [662, 57] on span "HANG UP" at bounding box center [657, 58] width 50 height 11
click at [661, 57] on span "HANG UP" at bounding box center [657, 58] width 50 height 11
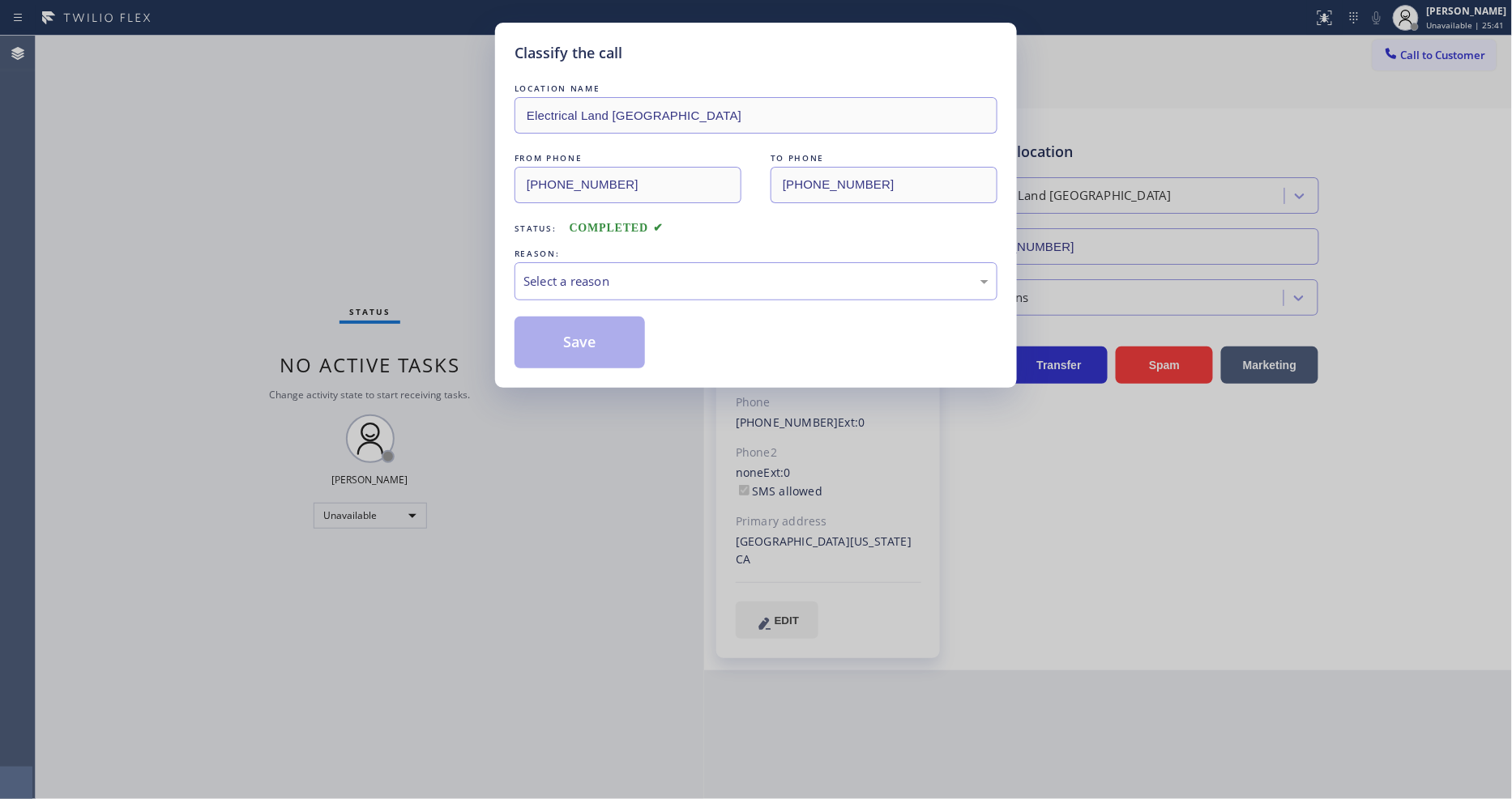
click at [570, 278] on div "Select a reason" at bounding box center [756, 281] width 465 height 18
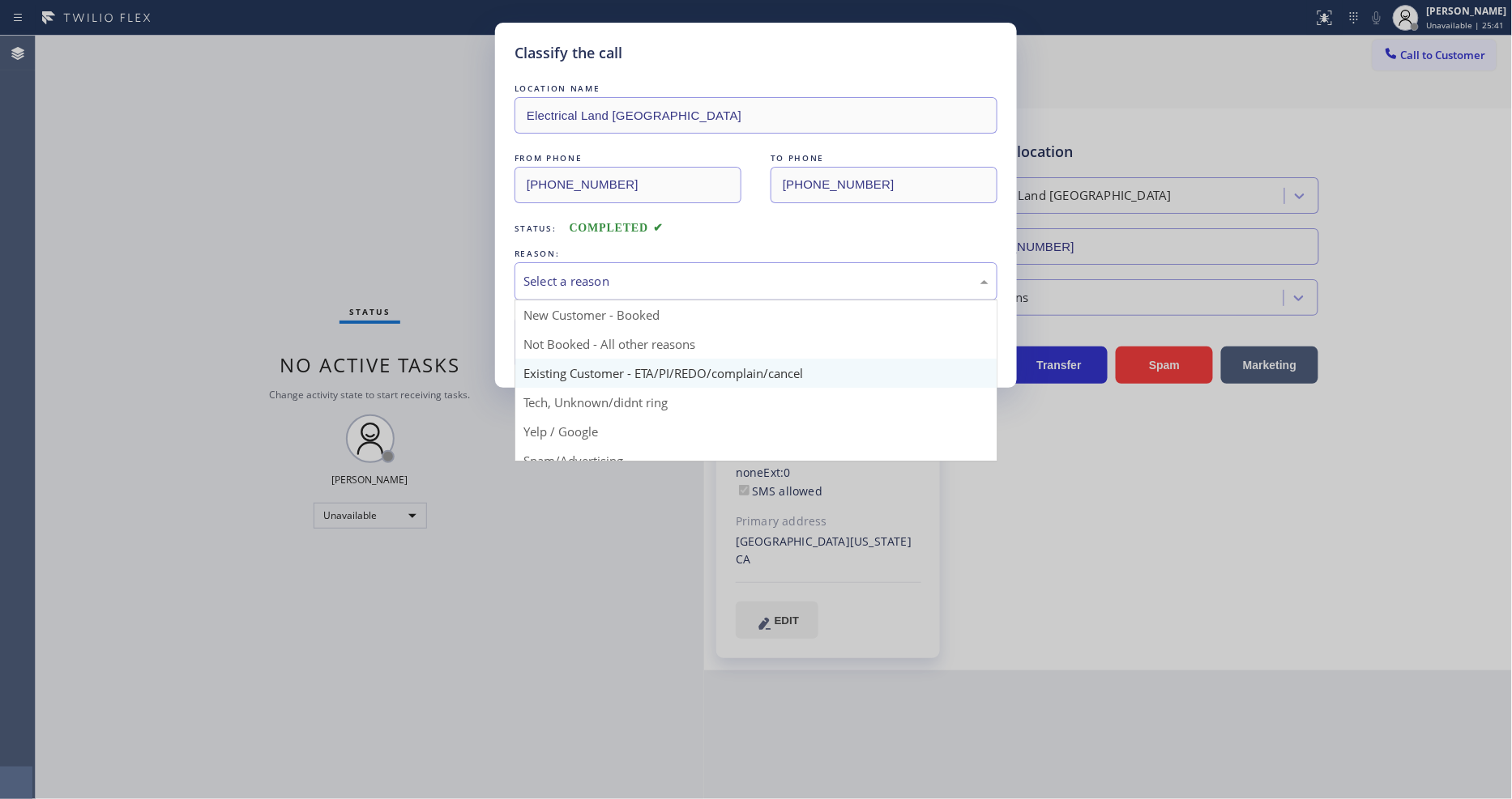
drag, startPoint x: 570, startPoint y: 369, endPoint x: 570, endPoint y: 343, distance: 26.0
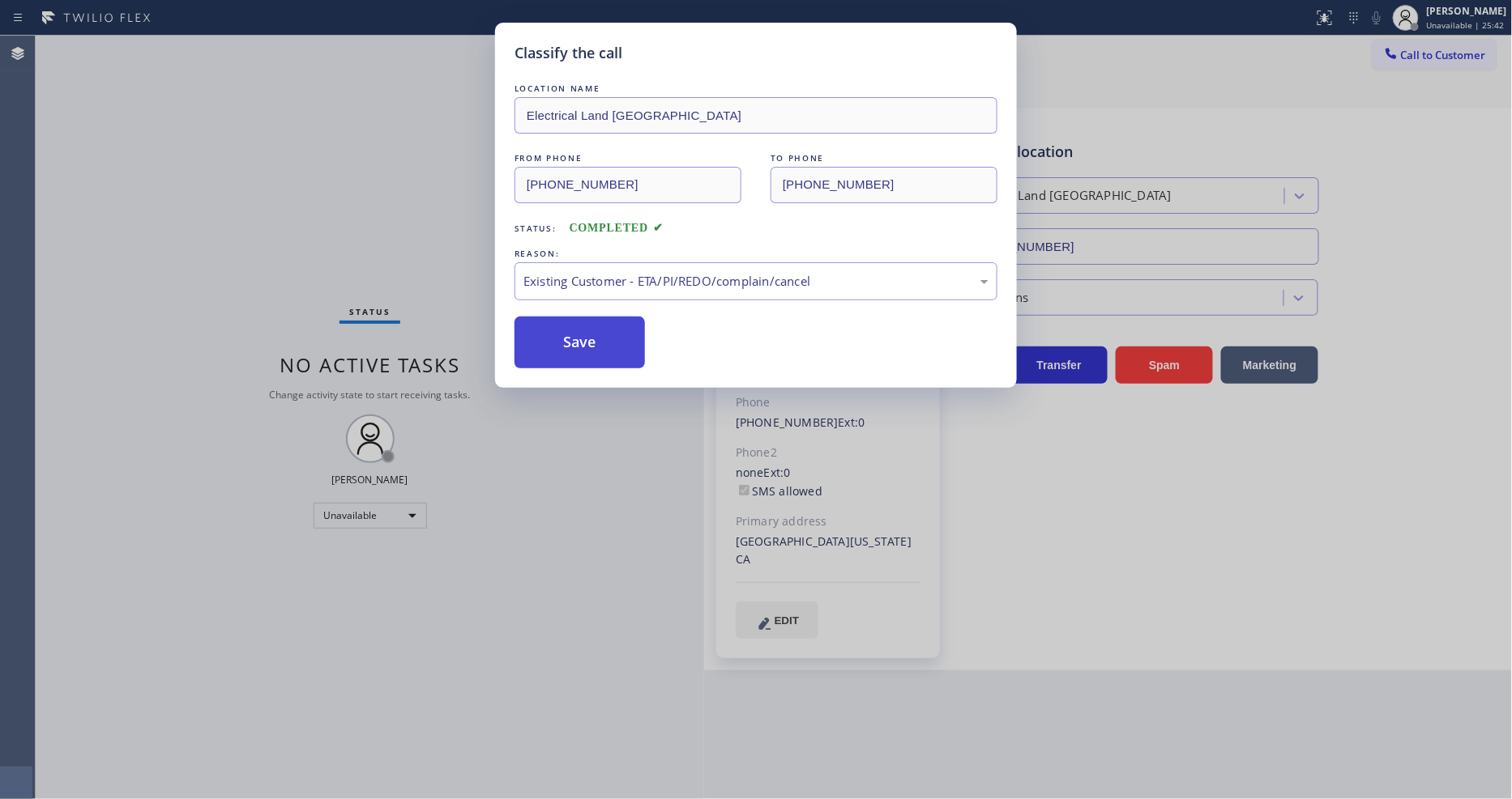
click at [570, 336] on button "Save" at bounding box center [580, 343] width 130 height 52
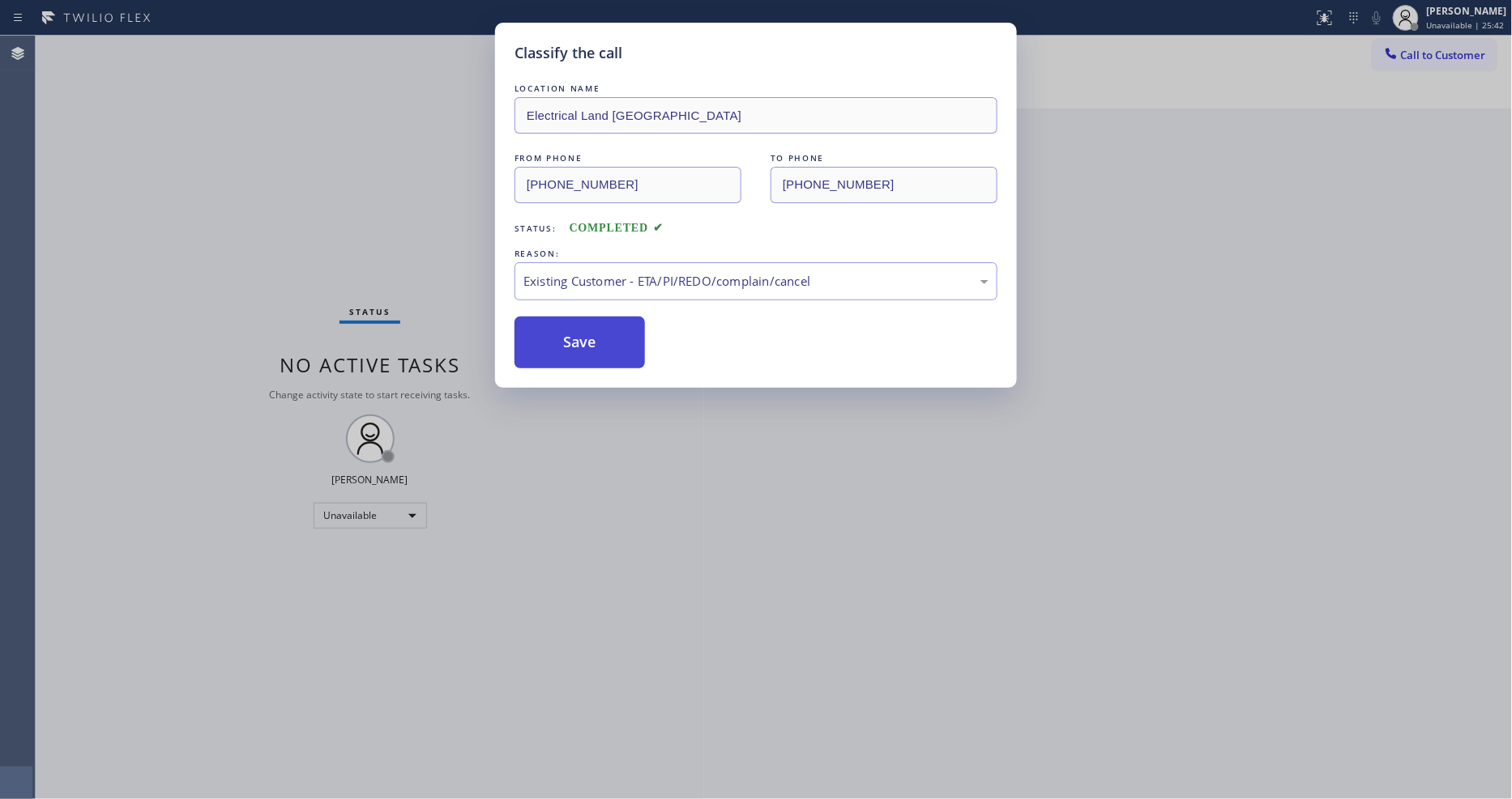
click at [570, 336] on button "Save" at bounding box center [580, 343] width 130 height 52
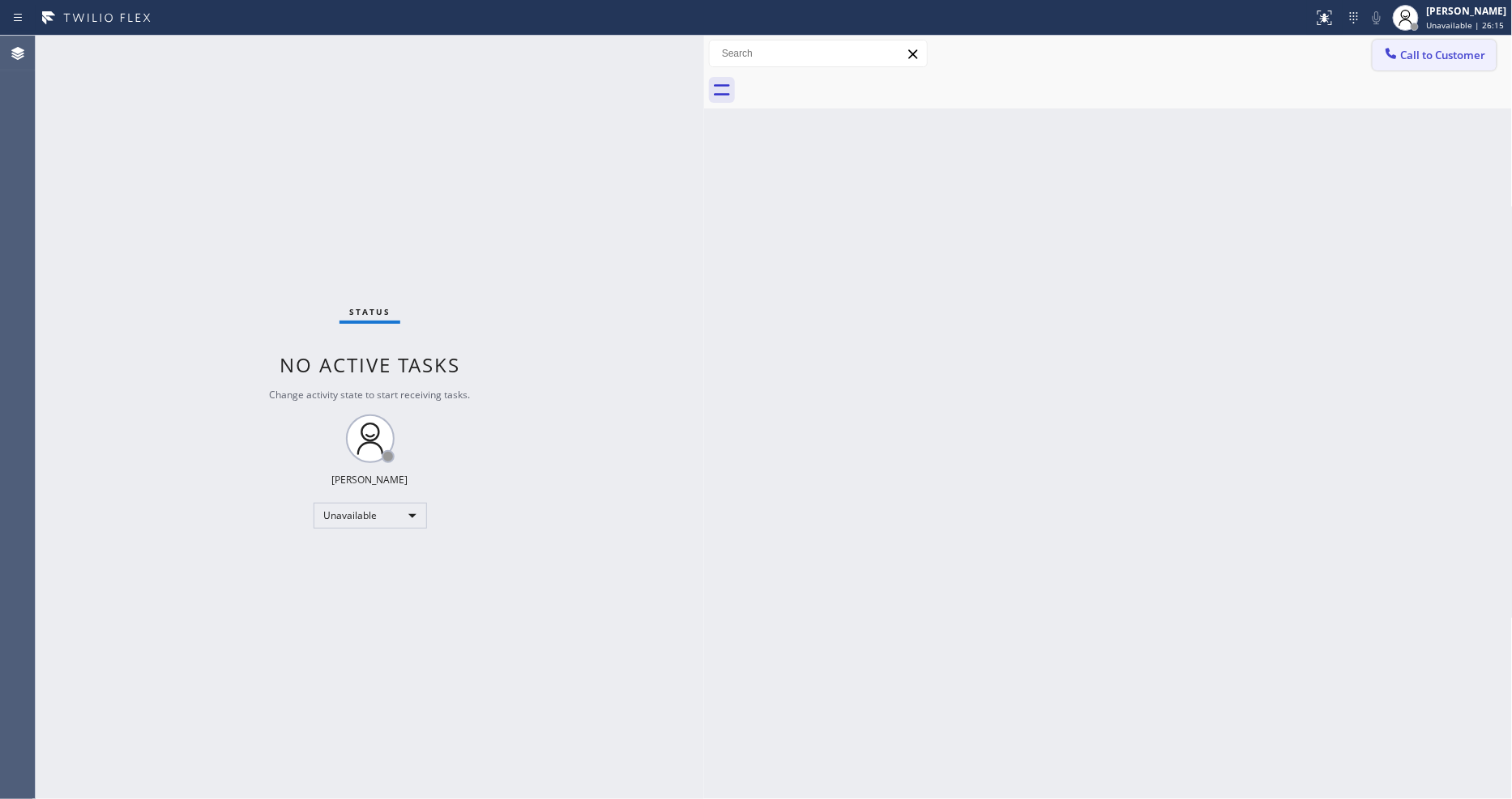
click at [1415, 57] on span "Call to Customer" at bounding box center [1444, 55] width 85 height 15
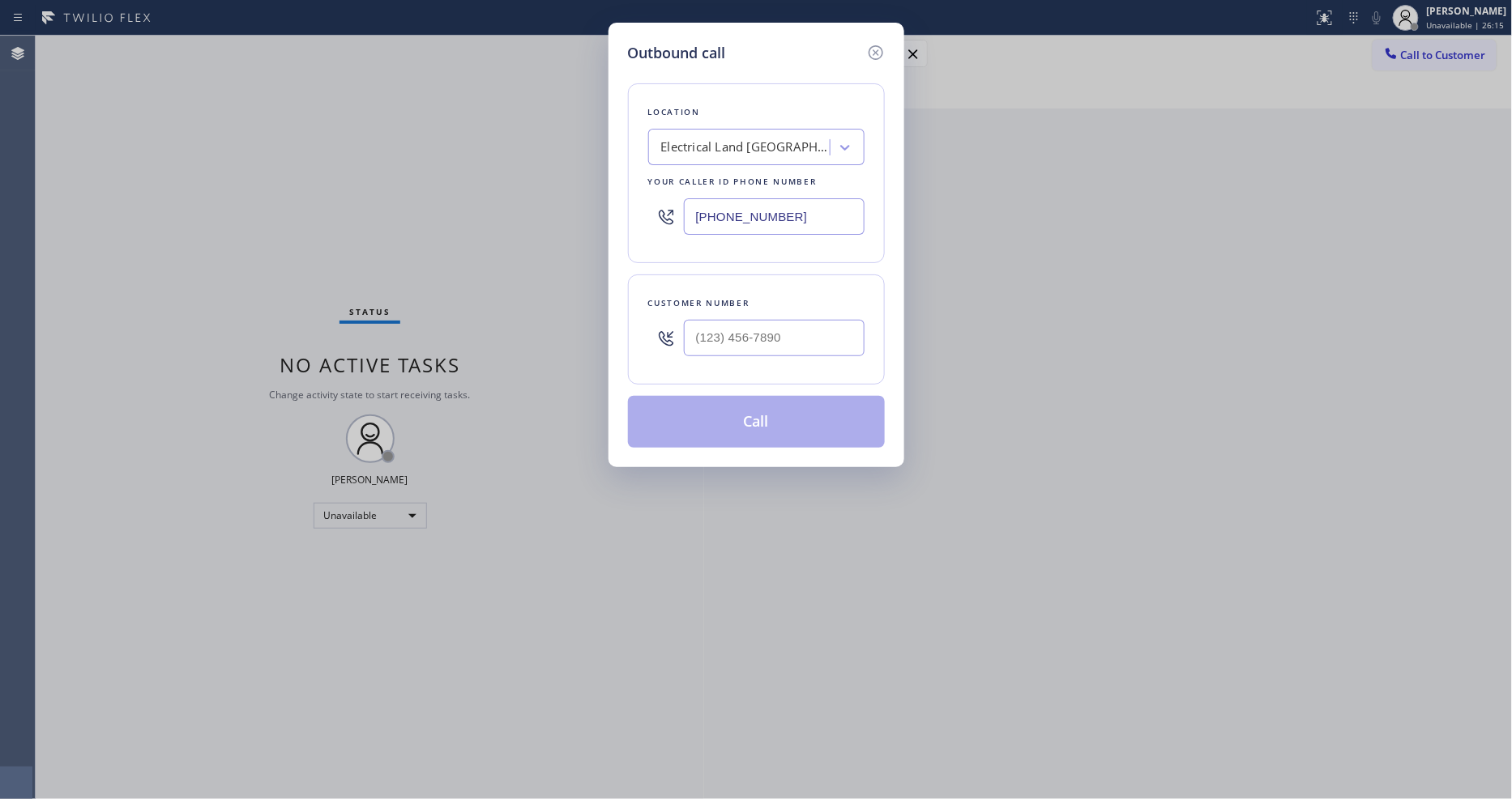
click at [734, 142] on div "Electrical Land [GEOGRAPHIC_DATA]" at bounding box center [746, 147] width 171 height 18
paste input "Zoom Electricians Rahway(SM Electric Co Inc)"
type input "Zoom Electricians Rahway(SM Electric Co Inc)"
click at [708, 180] on div "Zoom Electricians Rahway(SM Electric Co Inc)" at bounding box center [756, 190] width 217 height 45
type input "[PHONE_NUMBER]"
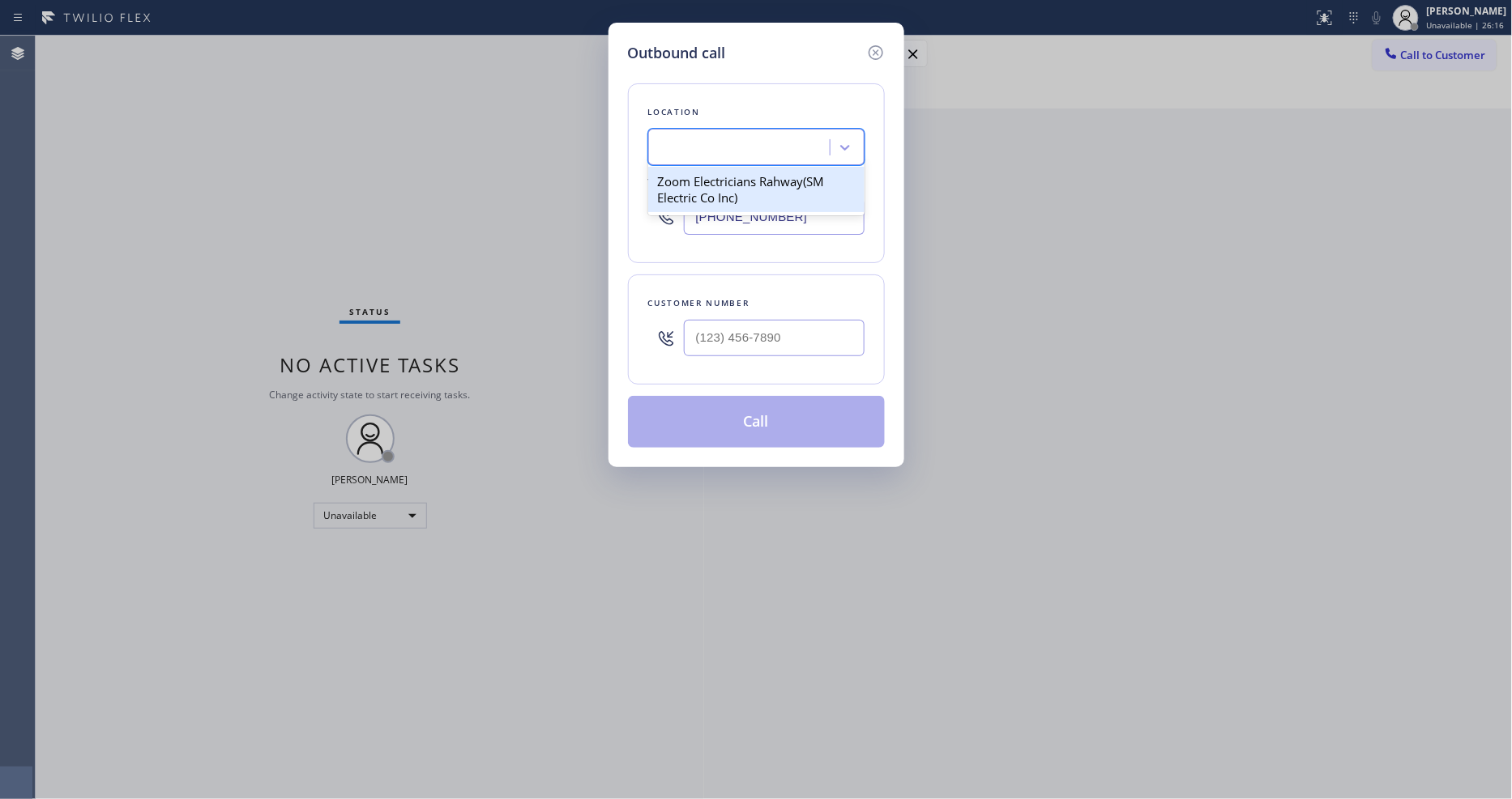
scroll to position [0, 2]
click at [723, 336] on input "(___) ___-____" at bounding box center [774, 338] width 181 height 37
paste input "908) 906-5826"
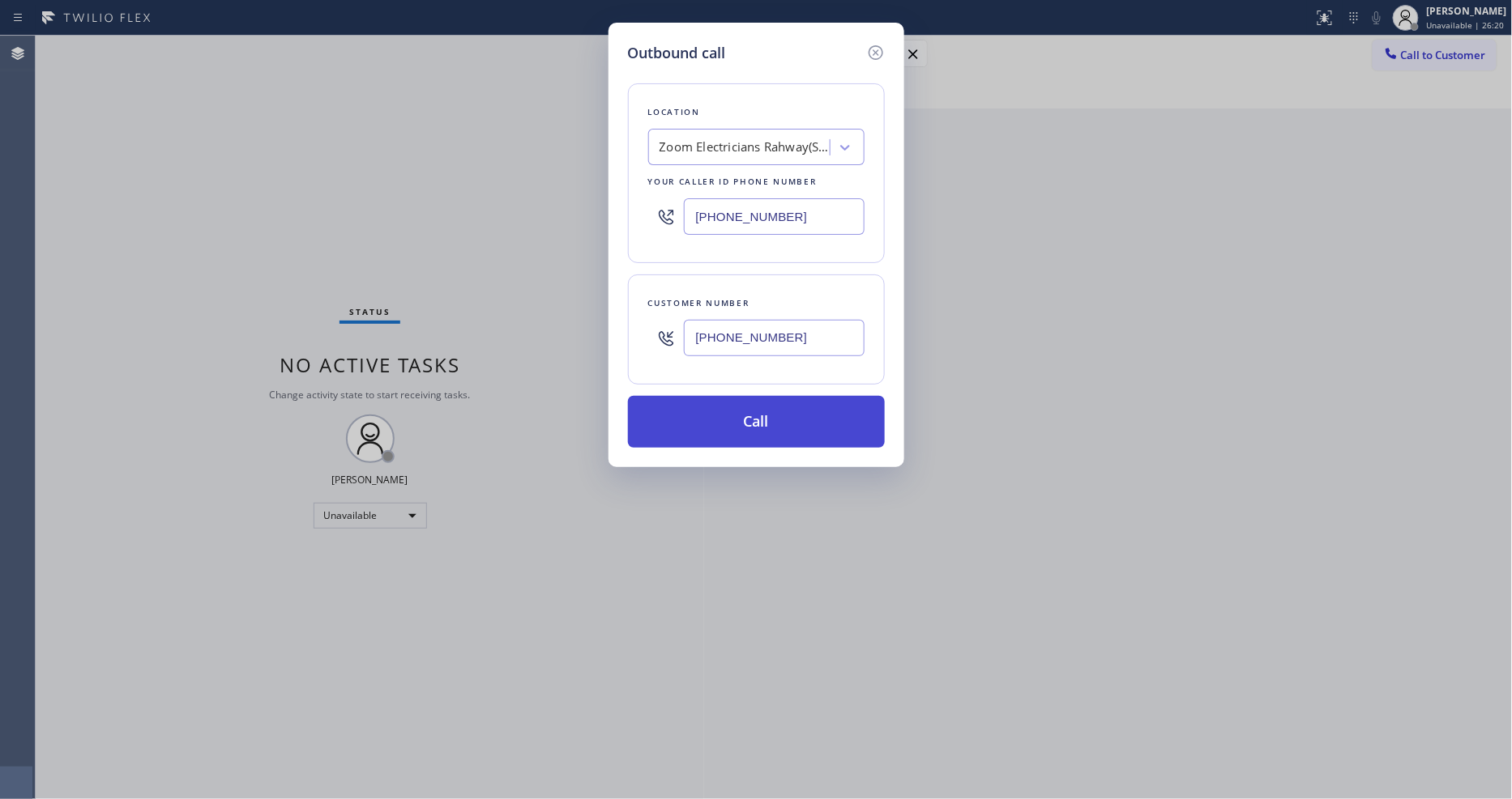
type input "[PHONE_NUMBER]"
click at [697, 411] on button "Call" at bounding box center [756, 423] width 257 height 52
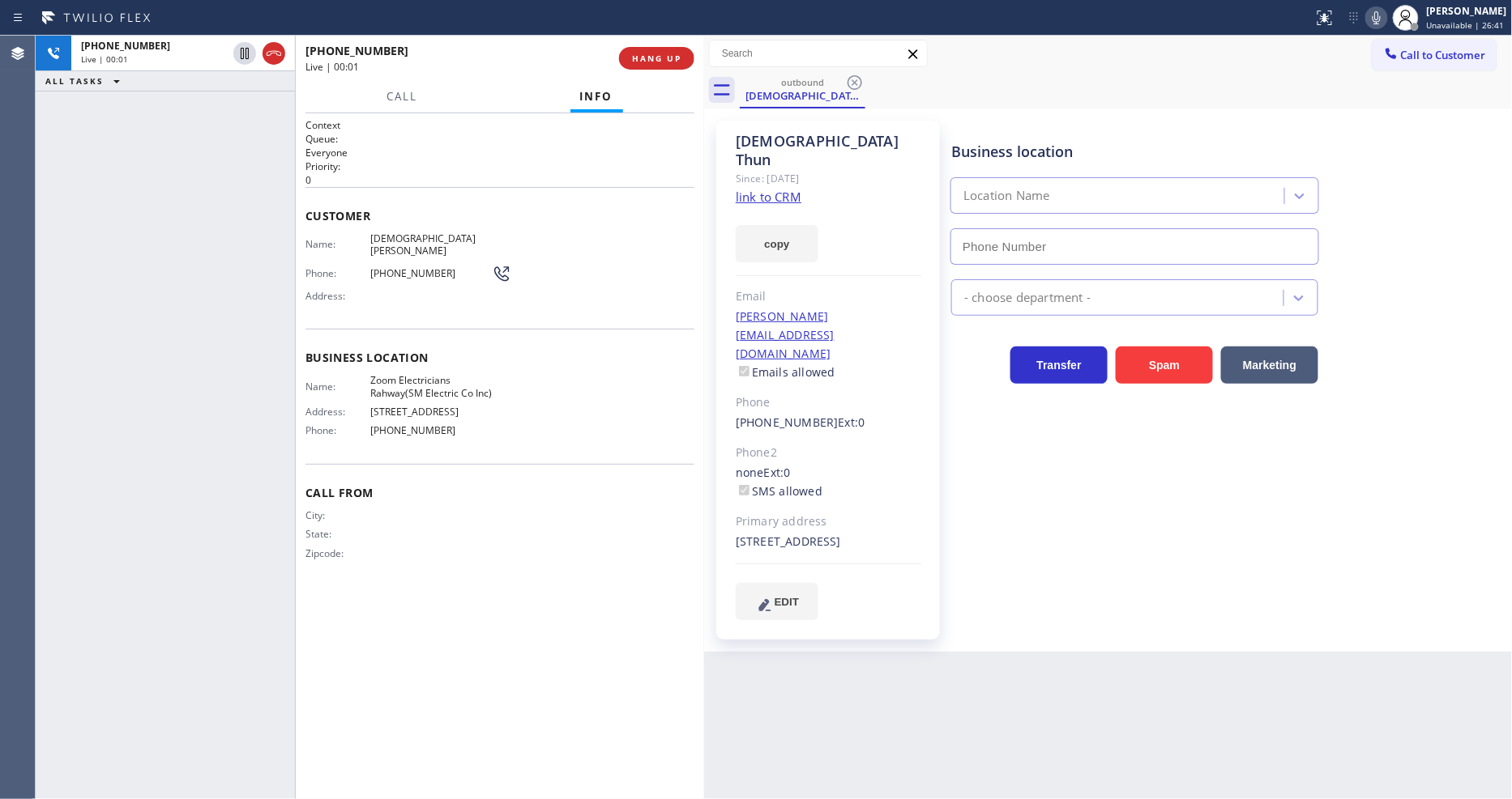
type input "[PHONE_NUMBER]"
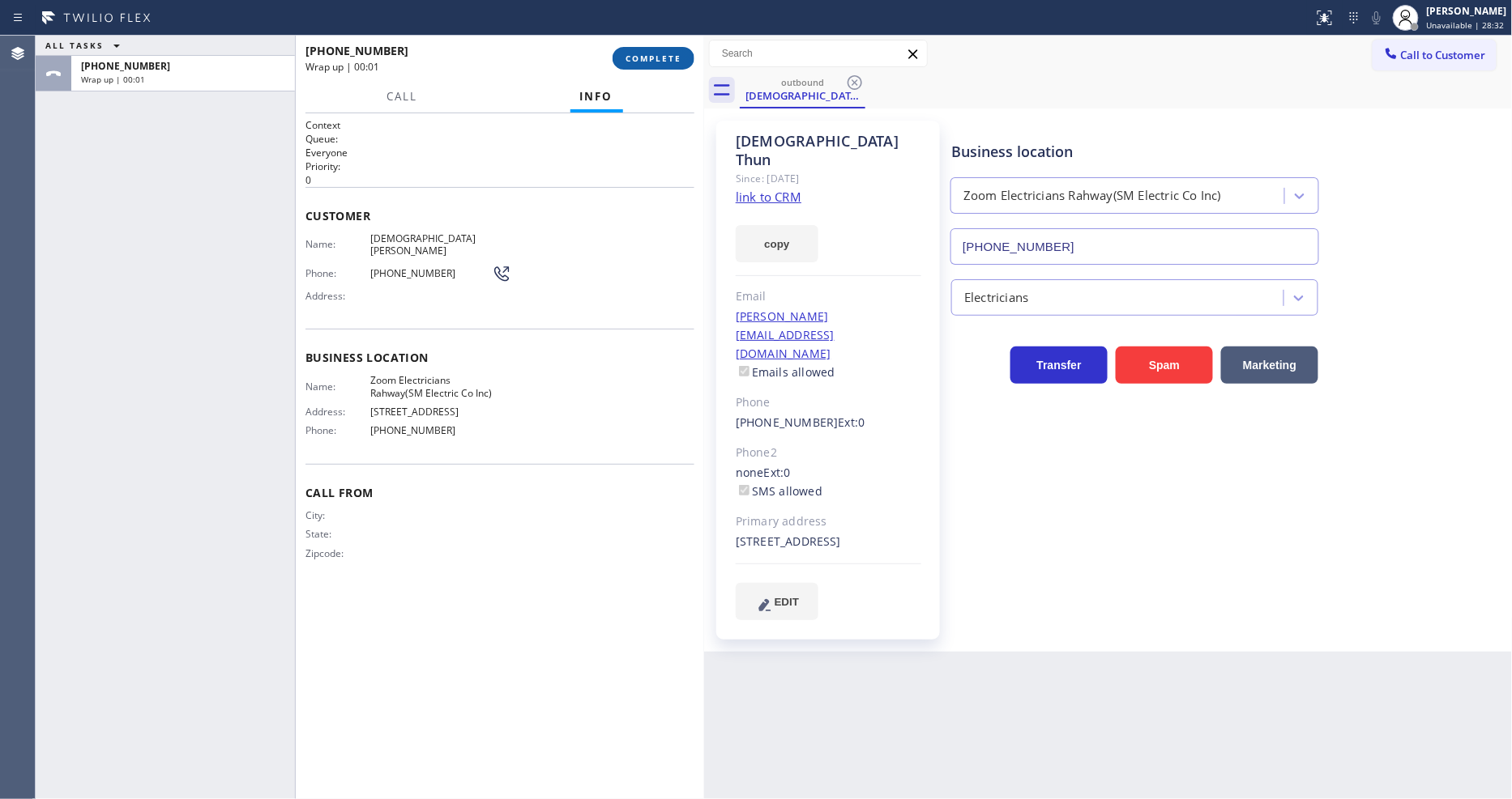
click at [641, 53] on span "COMPLETE" at bounding box center [653, 58] width 56 height 11
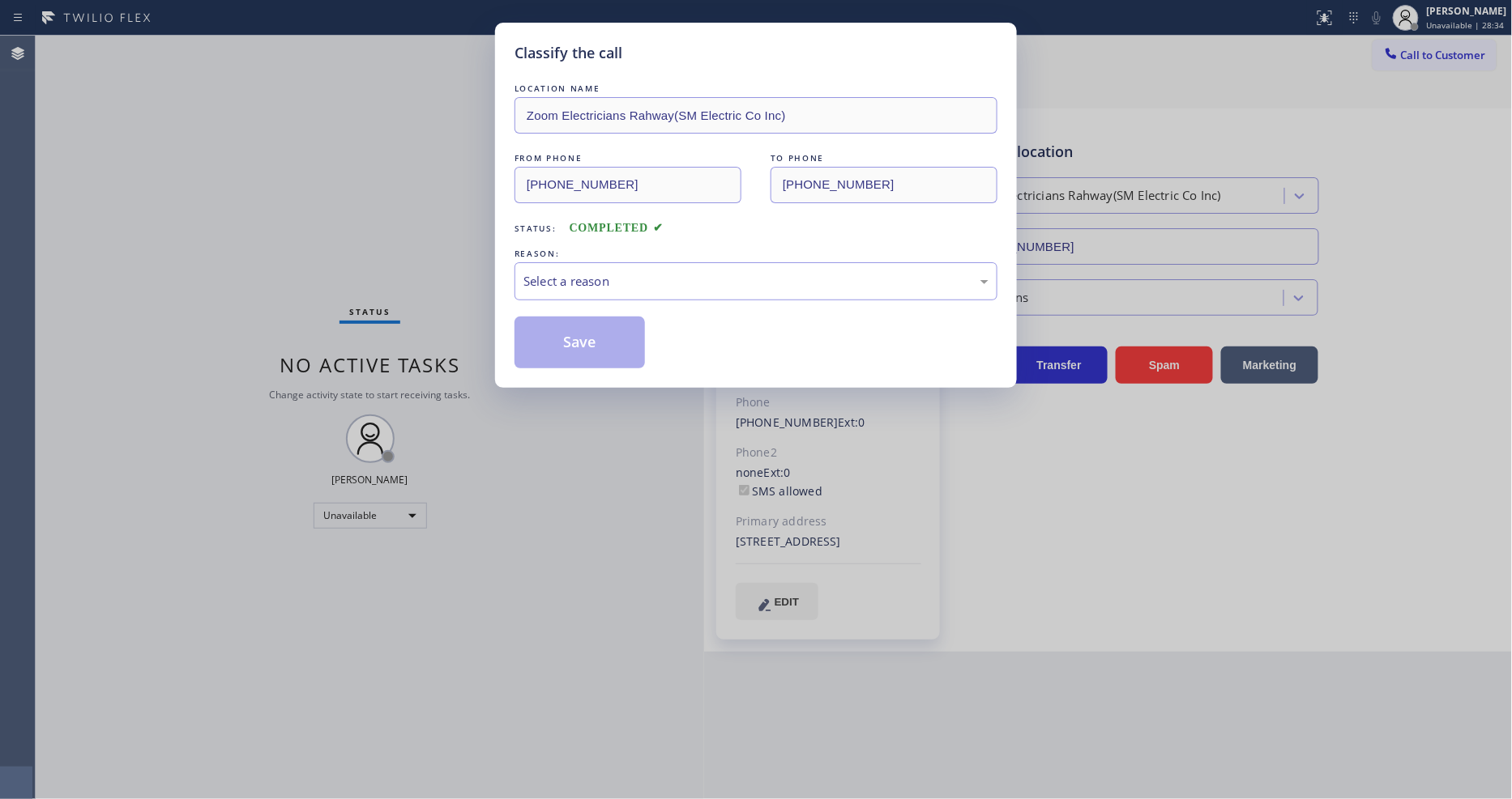
click at [565, 276] on div "Select a reason" at bounding box center [756, 281] width 465 height 18
click at [573, 352] on button "Save" at bounding box center [580, 343] width 130 height 52
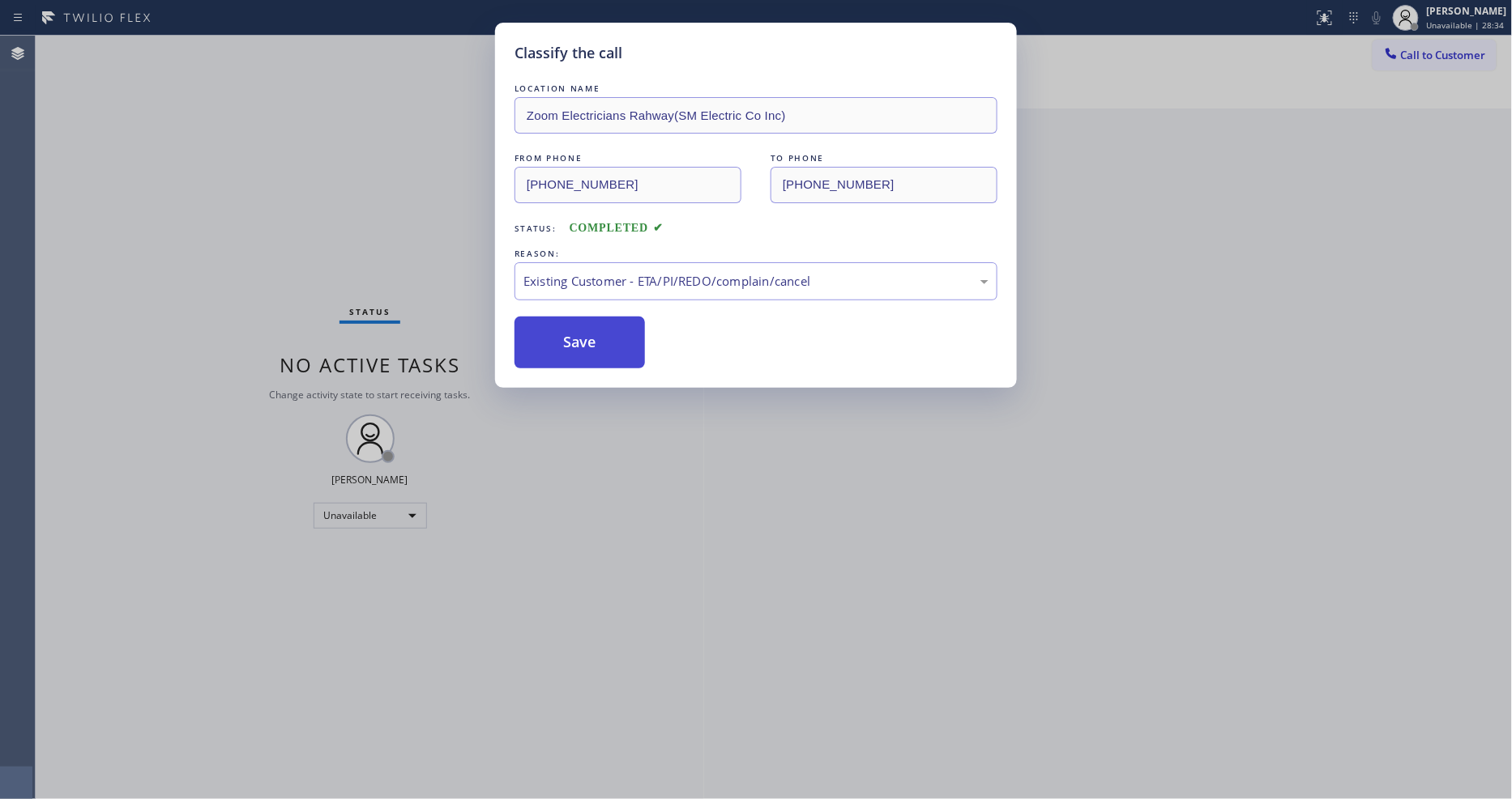
click at [573, 352] on button "Save" at bounding box center [580, 343] width 130 height 52
click at [573, 351] on button "Save" at bounding box center [580, 343] width 130 height 52
drag, startPoint x: 573, startPoint y: 351, endPoint x: 576, endPoint y: 2, distance: 349.0
click at [573, 350] on button "Save" at bounding box center [580, 343] width 130 height 52
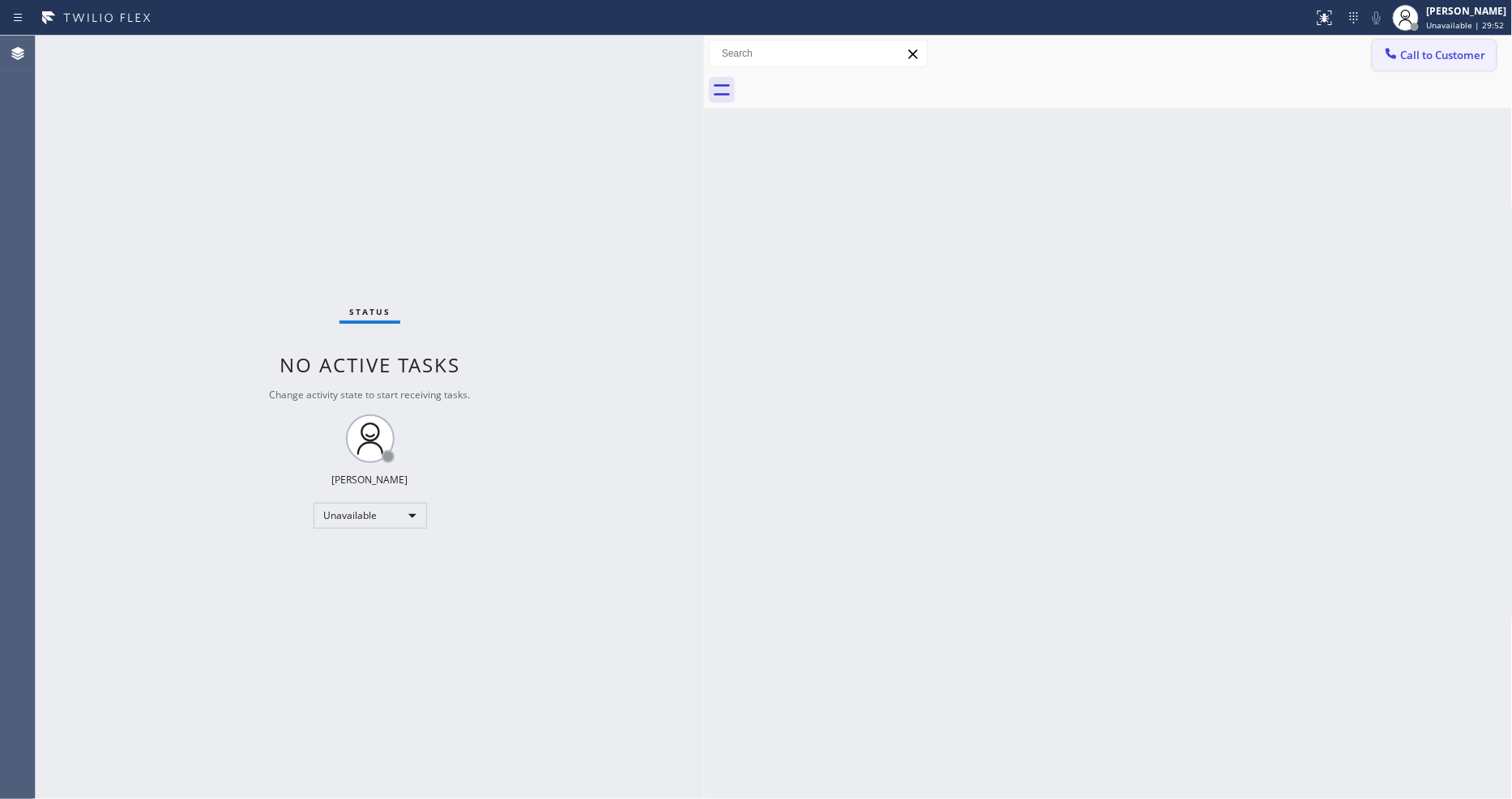
click at [1428, 57] on span "Call to Customer" at bounding box center [1444, 55] width 85 height 15
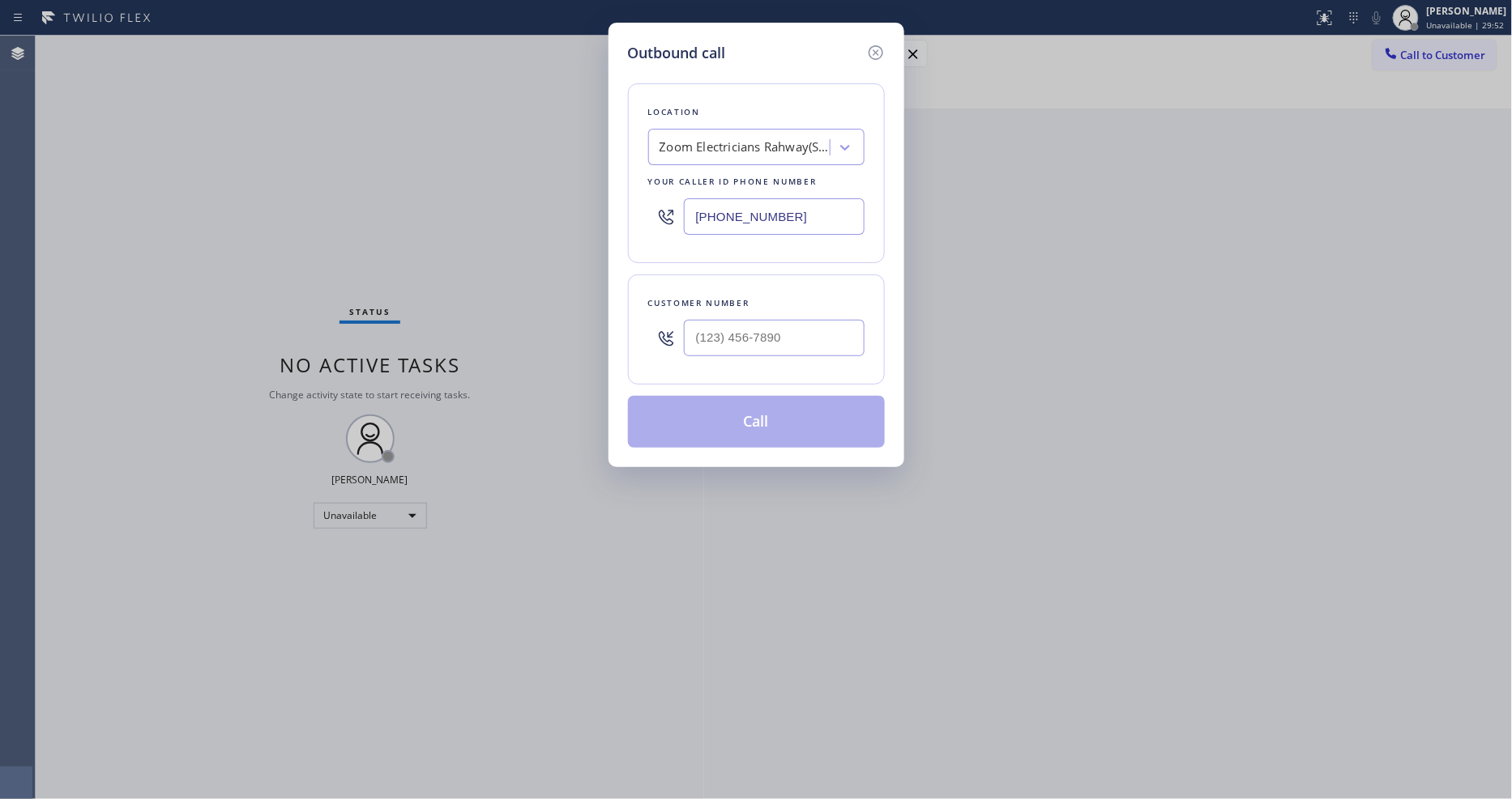
click at [679, 142] on div "Zoom Electricians Rahway(SM Electric Co Inc)" at bounding box center [745, 147] width 171 height 18
paste input "Brentwood Appliance Repair"
type input "Brentwood Appliance Repair"
click at [679, 171] on div "Brentwood Appliance Repair" at bounding box center [756, 182] width 217 height 30
type input "[PHONE_NUMBER]"
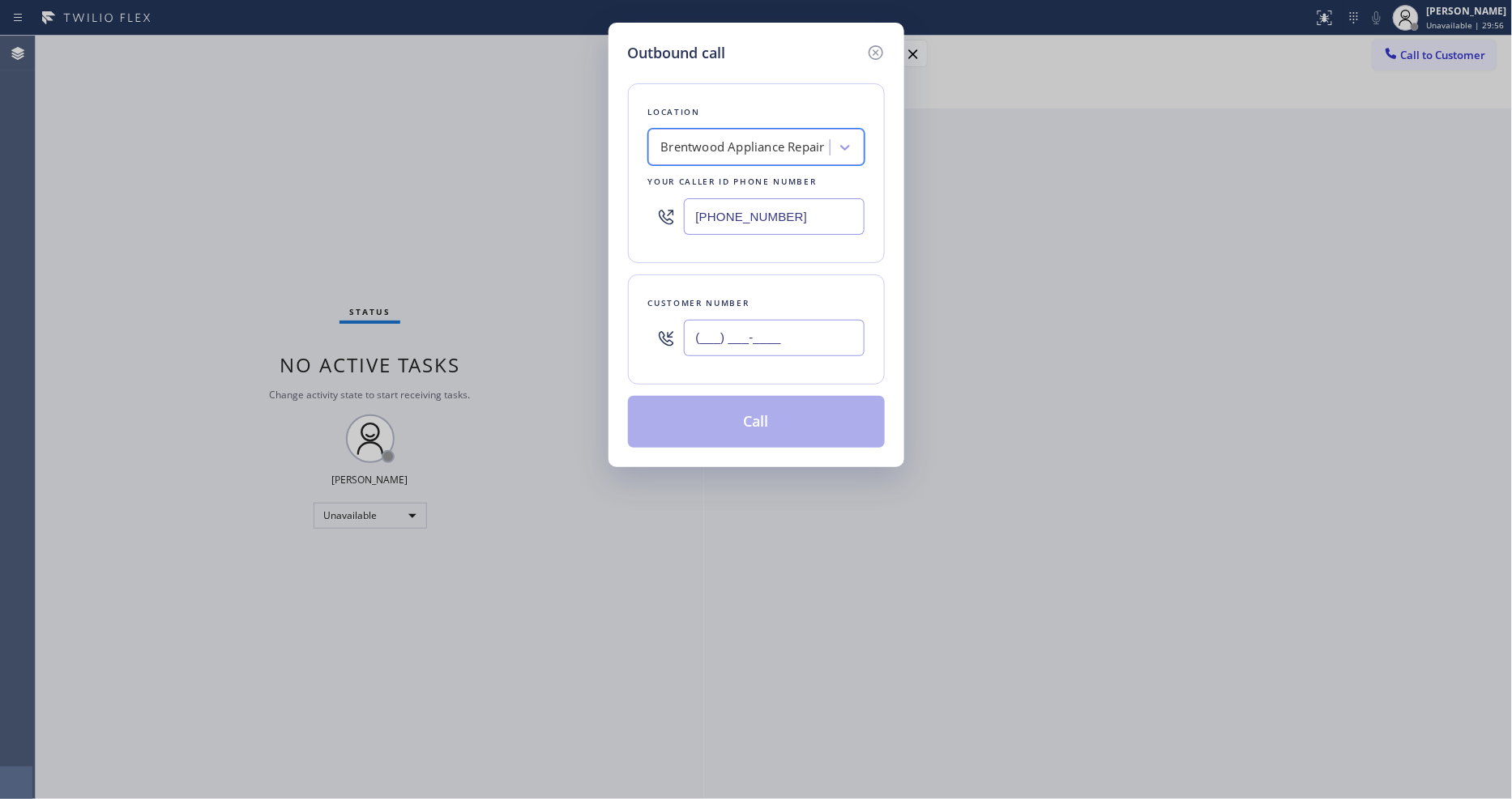
click at [733, 325] on input "(___) ___-____" at bounding box center [774, 338] width 181 height 37
paste input "562) 355-5198"
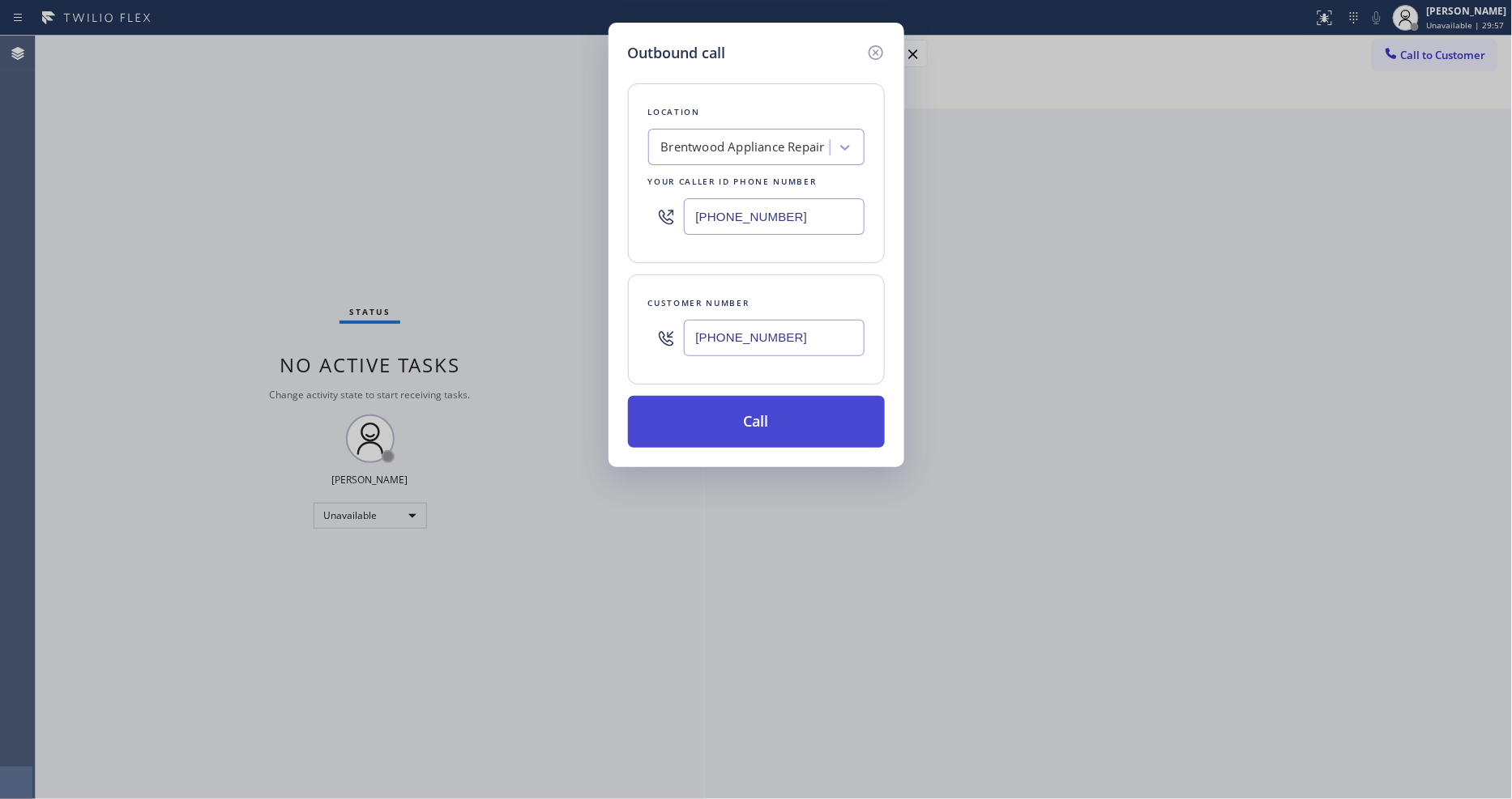
type input "[PHONE_NUMBER]"
drag, startPoint x: 700, startPoint y: 432, endPoint x: 630, endPoint y: 722, distance: 298.3
click at [699, 432] on button "Call" at bounding box center [756, 423] width 257 height 52
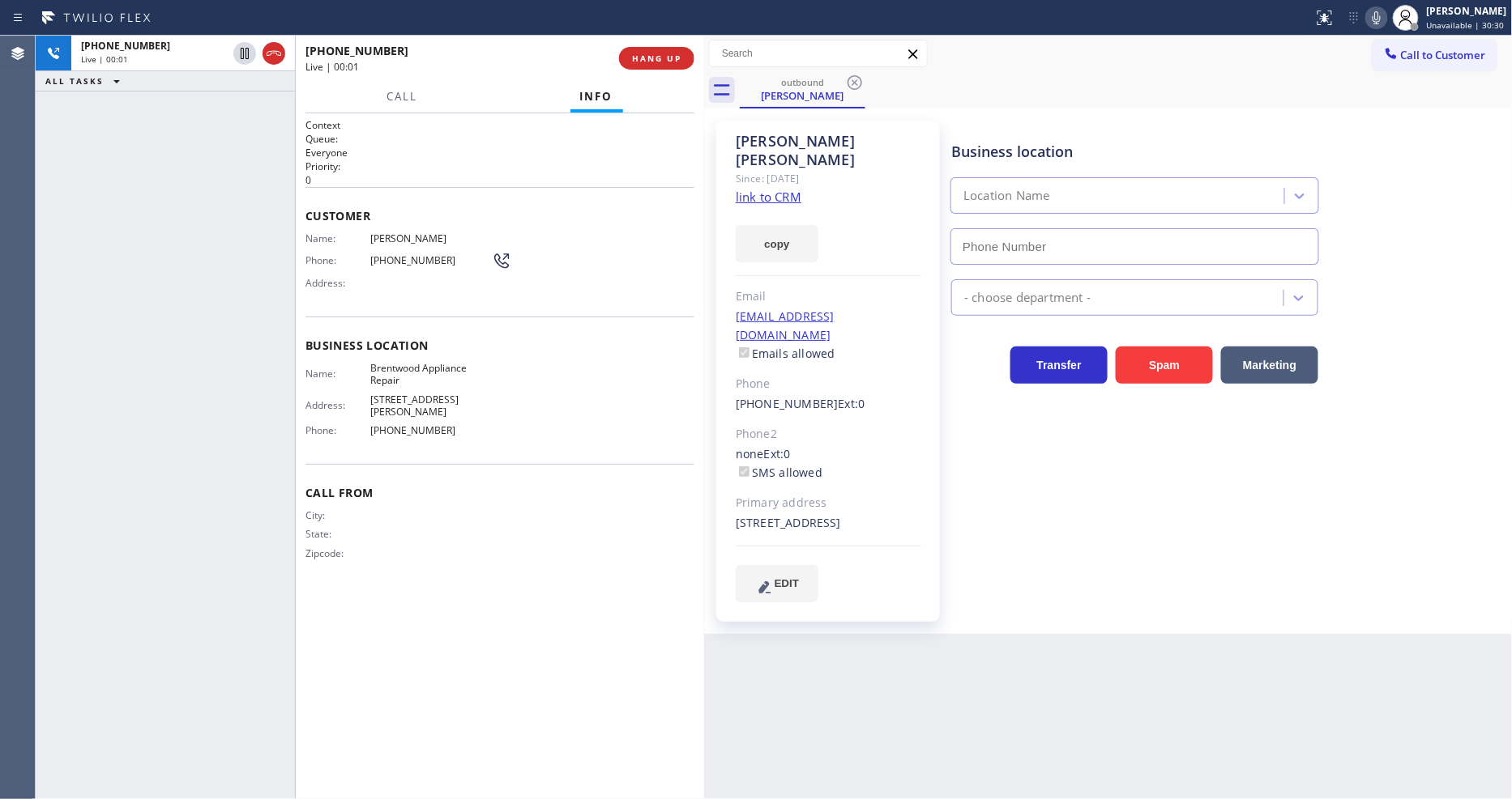
type input "[PHONE_NUMBER]"
click at [753, 189] on link "link to CRM" at bounding box center [768, 196] width 65 height 17
click at [649, 50] on button "HANG UP" at bounding box center [657, 58] width 76 height 23
drag, startPoint x: 649, startPoint y: 50, endPoint x: 663, endPoint y: 98, distance: 50.0
click at [649, 51] on button "HANG UP" at bounding box center [657, 58] width 76 height 23
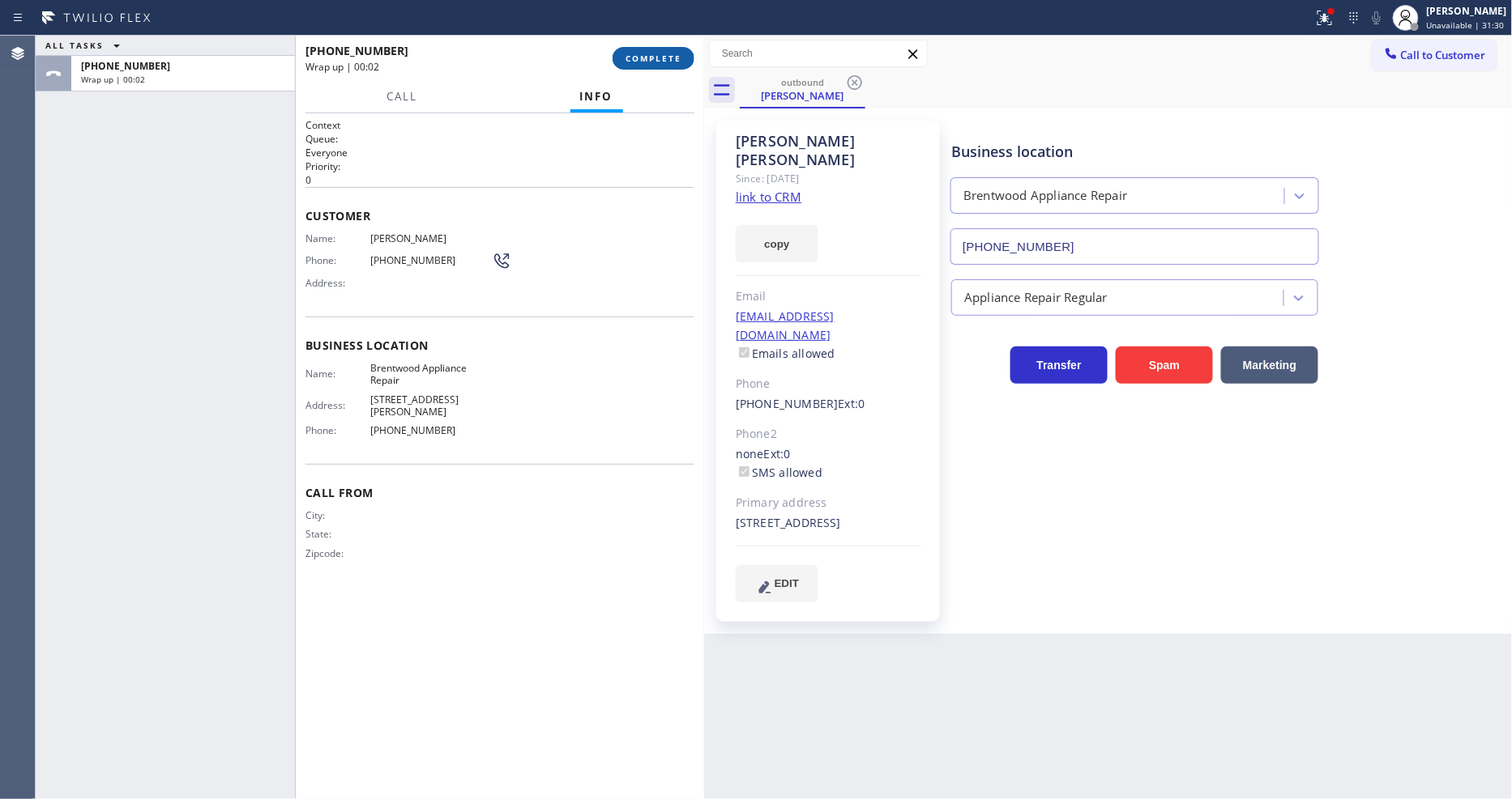
click at [634, 58] on span "COMPLETE" at bounding box center [653, 58] width 56 height 11
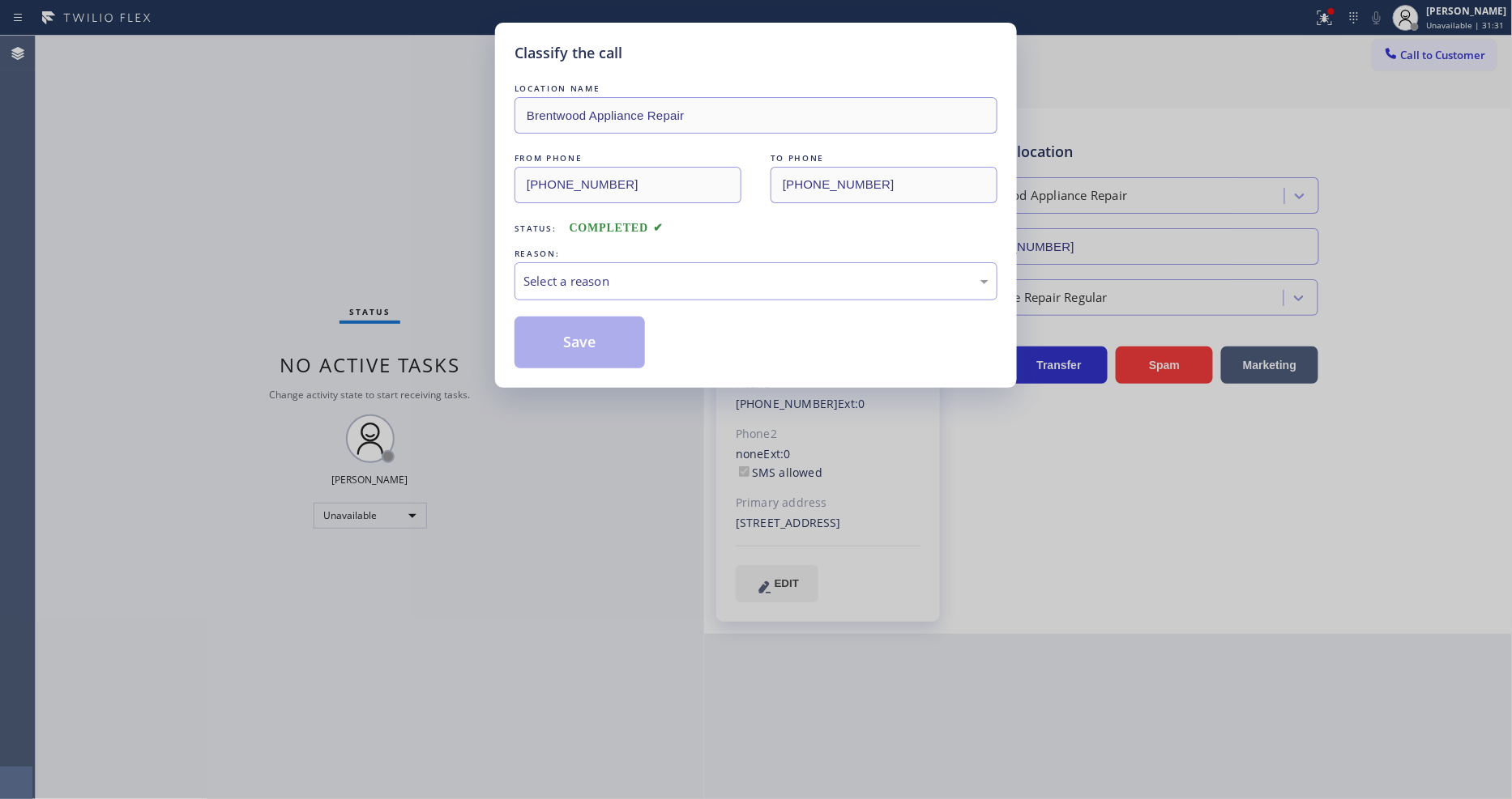
click at [628, 272] on div "Select a reason" at bounding box center [756, 281] width 465 height 18
click at [604, 335] on button "Save" at bounding box center [580, 343] width 130 height 52
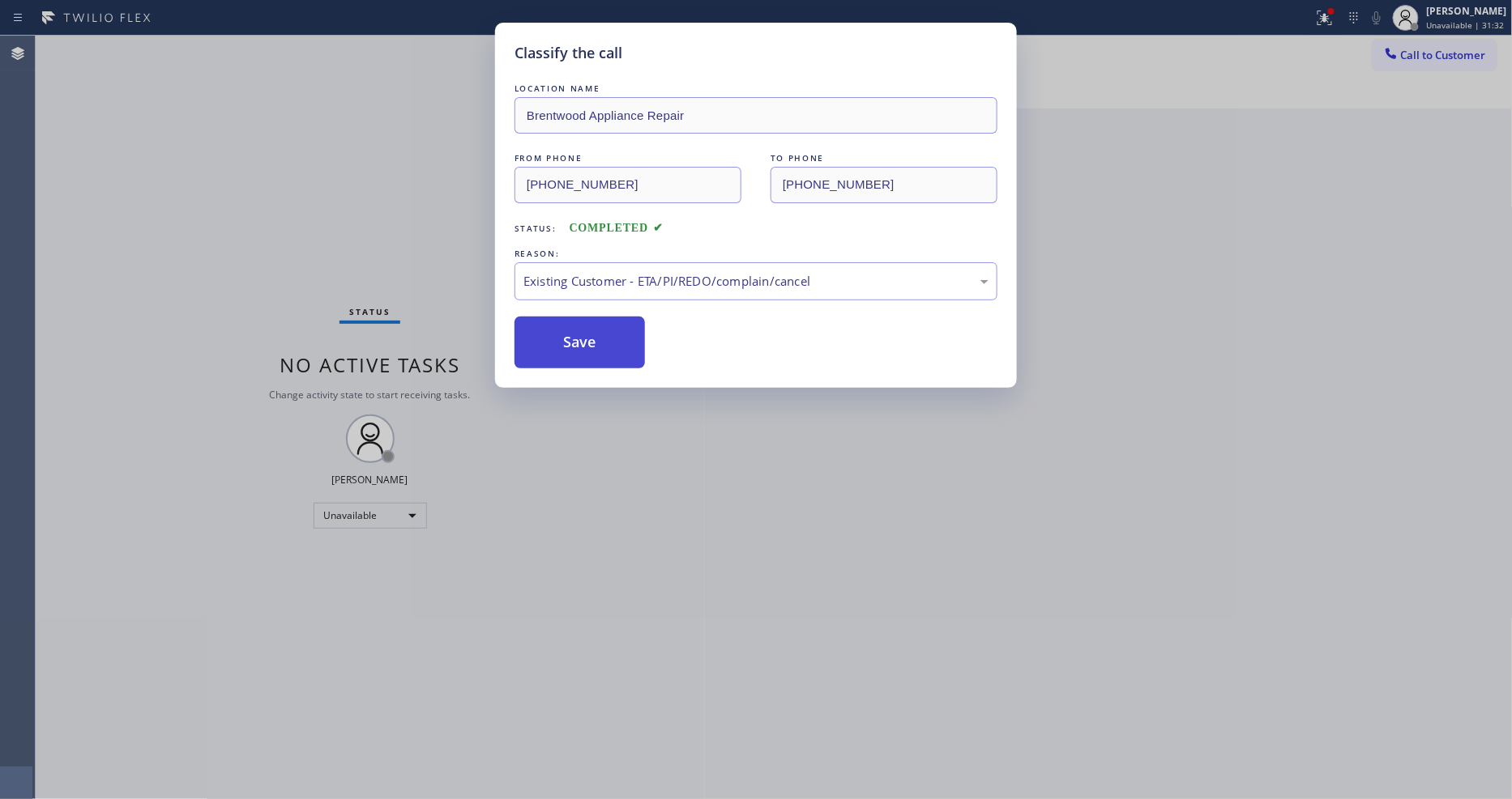
click at [604, 335] on button "Save" at bounding box center [580, 343] width 130 height 52
drag, startPoint x: 604, startPoint y: 334, endPoint x: 602, endPoint y: 325, distance: 9.2
click at [603, 332] on button "Save" at bounding box center [580, 343] width 130 height 52
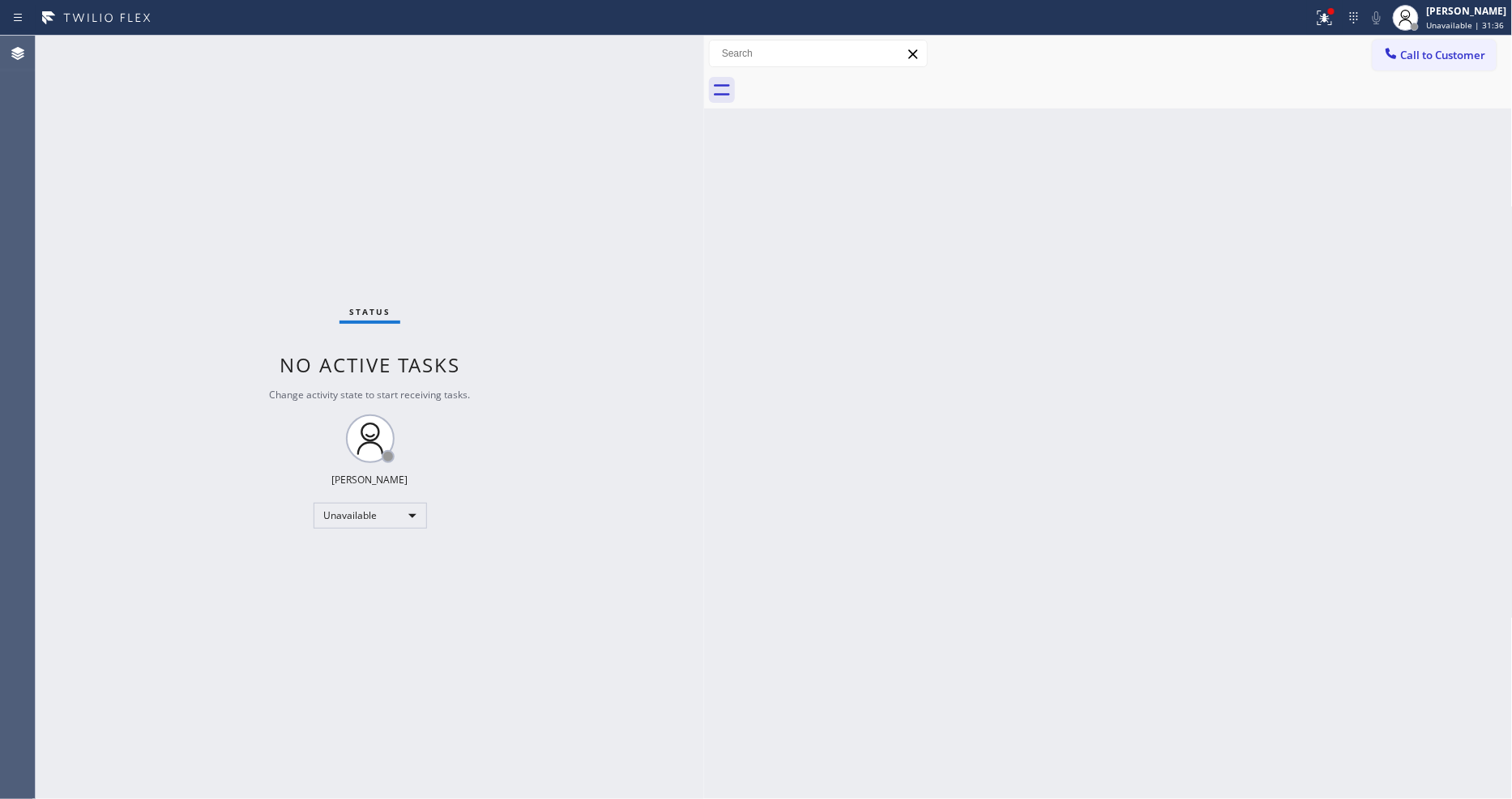
drag, startPoint x: 1408, startPoint y: 59, endPoint x: 1054, endPoint y: 119, distance: 359.0
click at [1408, 58] on span "Call to Customer" at bounding box center [1444, 55] width 85 height 15
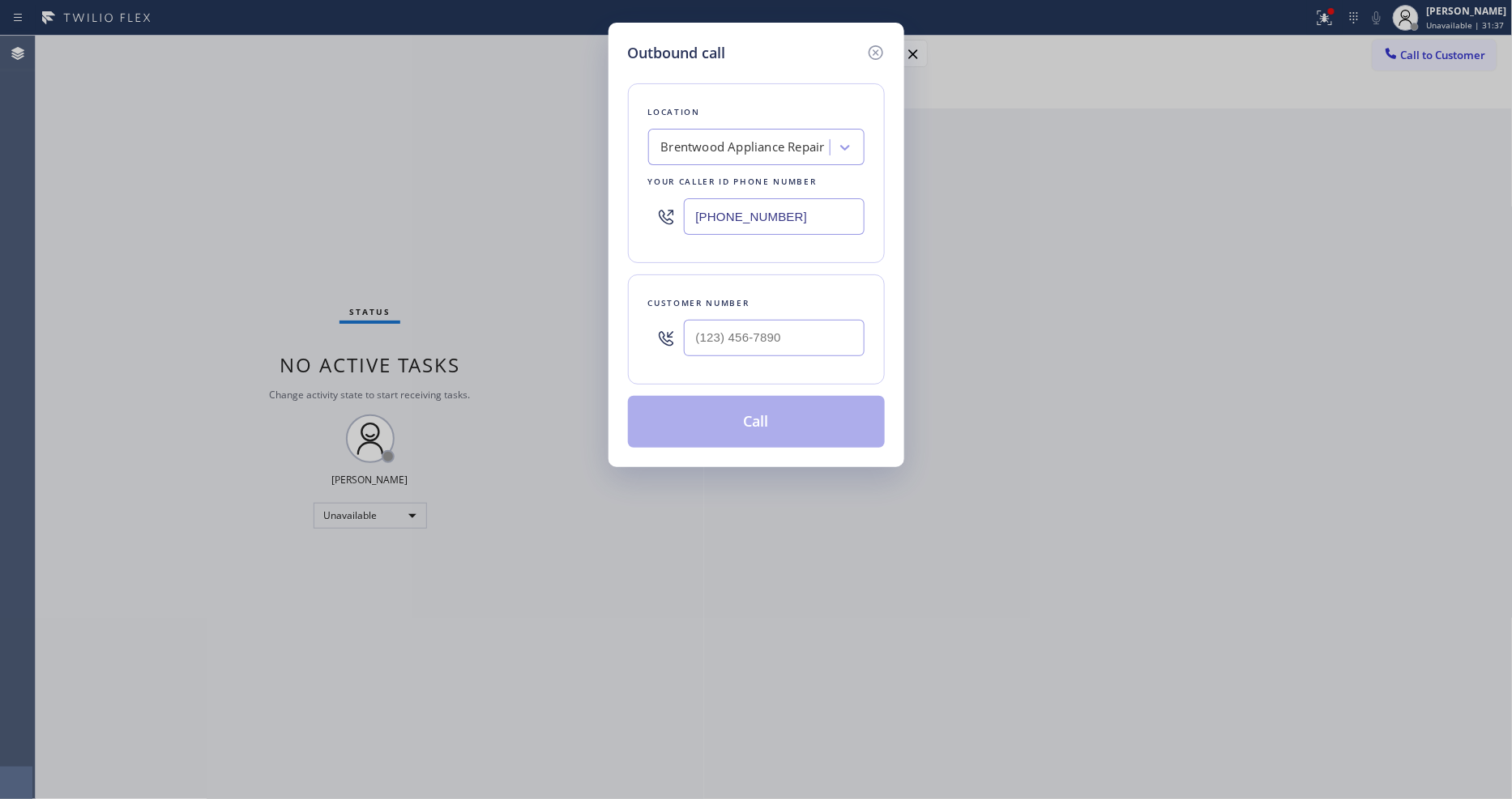
click at [729, 139] on div "Brentwood Appliance Repair" at bounding box center [743, 147] width 164 height 18
paste input "Rocket Heating AC Repair [GEOGRAPHIC_DATA]"
type input "Rocket Heating AC Repair [GEOGRAPHIC_DATA]"
click at [699, 173] on div "Rocket Heating AC Repair [GEOGRAPHIC_DATA]" at bounding box center [756, 190] width 217 height 45
type input "[PHONE_NUMBER]"
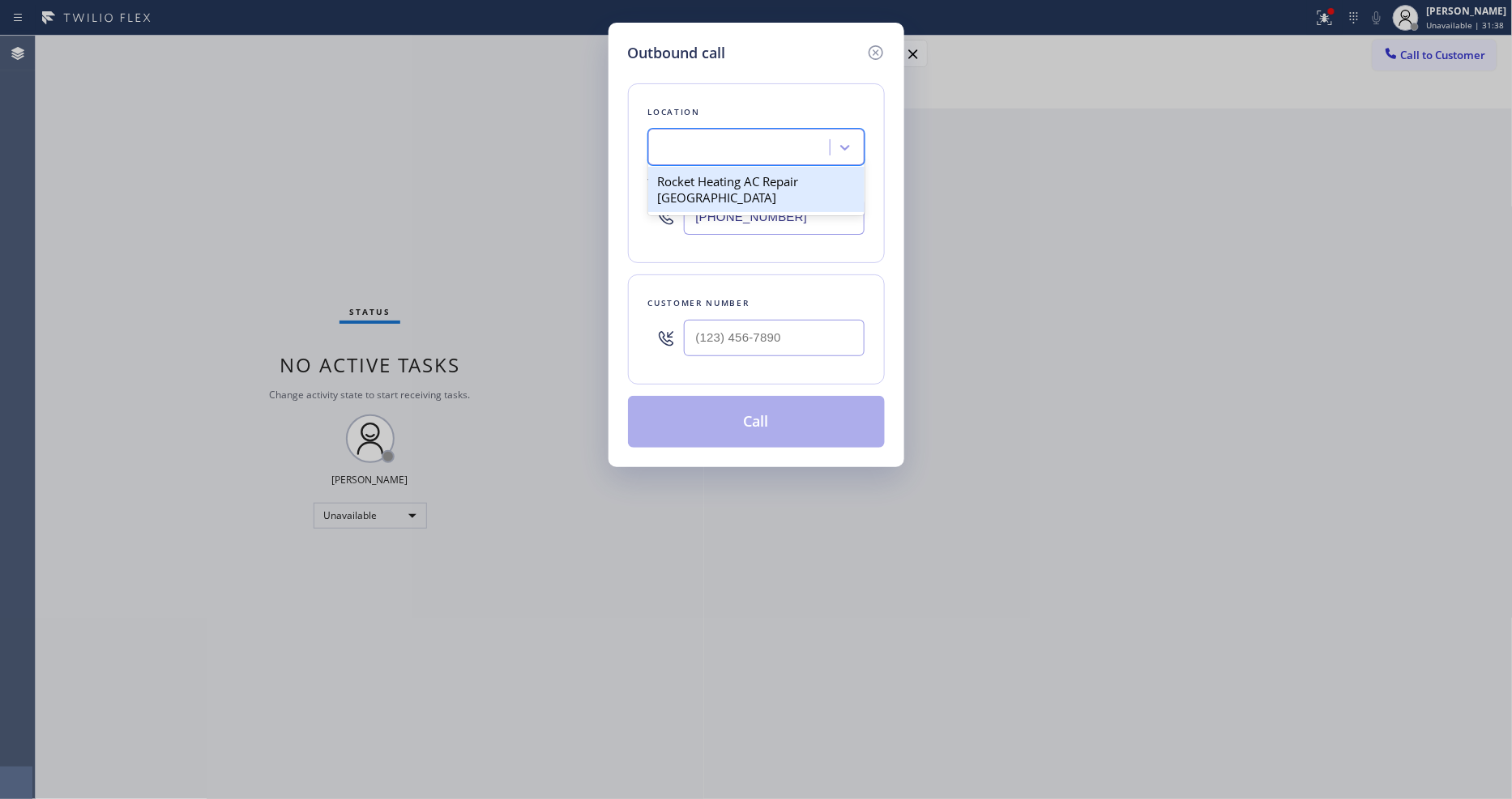
scroll to position [0, 2]
click at [730, 336] on input "(___) ___-____" at bounding box center [774, 338] width 181 height 37
paste input "615) 480-4960"
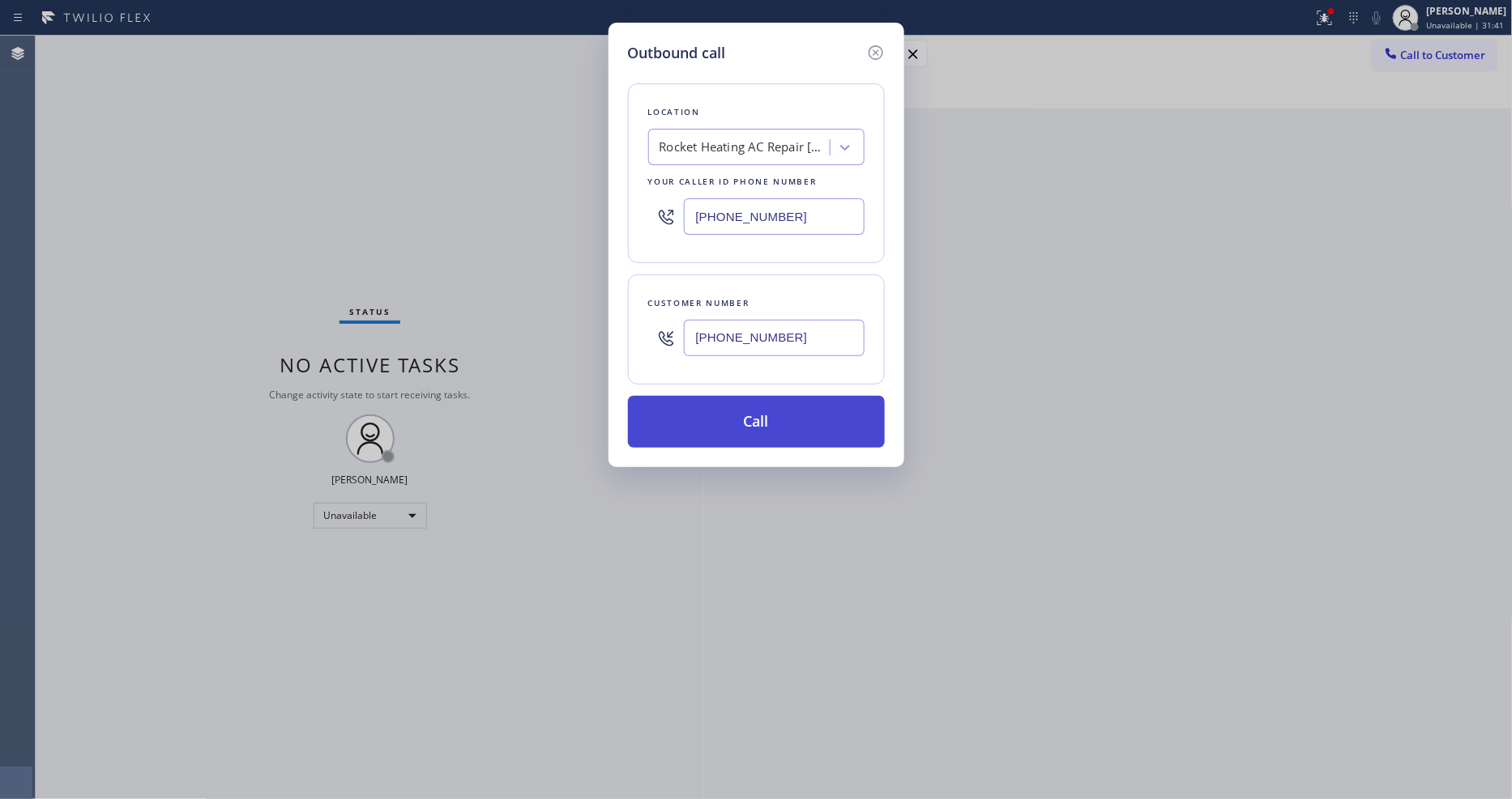
type input "[PHONE_NUMBER]"
click at [694, 415] on button "Call" at bounding box center [756, 423] width 257 height 52
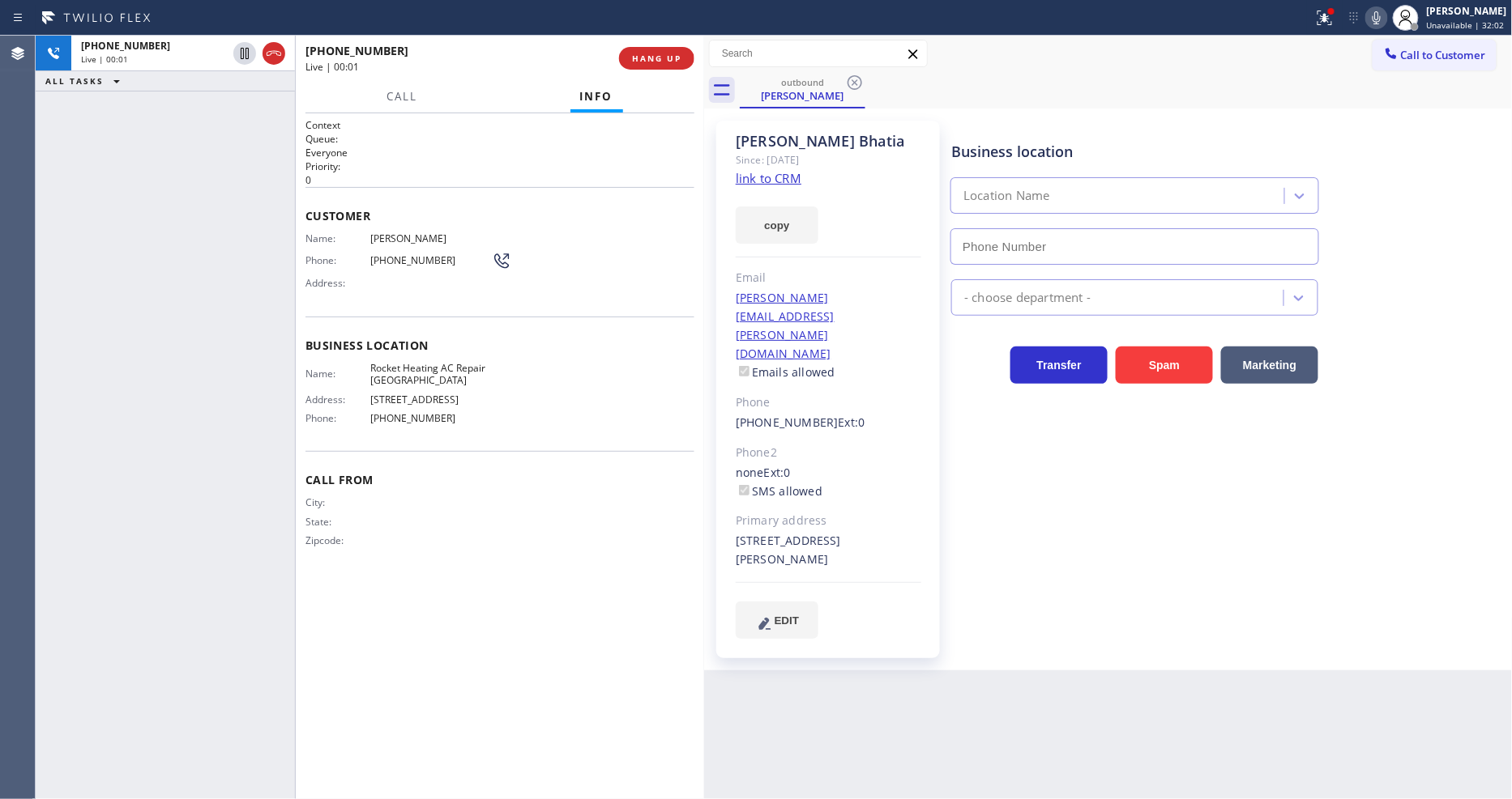
type input "[PHONE_NUMBER]"
click at [658, 57] on span "HANG UP" at bounding box center [657, 58] width 50 height 11
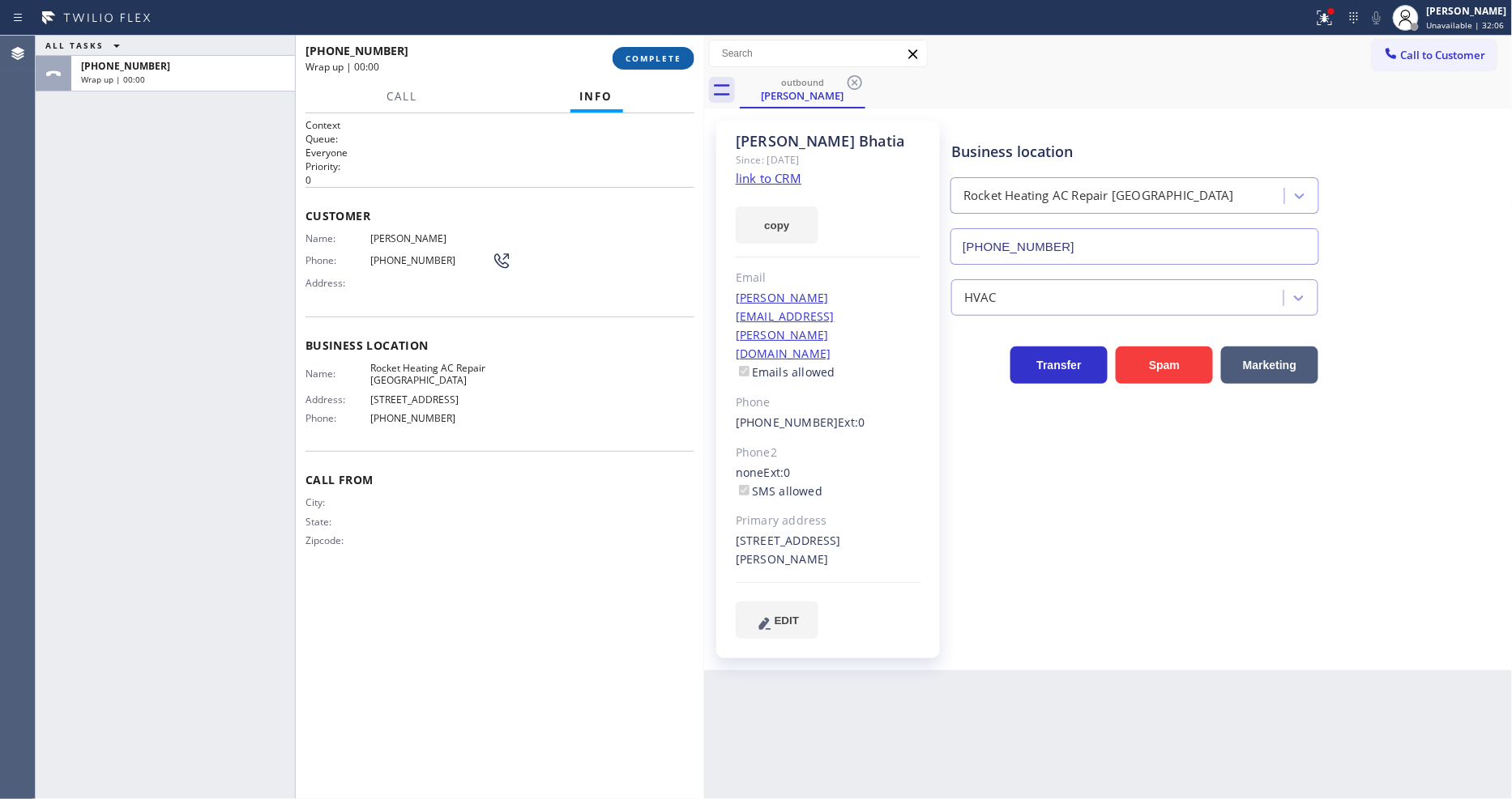
click at [658, 57] on span "COMPLETE" at bounding box center [653, 58] width 56 height 11
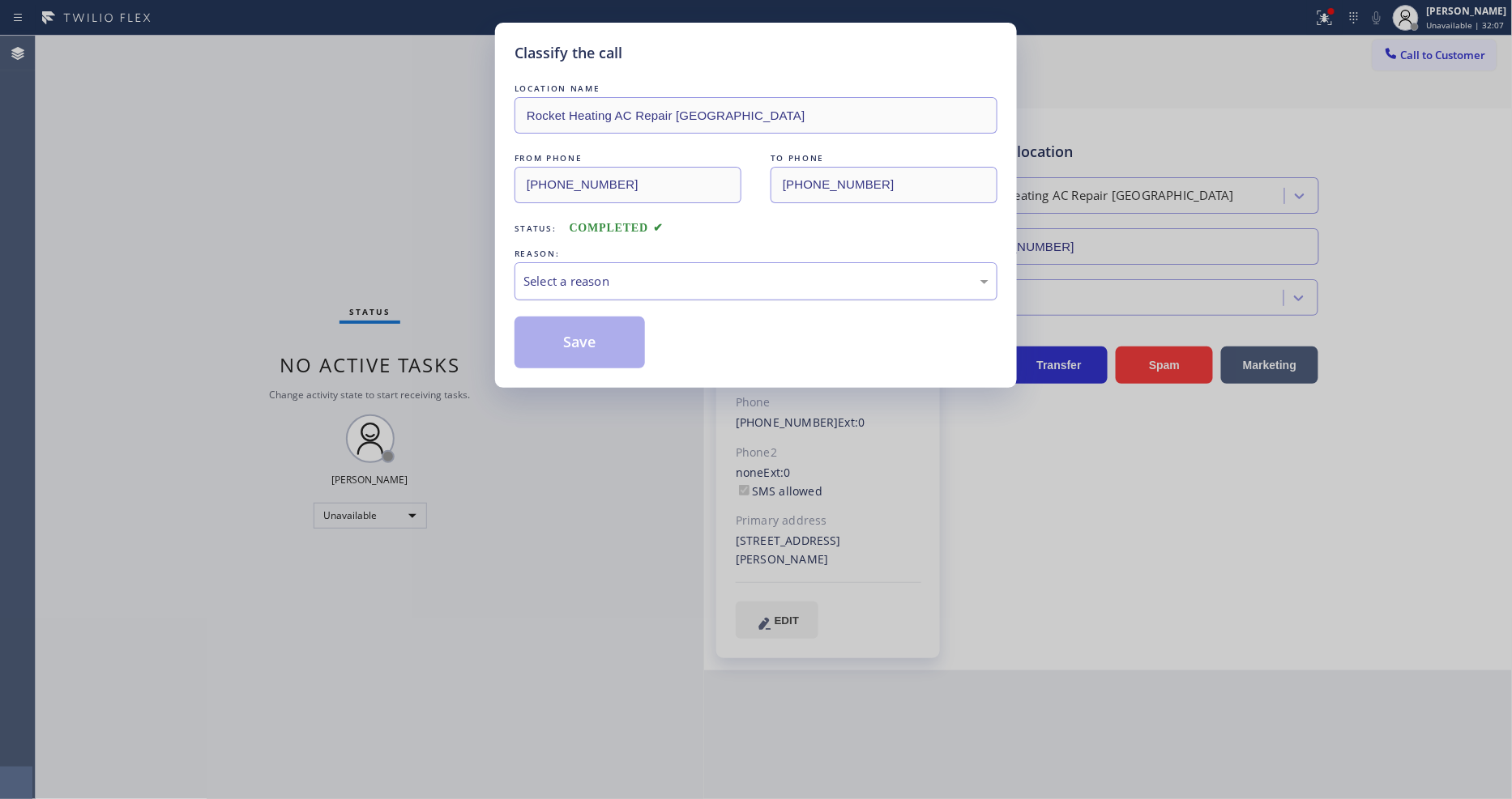
drag, startPoint x: 602, startPoint y: 276, endPoint x: 602, endPoint y: 288, distance: 12.0
click at [602, 274] on div "Select a reason" at bounding box center [756, 281] width 465 height 18
click at [579, 337] on button "Save" at bounding box center [580, 343] width 130 height 52
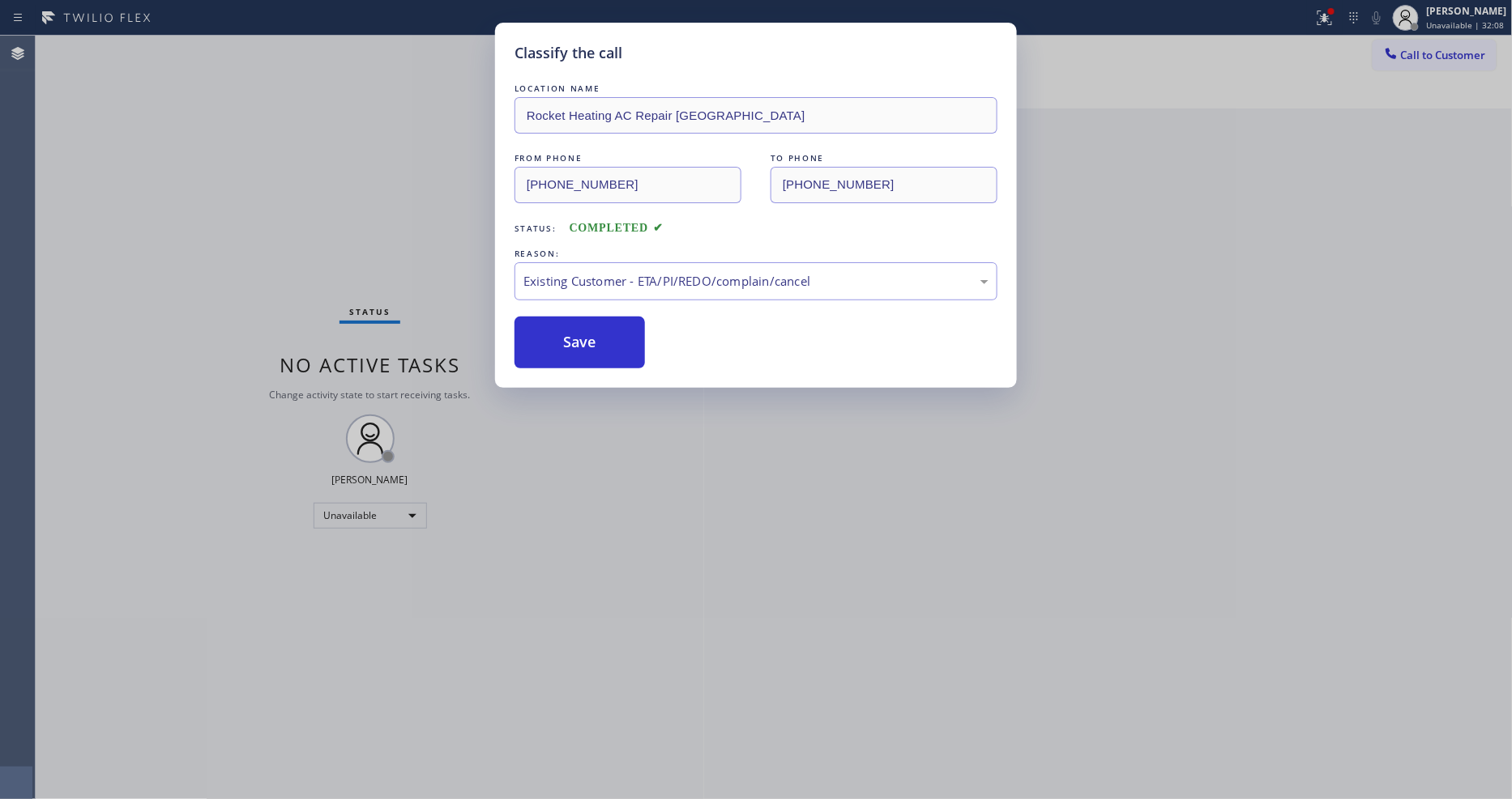
drag, startPoint x: 579, startPoint y: 337, endPoint x: 544, endPoint y: 486, distance: 153.1
click at [578, 336] on button "Save" at bounding box center [580, 343] width 130 height 52
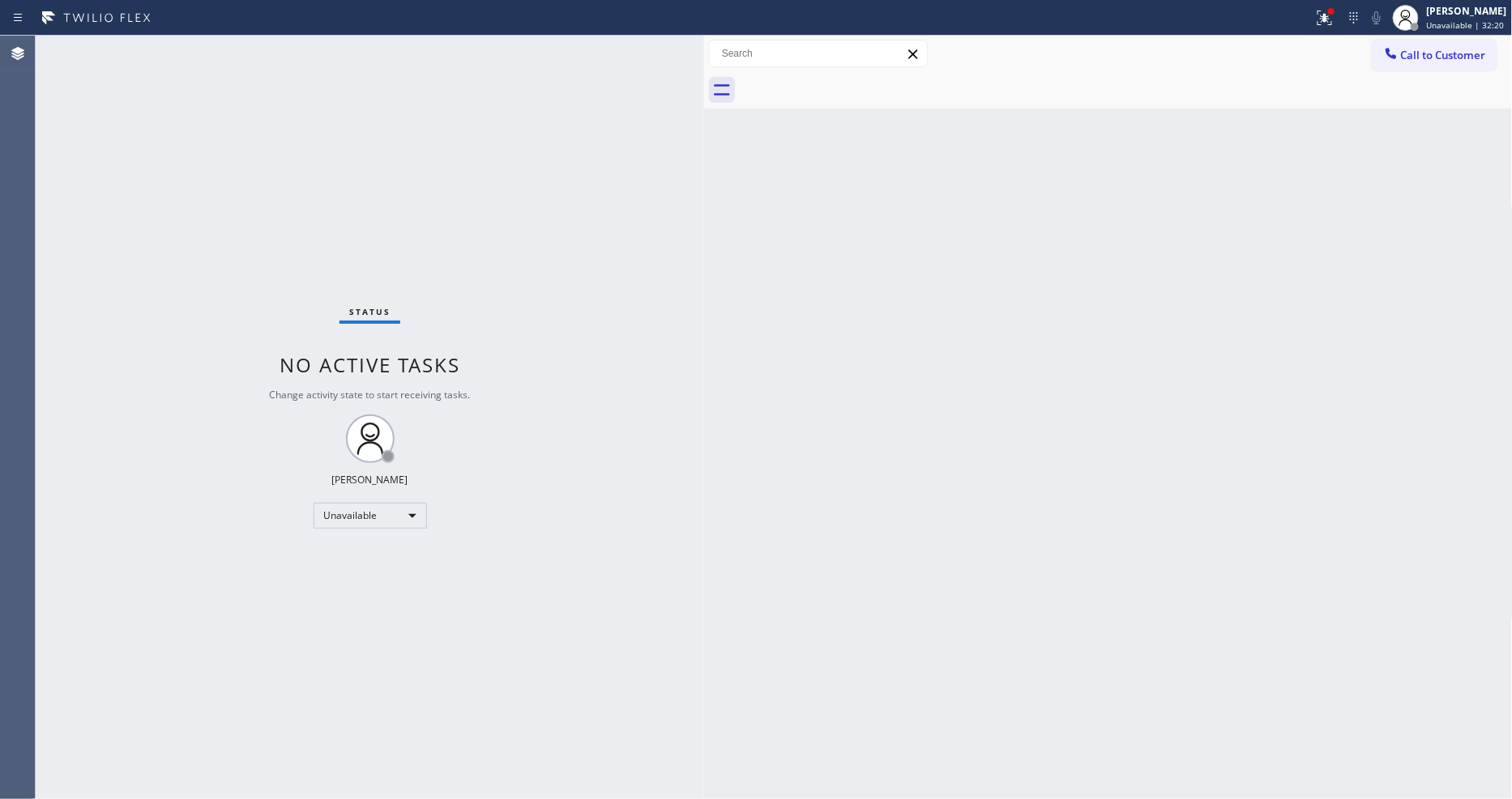
click at [1188, 423] on div "Back to Dashboard Change Sender ID Customers Technicians Select a contact Outbo…" at bounding box center [1109, 417] width 809 height 763
click at [1455, 58] on span "Call to Customer" at bounding box center [1444, 55] width 85 height 15
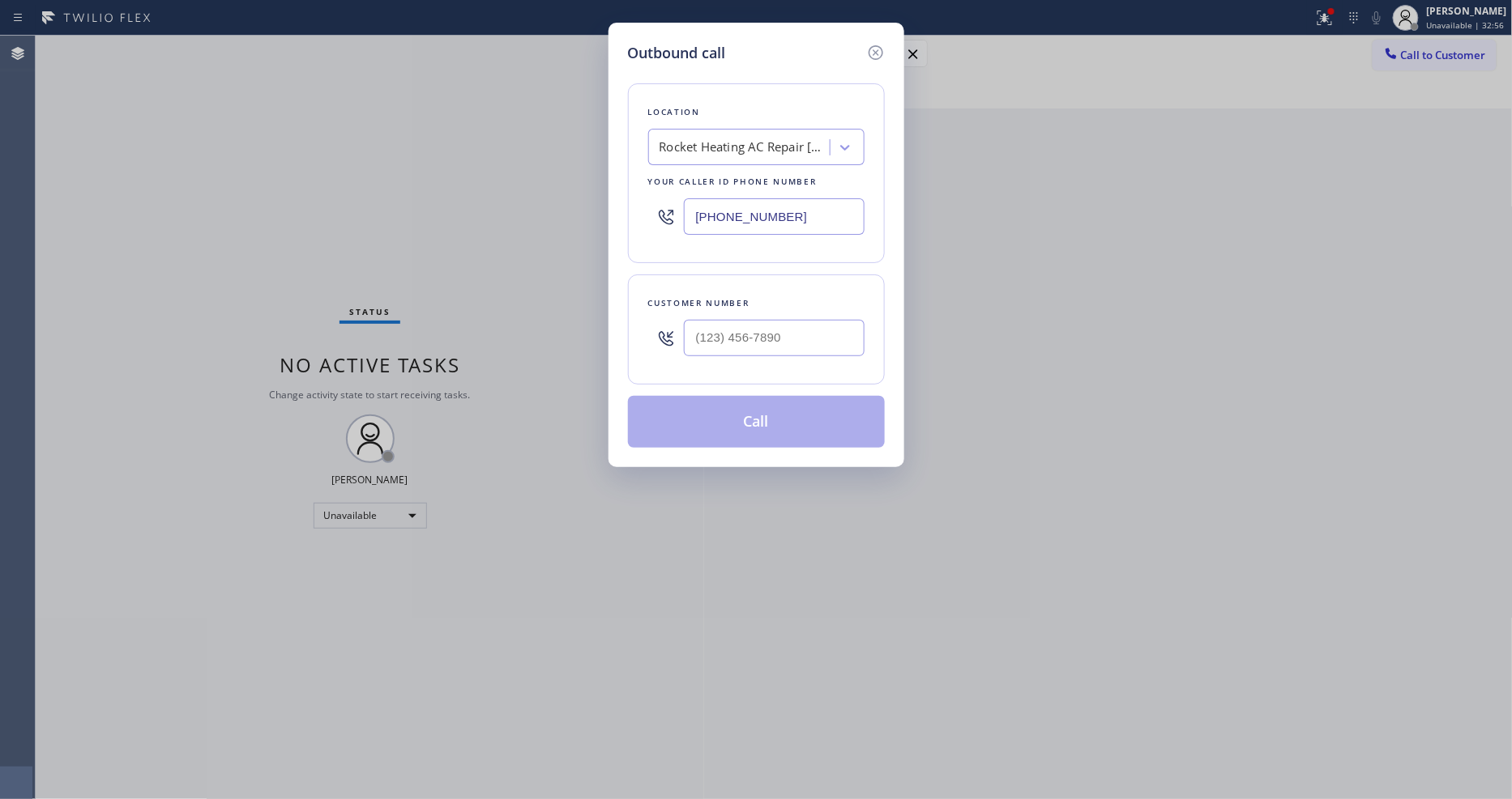
click at [729, 138] on div "Rocket Heating AC Repair [GEOGRAPHIC_DATA]" at bounding box center [745, 147] width 171 height 18
paste input "Rich Viking Fridge Repair"
type input "Rich Viking Fridge Repair"
click at [689, 180] on div "Rich Viking Fridge Repair" at bounding box center [756, 182] width 217 height 30
type input "[PHONE_NUMBER]"
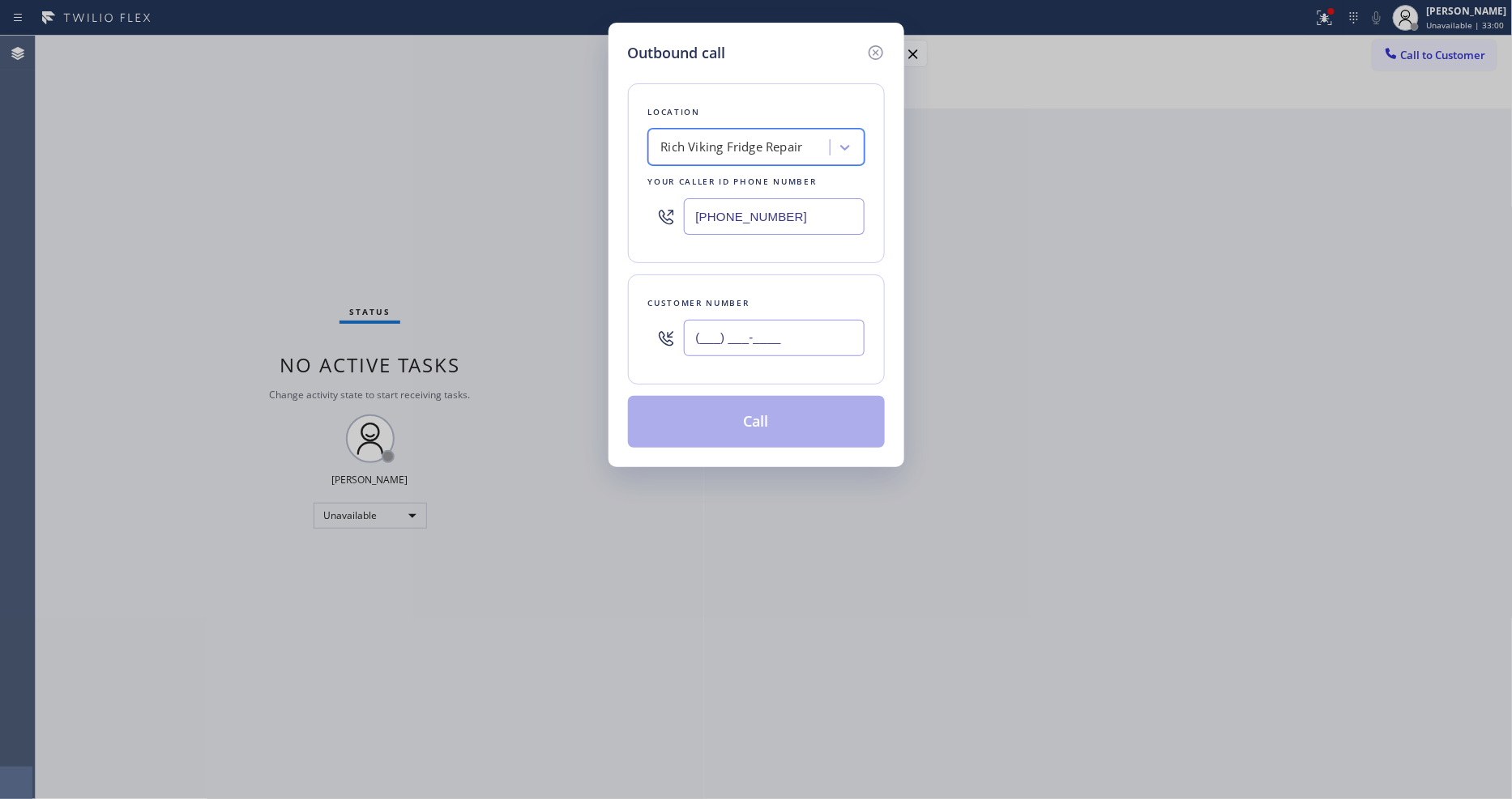
click at [768, 330] on input "(___) ___-____" at bounding box center [774, 338] width 181 height 37
paste input "619) 495-6661"
type input "[PHONE_NUMBER]"
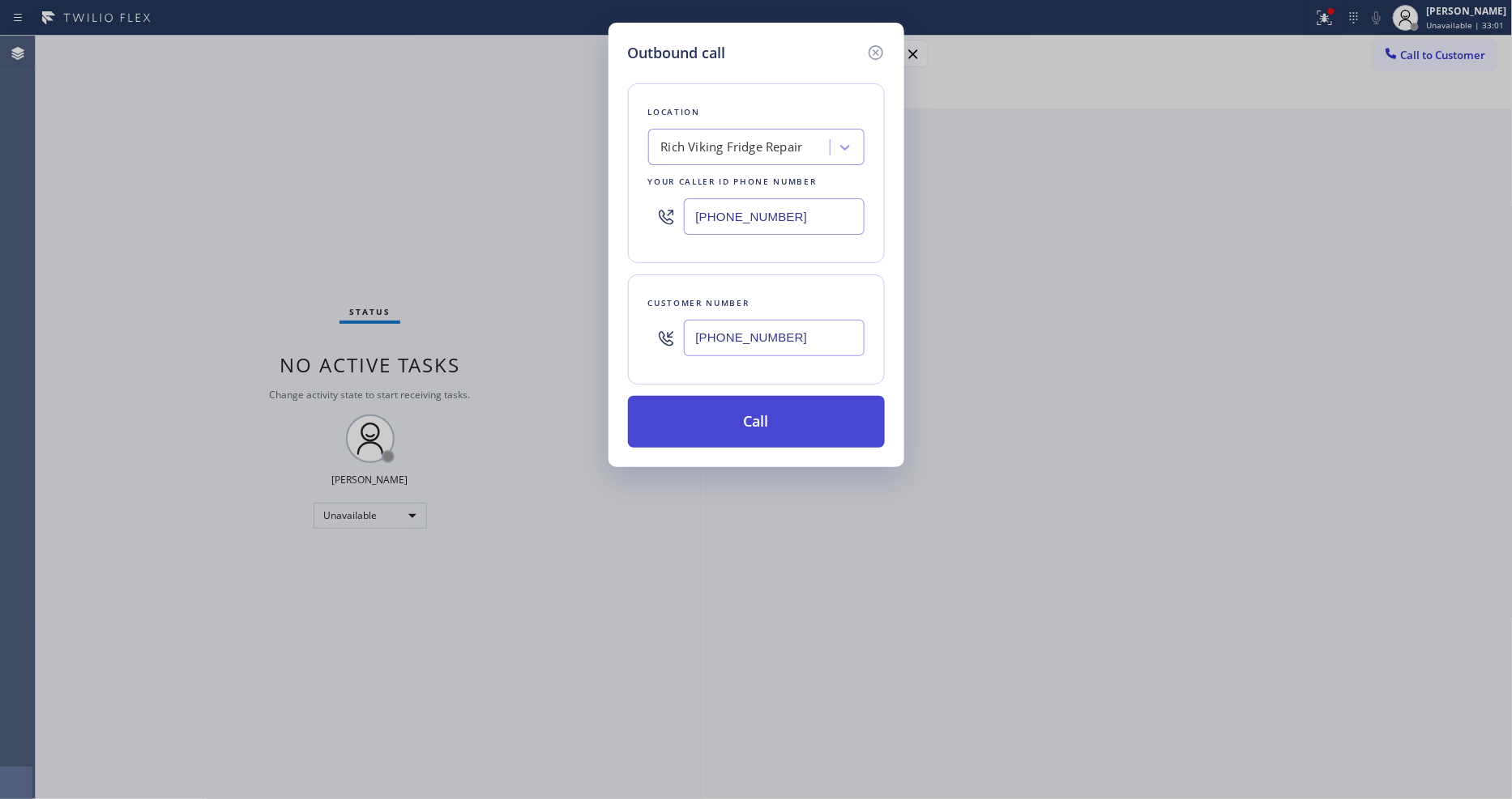
click at [702, 420] on button "Call" at bounding box center [756, 423] width 257 height 52
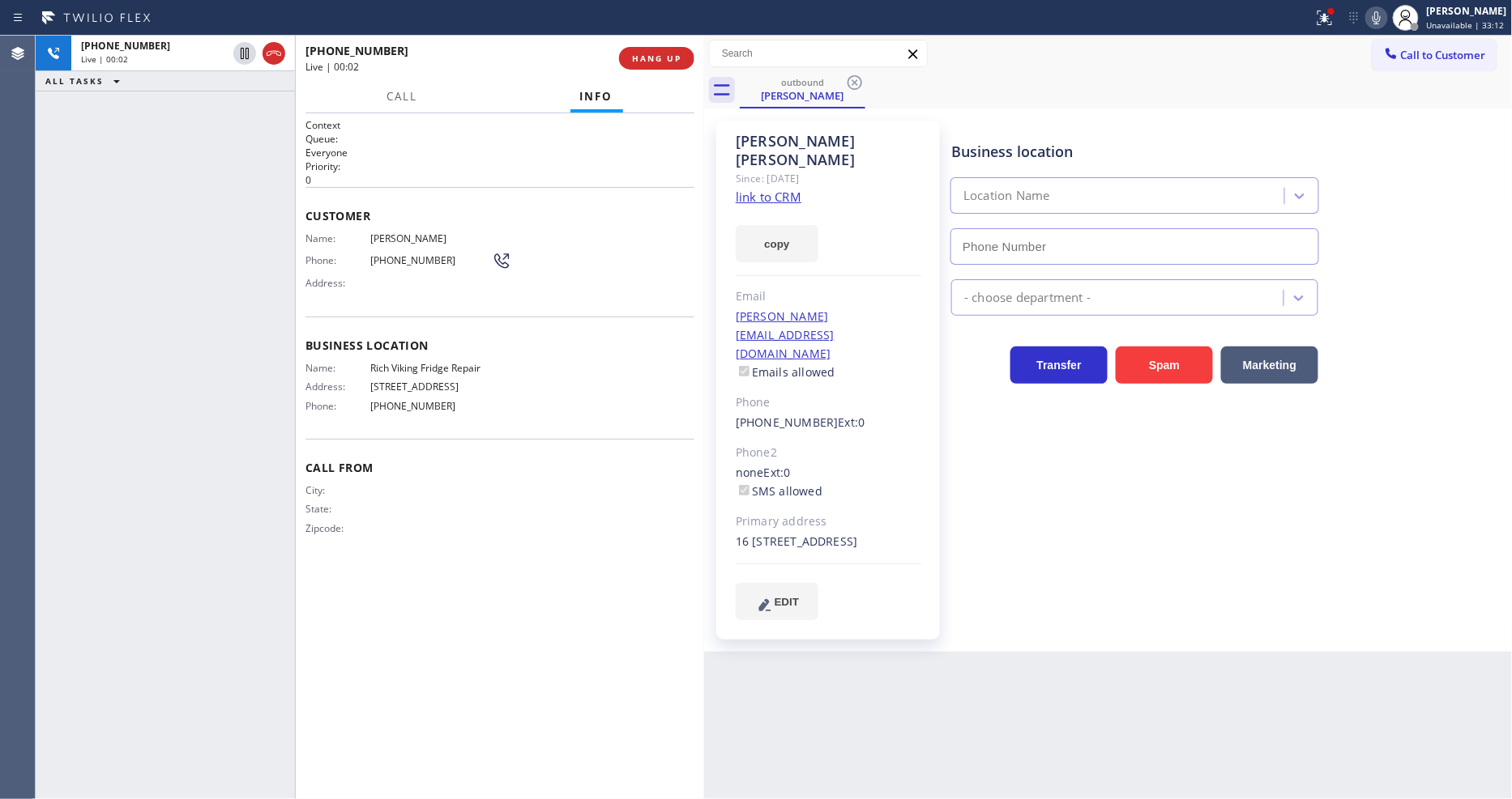
type input "[PHONE_NUMBER]"
click at [657, 53] on span "HANG UP" at bounding box center [657, 58] width 50 height 11
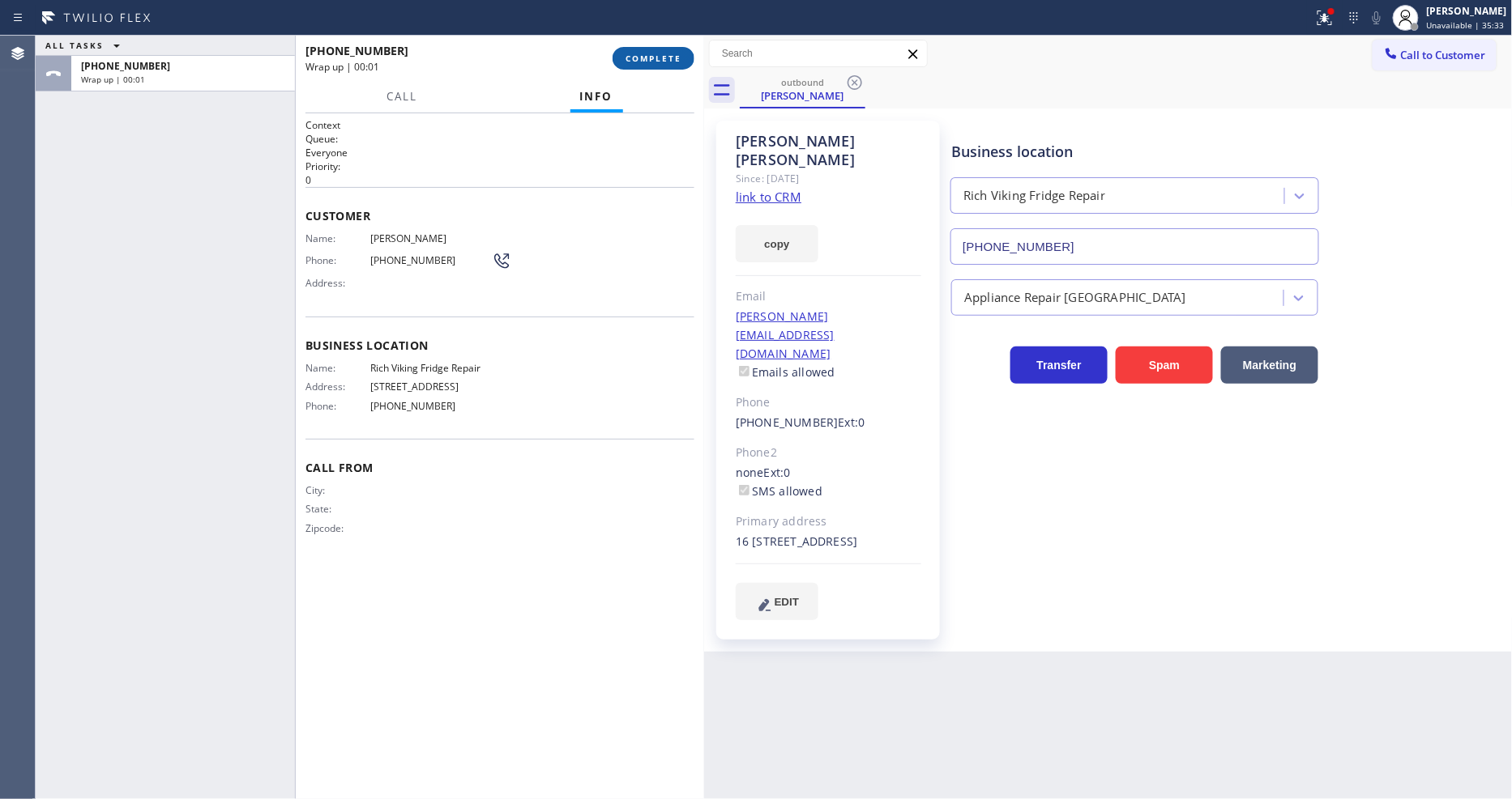
click at [658, 53] on span "COMPLETE" at bounding box center [653, 58] width 56 height 11
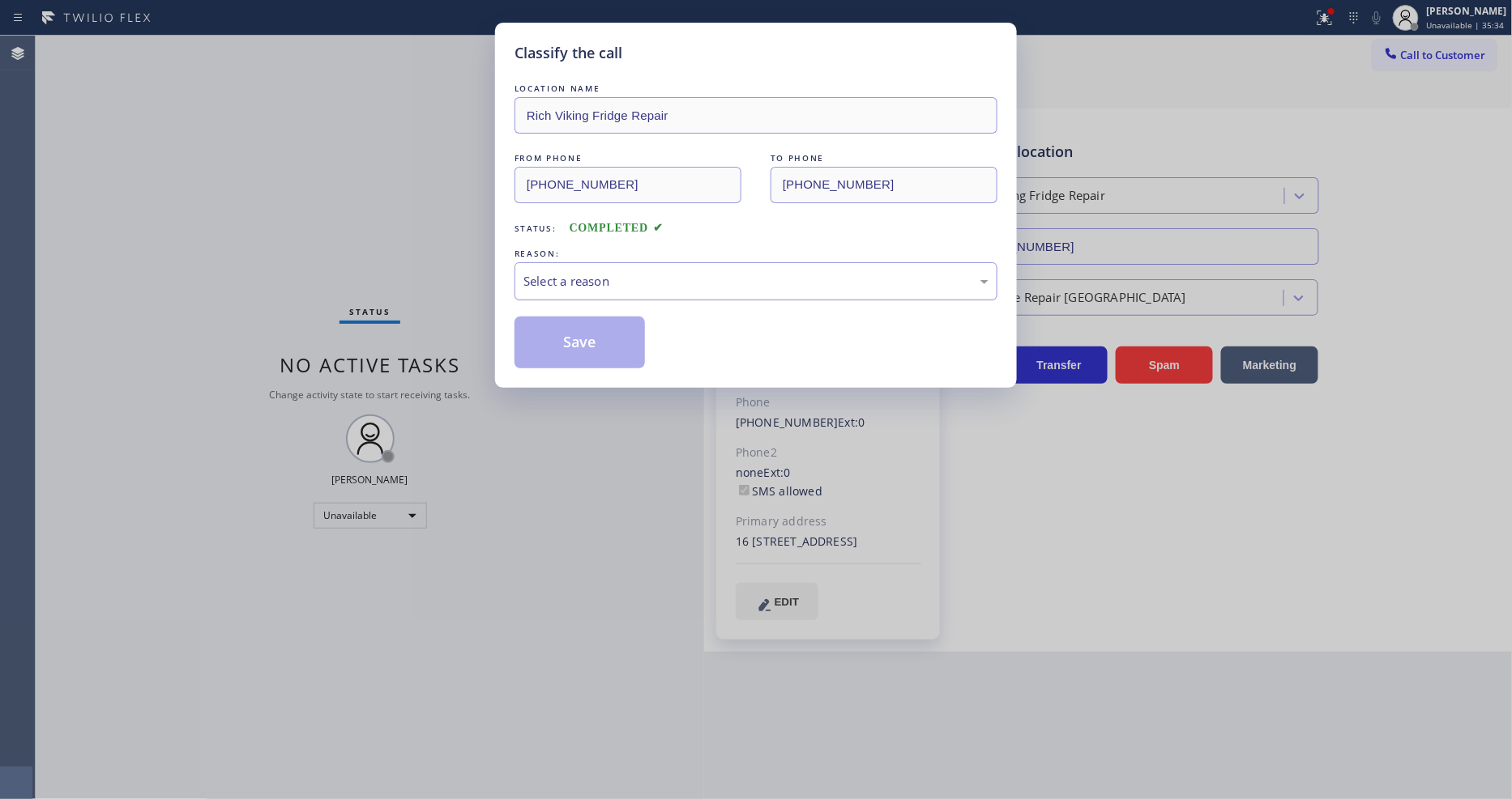
click at [580, 263] on div "Select a reason" at bounding box center [756, 282] width 483 height 38
click at [565, 321] on button "Save" at bounding box center [580, 343] width 130 height 52
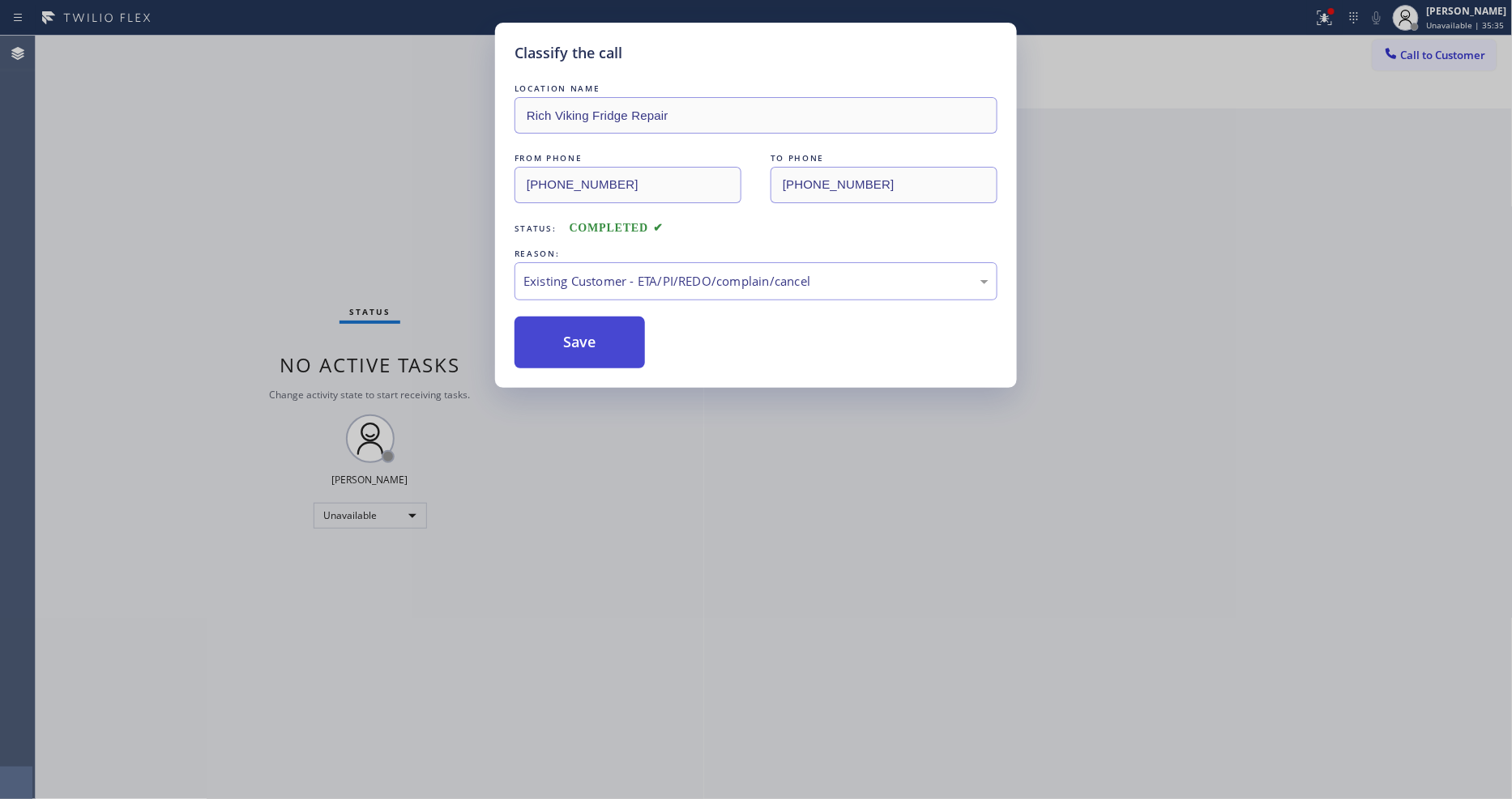
click at [565, 321] on button "Save" at bounding box center [580, 343] width 130 height 52
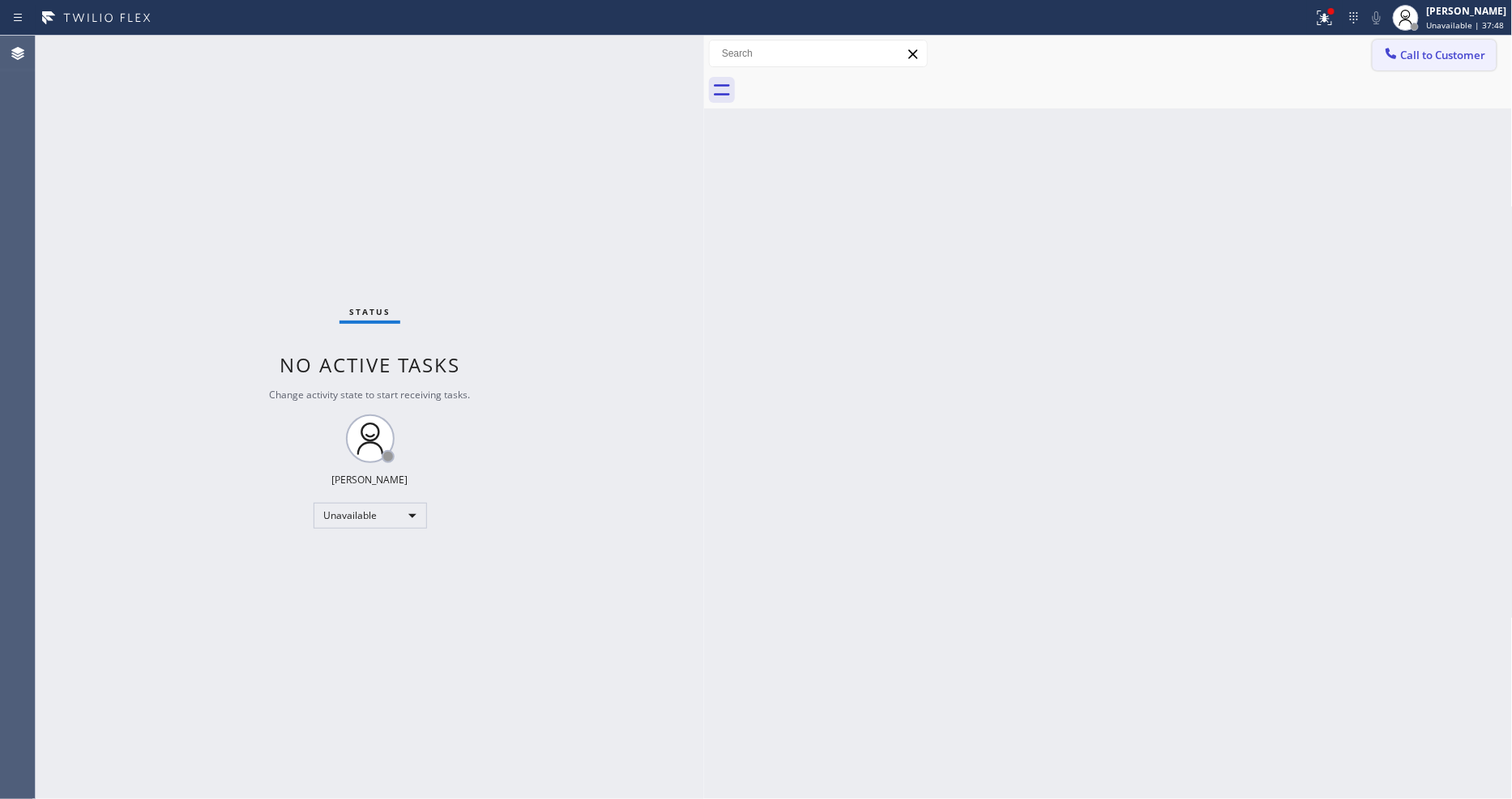
click at [1422, 53] on span "Call to Customer" at bounding box center [1444, 55] width 85 height 15
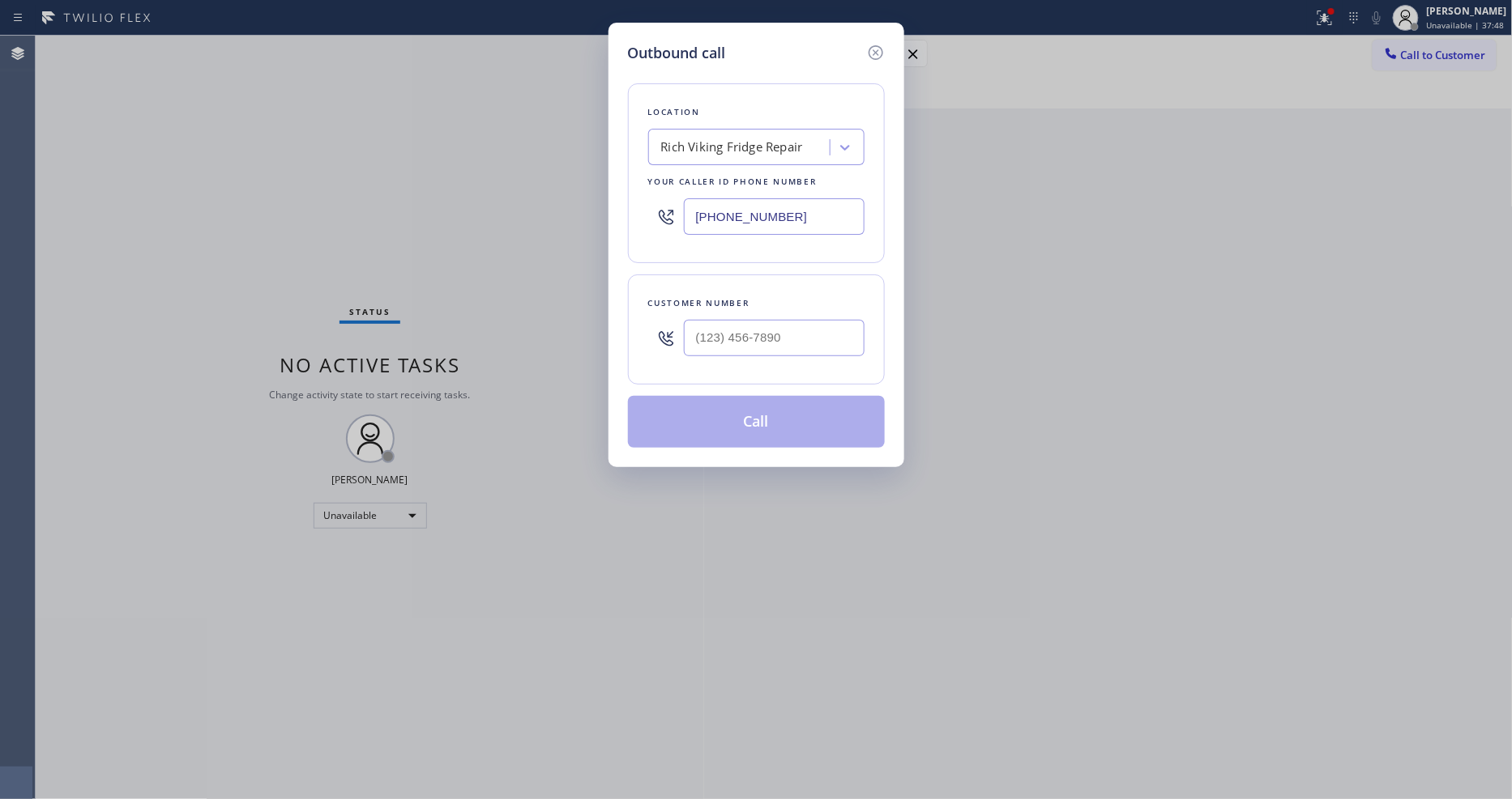
click at [673, 146] on div "Rich Viking Fridge Repair" at bounding box center [732, 147] width 142 height 18
paste input "Repair Twist of [US_STATE]"
type input "Repair Twist of [US_STATE]"
click at [662, 176] on div "Repair Twist of [US_STATE]" at bounding box center [756, 182] width 217 height 30
type input "[PHONE_NUMBER]"
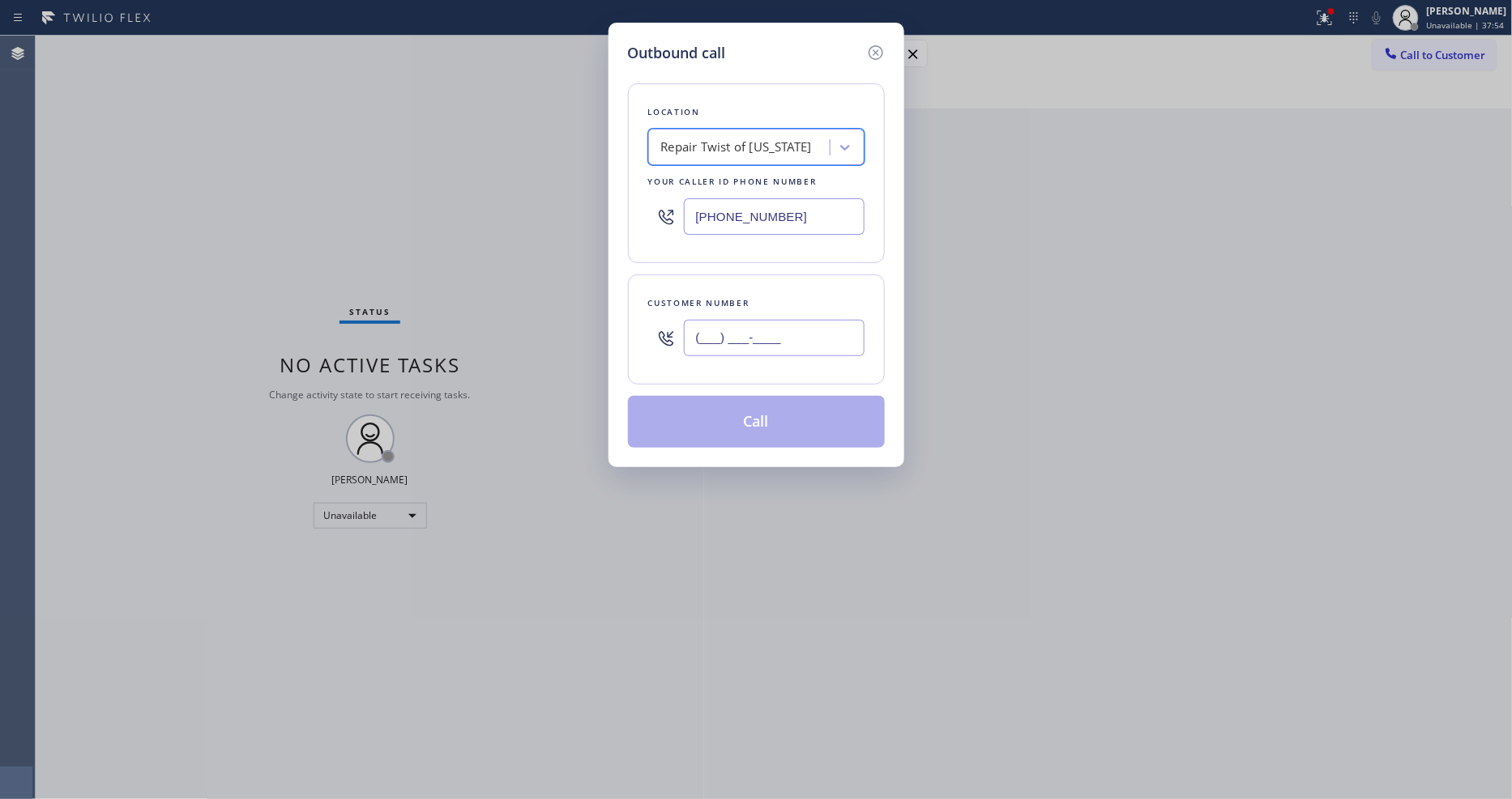
click at [726, 336] on input "(___) ___-____" at bounding box center [774, 338] width 181 height 37
paste input "917) 653-8230"
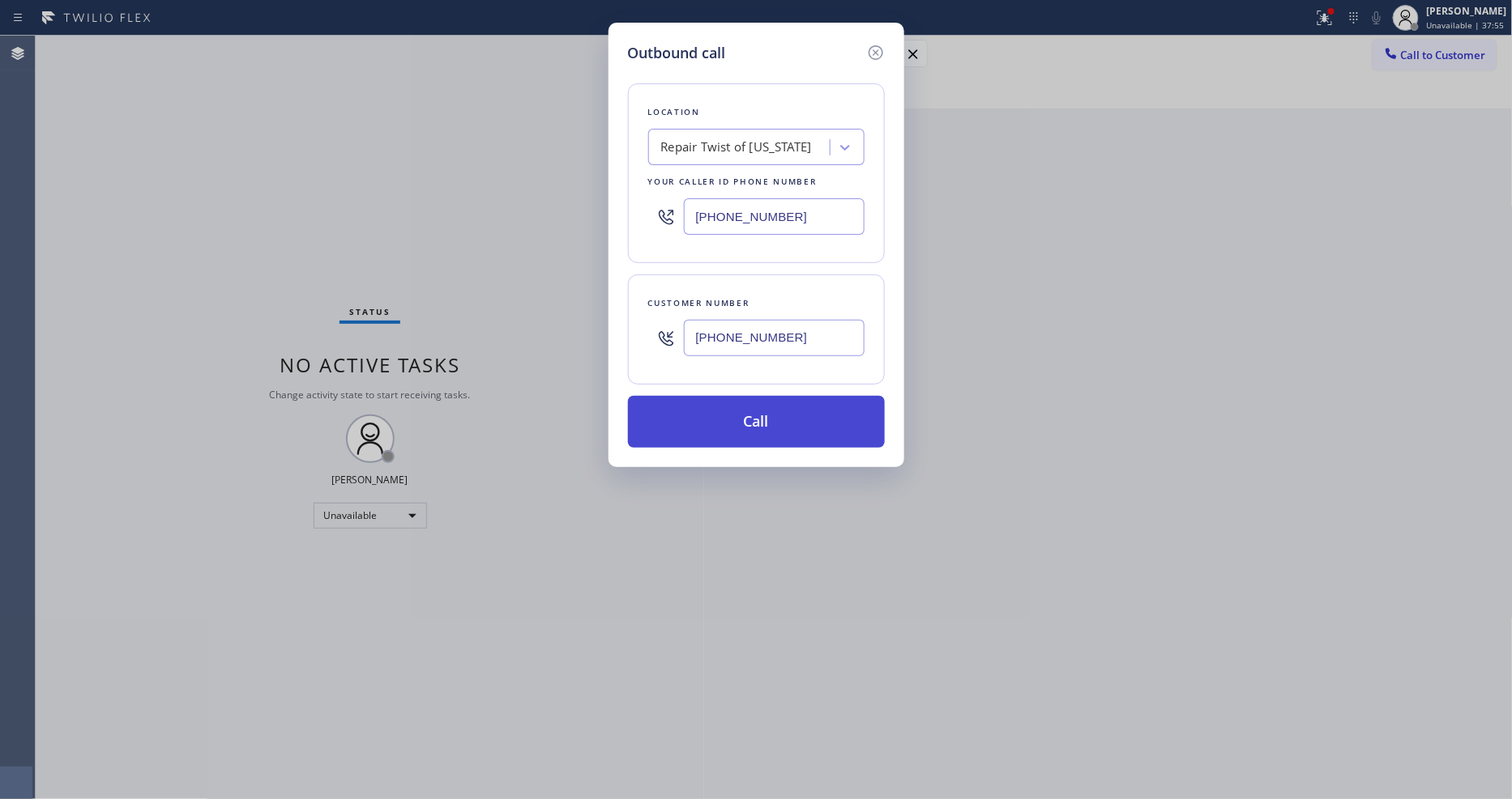
type input "[PHONE_NUMBER]"
drag, startPoint x: 708, startPoint y: 410, endPoint x: 687, endPoint y: 794, distance: 384.6
click at [707, 410] on button "Call" at bounding box center [756, 423] width 257 height 52
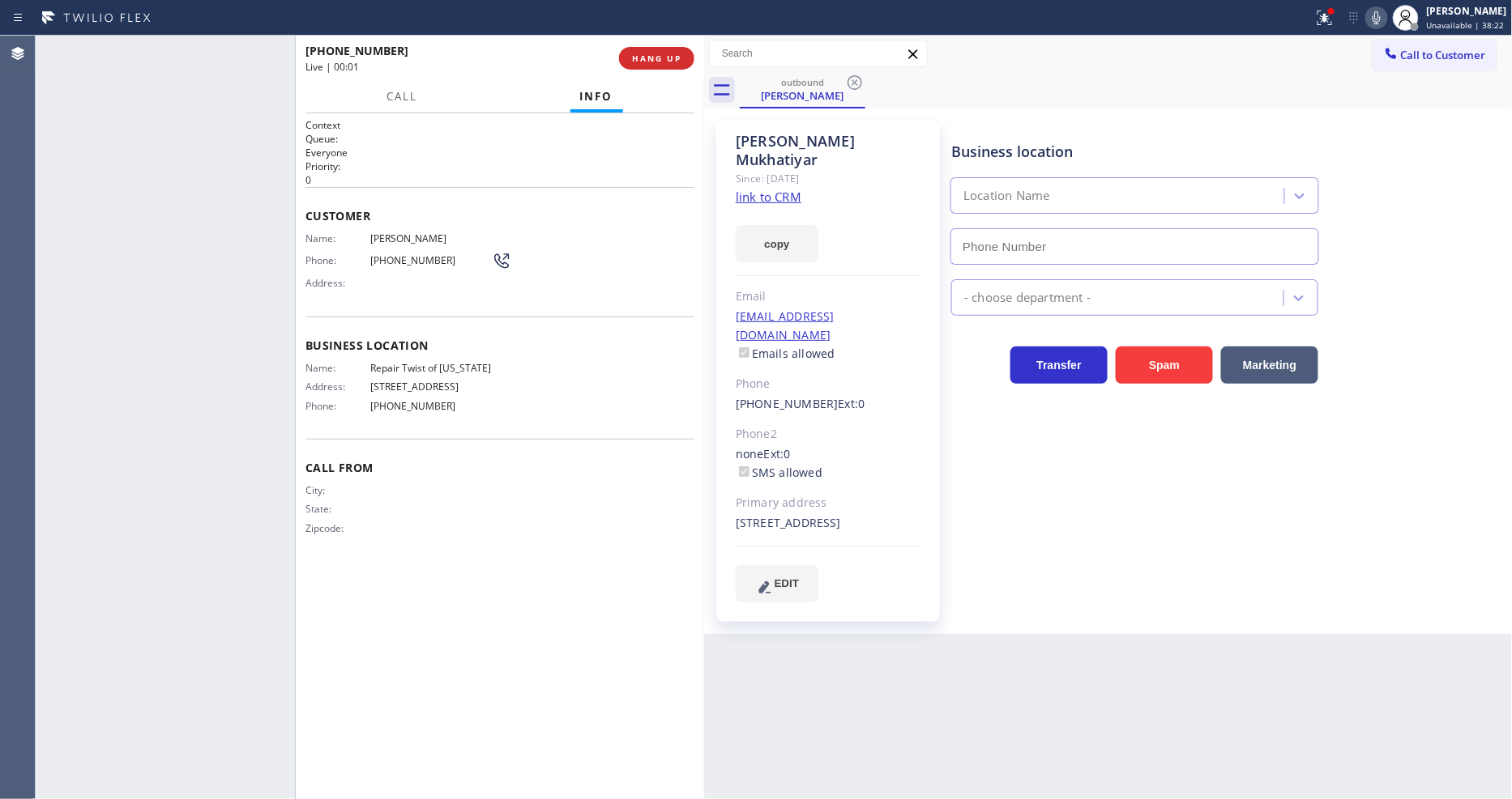
type input "[PHONE_NUMBER]"
click at [667, 62] on span "HANG UP" at bounding box center [657, 58] width 50 height 11
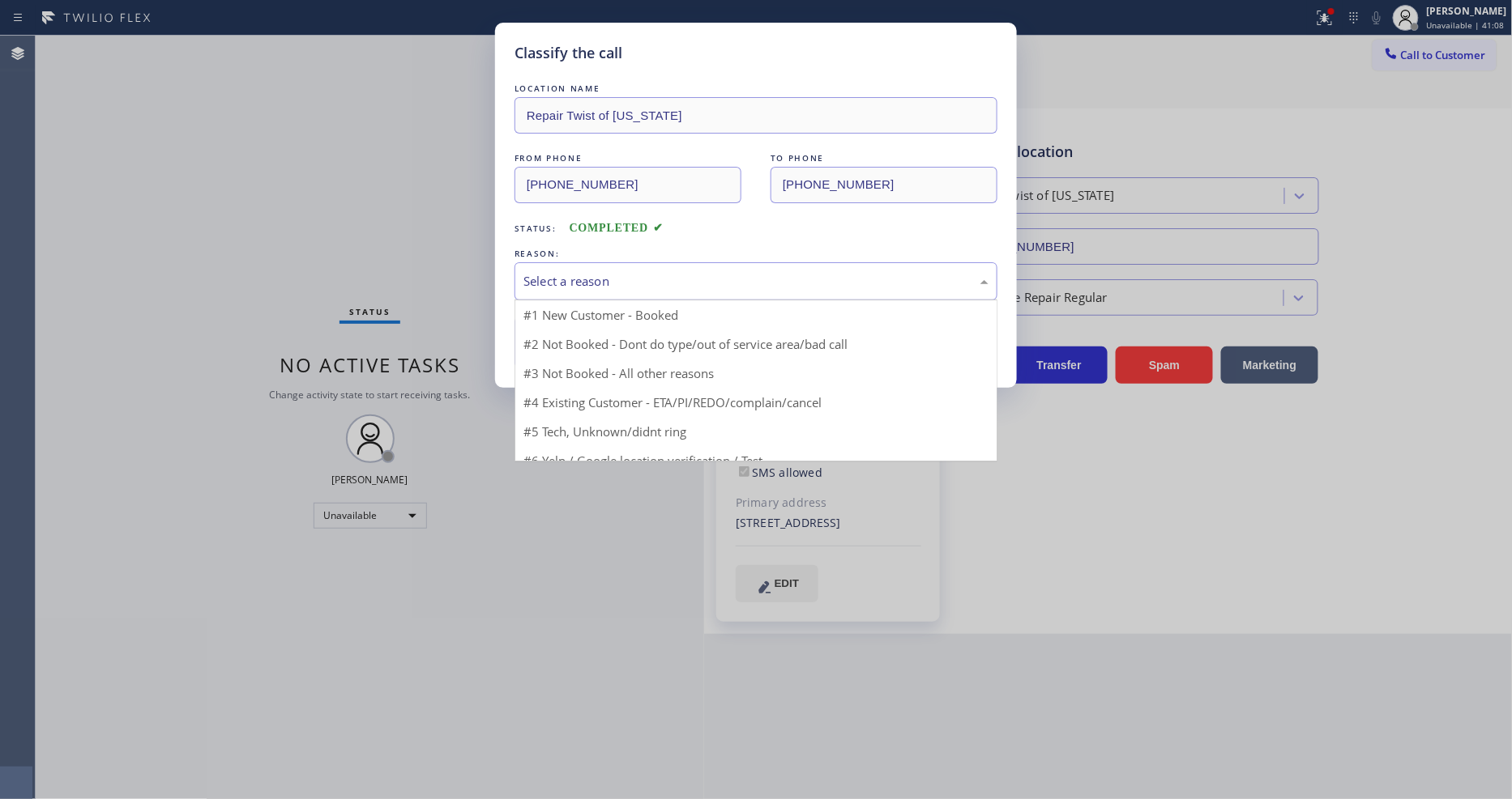
click at [610, 272] on div "Select a reason" at bounding box center [756, 281] width 465 height 18
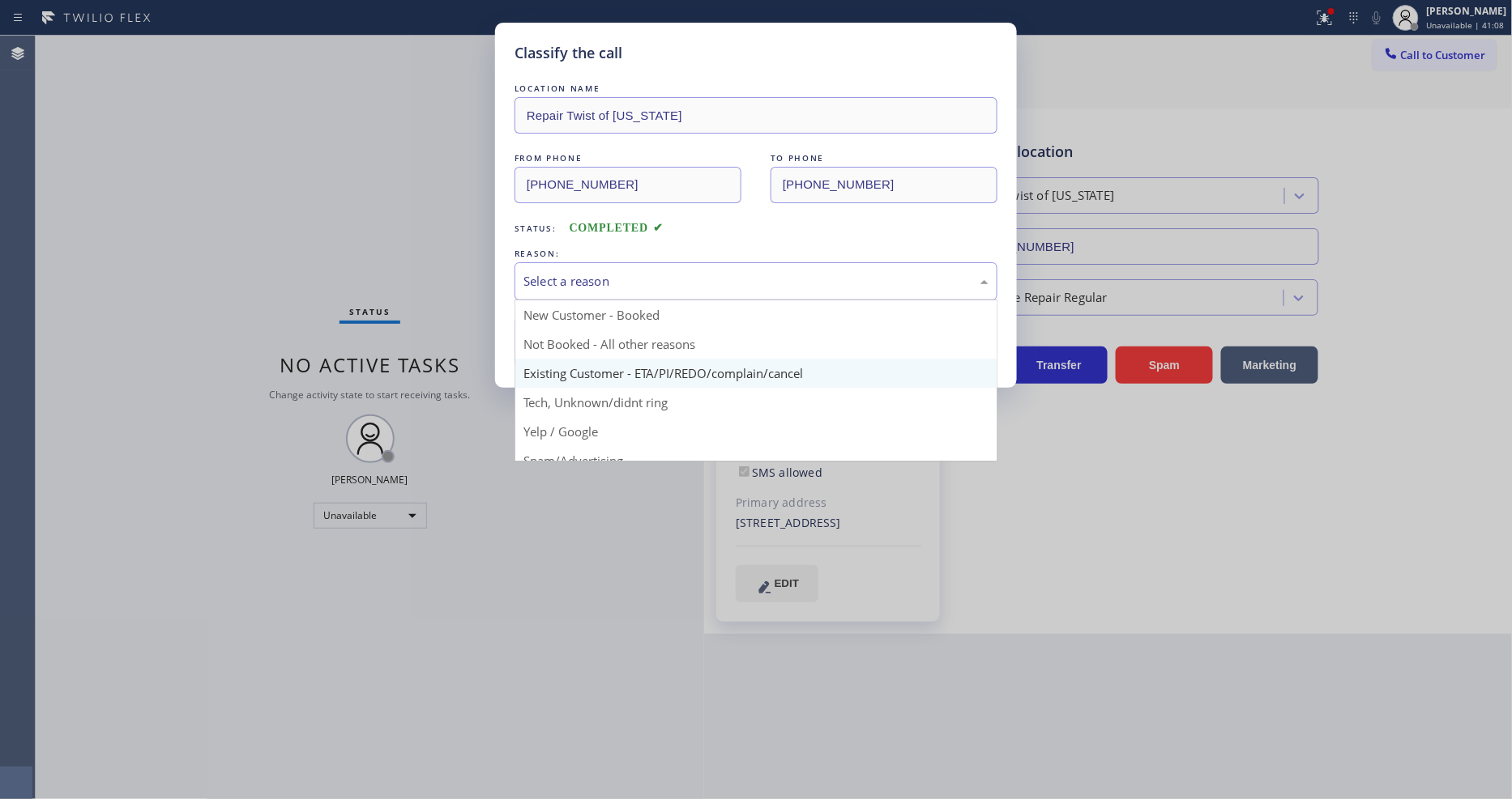
drag, startPoint x: 577, startPoint y: 368, endPoint x: 578, endPoint y: 316, distance: 52.0
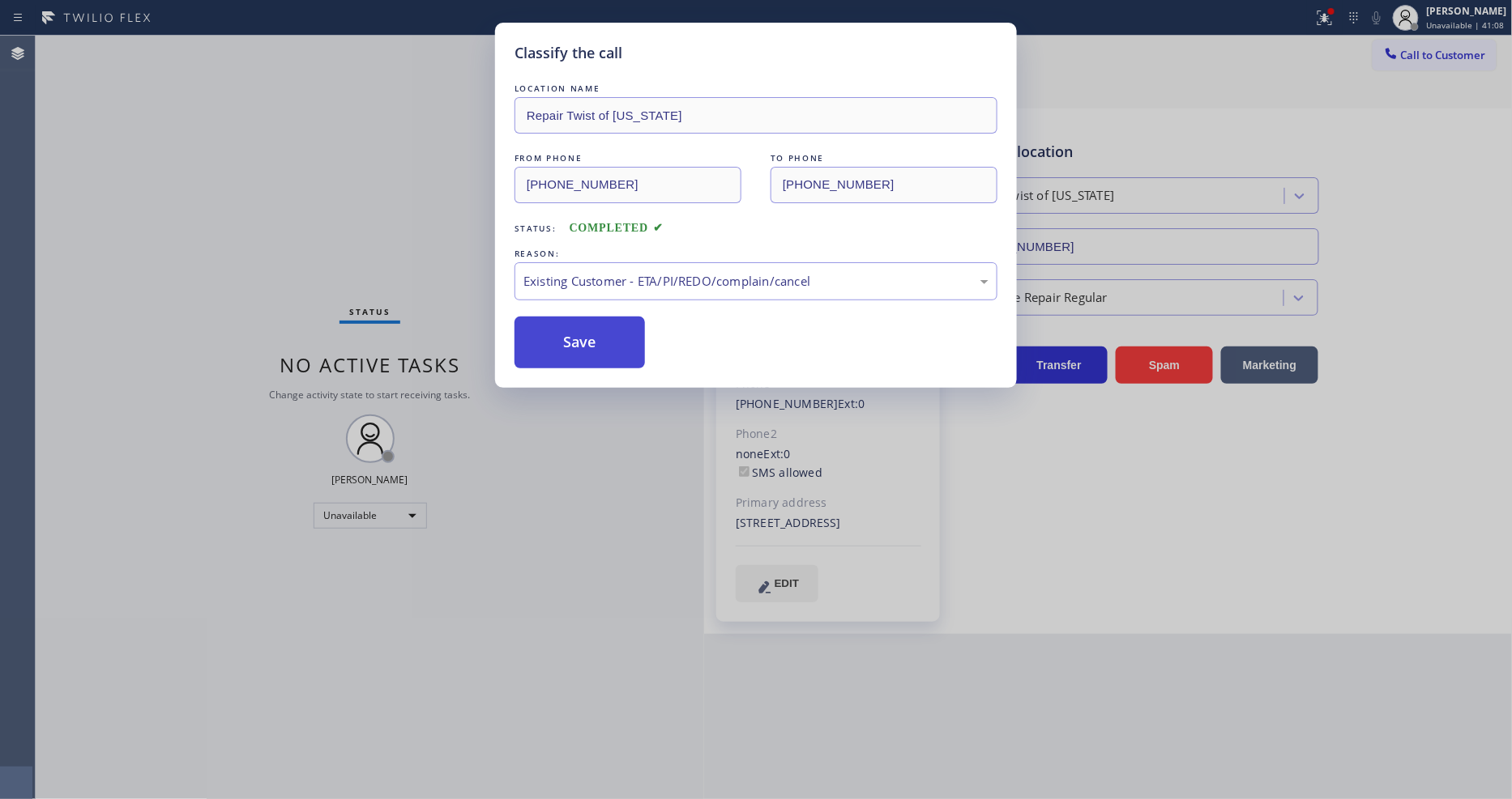
click at [578, 316] on button "Save" at bounding box center [580, 343] width 130 height 52
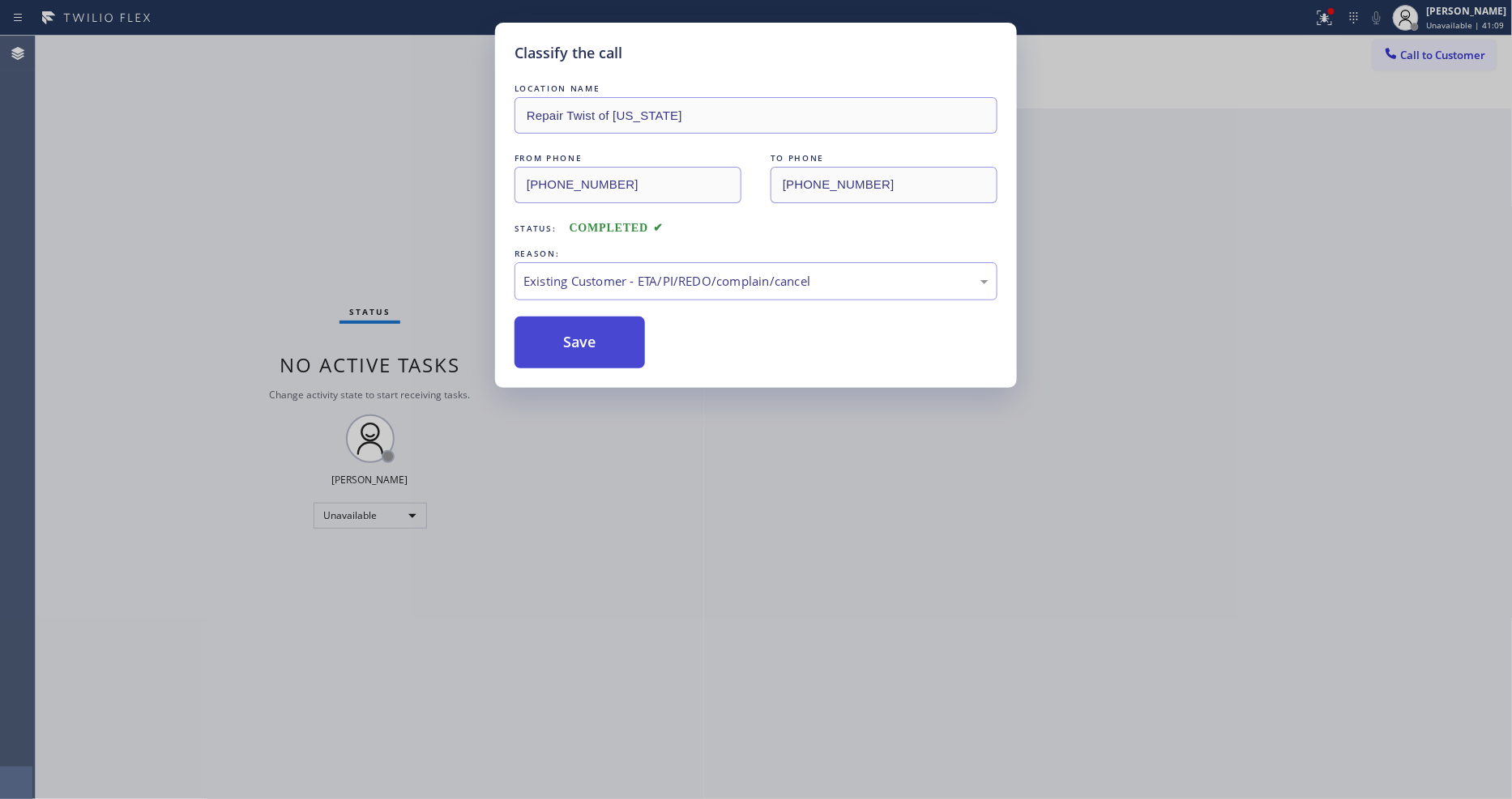
click at [578, 316] on button "Save" at bounding box center [580, 343] width 130 height 52
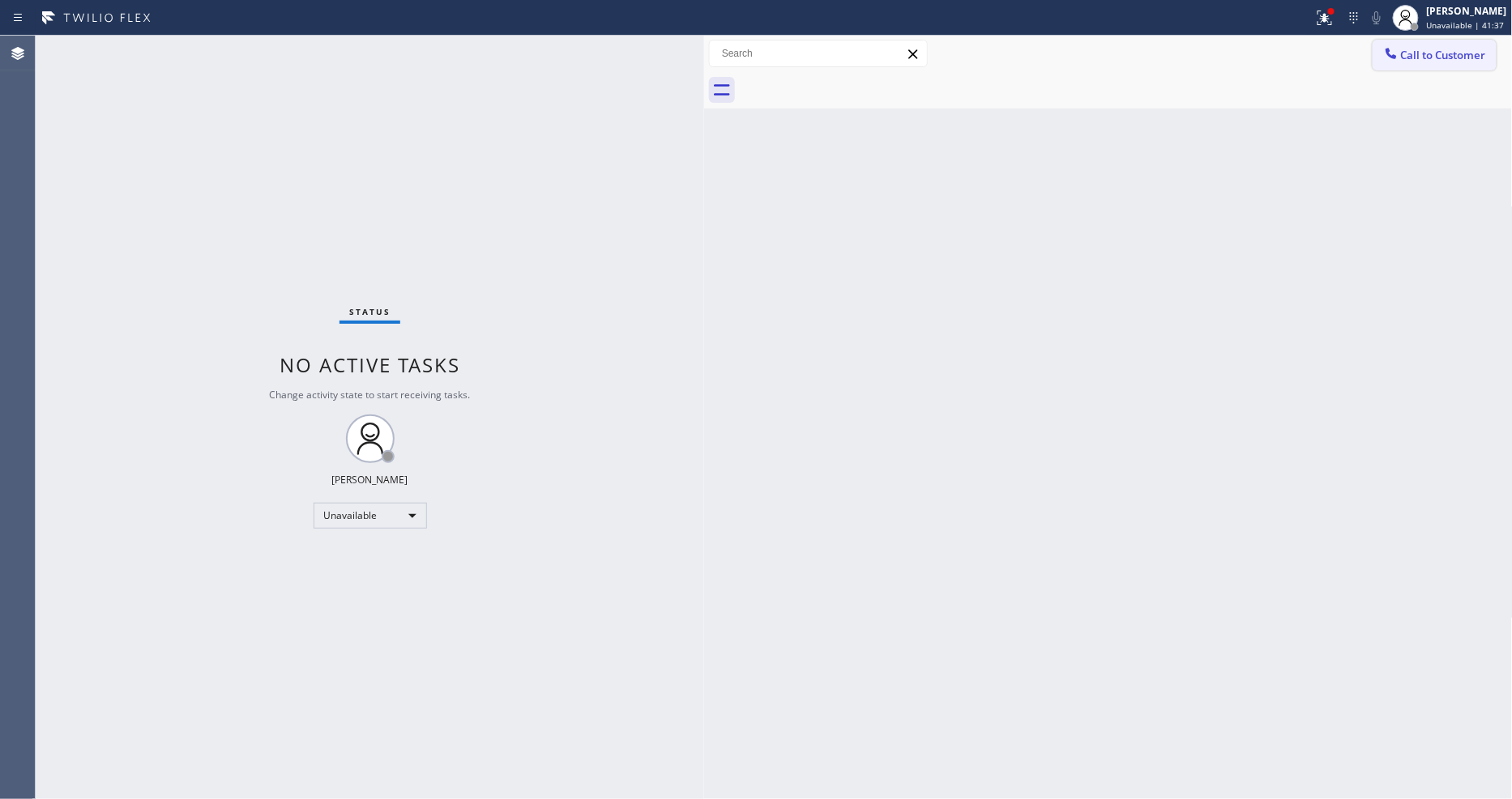
click at [1428, 63] on button "Call to Customer" at bounding box center [1435, 55] width 124 height 30
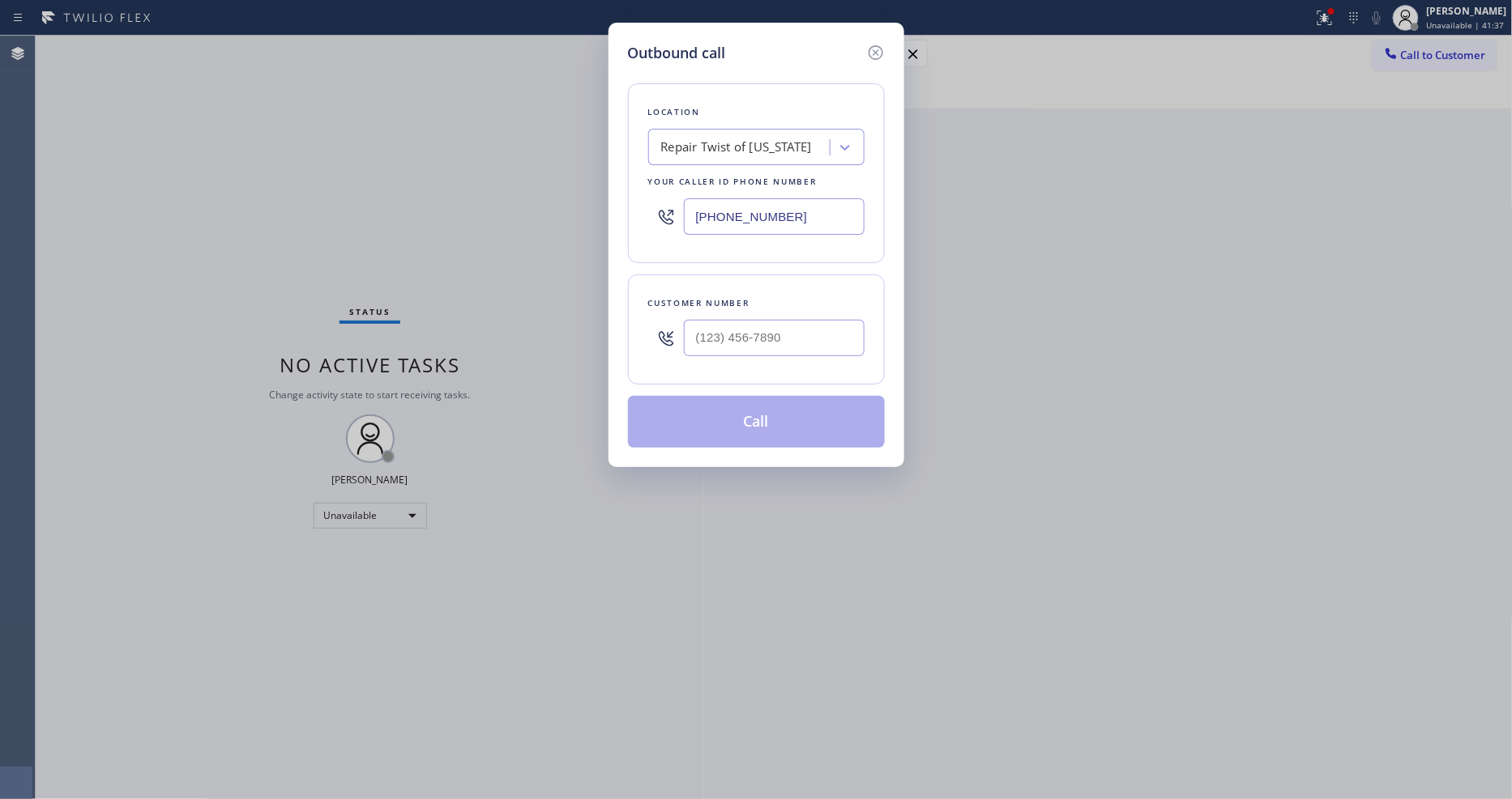
click at [756, 143] on div "Repair Twist of [US_STATE]" at bounding box center [736, 147] width 151 height 18
paste input "Subzero Repair Professionals"
type input "Subzero Repair Professionals"
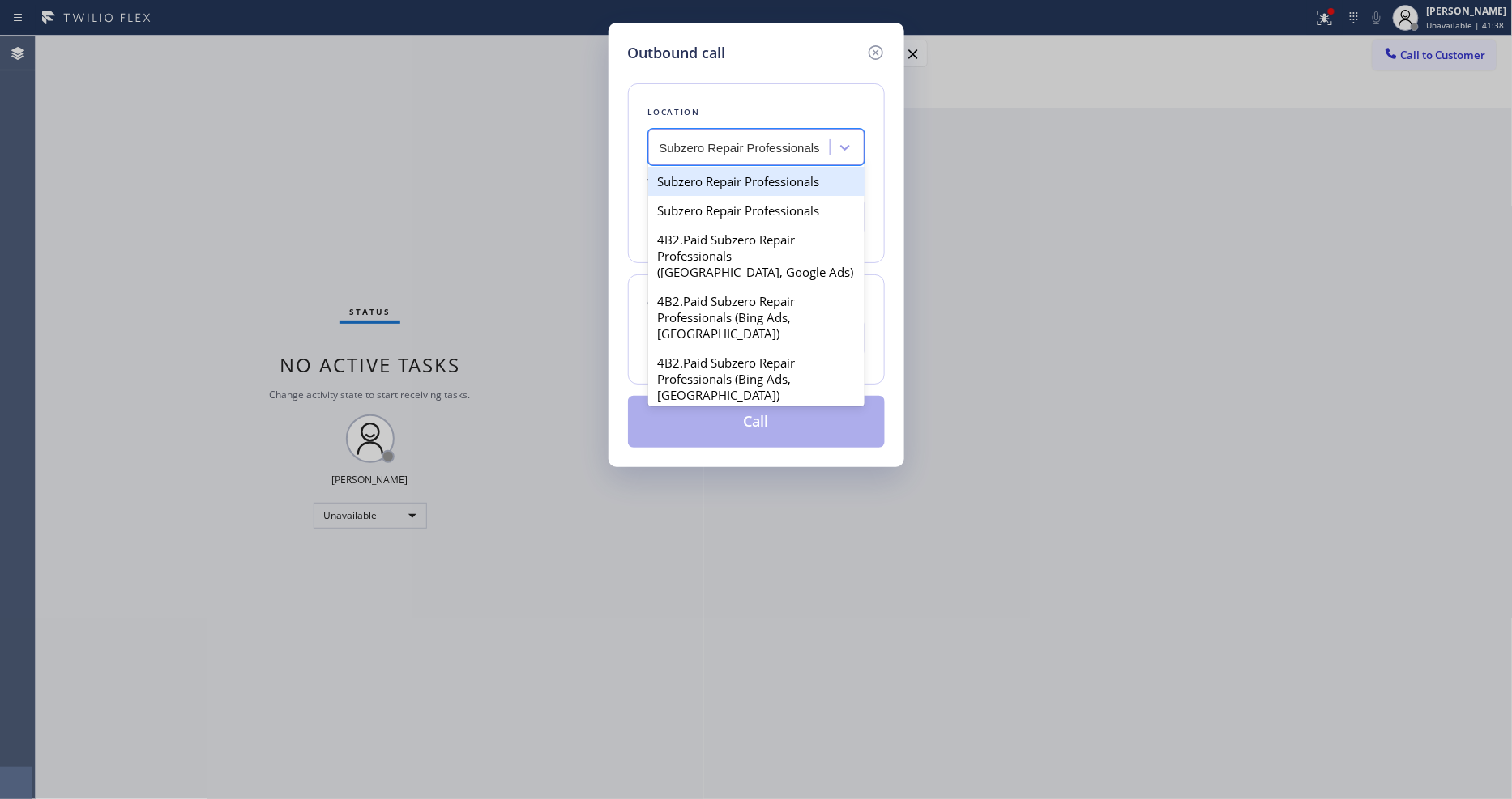
click at [716, 179] on div "Subzero Repair Professionals" at bounding box center [756, 182] width 217 height 30
type input "[PHONE_NUMBER]"
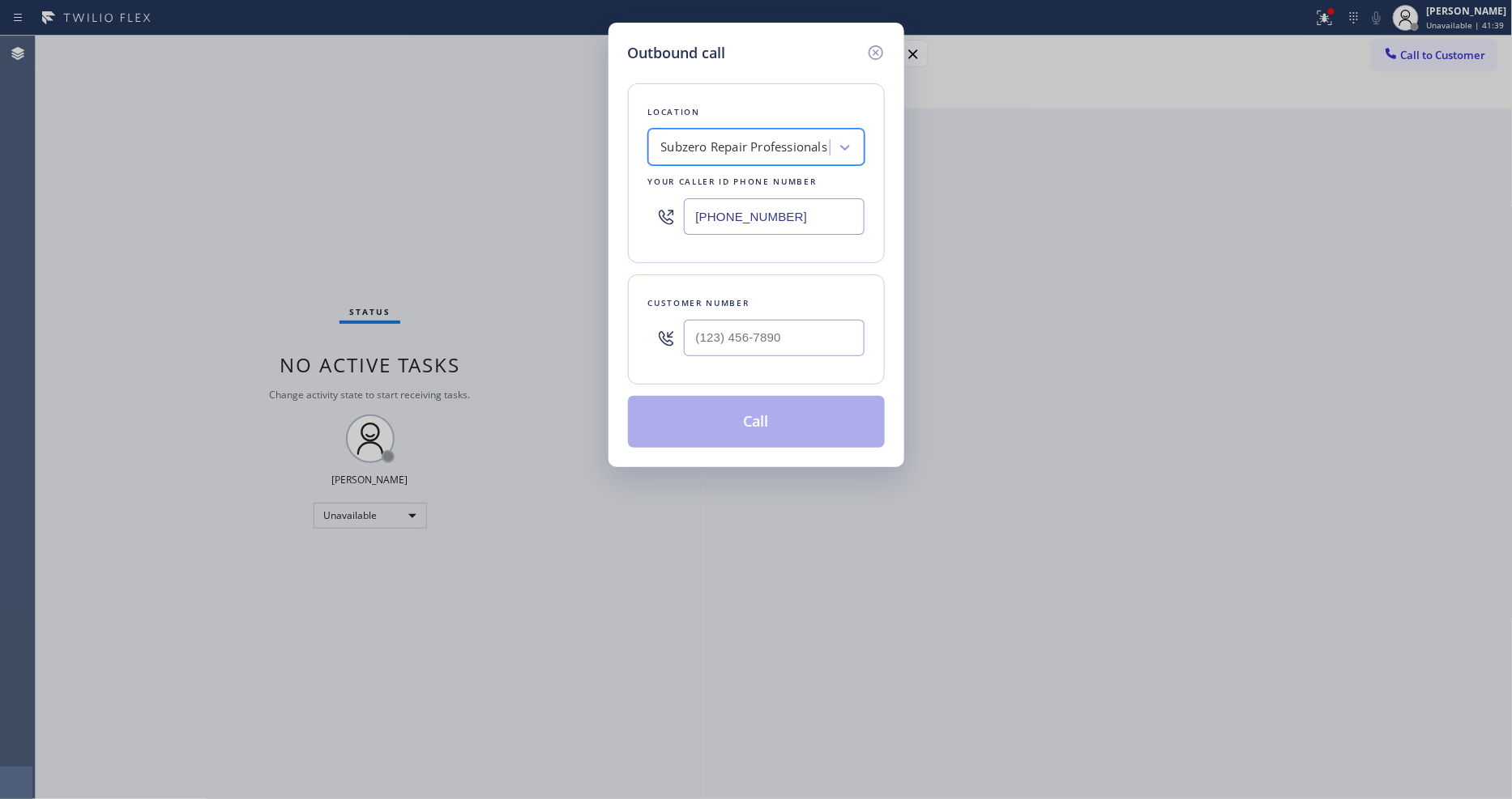
scroll to position [0, 1]
click at [740, 343] on input "(___) ___-____" at bounding box center [774, 338] width 181 height 37
paste input "347) 603-3007"
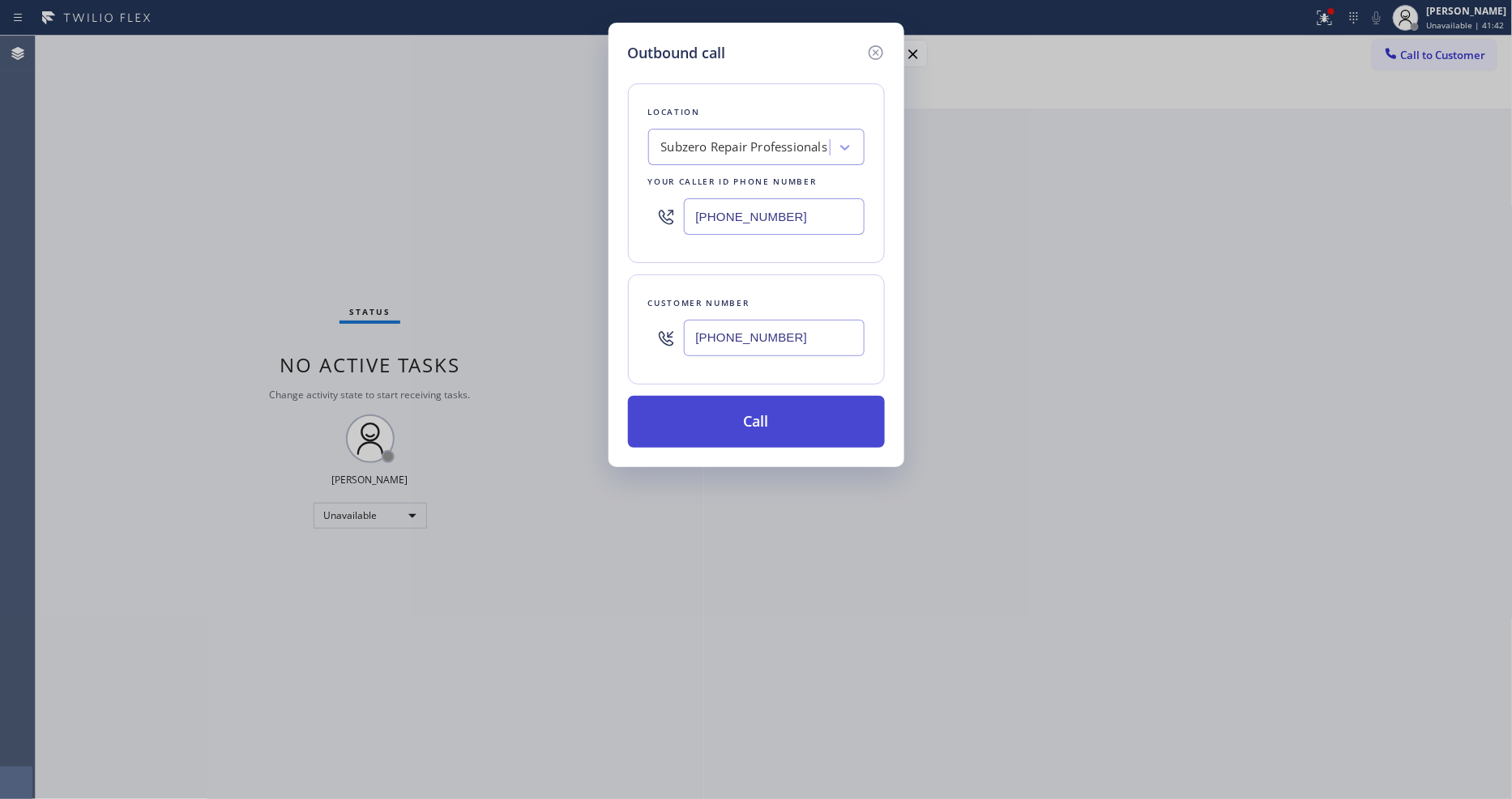
type input "[PHONE_NUMBER]"
click at [706, 410] on button "Call" at bounding box center [756, 423] width 257 height 52
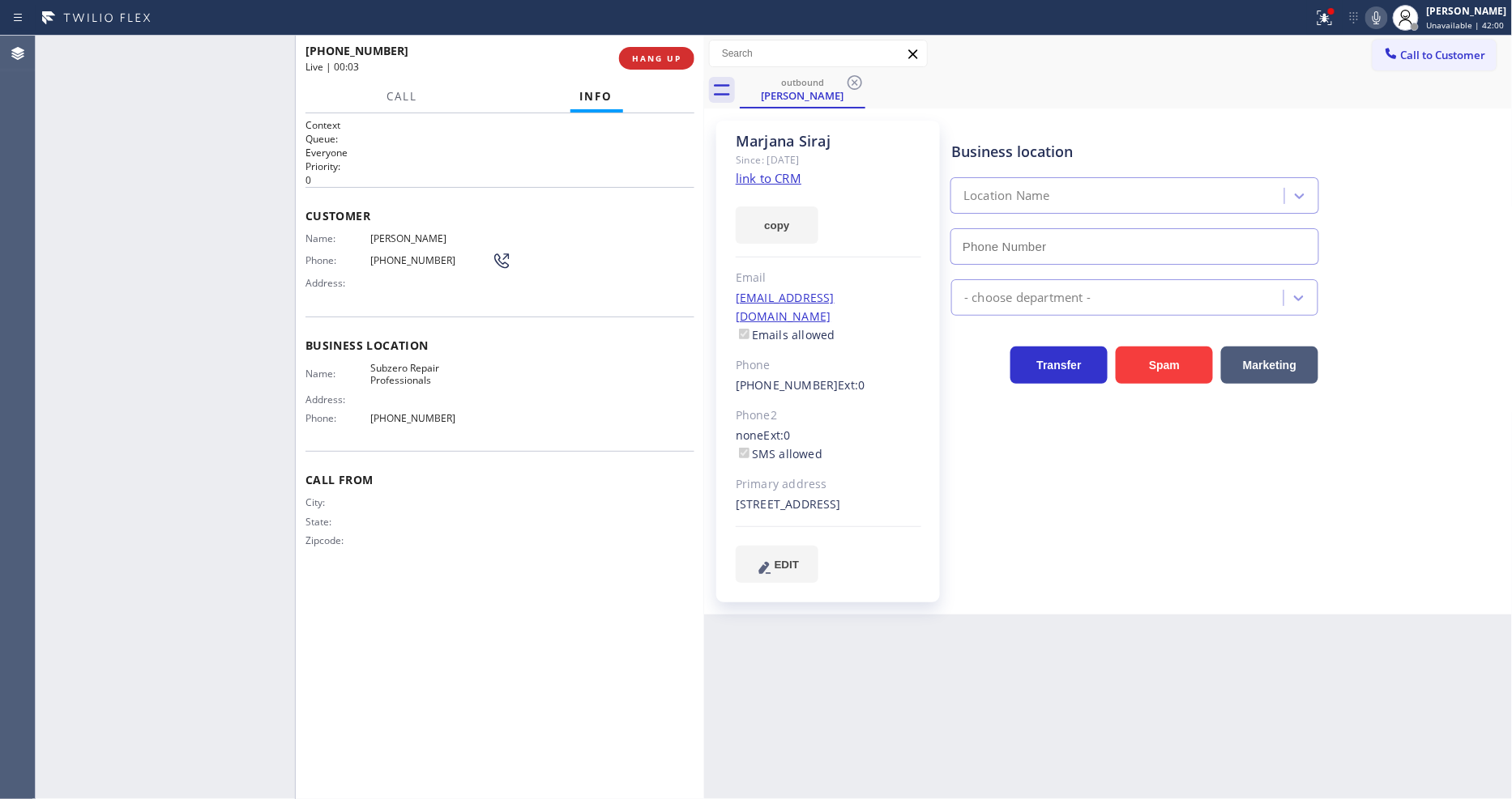
type input "[PHONE_NUMBER]"
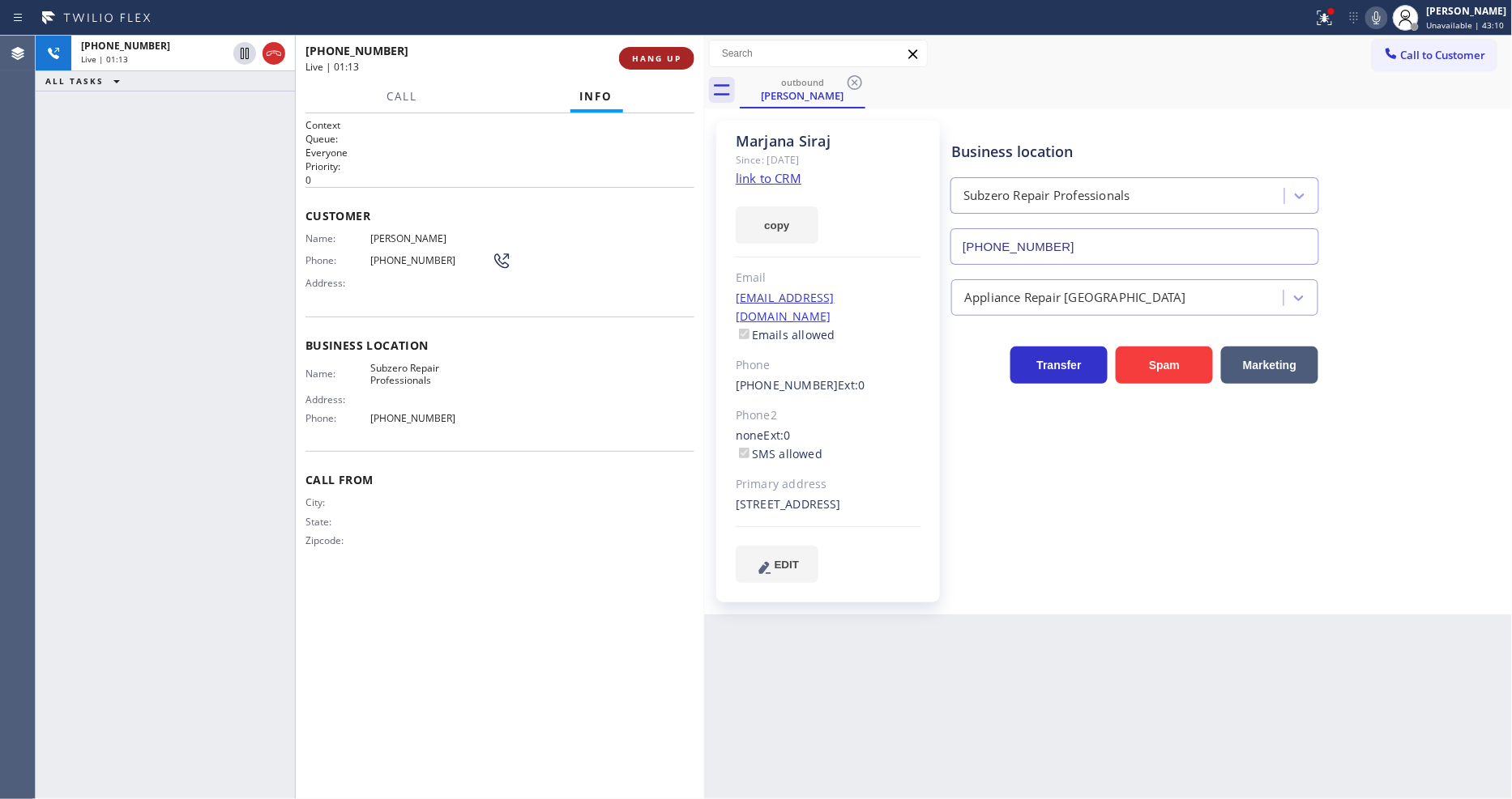
click at [635, 57] on span "HANG UP" at bounding box center [657, 58] width 50 height 11
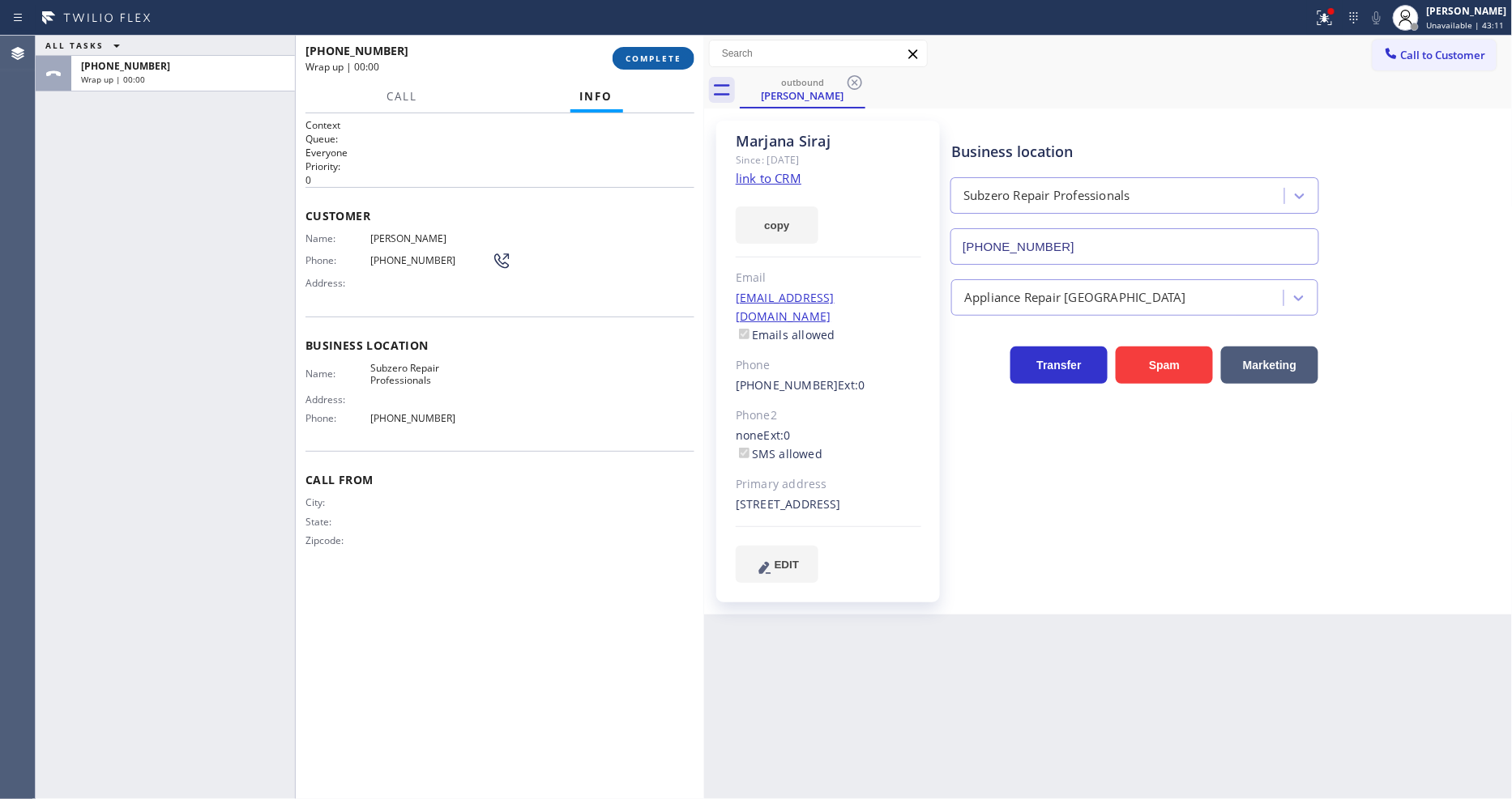
click at [635, 57] on span "COMPLETE" at bounding box center [653, 58] width 56 height 11
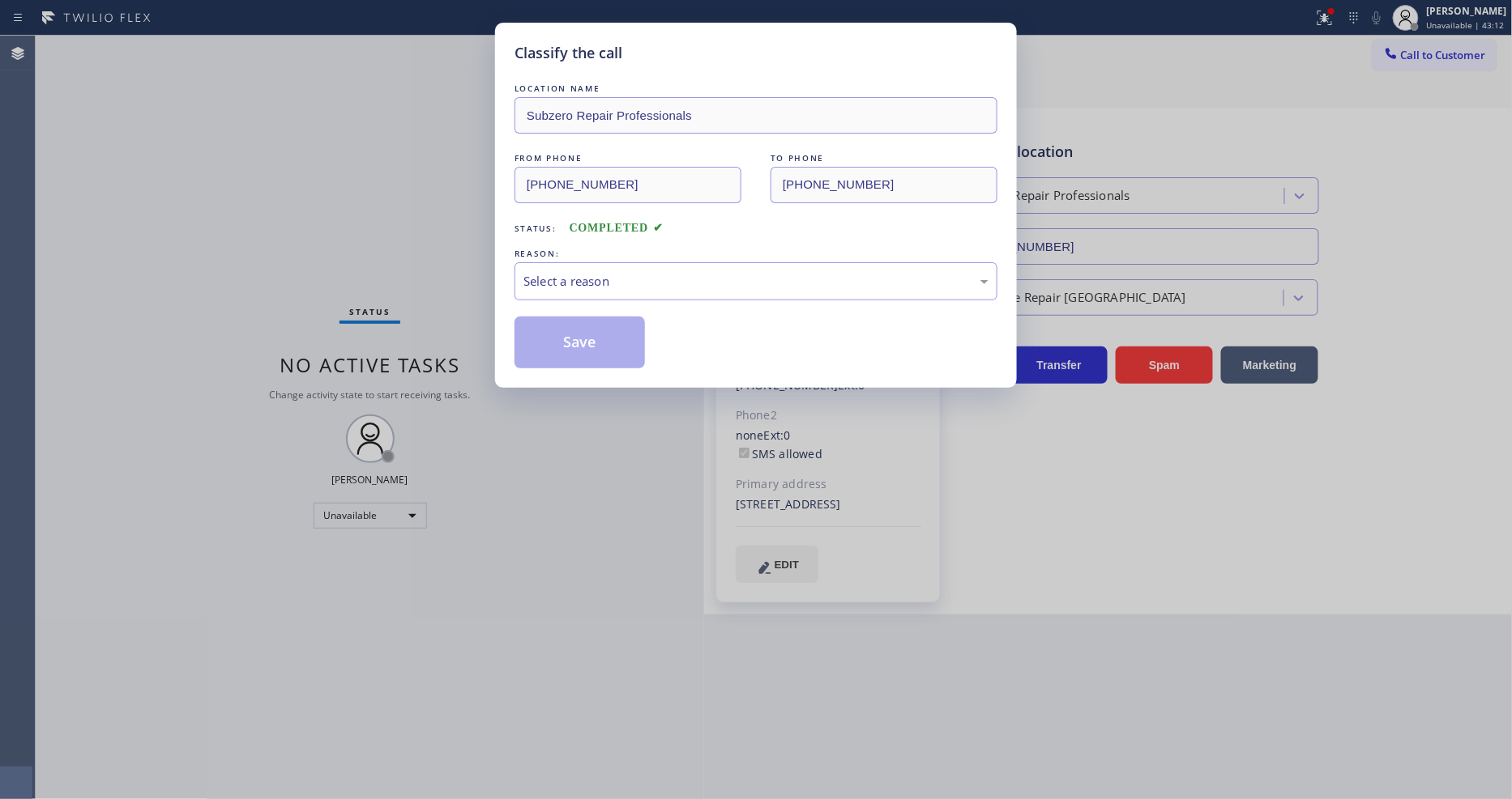
click at [548, 272] on div "Select a reason" at bounding box center [756, 281] width 465 height 18
click at [547, 336] on button "Save" at bounding box center [580, 343] width 130 height 52
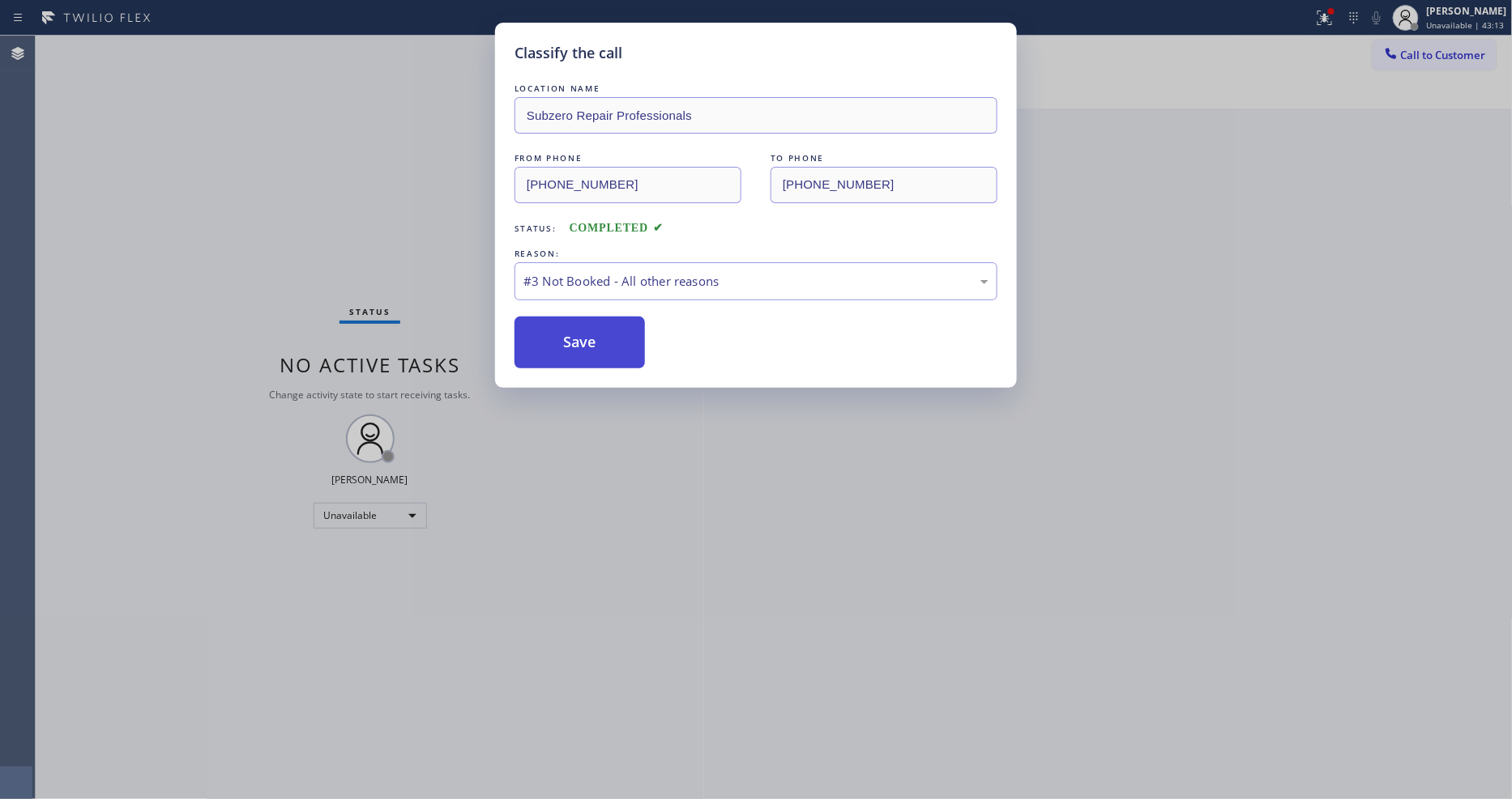
click at [547, 336] on button "Save" at bounding box center [580, 343] width 130 height 52
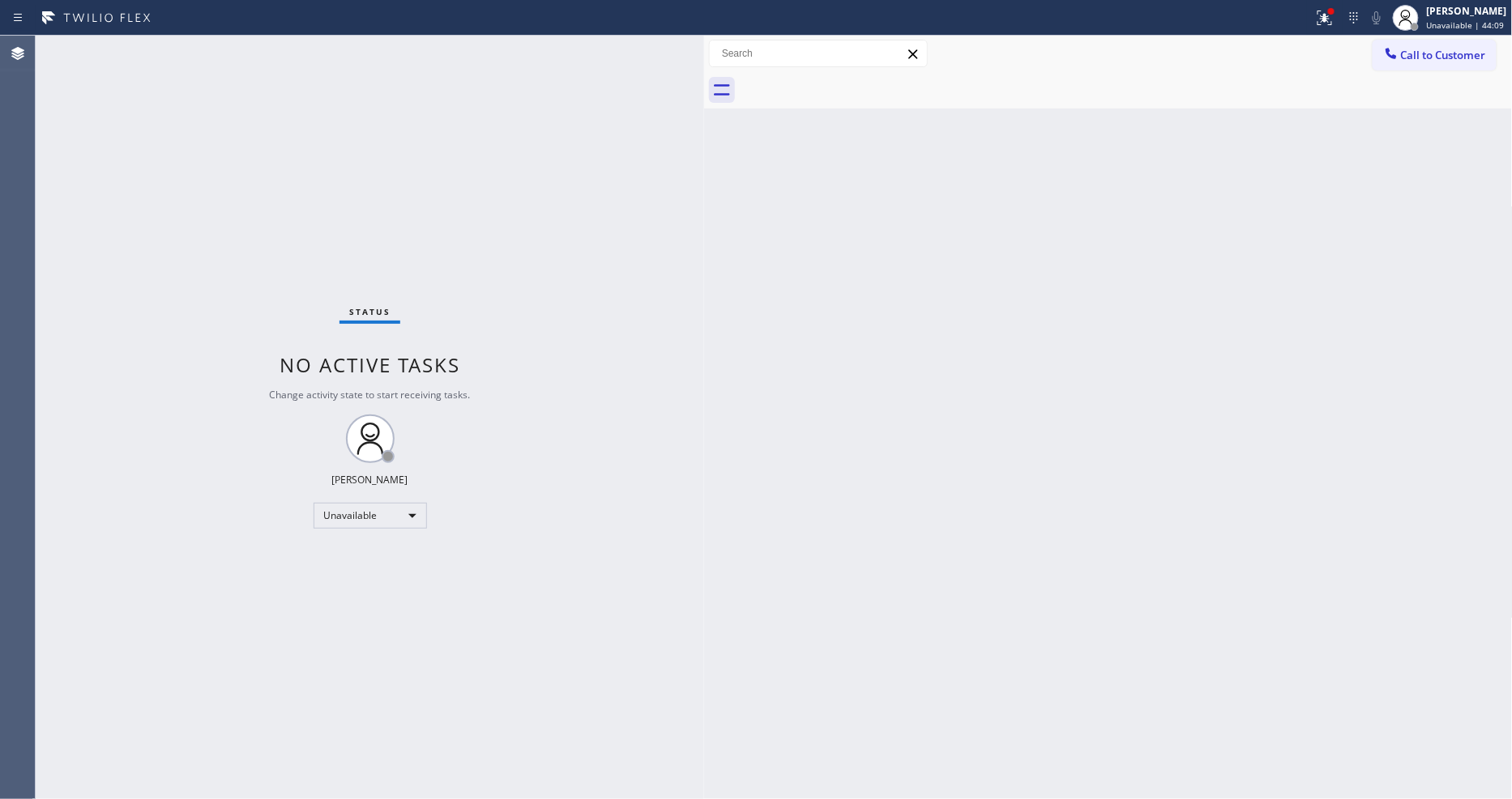
click at [1204, 605] on div "Back to Dashboard Change Sender ID Customers Technicians Select a contact Outbo…" at bounding box center [1109, 417] width 809 height 763
drag, startPoint x: 1339, startPoint y: 17, endPoint x: 1311, endPoint y: 99, distance: 86.6
click at [1335, 17] on icon at bounding box center [1325, 17] width 19 height 19
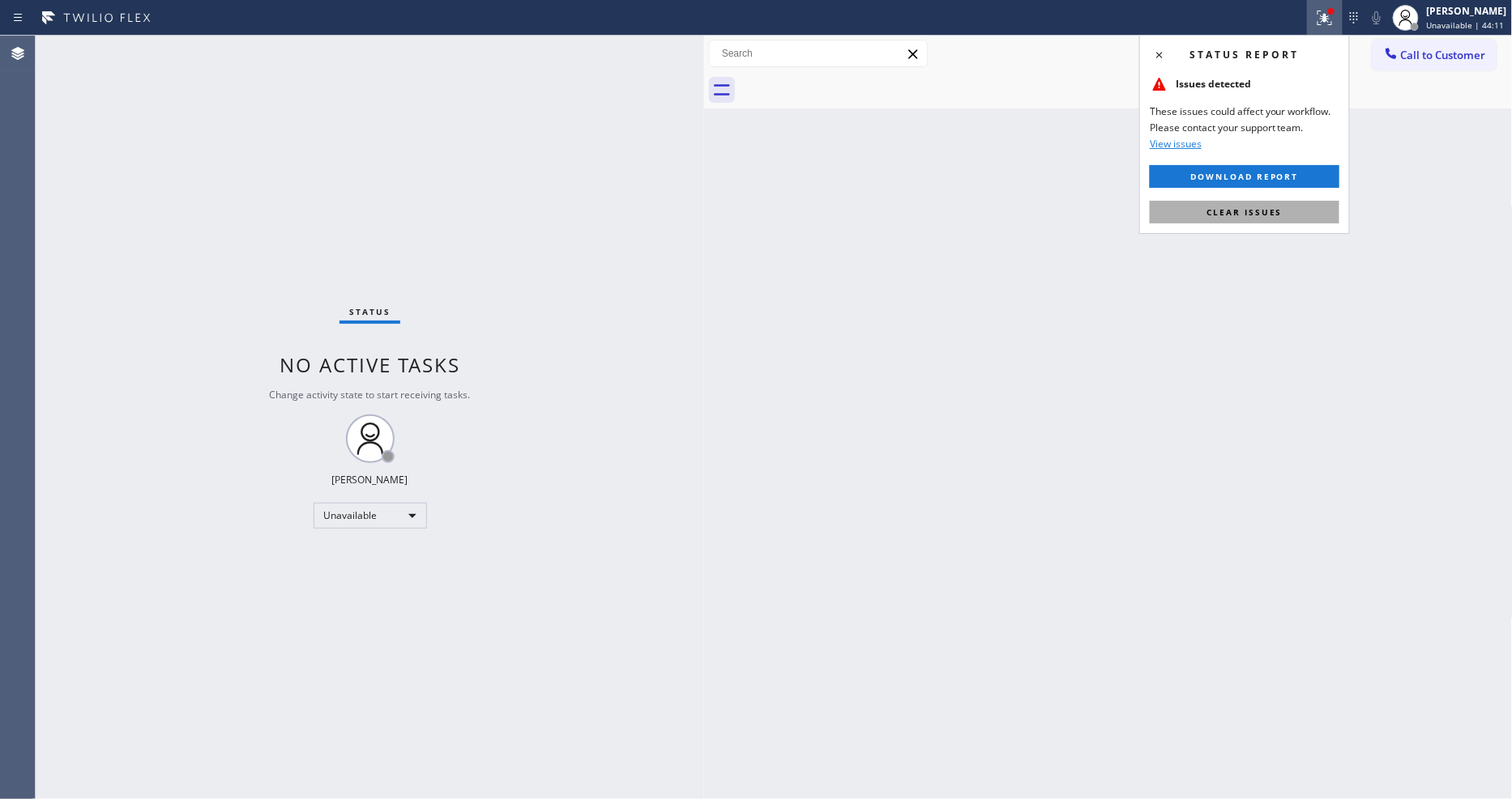
click at [1266, 212] on span "Clear issues" at bounding box center [1245, 212] width 77 height 11
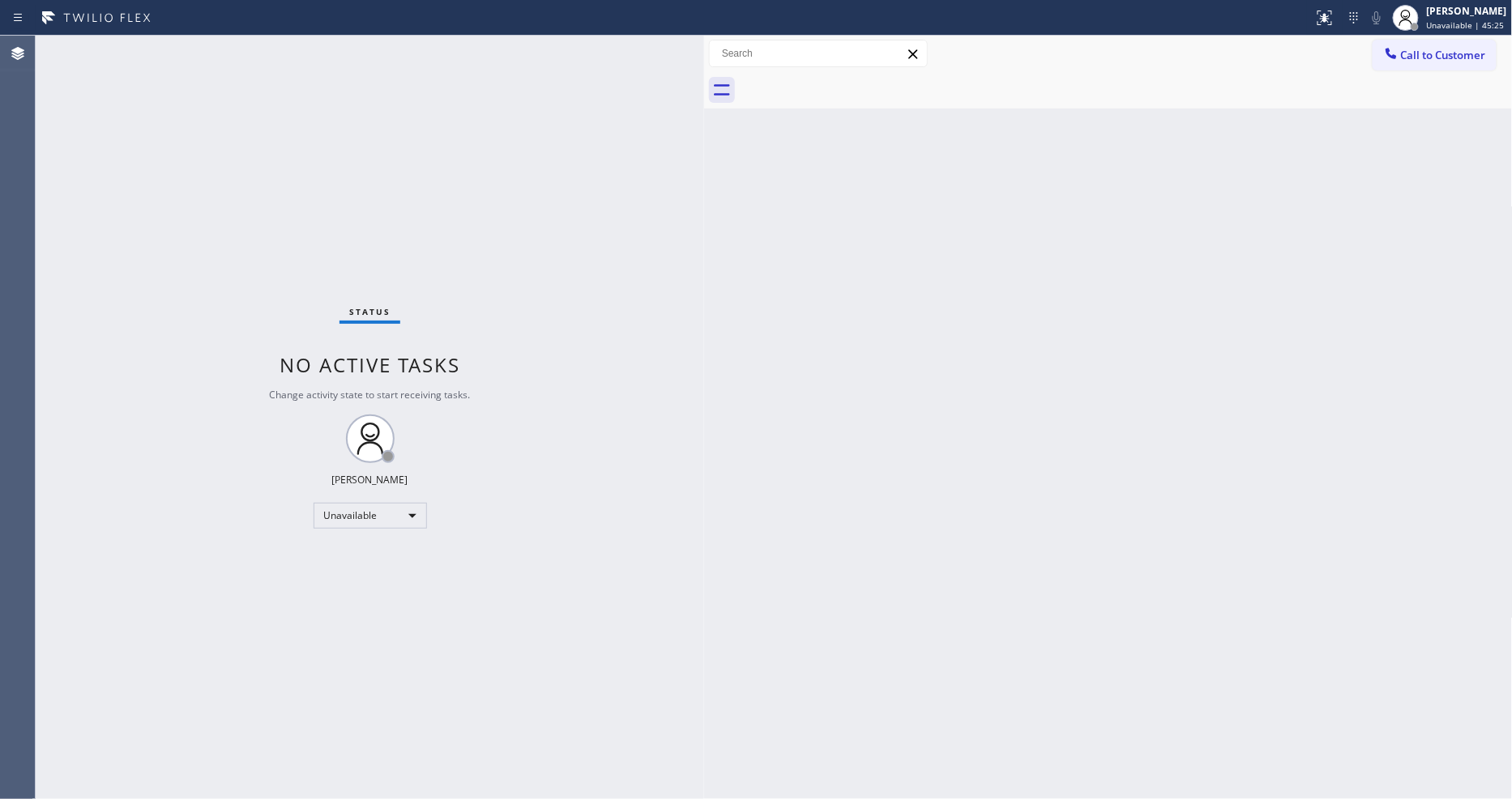
drag, startPoint x: 1086, startPoint y: 174, endPoint x: 957, endPoint y: 742, distance: 582.5
click at [1086, 179] on div "Back to Dashboard Change Sender ID Customers Technicians Select a contact Outbo…" at bounding box center [1109, 417] width 809 height 763
click at [1418, 55] on span "Call to Customer" at bounding box center [1444, 55] width 85 height 15
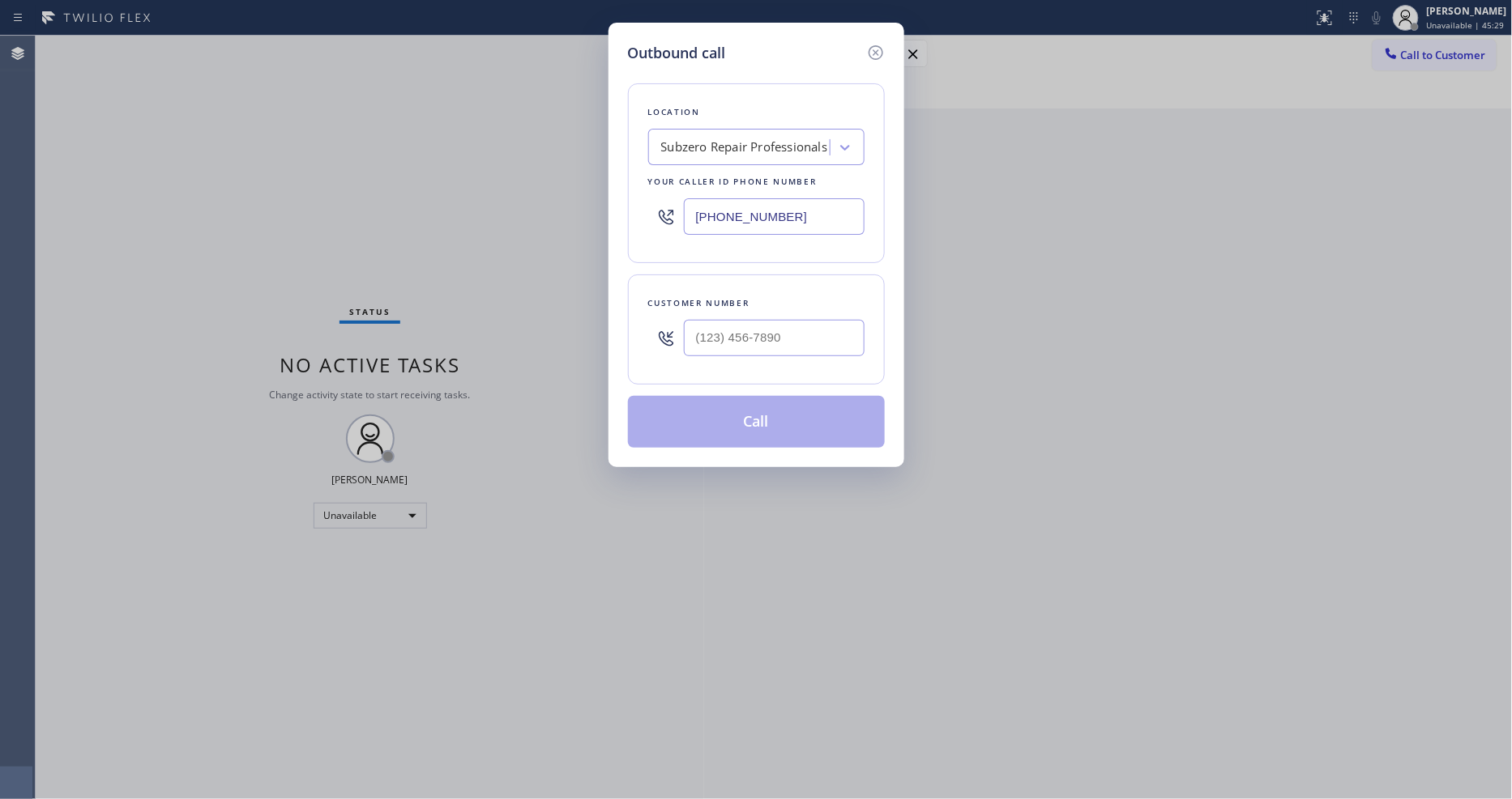
click at [783, 134] on div "Subzero Repair Professionals" at bounding box center [741, 148] width 177 height 29
paste input "Electricians Service Team"
type input "Electricians Service Team"
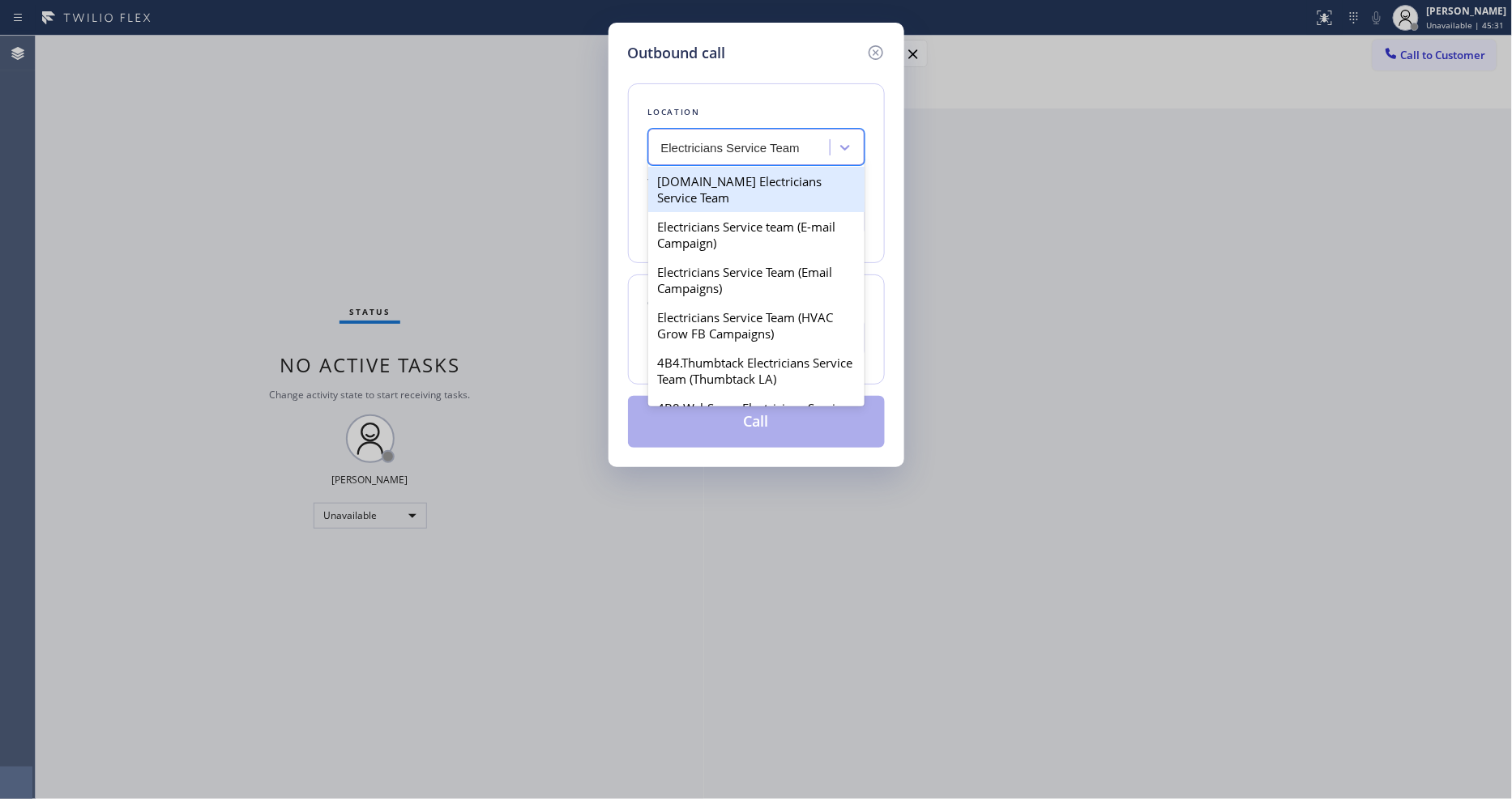
click at [682, 178] on div "[DOMAIN_NAME] Electricians Service Team" at bounding box center [756, 190] width 217 height 45
type input "[PHONE_NUMBER]"
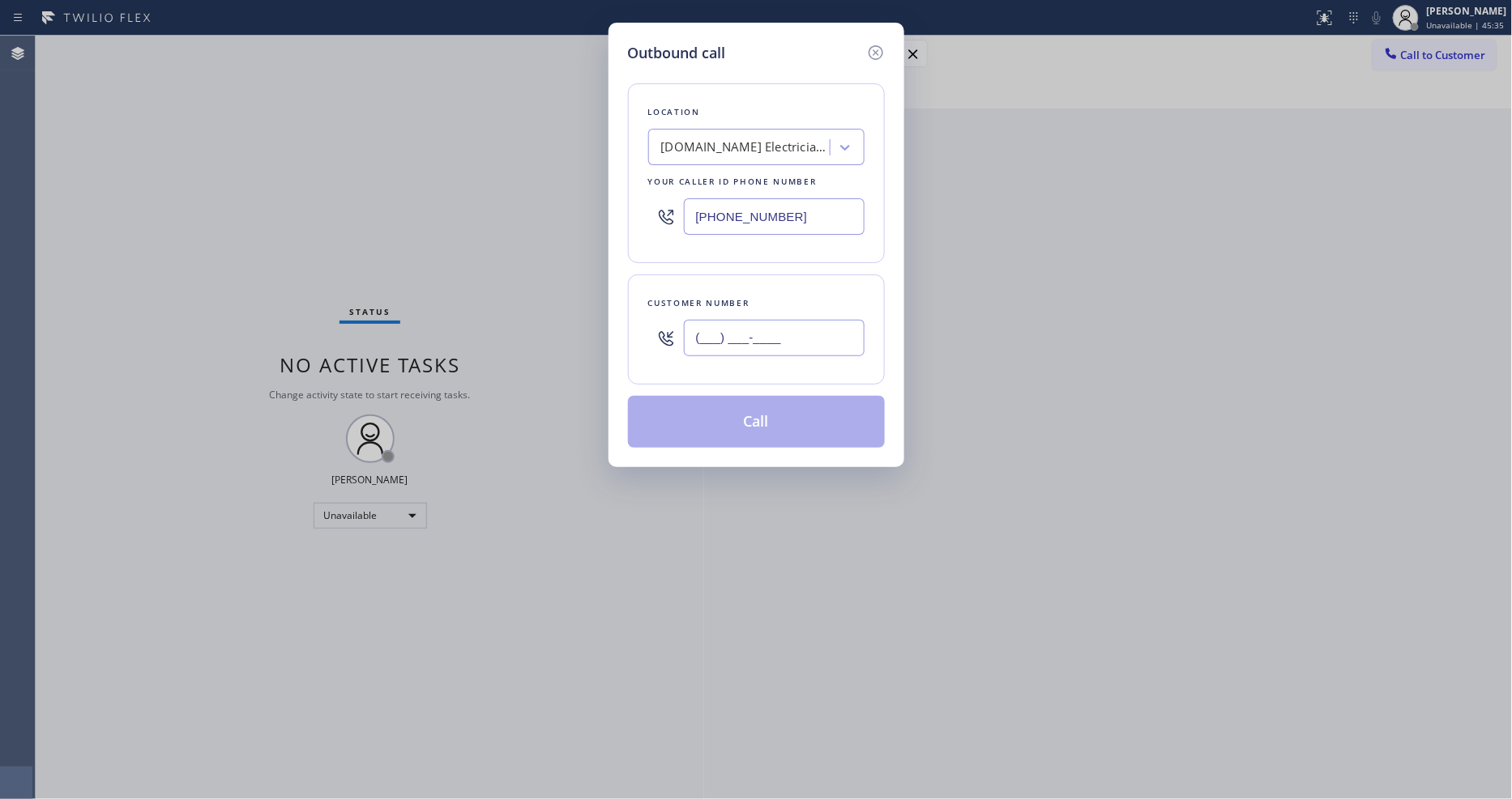
click at [723, 325] on input "(___) ___-____" at bounding box center [774, 338] width 181 height 37
paste input "805) 770-9738"
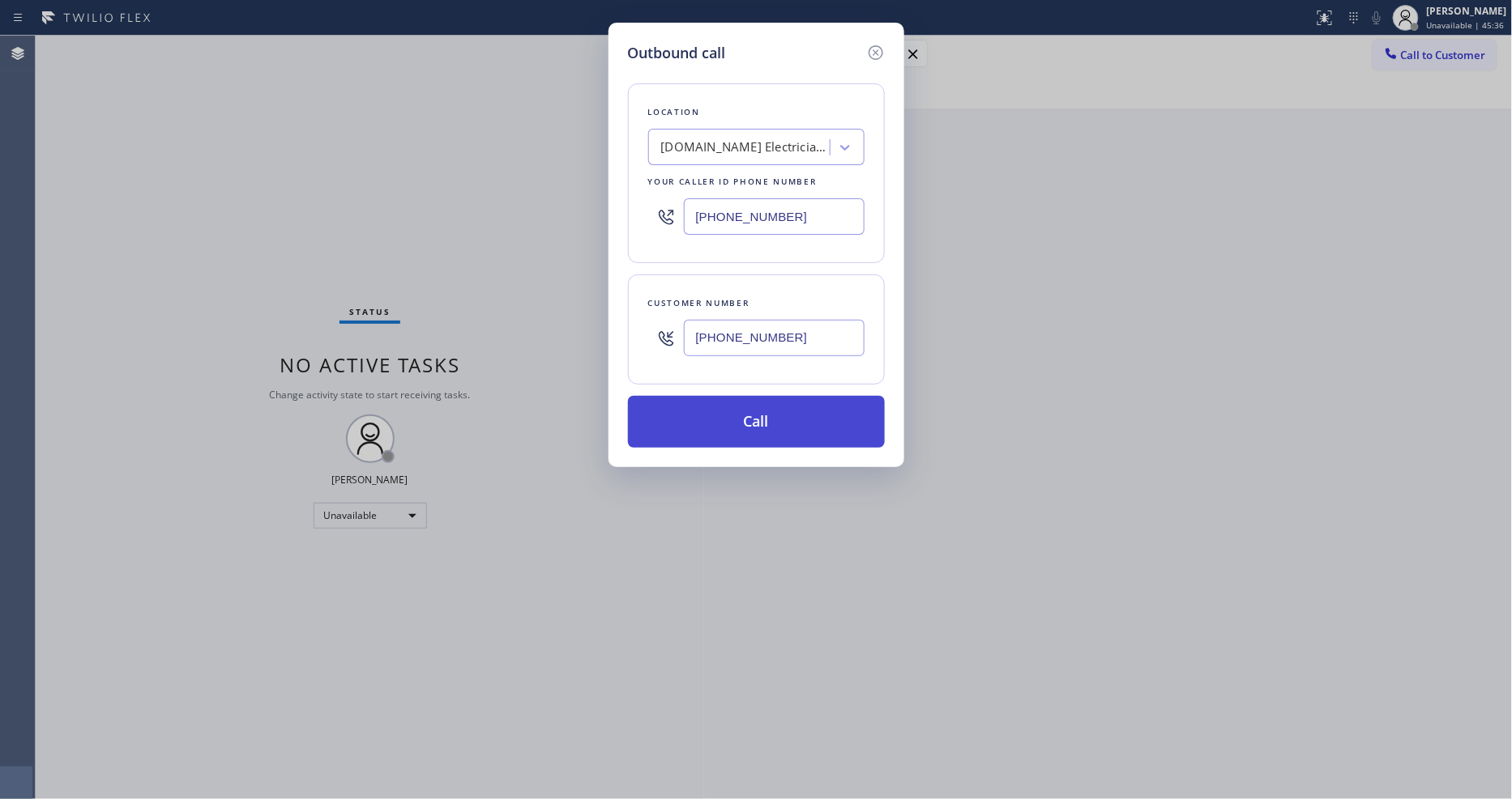
type input "[PHONE_NUMBER]"
click at [704, 407] on button "Call" at bounding box center [756, 423] width 257 height 52
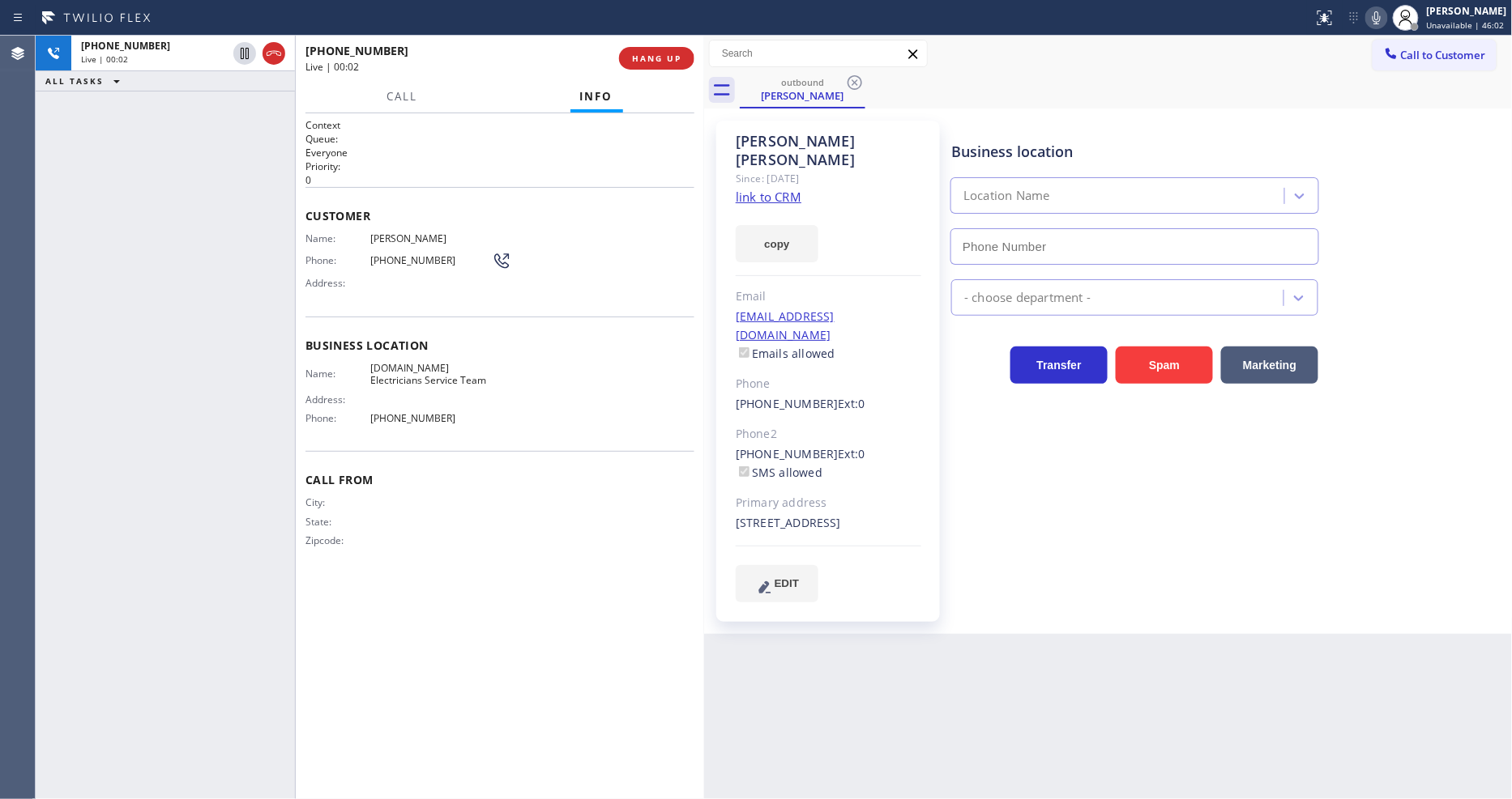
type input "[PHONE_NUMBER]"
click at [646, 65] on button "HANG UP" at bounding box center [657, 58] width 76 height 23
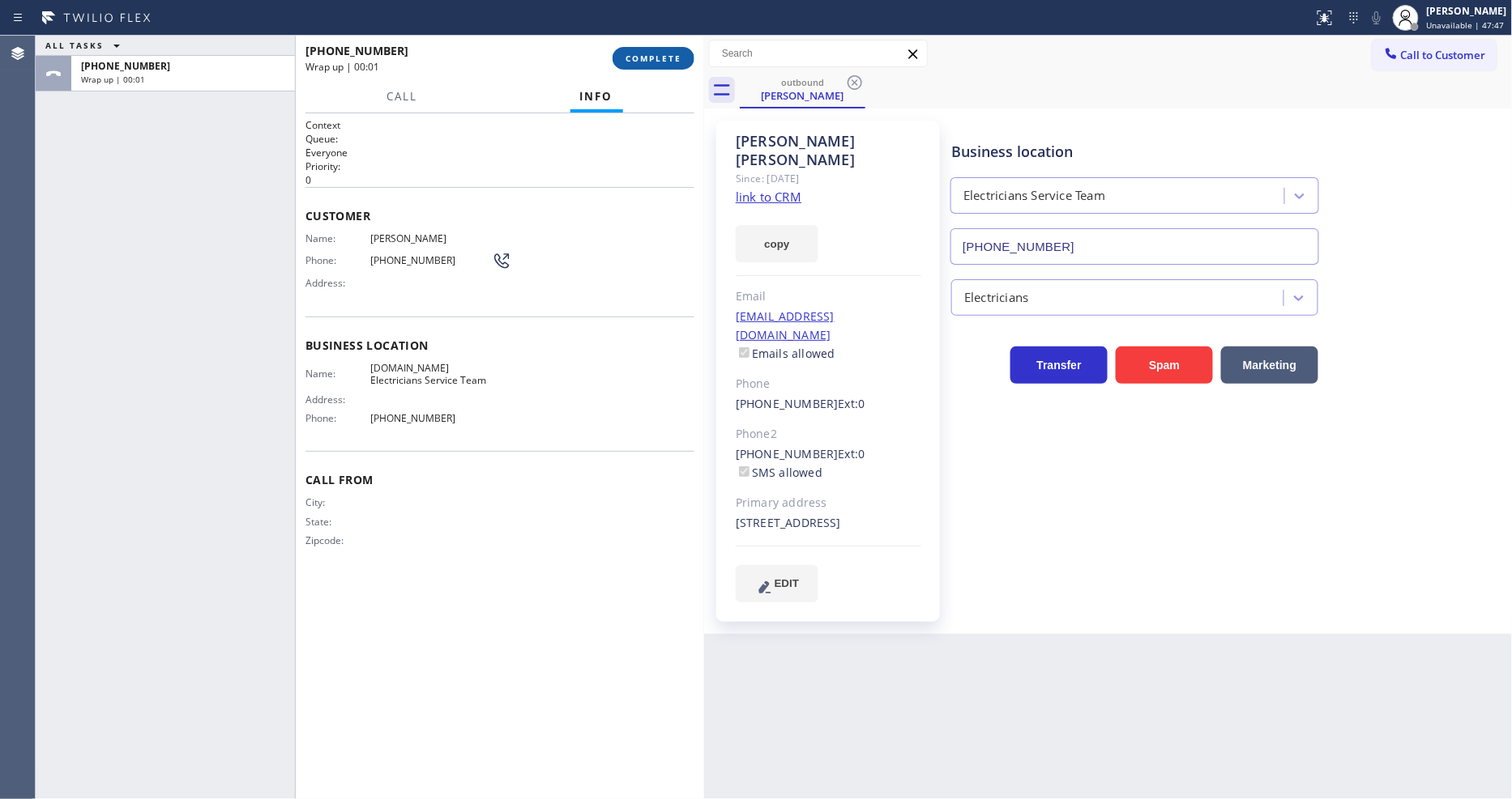
click at [646, 63] on span "COMPLETE" at bounding box center [653, 58] width 56 height 11
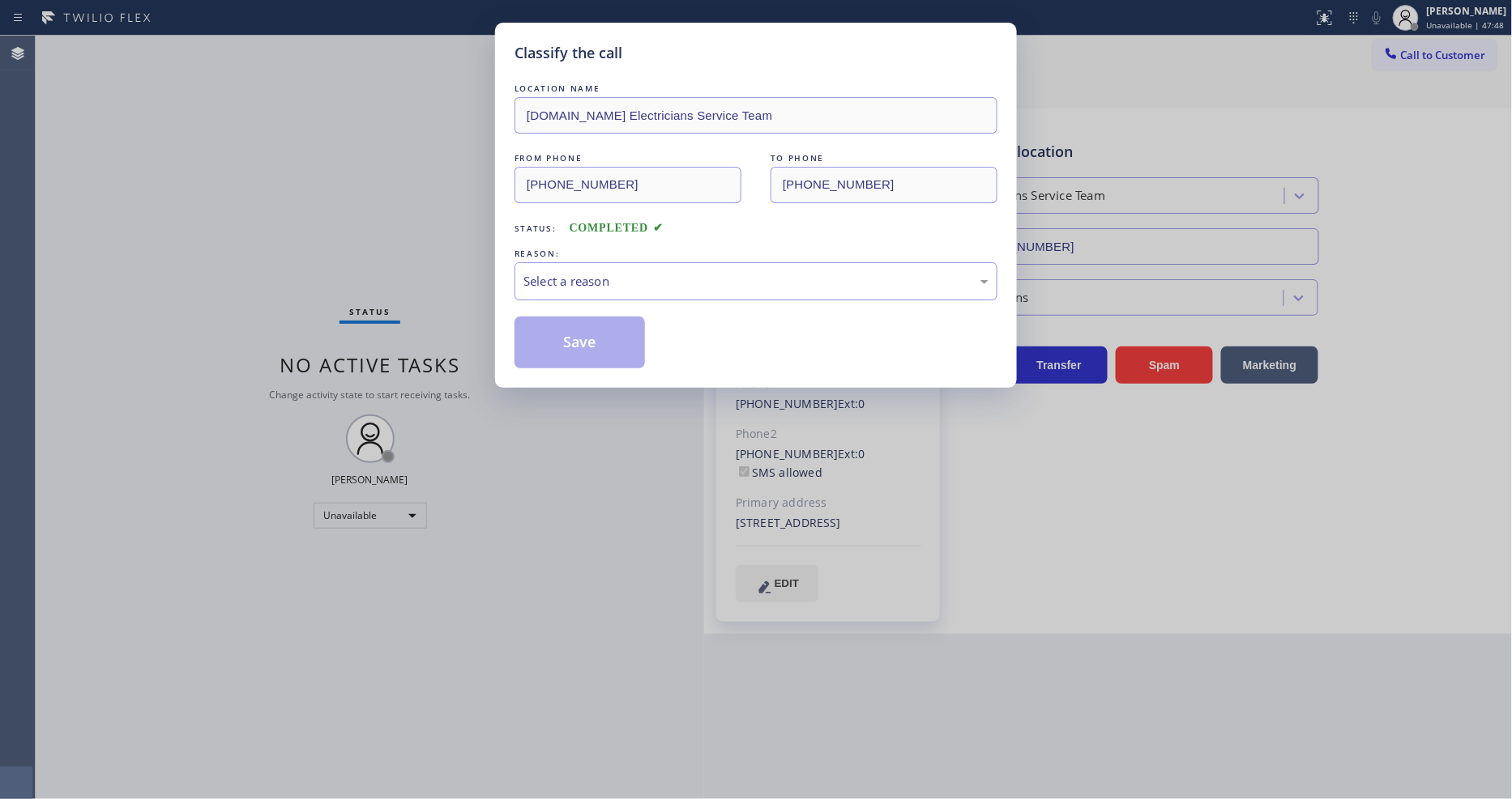
click at [525, 285] on div "Select a reason" at bounding box center [756, 281] width 465 height 18
click at [535, 341] on button "Save" at bounding box center [580, 343] width 130 height 52
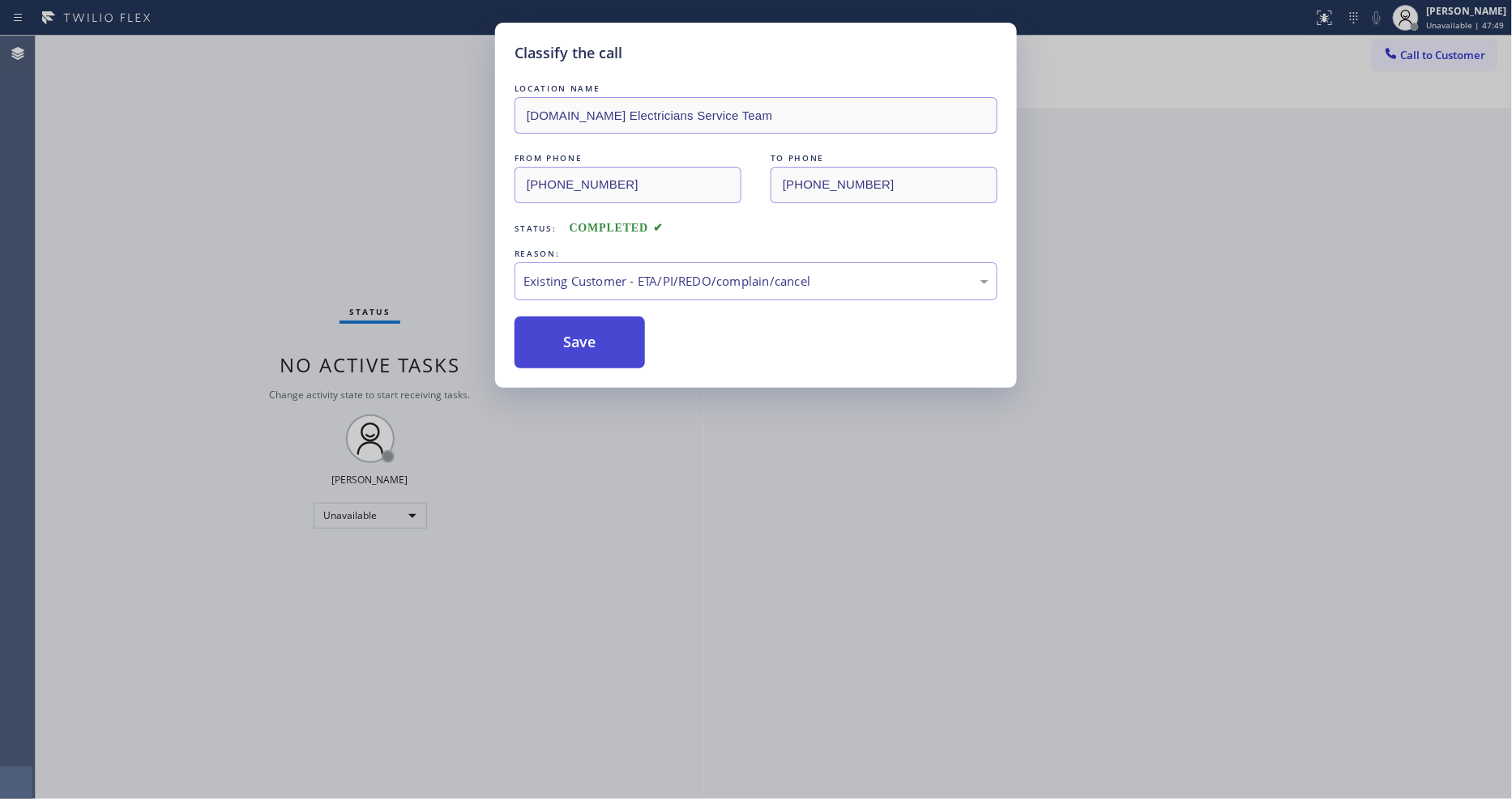
click at [535, 337] on button "Save" at bounding box center [580, 343] width 130 height 52
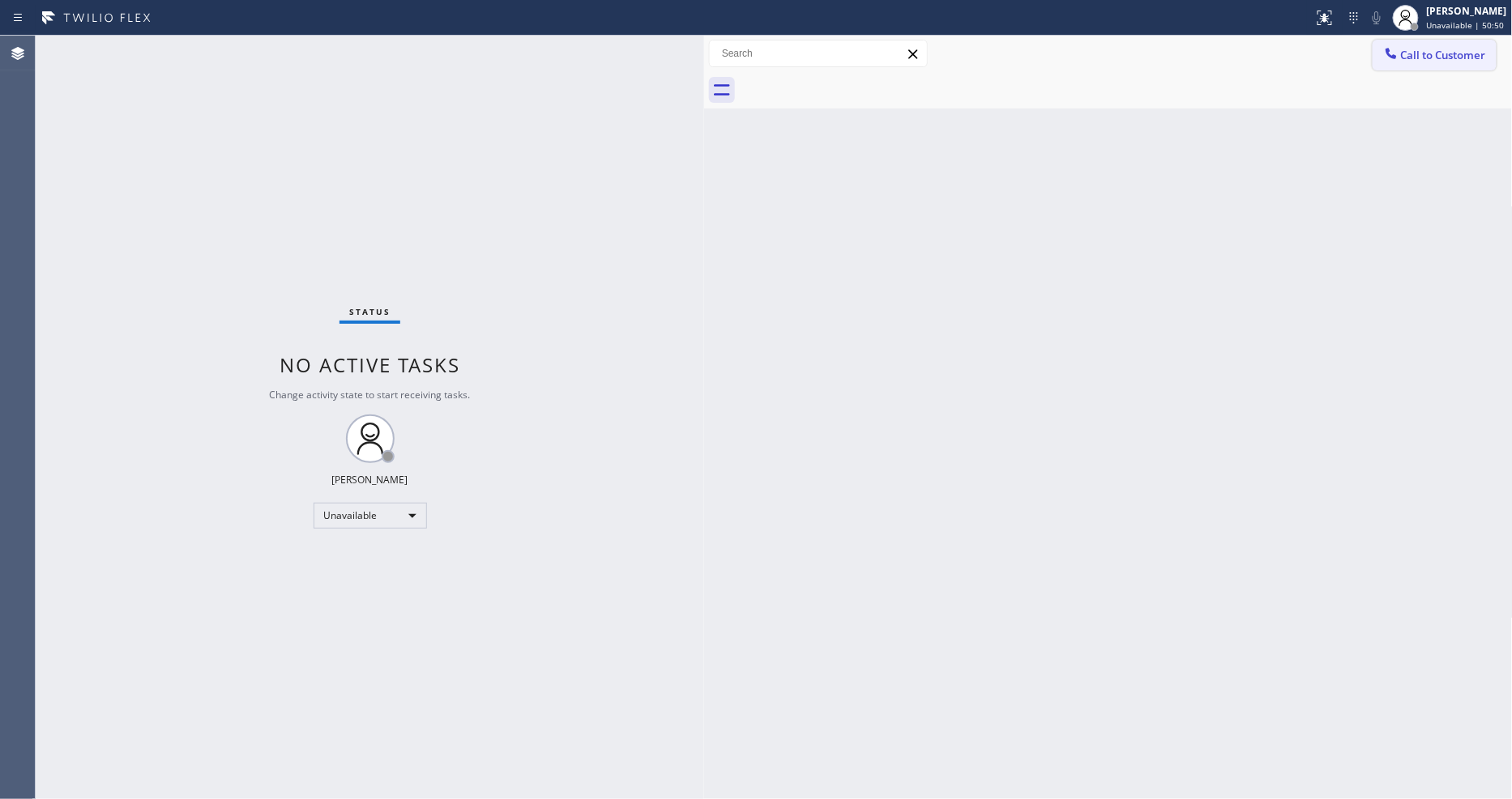
click at [1389, 66] on button "Call to Customer" at bounding box center [1435, 55] width 124 height 30
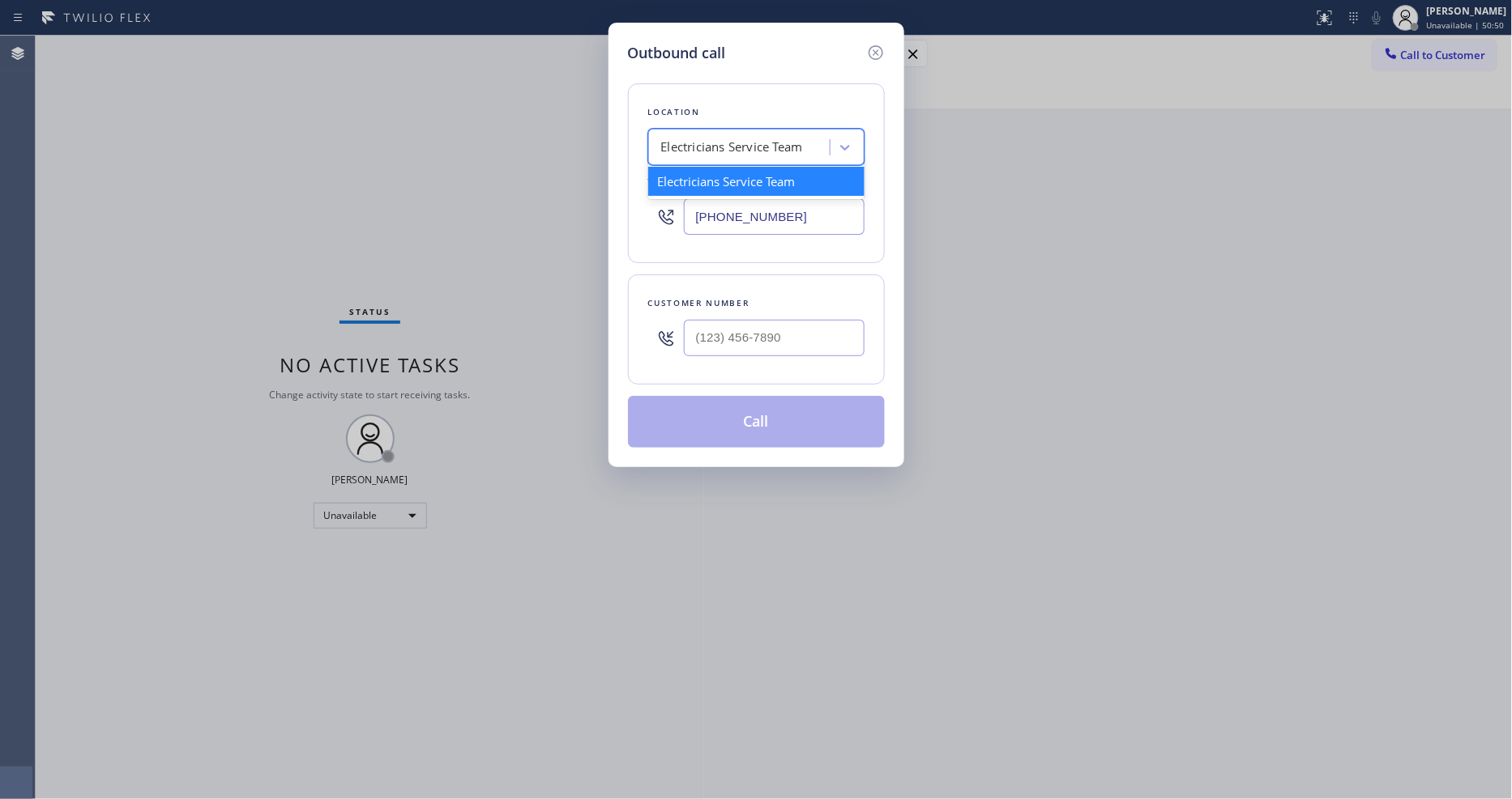
click at [693, 156] on div "Electricians Service Team" at bounding box center [741, 148] width 177 height 29
paste input "[PERSON_NAME] Dacor Appliance Repair"
type input "[PERSON_NAME] Dacor Appliance Repair"
click at [699, 179] on div "[PERSON_NAME] Dacor Appliance Repair" at bounding box center [756, 190] width 217 height 45
type input "[PHONE_NUMBER]"
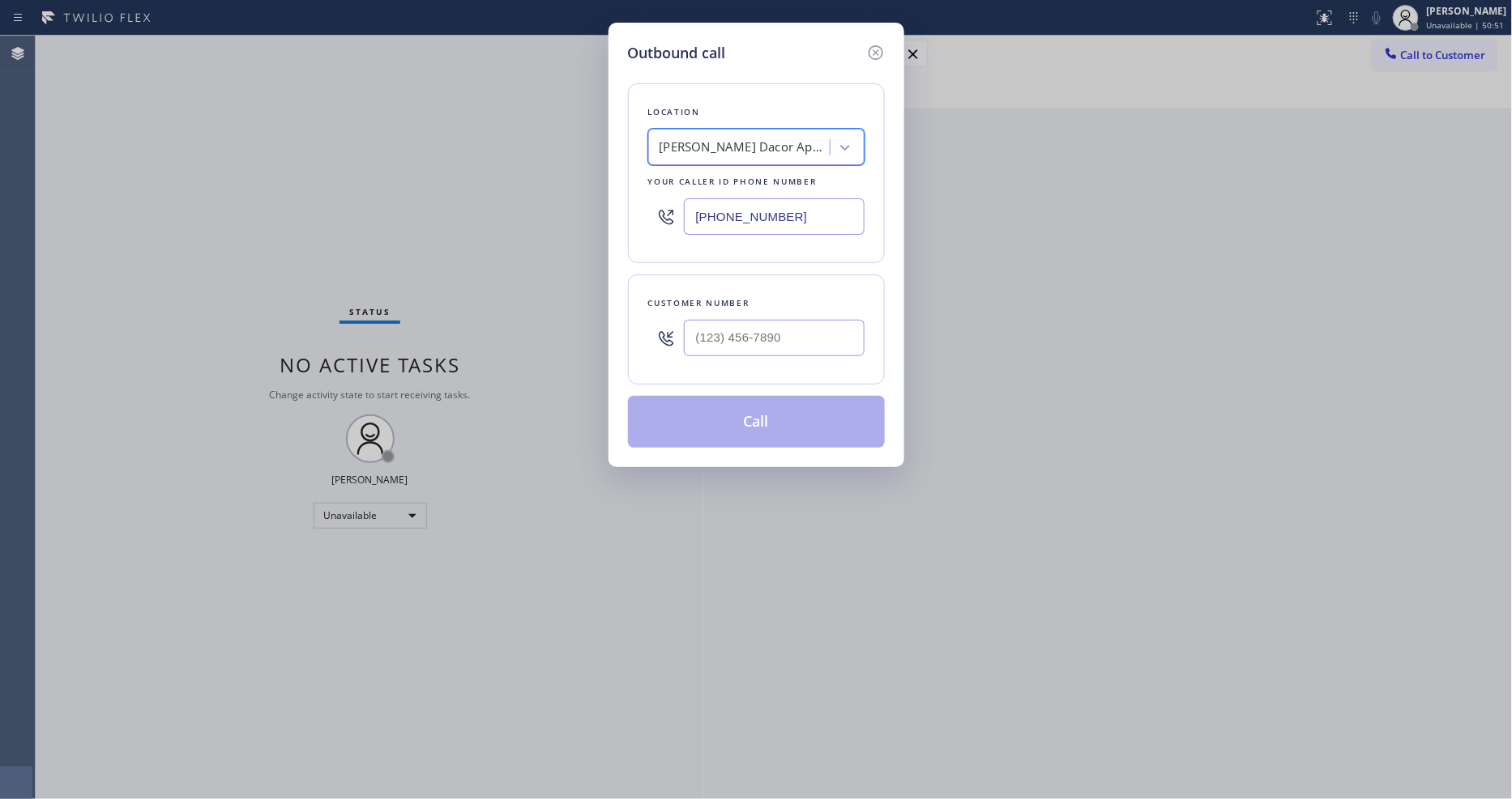
scroll to position [0, 2]
click at [719, 338] on input "text" at bounding box center [774, 338] width 181 height 37
paste input "206) 571-4351"
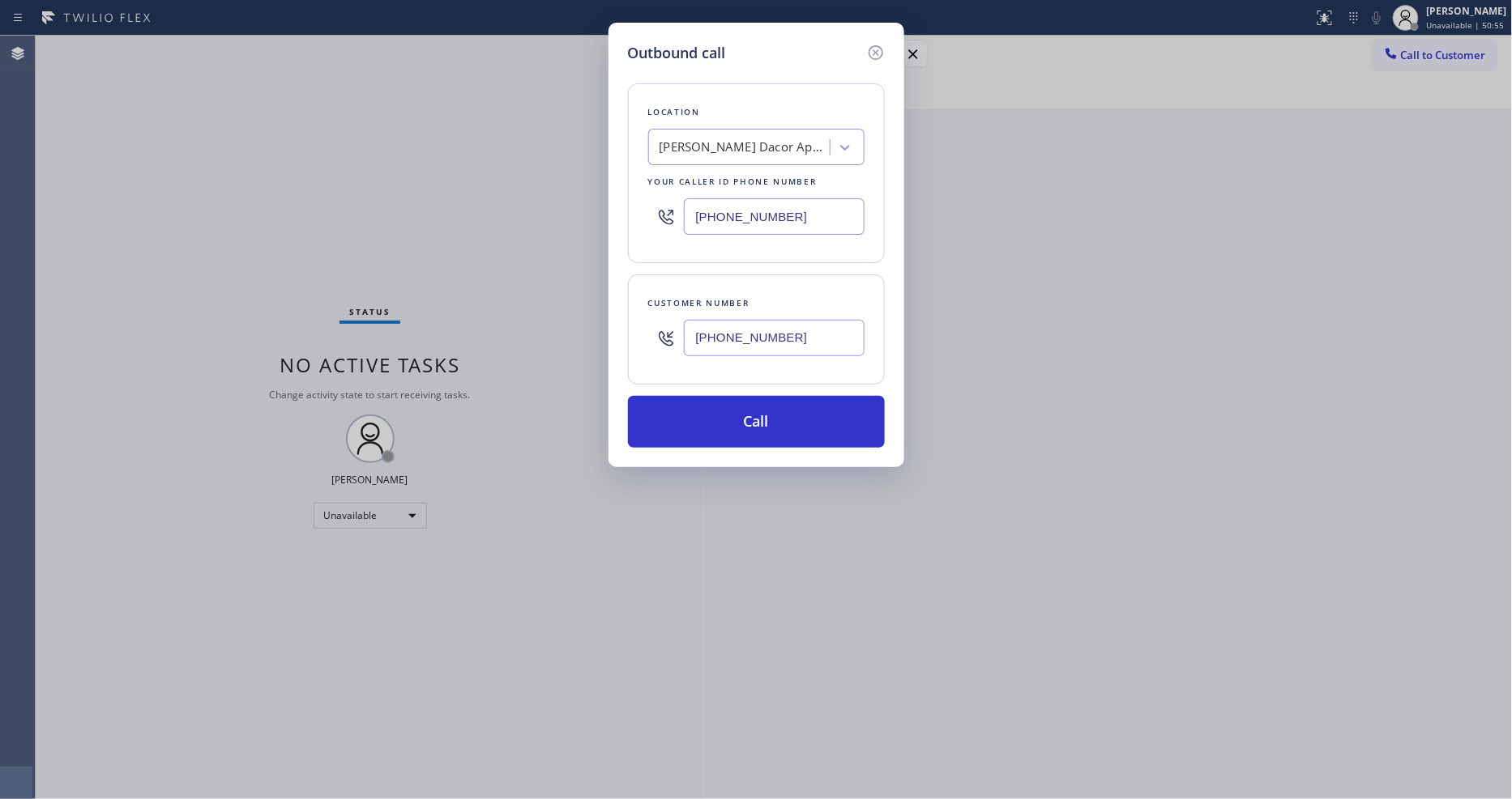
type input "[PHONE_NUMBER]"
drag, startPoint x: 1309, startPoint y: 435, endPoint x: 1268, endPoint y: 446, distance: 42.4
click at [1309, 436] on div "Outbound call Location [PERSON_NAME] Dacor Appliance Repair Your caller id phon…" at bounding box center [756, 399] width 1512 height 799
click at [992, 447] on div "Outbound call Location [PERSON_NAME] Dacor Appliance Repair Your caller id phon…" at bounding box center [756, 399] width 1512 height 799
click at [771, 406] on button "Call" at bounding box center [756, 423] width 257 height 52
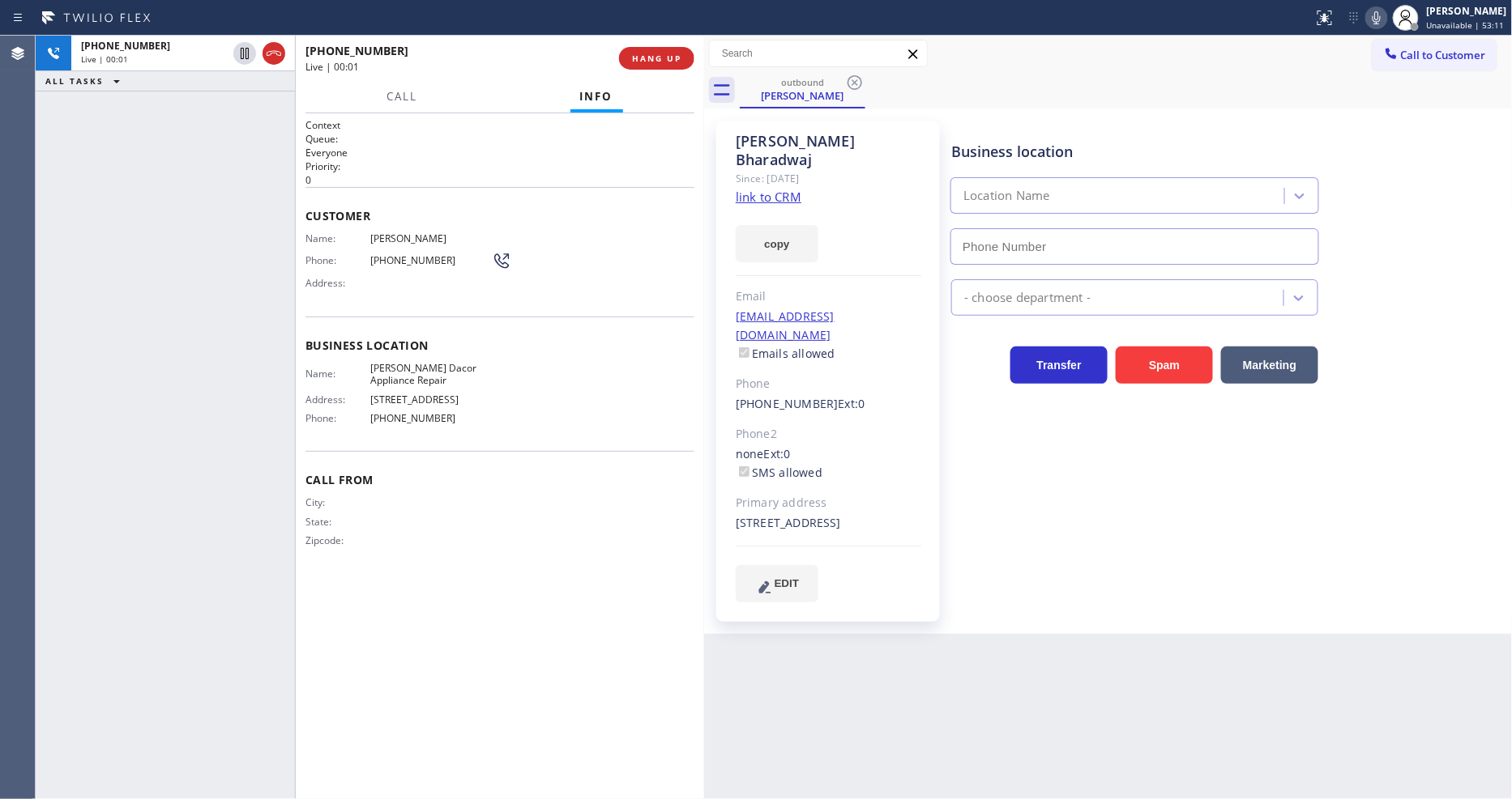
type input "[PHONE_NUMBER]"
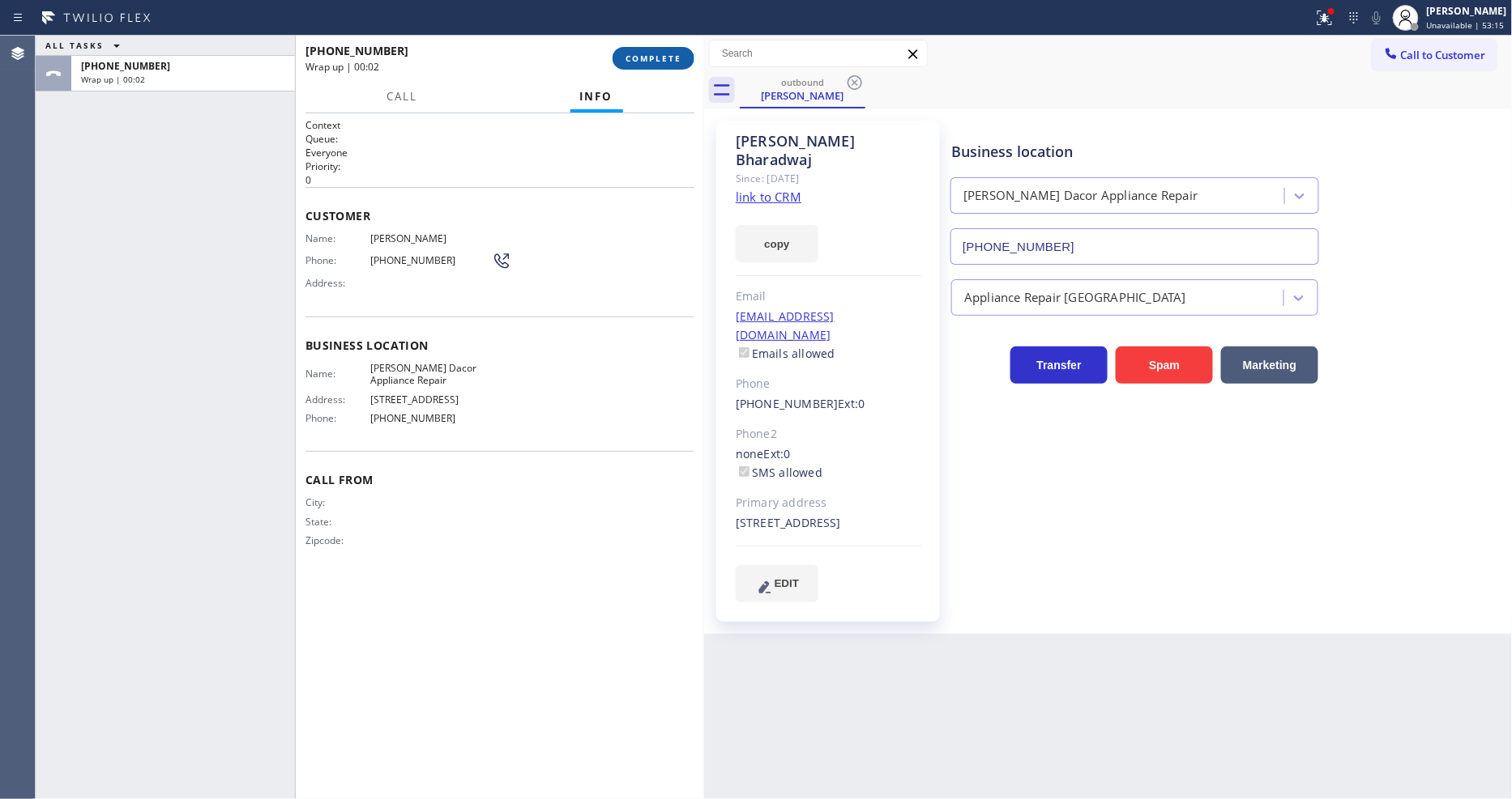
click at [632, 53] on span "COMPLETE" at bounding box center [653, 58] width 56 height 11
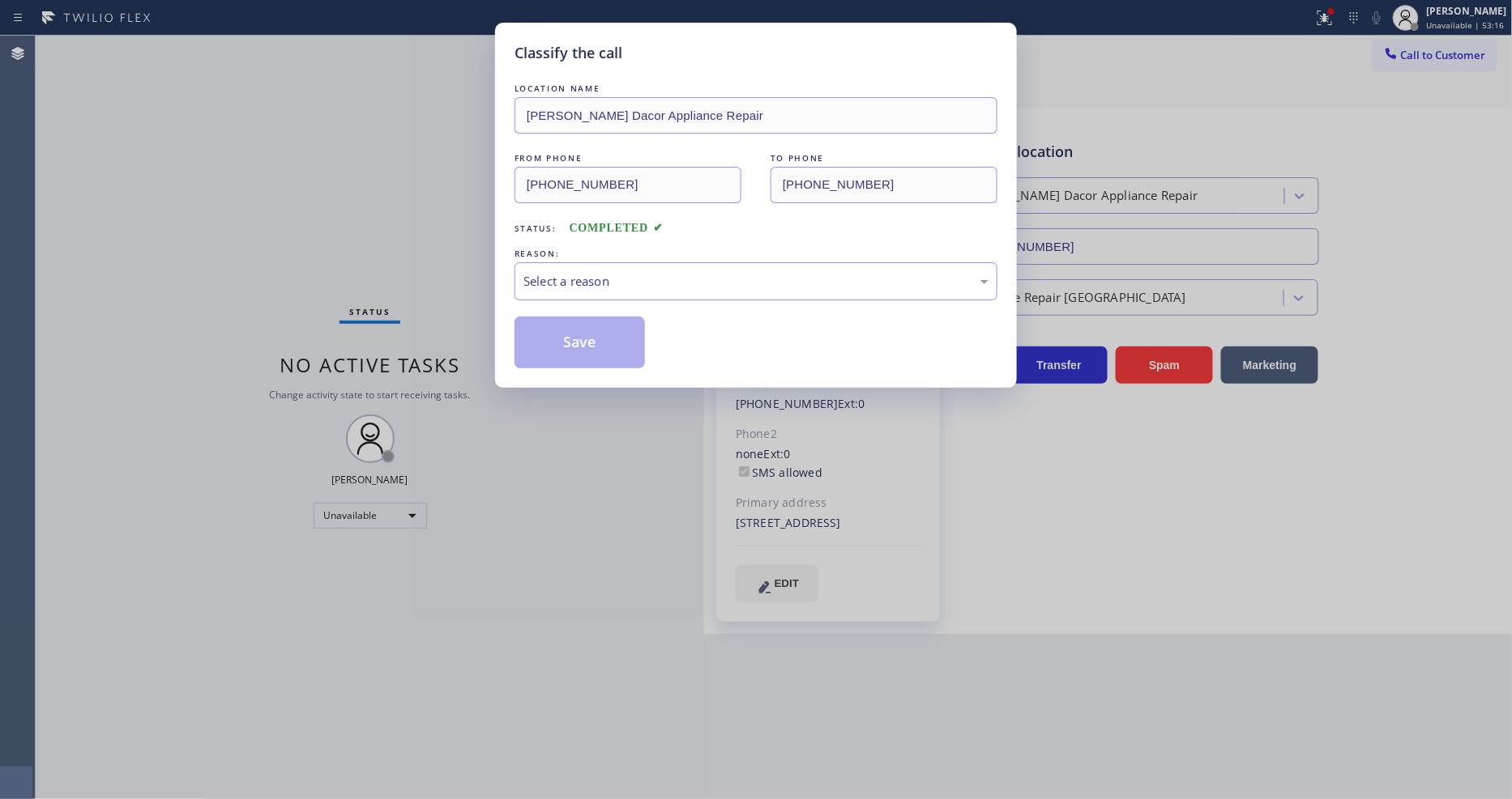
click at [585, 263] on div "Select a reason" at bounding box center [756, 282] width 483 height 38
drag, startPoint x: 567, startPoint y: 366, endPoint x: 565, endPoint y: 338, distance: 28.1
click at [565, 338] on button "Save" at bounding box center [580, 343] width 130 height 52
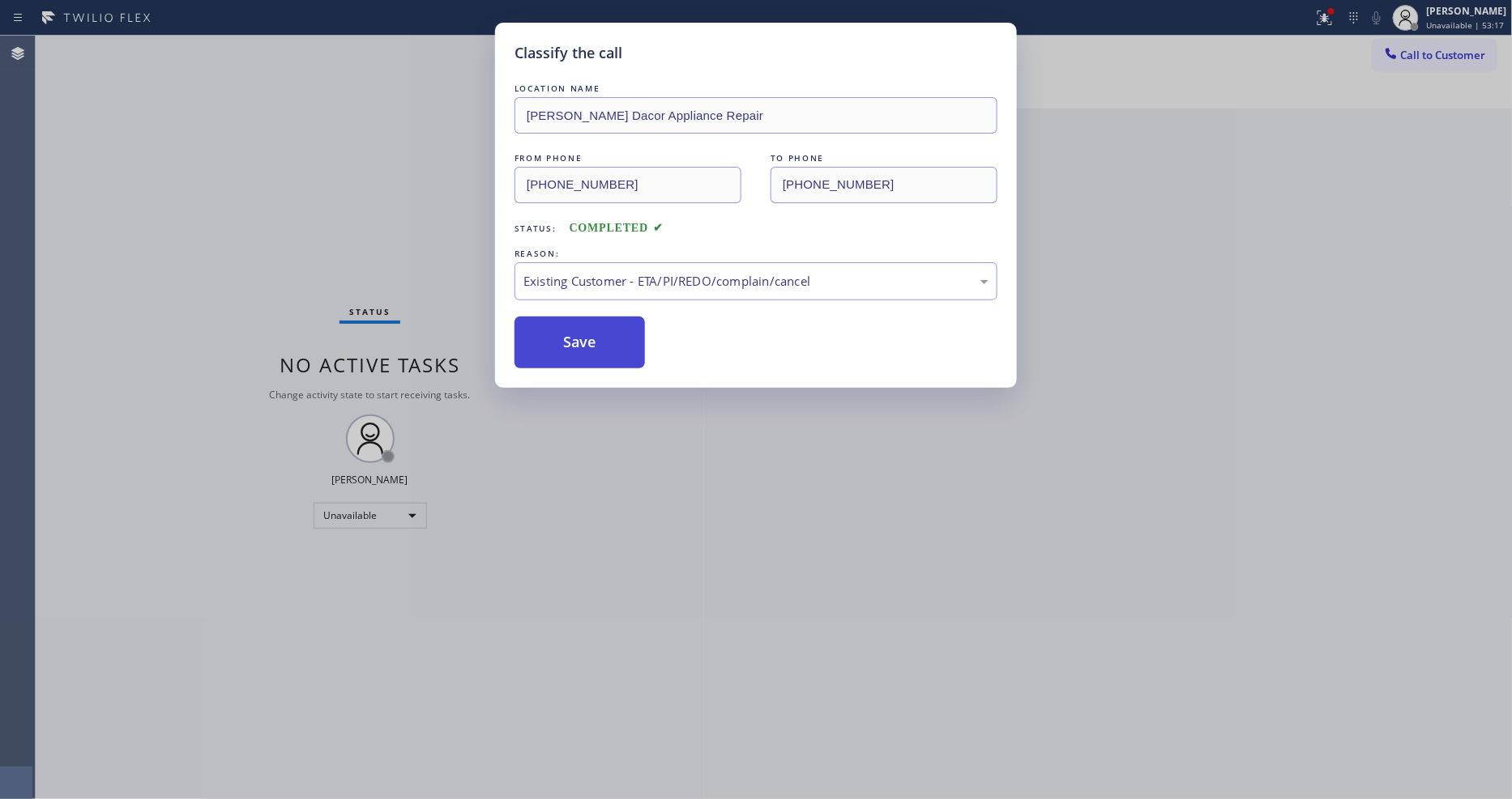
click at [565, 338] on button "Save" at bounding box center [580, 343] width 130 height 52
drag, startPoint x: 565, startPoint y: 338, endPoint x: 597, endPoint y: 22, distance: 317.6
click at [564, 338] on button "Save" at bounding box center [580, 343] width 130 height 52
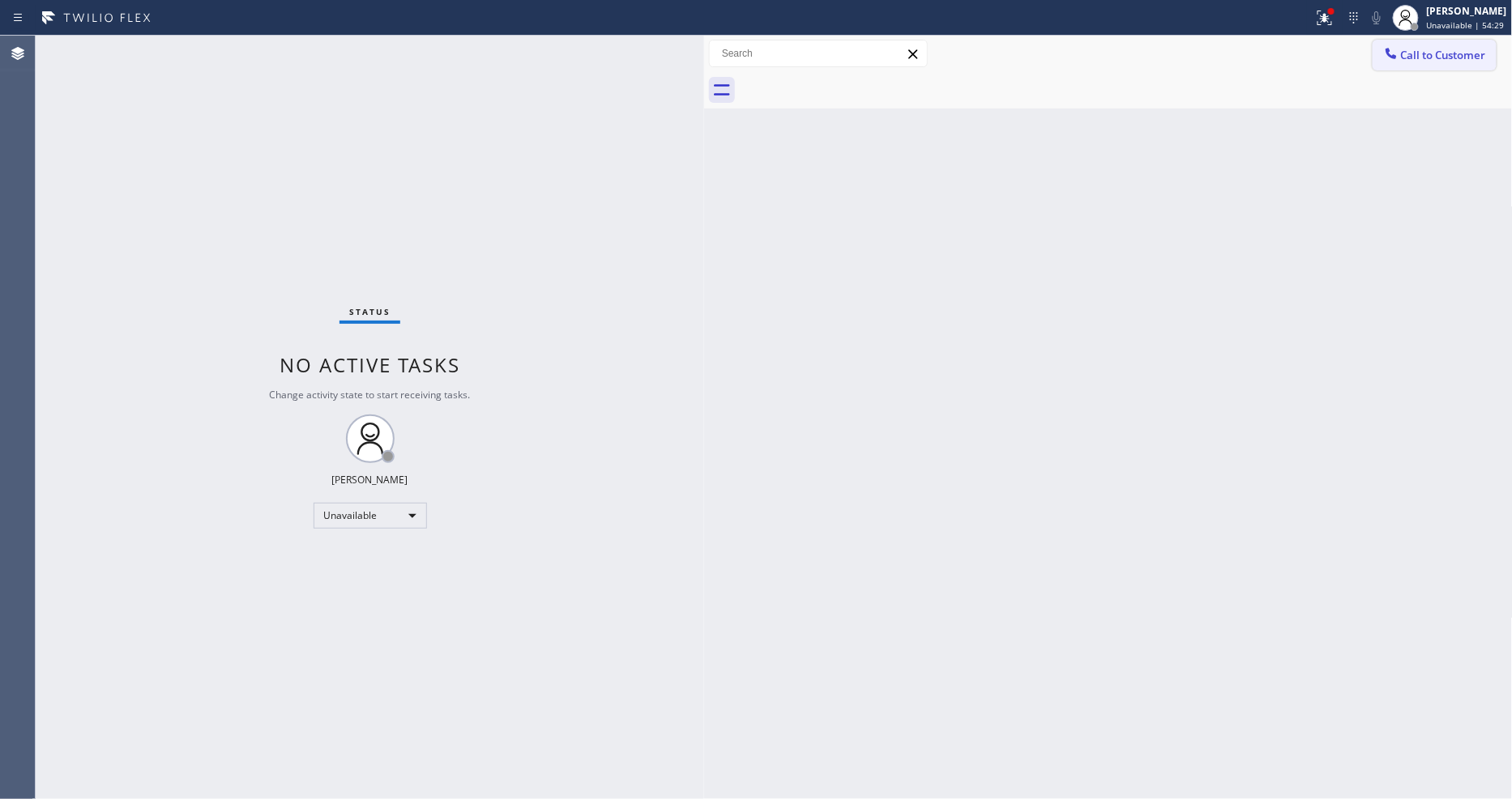
click at [1448, 53] on span "Call to Customer" at bounding box center [1444, 55] width 85 height 15
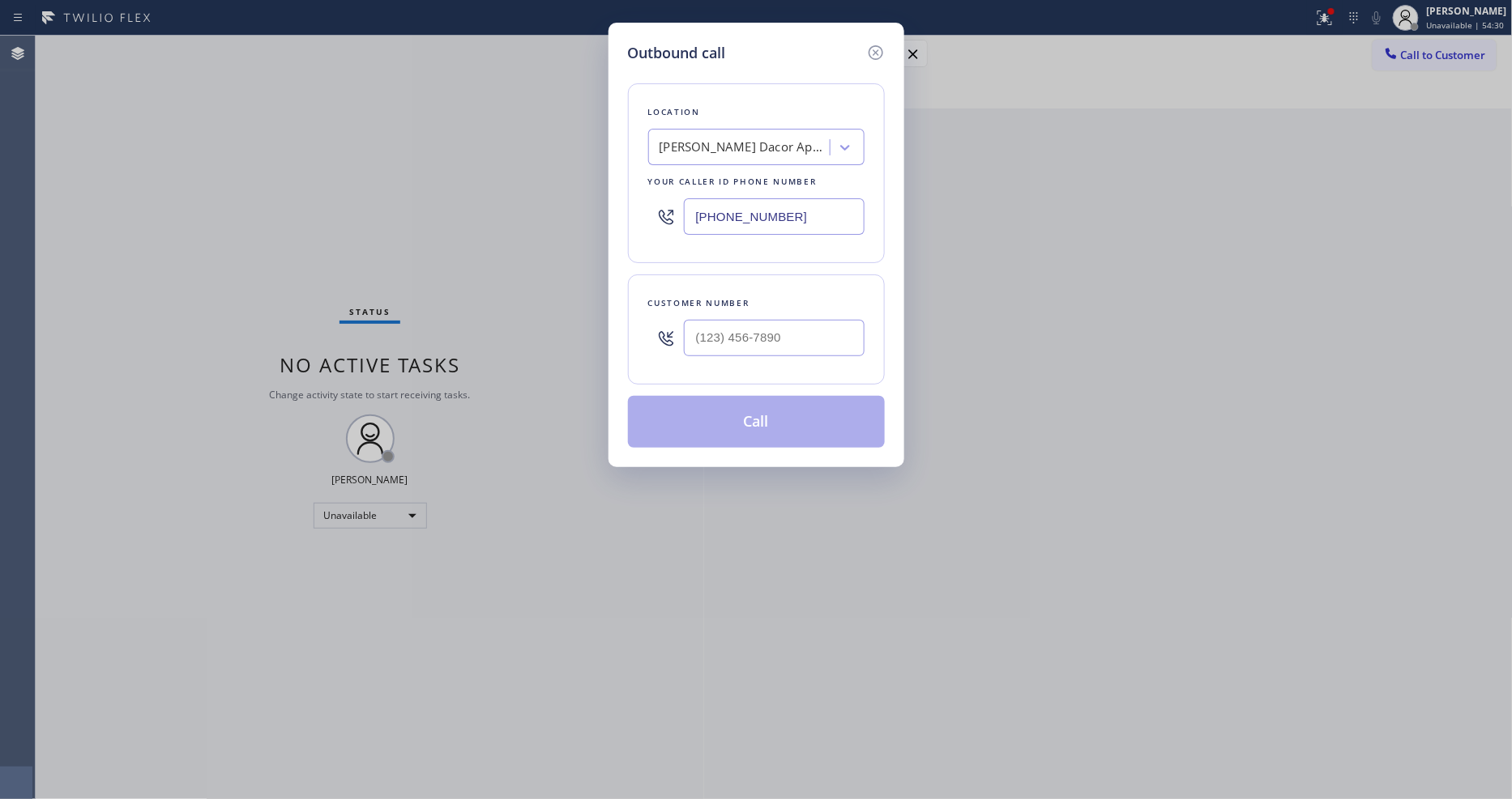
click at [746, 134] on div "[PERSON_NAME] Dacor Appliance Repair" at bounding box center [741, 148] width 177 height 29
paste input "Viking Repair Pro [GEOGRAPHIC_DATA][PERSON_NAME]"
type input "Viking Repair Pro [GEOGRAPHIC_DATA][PERSON_NAME]"
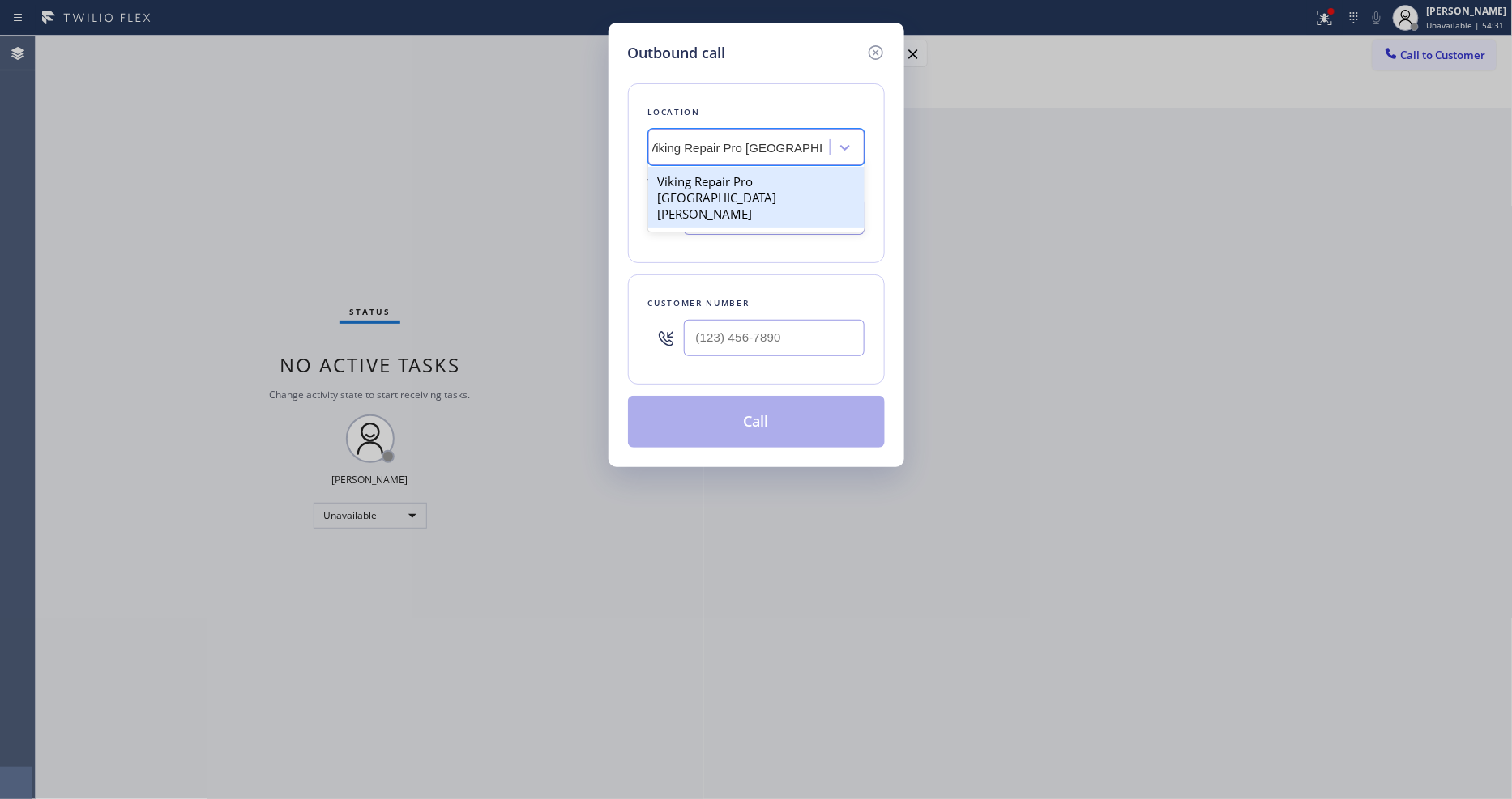
click at [693, 183] on div "Viking Repair Pro [GEOGRAPHIC_DATA][PERSON_NAME]" at bounding box center [756, 197] width 217 height 62
type input "[PHONE_NUMBER]"
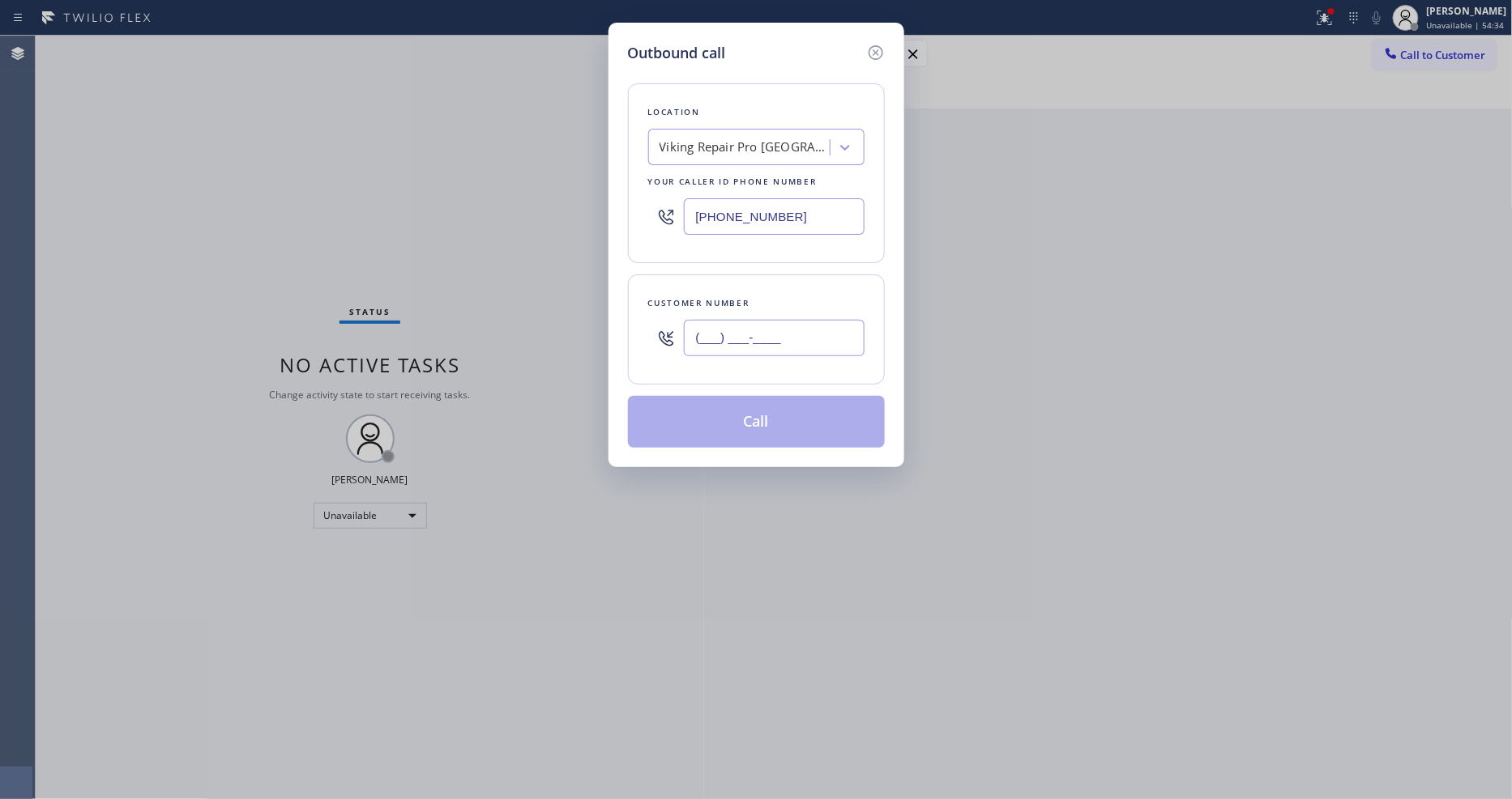
click at [764, 341] on input "(___) ___-____" at bounding box center [774, 338] width 181 height 37
paste input "914) 216-4766"
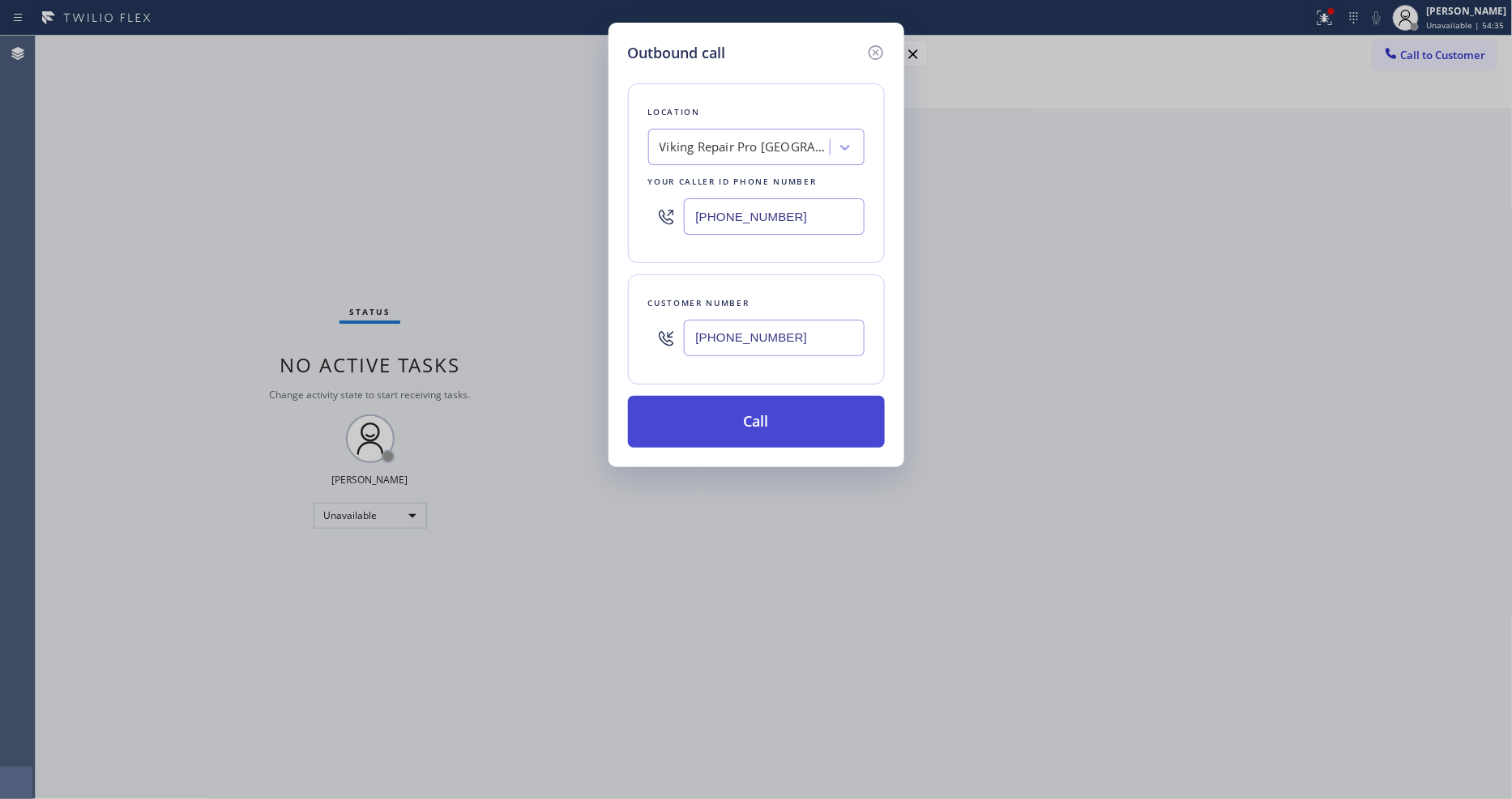
type input "[PHONE_NUMBER]"
drag, startPoint x: 713, startPoint y: 406, endPoint x: 555, endPoint y: 682, distance: 318.0
click at [712, 406] on button "Call" at bounding box center [756, 423] width 257 height 52
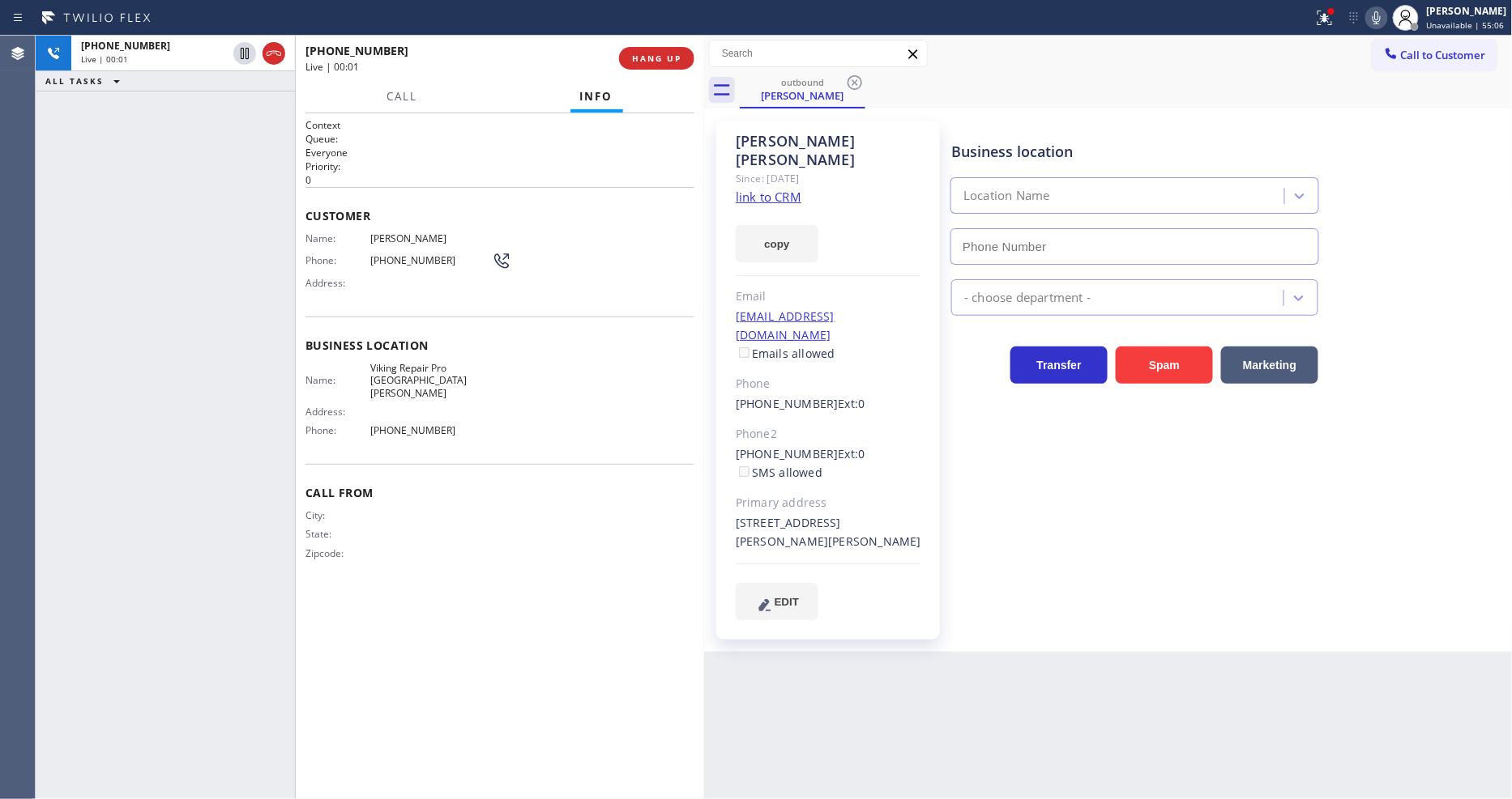
type input "[PHONE_NUMBER]"
click at [669, 55] on span "HANG UP" at bounding box center [657, 58] width 50 height 11
click at [669, 57] on span "HANG UP" at bounding box center [657, 58] width 50 height 11
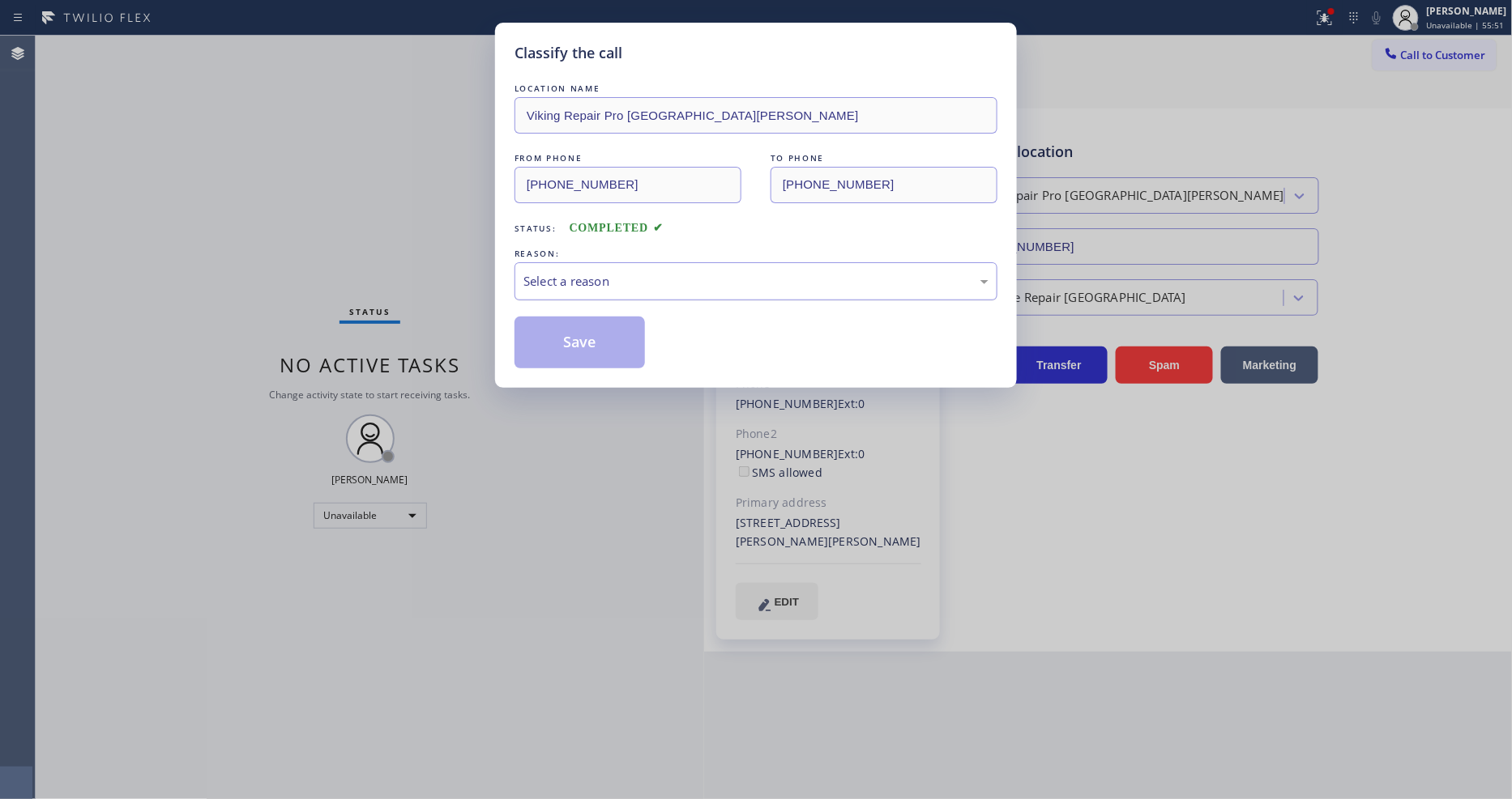
click at [585, 272] on div "Select a reason" at bounding box center [756, 281] width 465 height 18
click at [579, 330] on button "Save" at bounding box center [580, 343] width 130 height 52
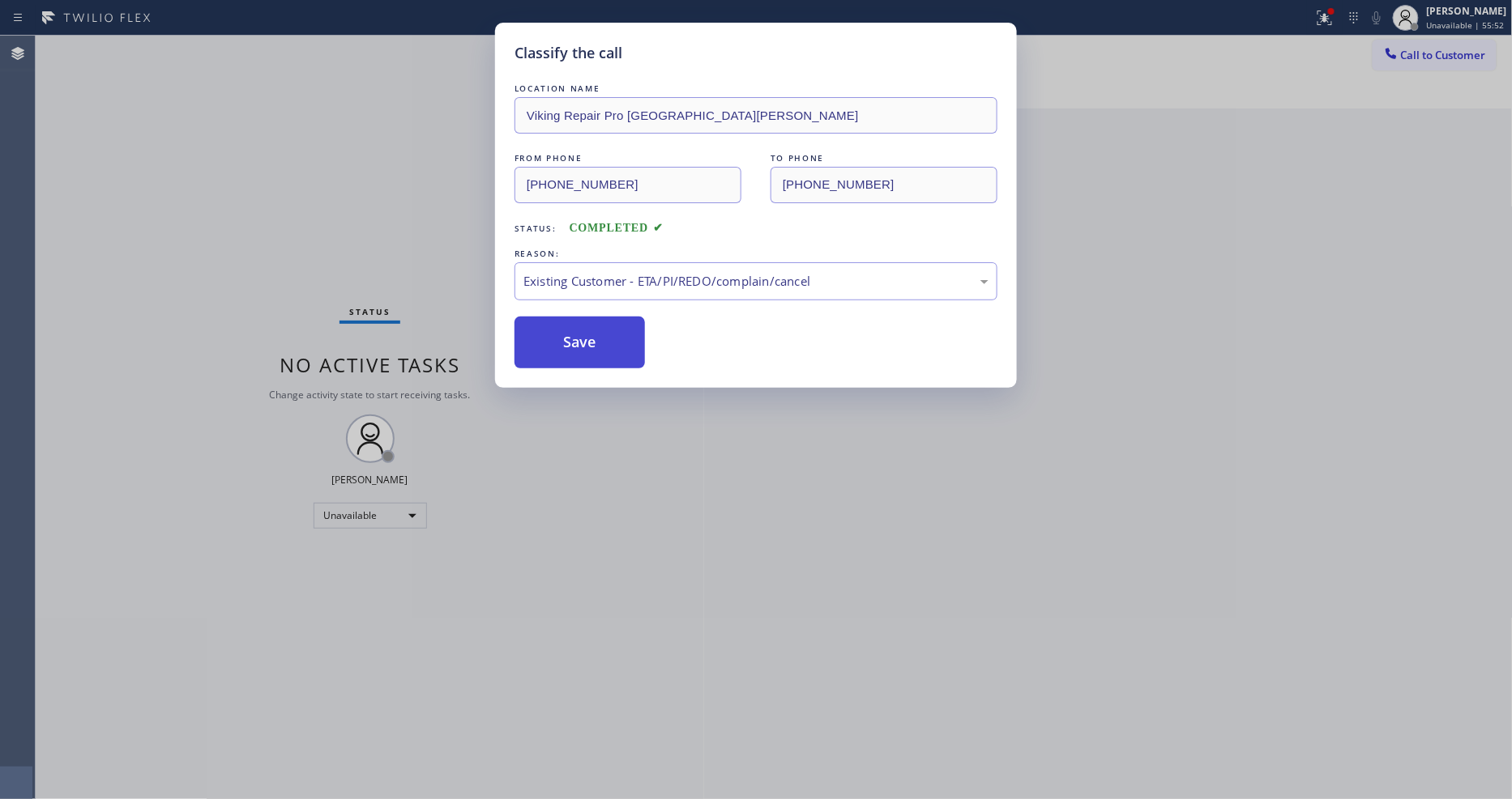
click at [579, 330] on button "Save" at bounding box center [580, 343] width 130 height 52
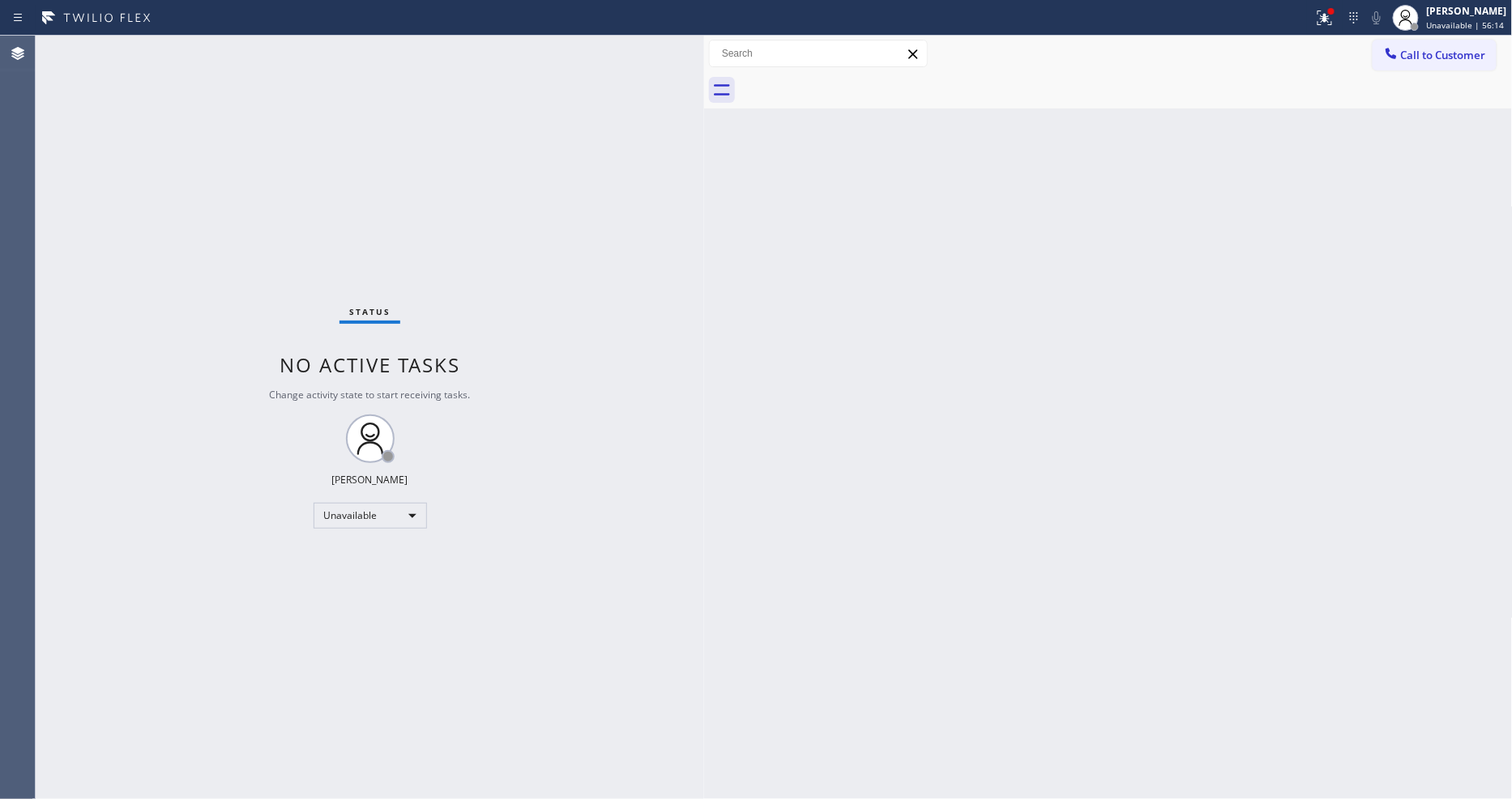
click at [1249, 432] on div "Back to Dashboard Change Sender ID Customers Technicians Select a contact Outbo…" at bounding box center [1109, 417] width 809 height 763
click at [1316, 26] on div at bounding box center [1325, 17] width 36 height 19
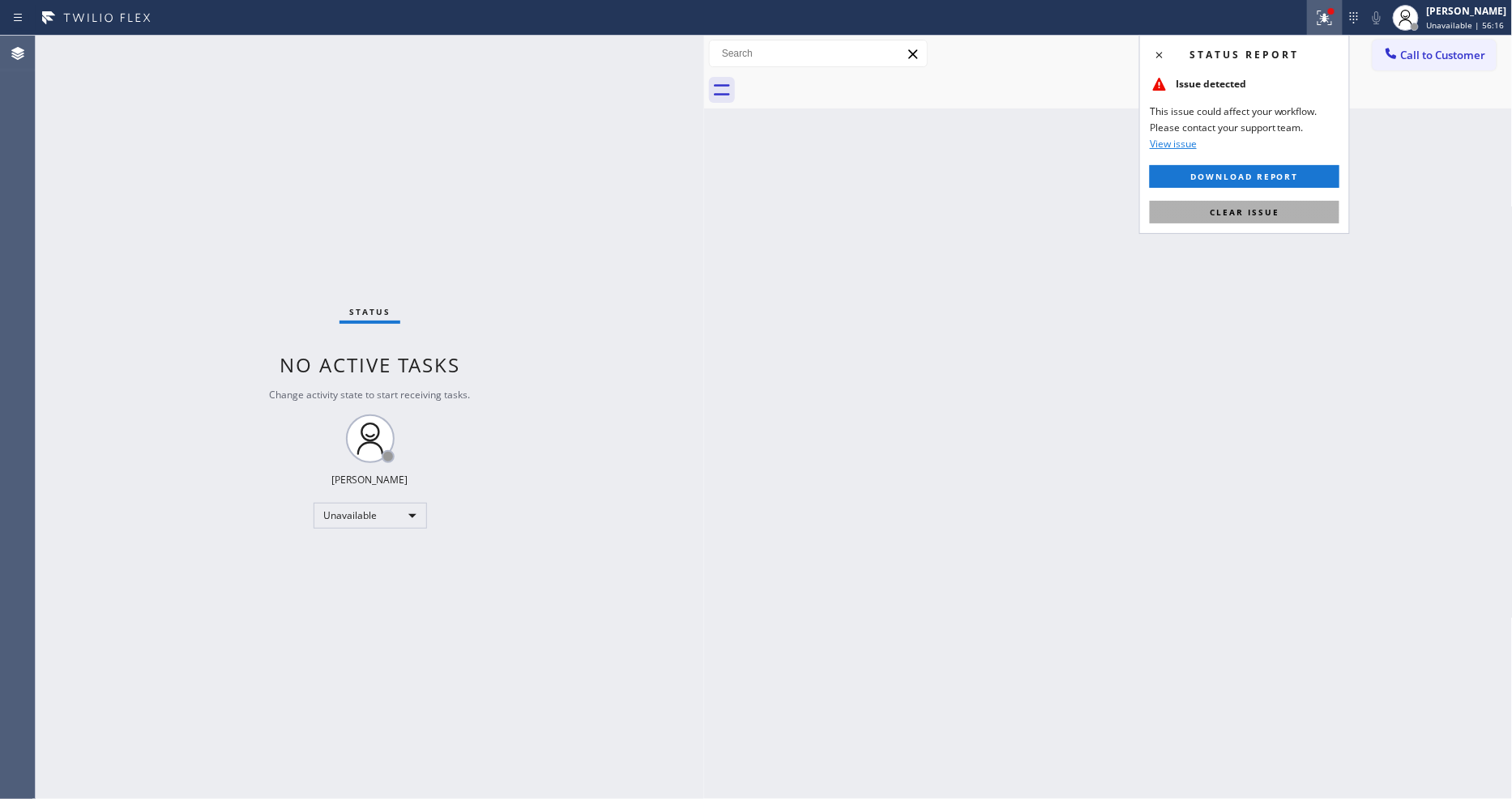
click at [1287, 217] on button "Clear issue" at bounding box center [1245, 212] width 190 height 23
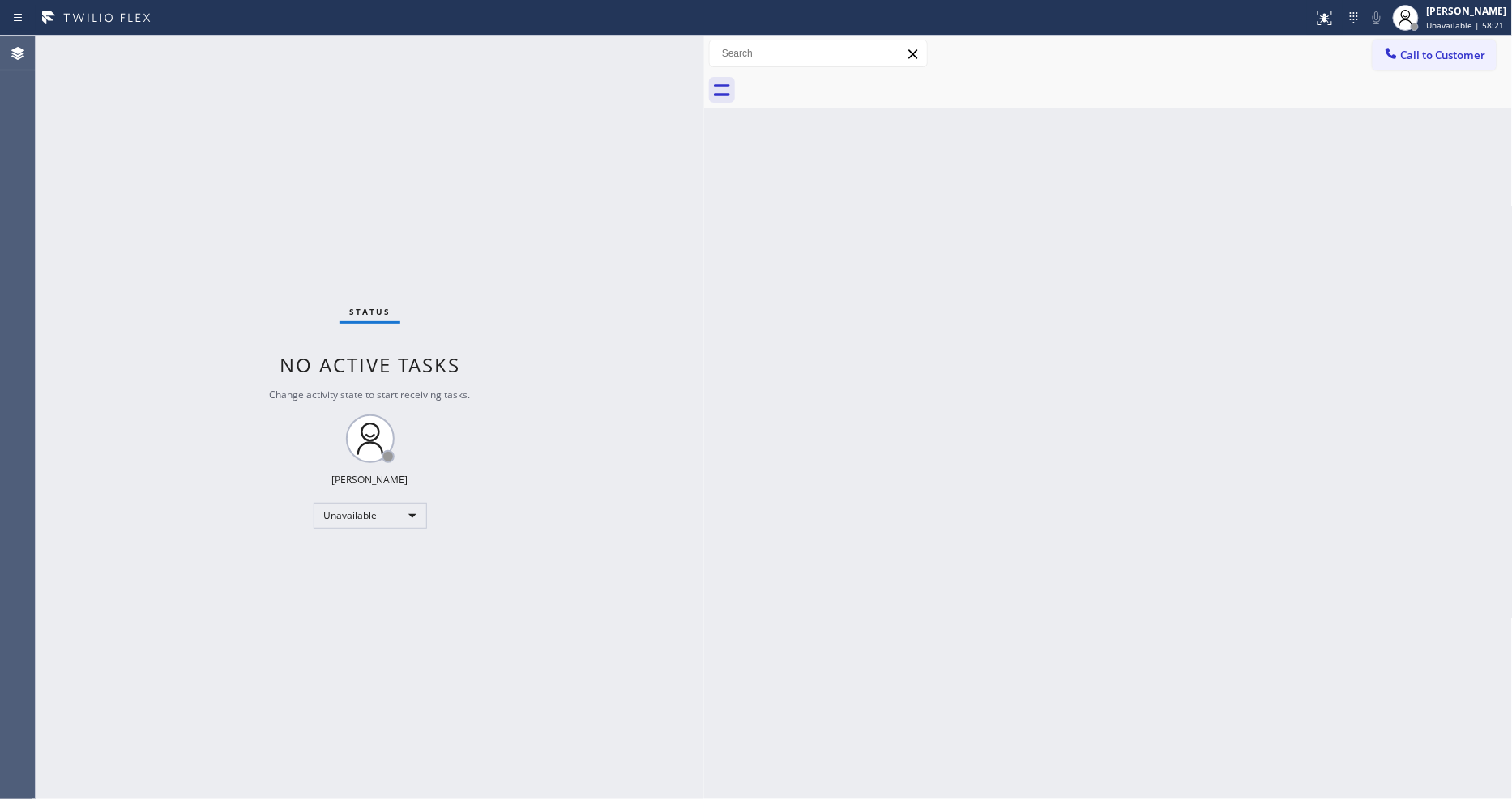
click at [1035, 442] on div "Back to Dashboard Change Sender ID Customers Technicians Select a contact Outbo…" at bounding box center [1109, 417] width 809 height 763
click at [1120, 614] on div "Back to Dashboard Change Sender ID Customers Technicians Select a contact Outbo…" at bounding box center [1109, 417] width 809 height 763
click at [926, 651] on div "Back to Dashboard Change Sender ID Customers Technicians Select a contact Outbo…" at bounding box center [1109, 417] width 809 height 763
click at [1424, 26] on div at bounding box center [1406, 17] width 36 height 36
click at [1419, 114] on button "Unavailable" at bounding box center [1432, 107] width 162 height 21
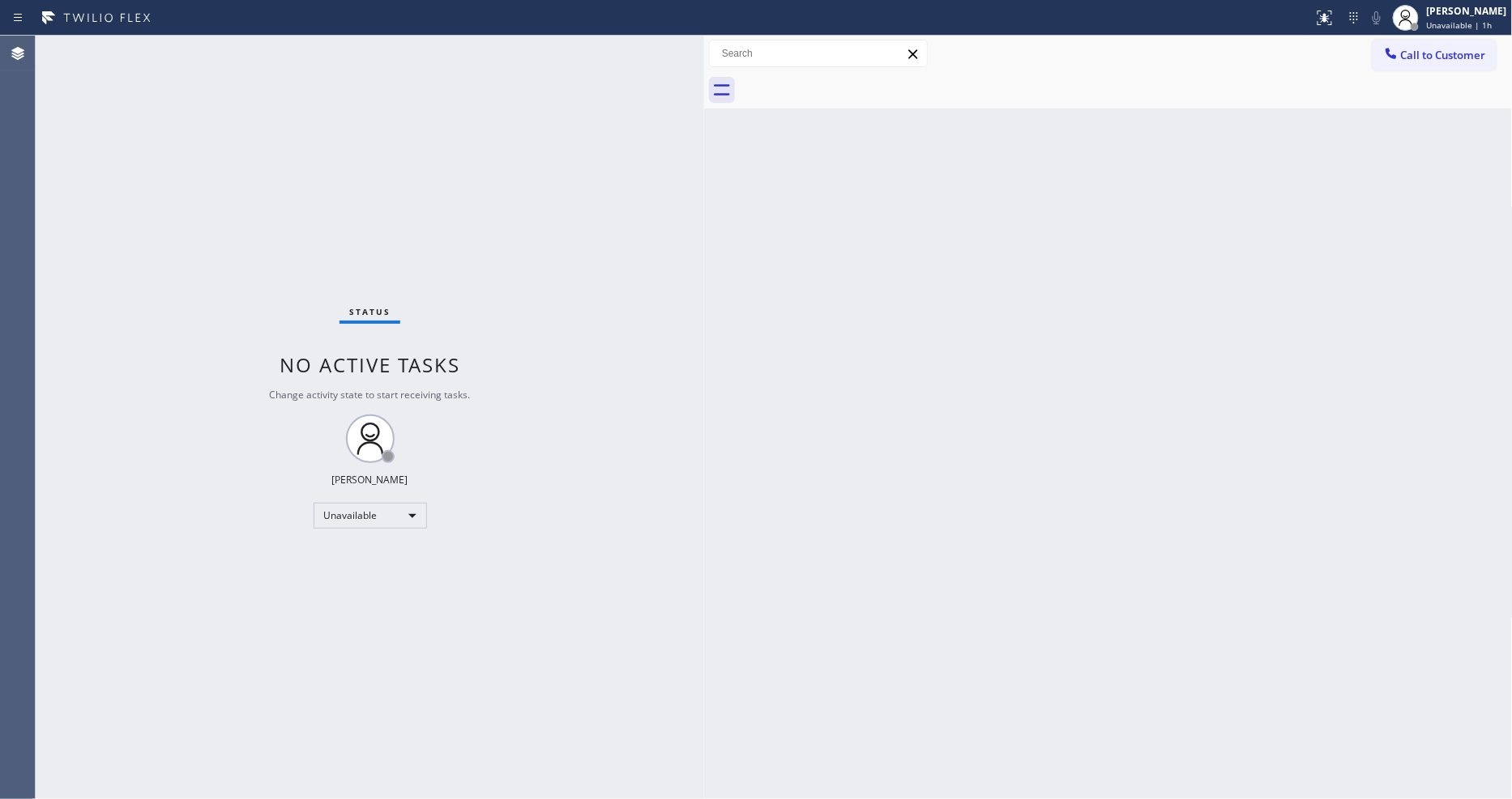
drag, startPoint x: 1463, startPoint y: 24, endPoint x: 1419, endPoint y: 106, distance: 93.1
click at [1463, 25] on span "Unavailable | 1h" at bounding box center [1460, 24] width 65 height 11
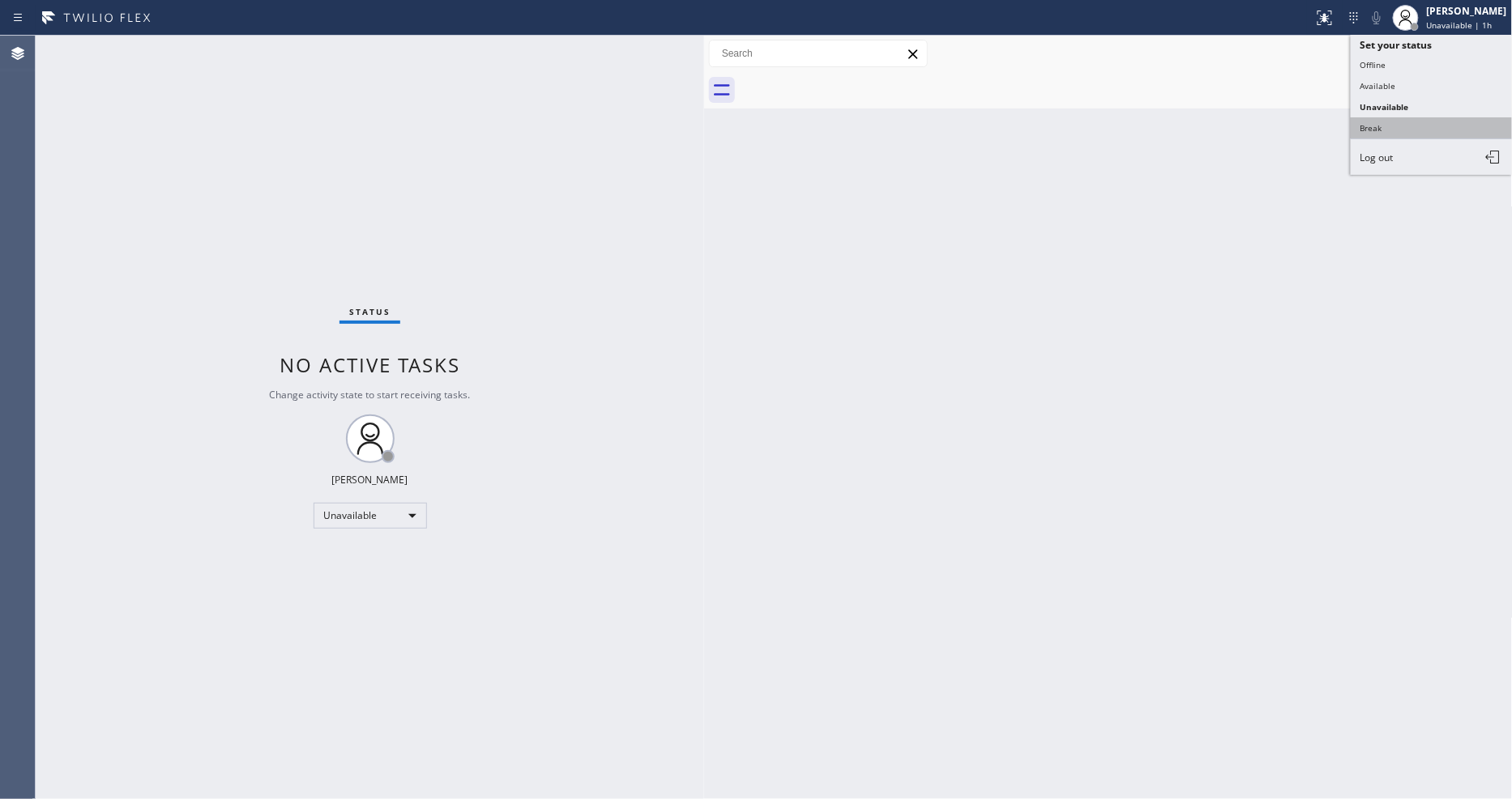
click at [1424, 125] on button "Break" at bounding box center [1432, 128] width 162 height 21
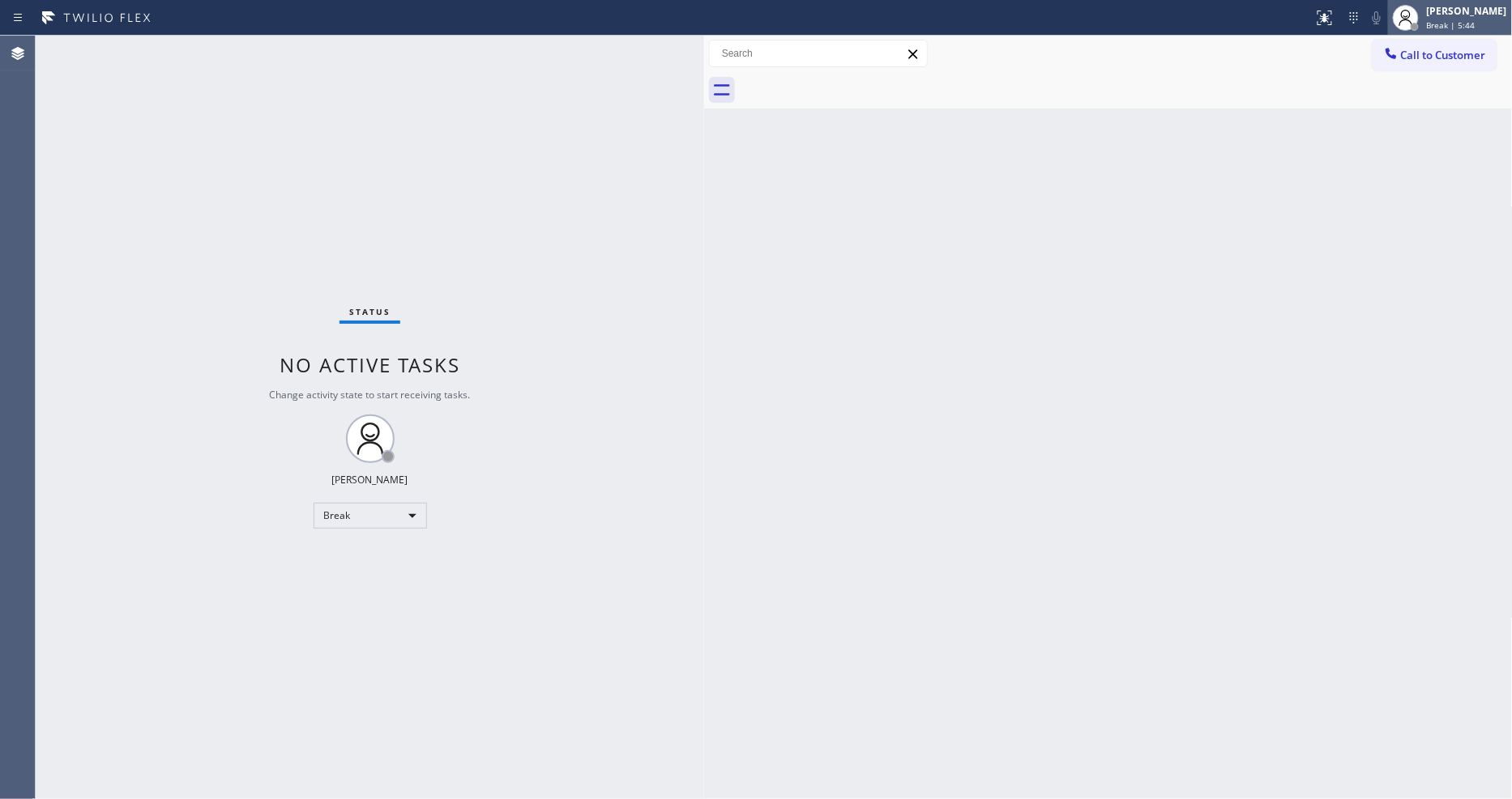
click at [1475, 20] on span "Break | 5:44" at bounding box center [1452, 24] width 49 height 11
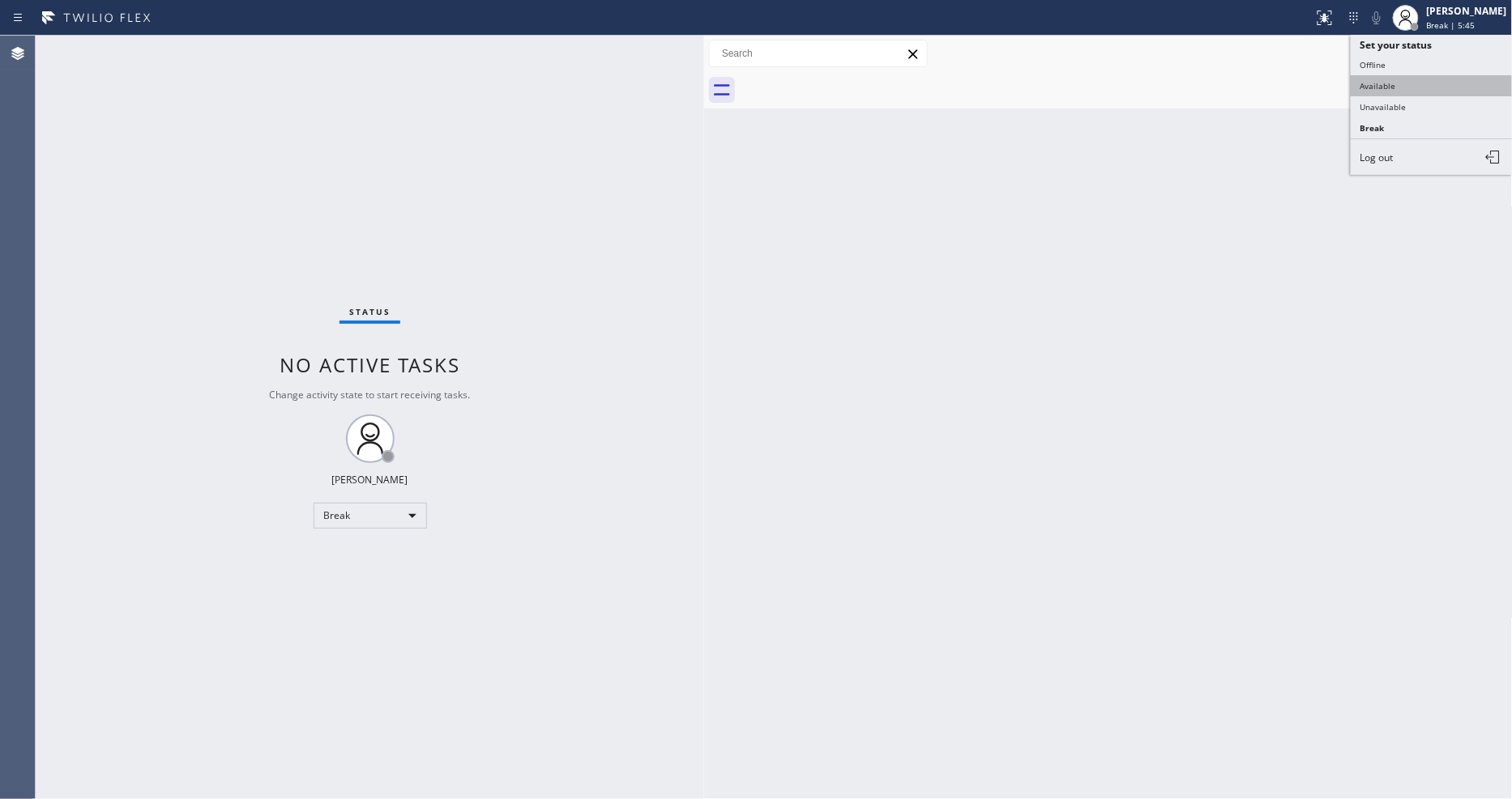
click at [1379, 95] on button "Available" at bounding box center [1432, 86] width 162 height 21
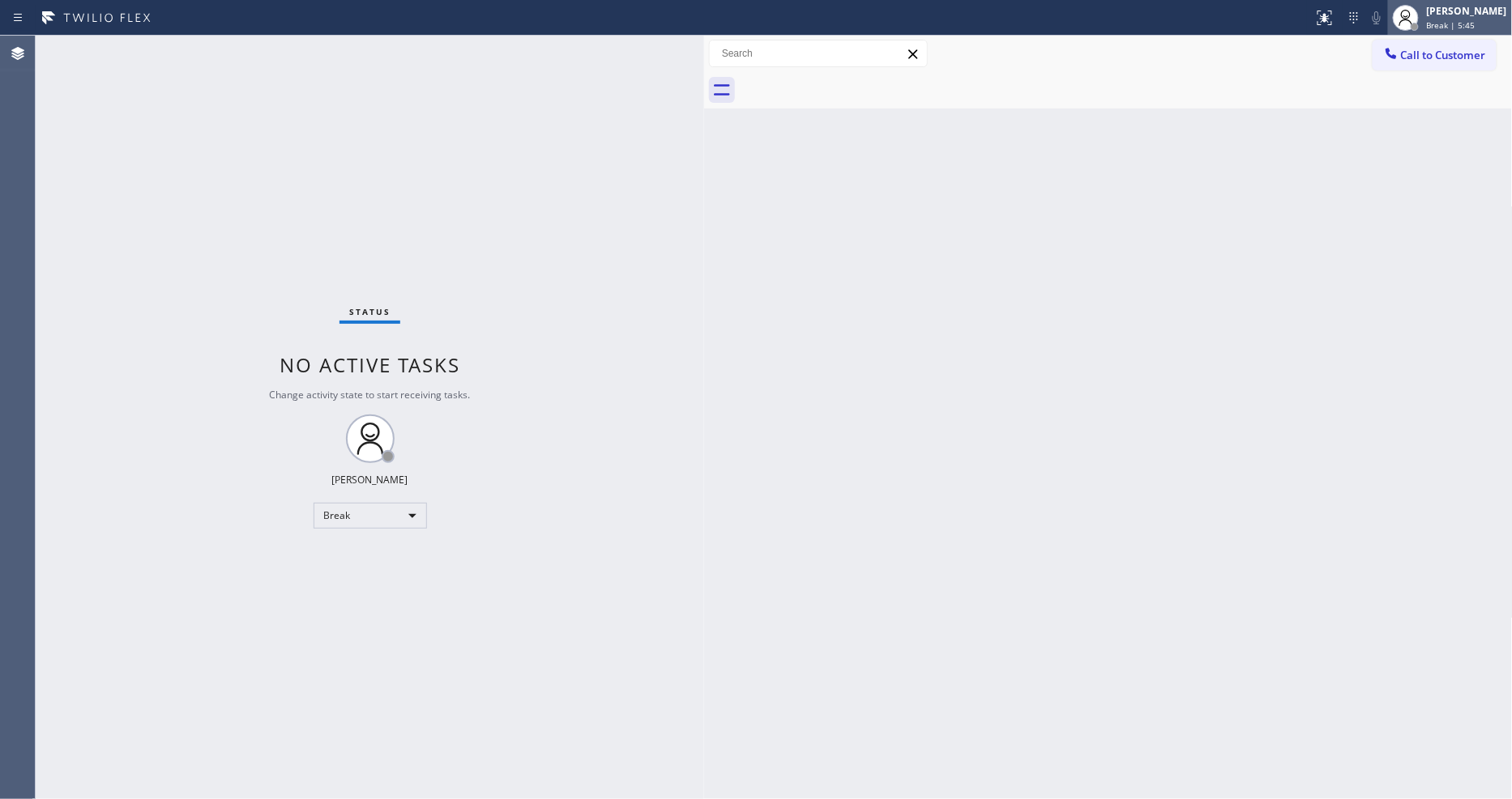
click at [1457, 22] on span "Break | 5:45" at bounding box center [1452, 24] width 49 height 11
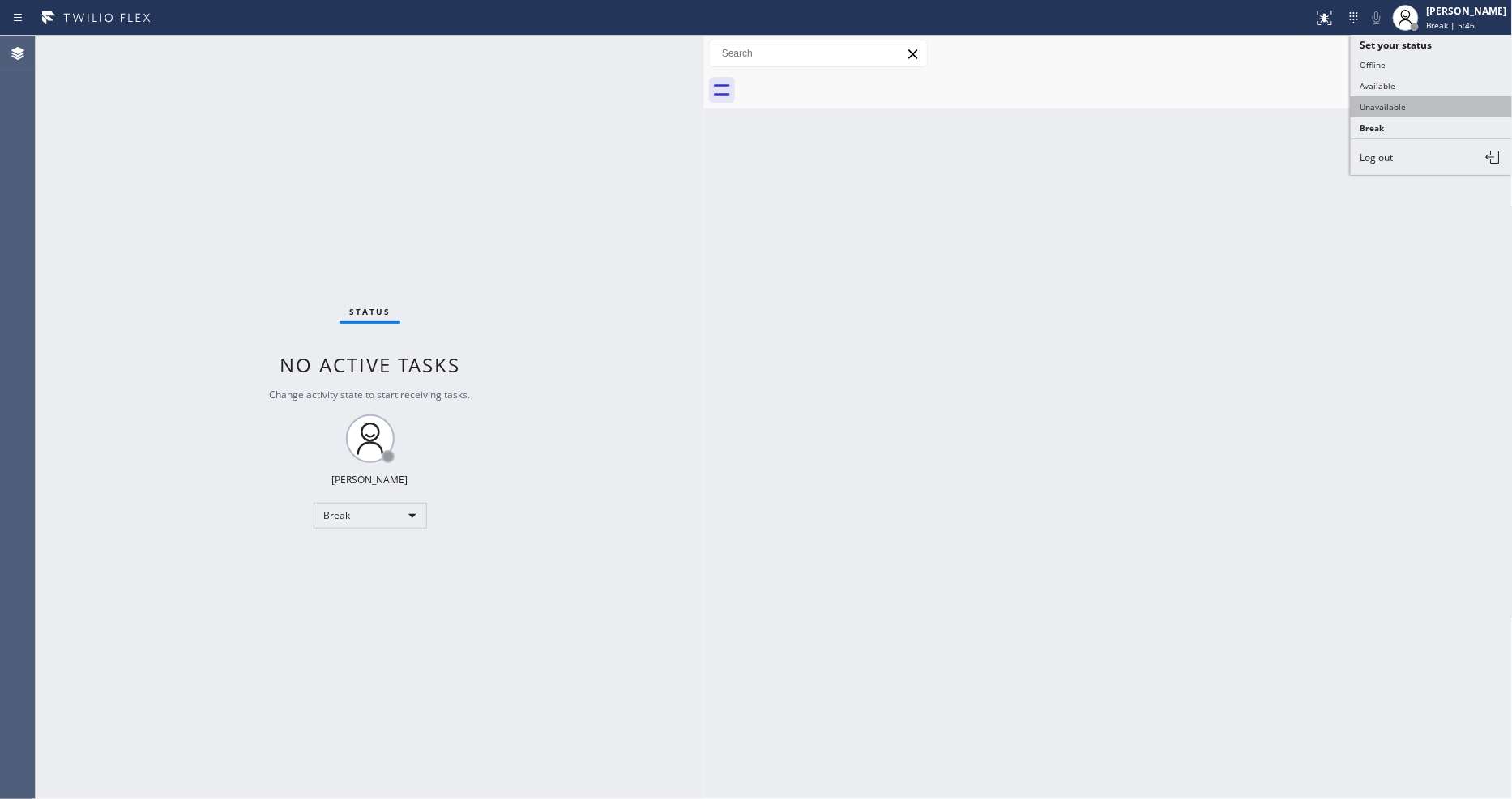
click at [1404, 113] on button "Unavailable" at bounding box center [1432, 107] width 162 height 21
click at [1341, 329] on div "Back to Dashboard Change Sender ID Customers Technicians Select a contact Outbo…" at bounding box center [1109, 417] width 809 height 763
drag, startPoint x: 1108, startPoint y: 579, endPoint x: 1103, endPoint y: 569, distance: 11.2
click at [1103, 569] on div "Back to Dashboard Change Sender ID Customers Technicians Select a contact Outbo…" at bounding box center [1109, 417] width 809 height 763
drag, startPoint x: 1170, startPoint y: 560, endPoint x: 653, endPoint y: 683, distance: 531.4
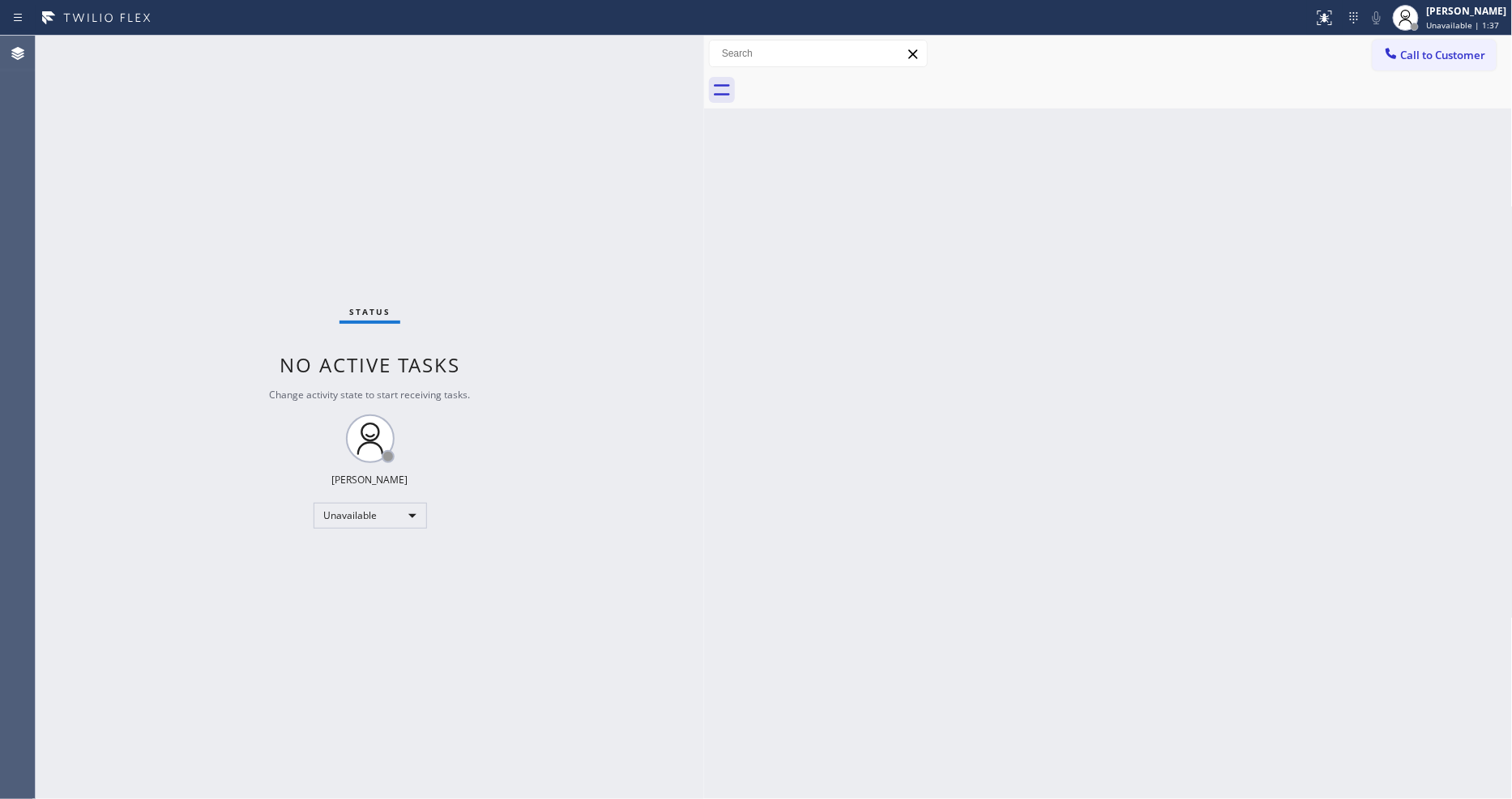
click at [1167, 557] on div "Back to Dashboard Change Sender ID Customers Technicians Select a contact Outbo…" at bounding box center [1109, 417] width 809 height 763
drag, startPoint x: 1287, startPoint y: 635, endPoint x: 1131, endPoint y: 629, distance: 156.1
click at [1286, 635] on div "Back to Dashboard Change Sender ID Customers Technicians Select a contact Outbo…" at bounding box center [1109, 417] width 809 height 763
click at [1154, 599] on div "Back to Dashboard Change Sender ID Customers Technicians Select a contact Outbo…" at bounding box center [1109, 417] width 809 height 763
click at [1218, 597] on div "Back to Dashboard Change Sender ID Customers Technicians Select a contact Outbo…" at bounding box center [1109, 417] width 809 height 763
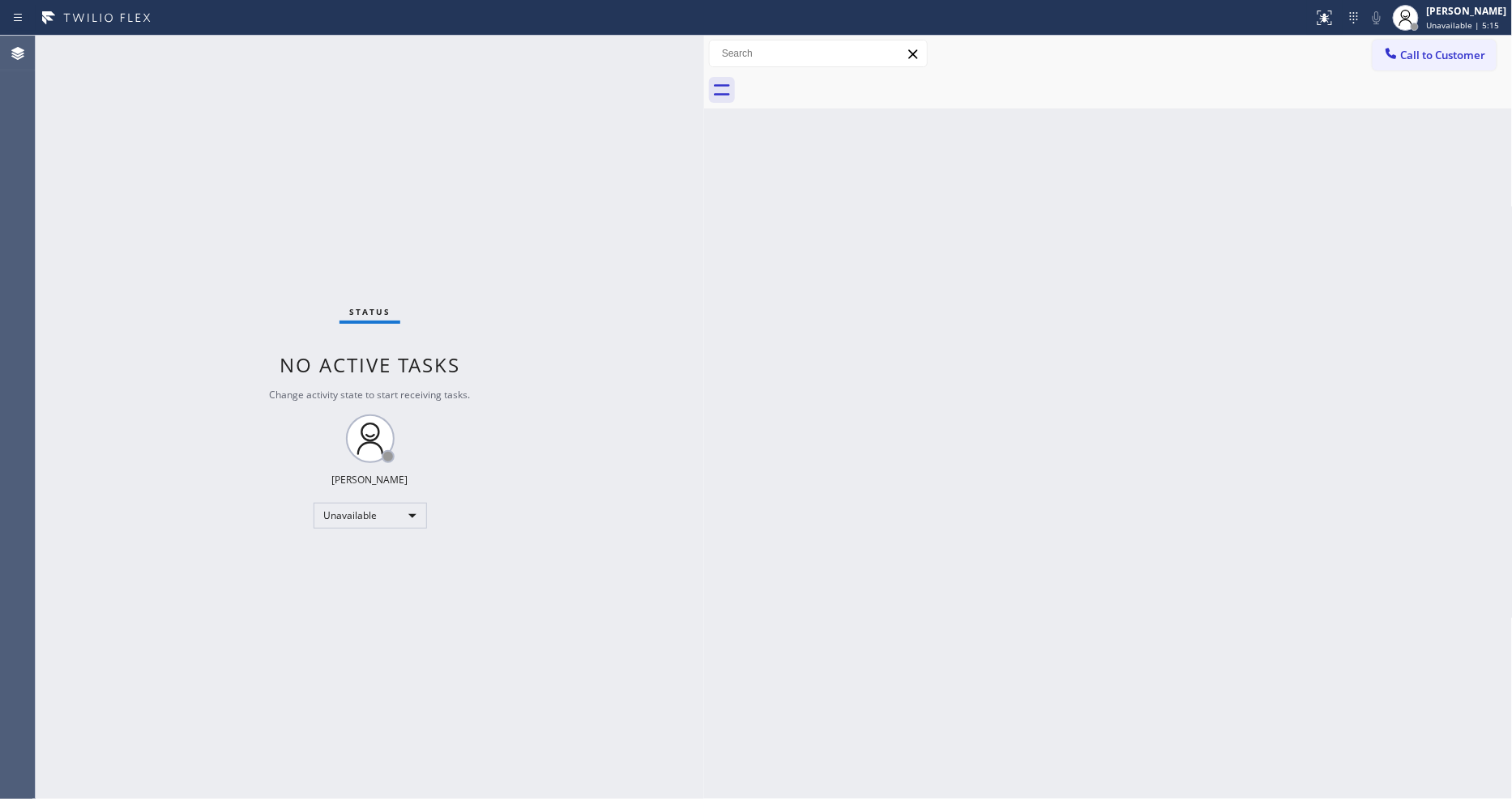
click at [1261, 509] on div "Back to Dashboard Change Sender ID Customers Technicians Select a contact Outbo…" at bounding box center [1109, 417] width 809 height 763
drag, startPoint x: 1117, startPoint y: 516, endPoint x: 578, endPoint y: 678, distance: 562.8
click at [1119, 515] on div "Back to Dashboard Change Sender ID Customers Technicians Select a contact Outbo…" at bounding box center [1109, 417] width 809 height 763
drag, startPoint x: 1103, startPoint y: 693, endPoint x: 578, endPoint y: 679, distance: 525.2
click at [1103, 693] on div "Back to Dashboard Change Sender ID Customers Technicians Select a contact Outbo…" at bounding box center [1109, 417] width 809 height 763
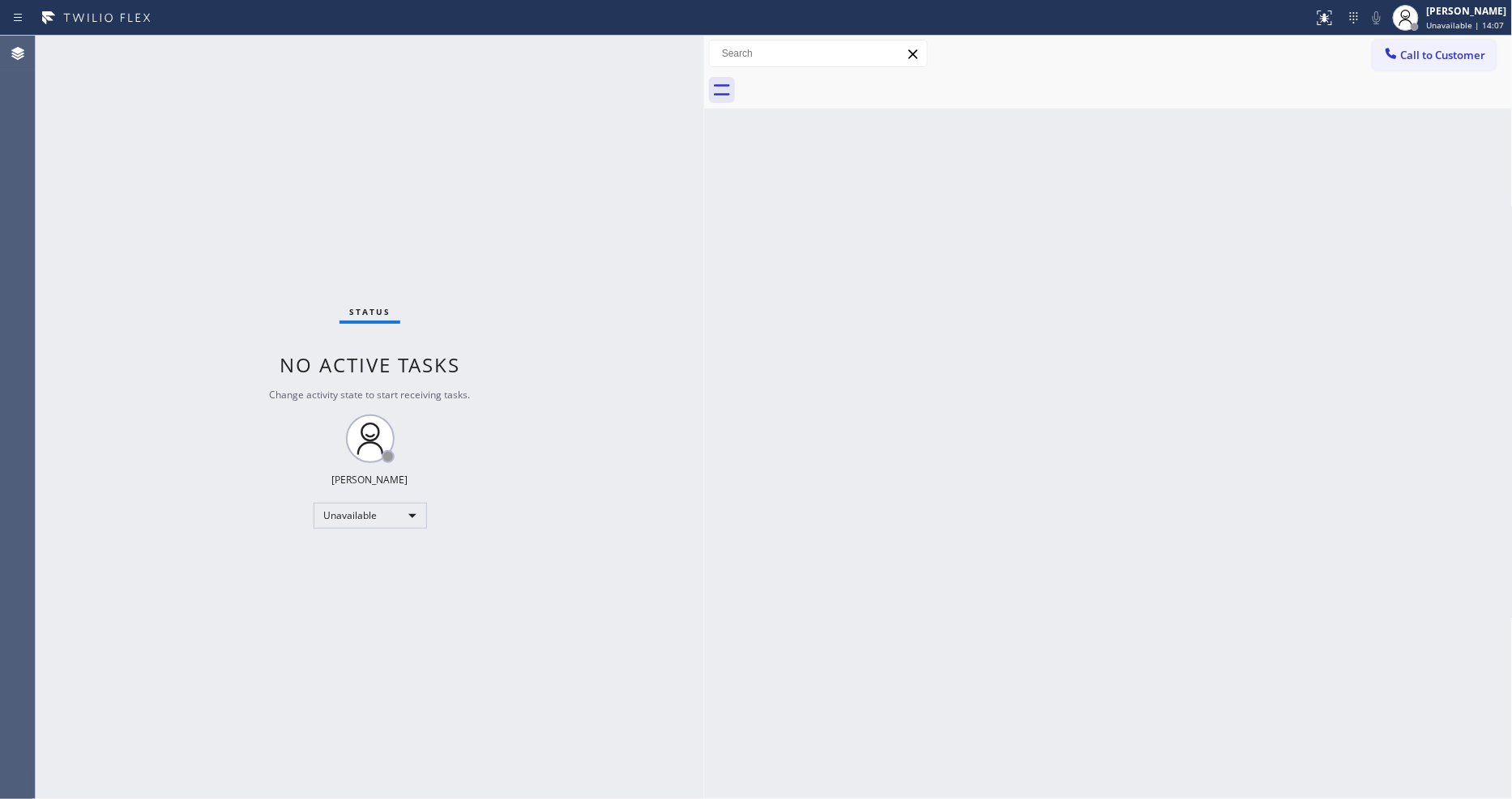
drag, startPoint x: 1000, startPoint y: 521, endPoint x: 809, endPoint y: 561, distance: 195.1
click at [1000, 521] on div "Back to Dashboard Change Sender ID Customers Technicians Select a contact Outbo…" at bounding box center [1109, 417] width 809 height 763
drag, startPoint x: 922, startPoint y: 561, endPoint x: 741, endPoint y: 583, distance: 182.3
click at [922, 561] on div "Back to Dashboard Change Sender ID Customers Technicians Select a contact Outbo…" at bounding box center [1109, 417] width 809 height 763
click at [936, 480] on div "Back to Dashboard Change Sender ID Customers Technicians Select a contact Outbo…" at bounding box center [1109, 417] width 809 height 763
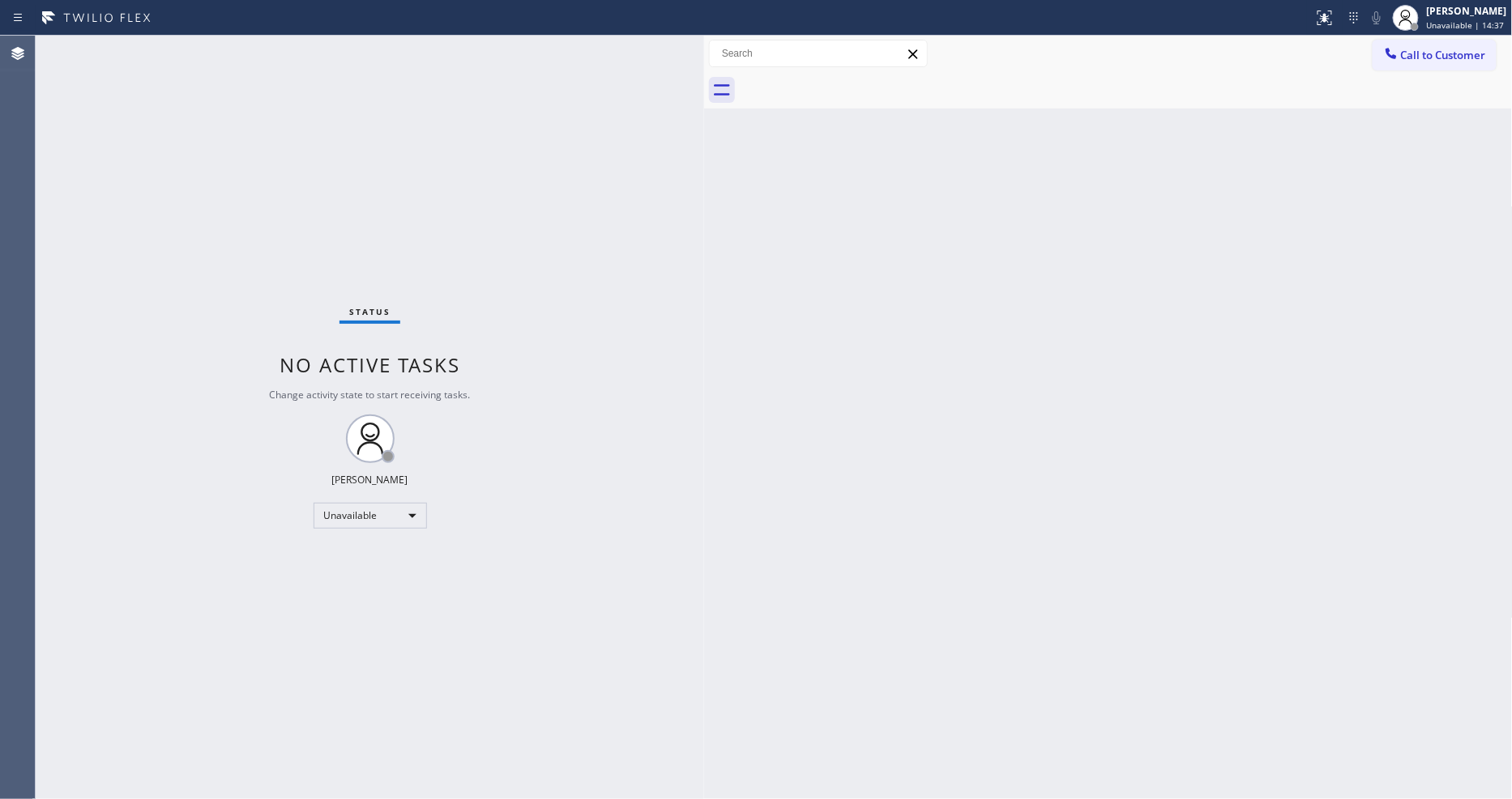
drag, startPoint x: 1143, startPoint y: 499, endPoint x: 599, endPoint y: 657, distance: 566.5
click at [1137, 499] on div "Back to Dashboard Change Sender ID Customers Technicians Select a contact Outbo…" at bounding box center [1109, 417] width 809 height 763
click at [230, 46] on div "Status No active tasks Change activity state to start receiving tasks. [PERSON_…" at bounding box center [370, 417] width 669 height 763
click at [740, 651] on div "Back to Dashboard Change Sender ID Customers Technicians Select a contact Outbo…" at bounding box center [1109, 417] width 809 height 763
click at [1108, 483] on div "Back to Dashboard Change Sender ID Customers Technicians Select a contact Outbo…" at bounding box center [1109, 417] width 809 height 763
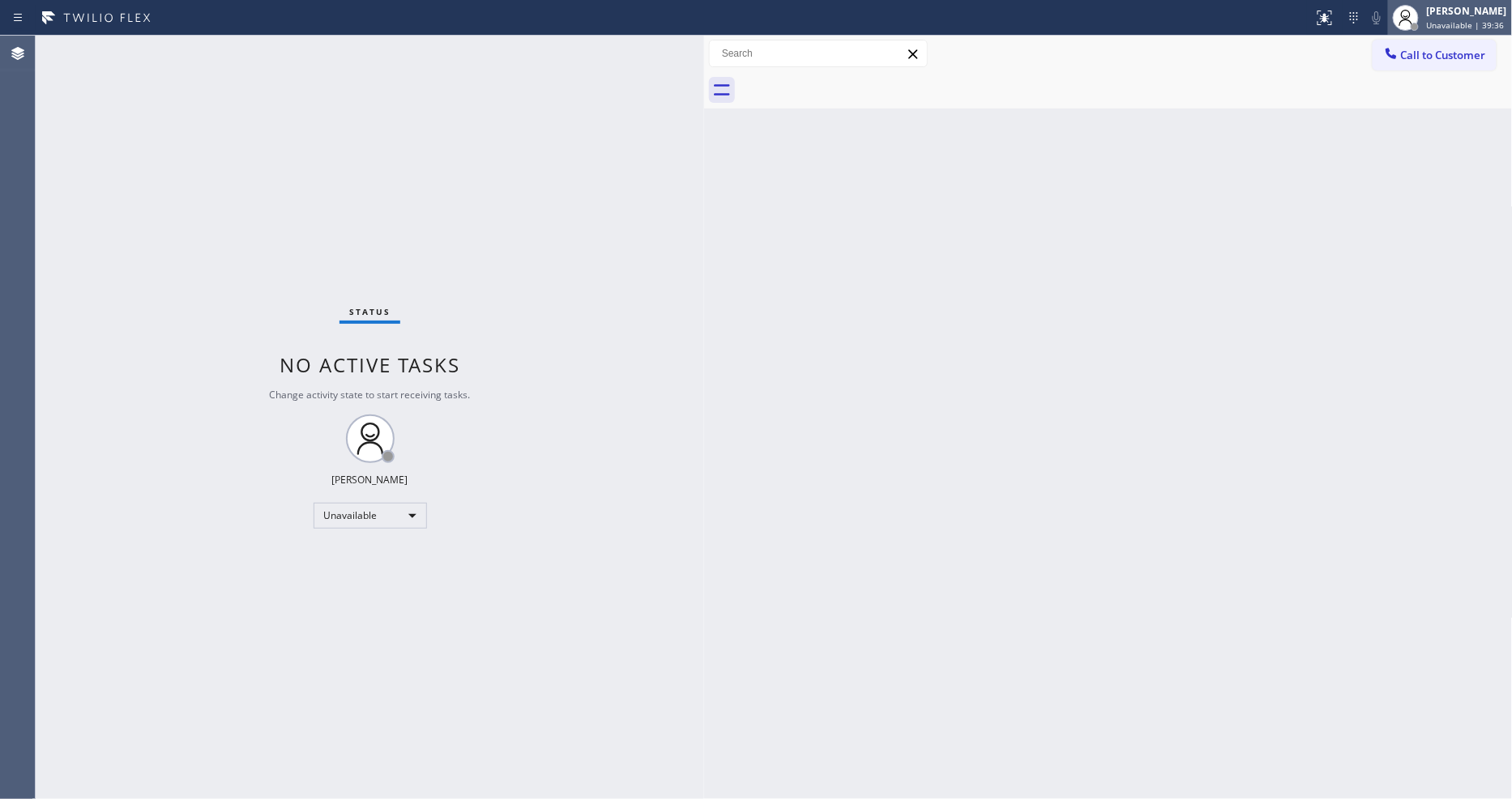
click at [1431, 11] on div "[PERSON_NAME] Unavailable | 39:36" at bounding box center [1469, 17] width 89 height 29
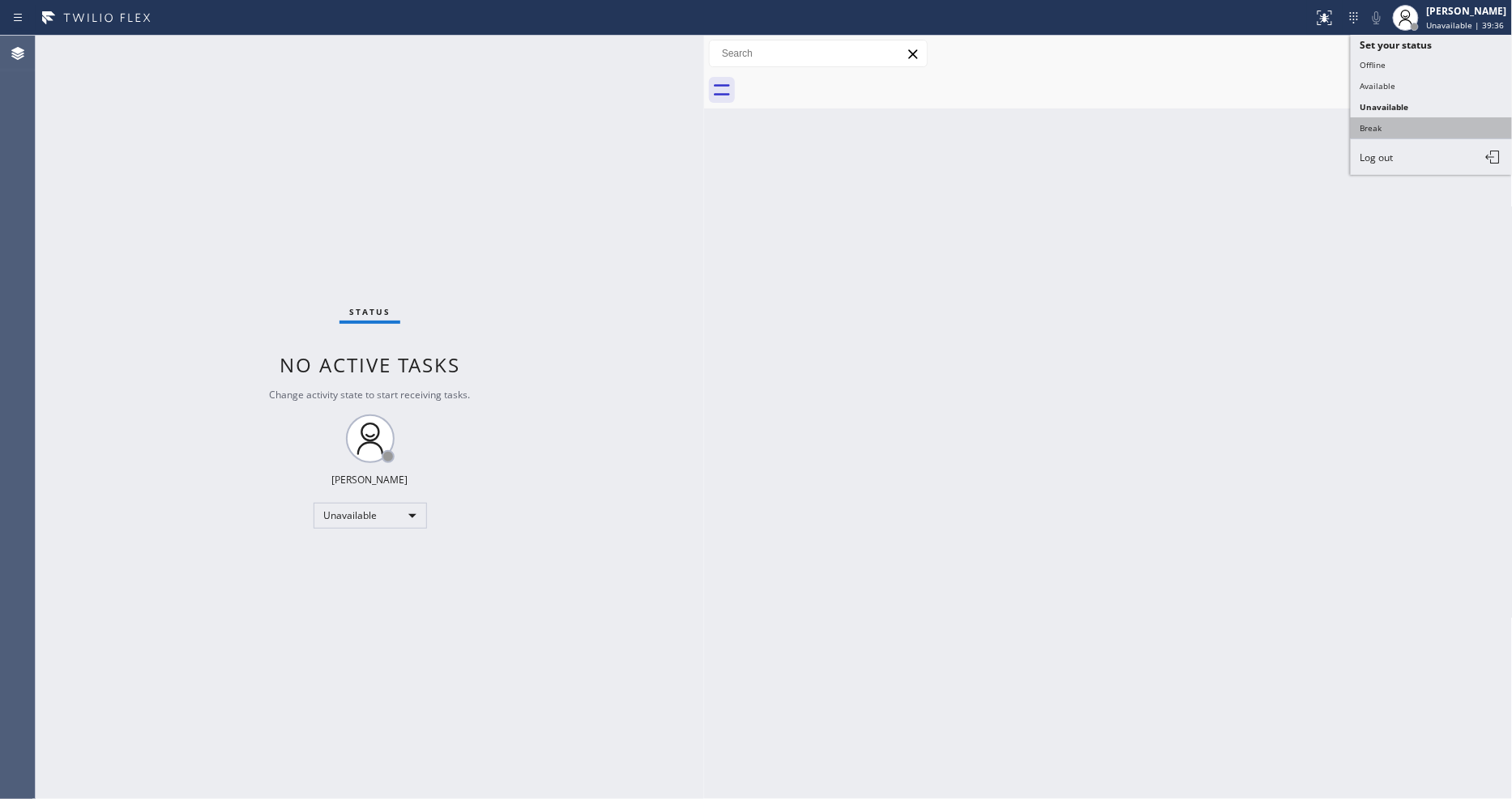
click at [1441, 132] on button "Break" at bounding box center [1432, 128] width 162 height 21
